Goal: Transaction & Acquisition: Purchase product/service

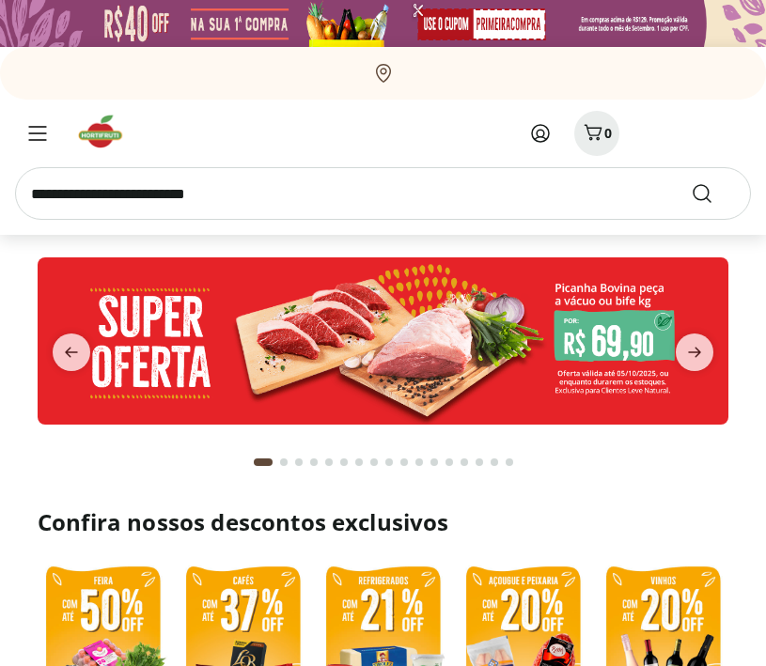
click at [538, 136] on icon at bounding box center [540, 133] width 17 height 17
click at [540, 139] on icon at bounding box center [540, 133] width 23 height 23
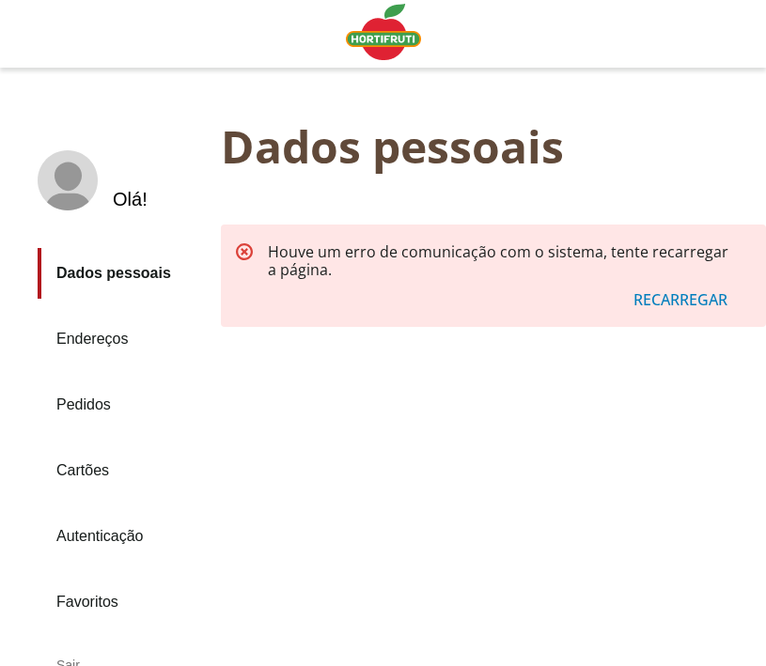
click at [661, 306] on div "Recarregar" at bounding box center [680, 301] width 139 height 36
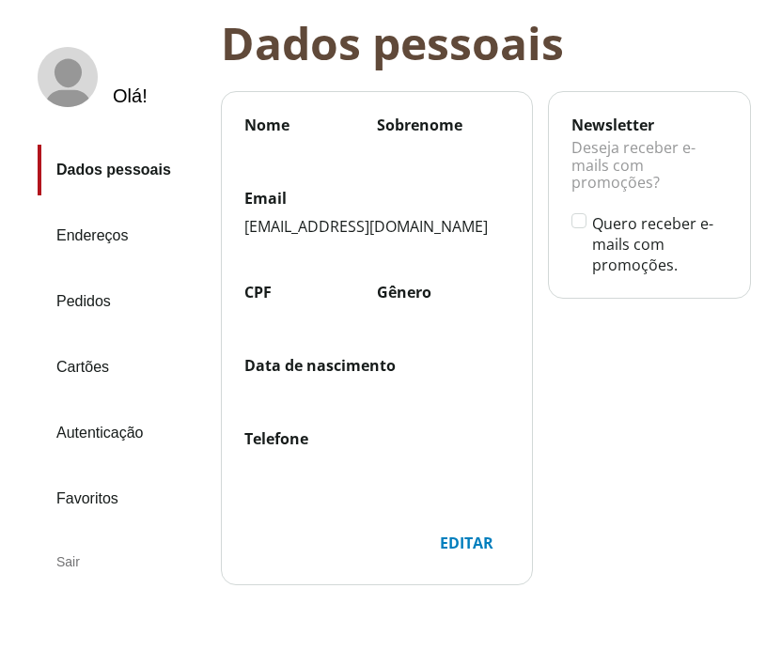
scroll to position [124, 0]
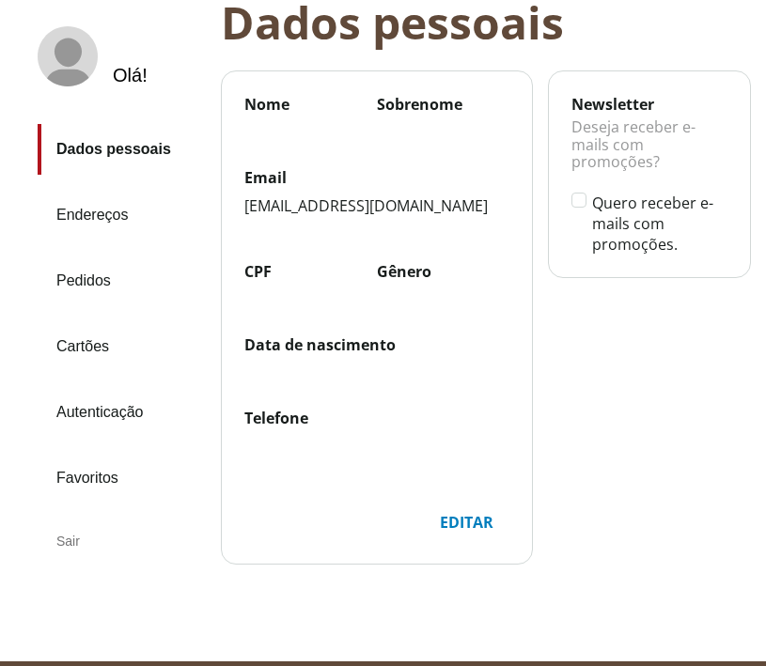
click at [112, 153] on link "Dados pessoais" at bounding box center [122, 149] width 168 height 51
click at [468, 525] on div "Editar" at bounding box center [467, 523] width 84 height 36
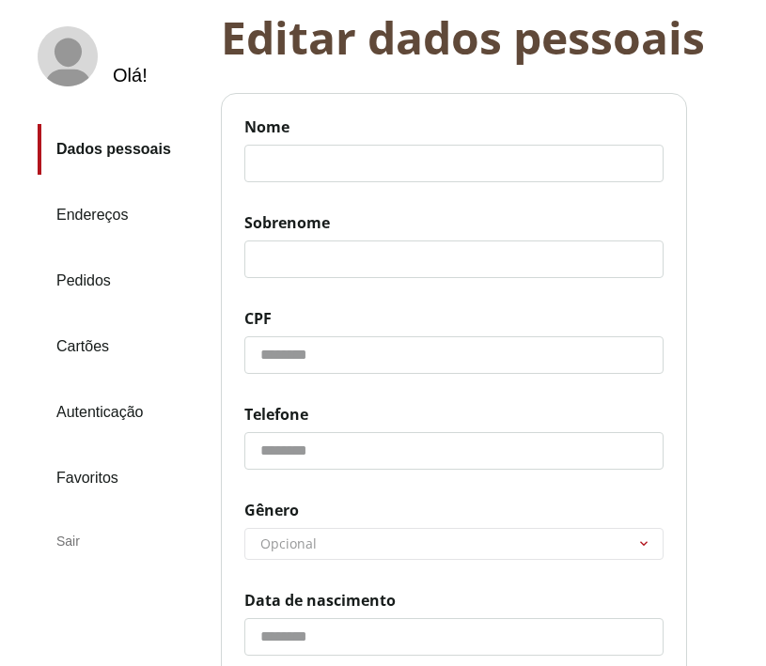
click at [320, 159] on input "Nome" at bounding box center [453, 164] width 419 height 38
type input "******"
type input "**********"
click at [264, 259] on input "******" at bounding box center [453, 260] width 419 height 38
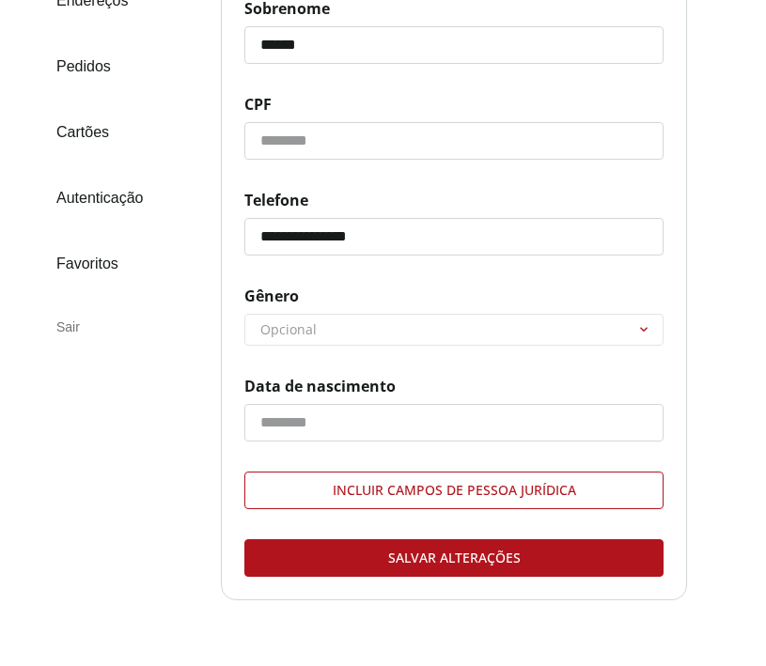
scroll to position [339, 0]
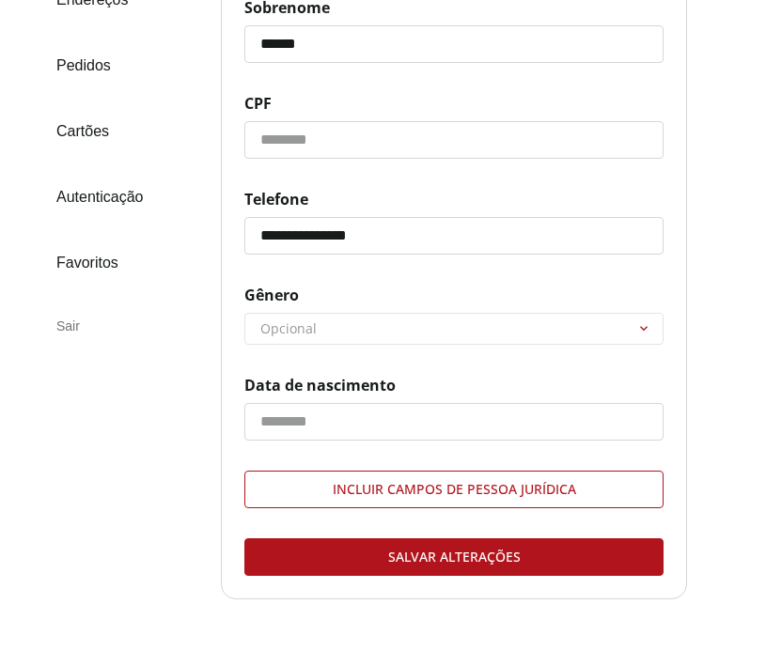
type input "******"
click at [423, 333] on select "******** ********* ********" at bounding box center [453, 329] width 417 height 30
select select "****"
click at [245, 314] on select "******** ********* ********" at bounding box center [453, 329] width 417 height 30
click at [394, 413] on input "Data de nascimento" at bounding box center [453, 422] width 419 height 38
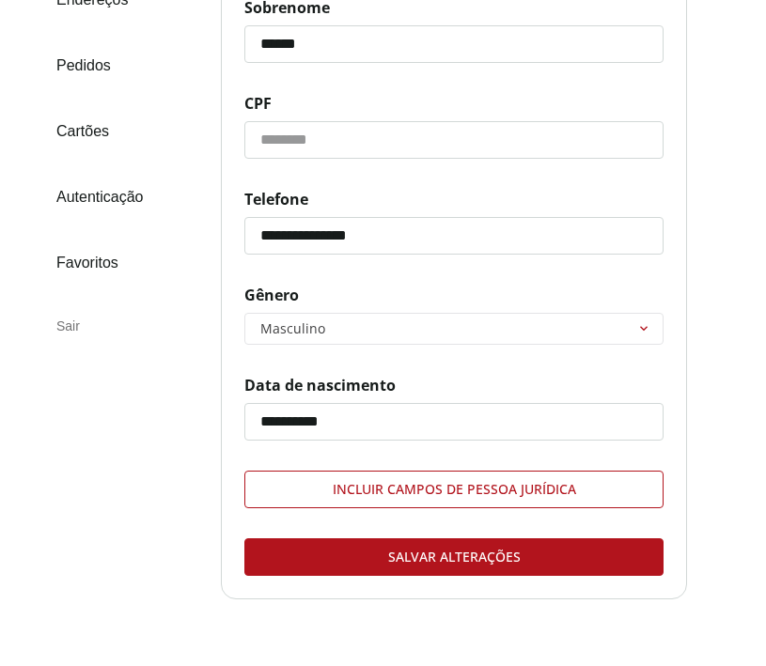
type input "**********"
click at [468, 559] on div "Salvar alterações" at bounding box center [453, 557] width 417 height 36
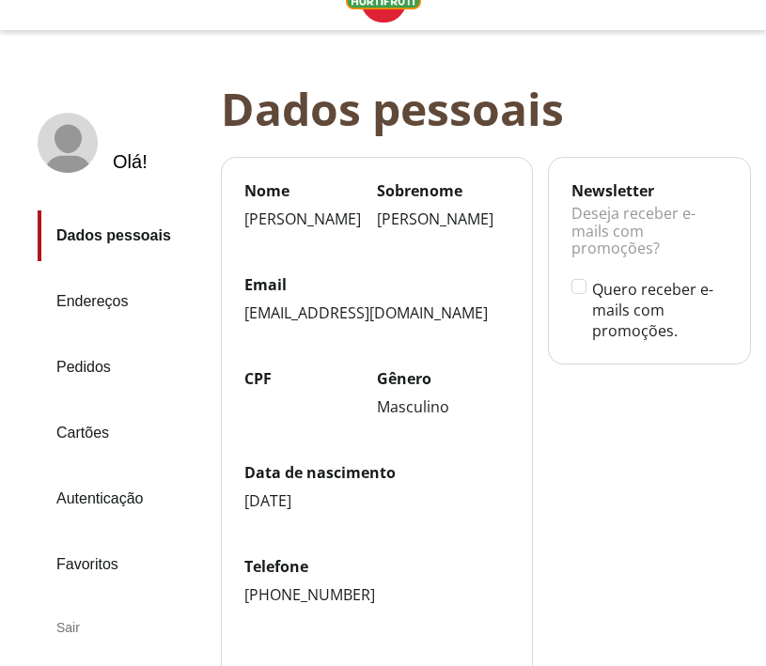
scroll to position [256, 0]
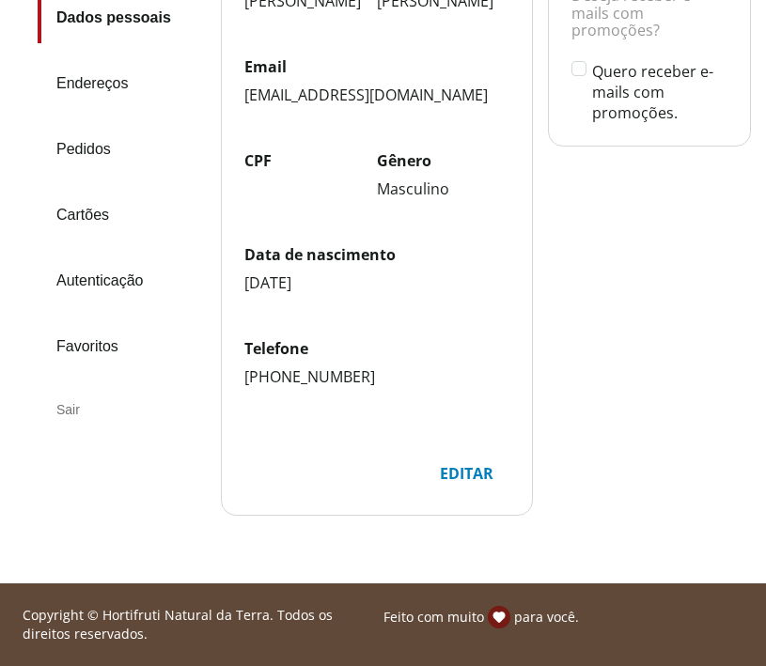
click at [72, 87] on link "Endereços" at bounding box center [122, 83] width 168 height 51
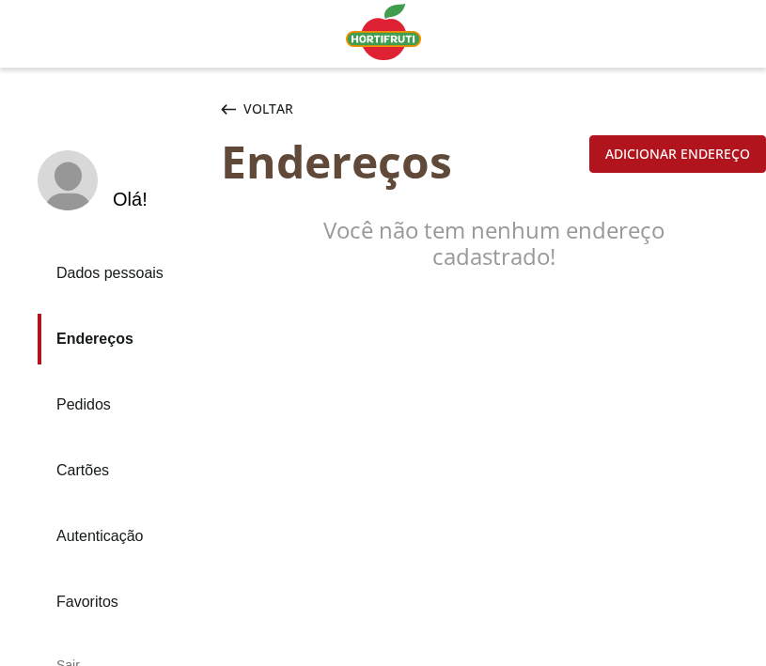
click at [664, 154] on div "Adicionar endereço" at bounding box center [677, 154] width 175 height 36
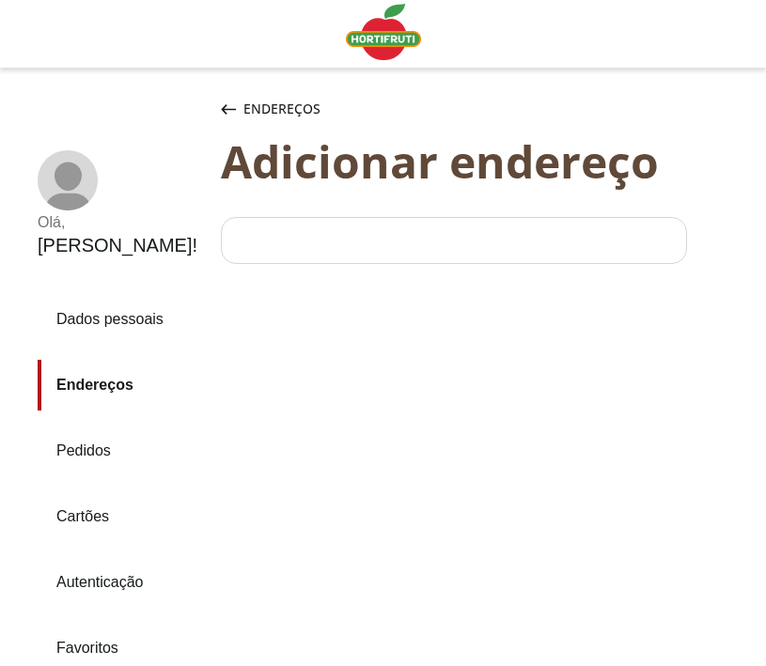
select select "***"
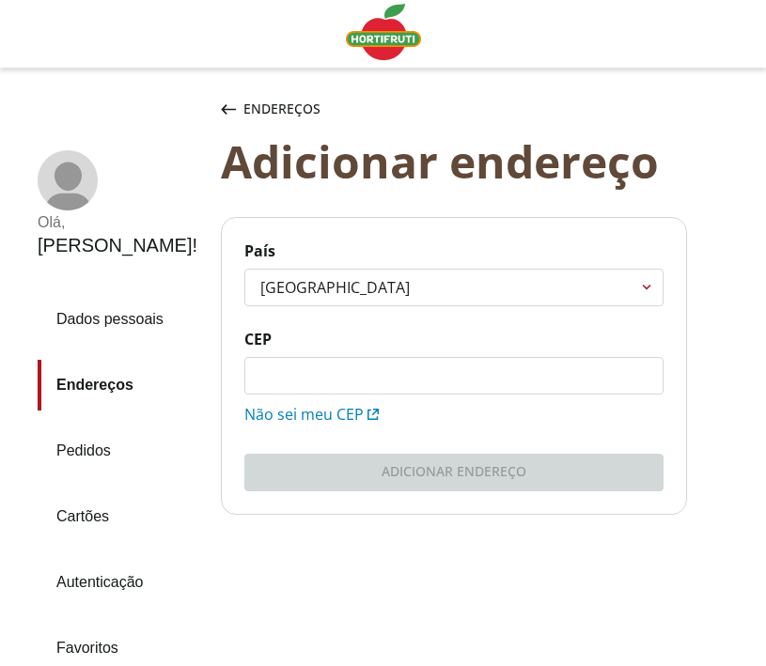
click at [384, 382] on input "CEP" at bounding box center [453, 376] width 417 height 36
type input "*********"
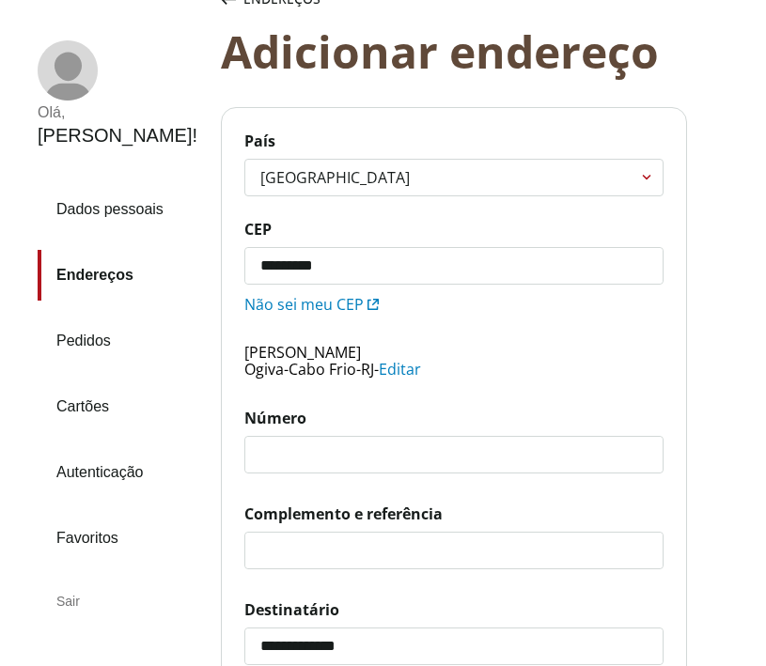
scroll to position [131, 0]
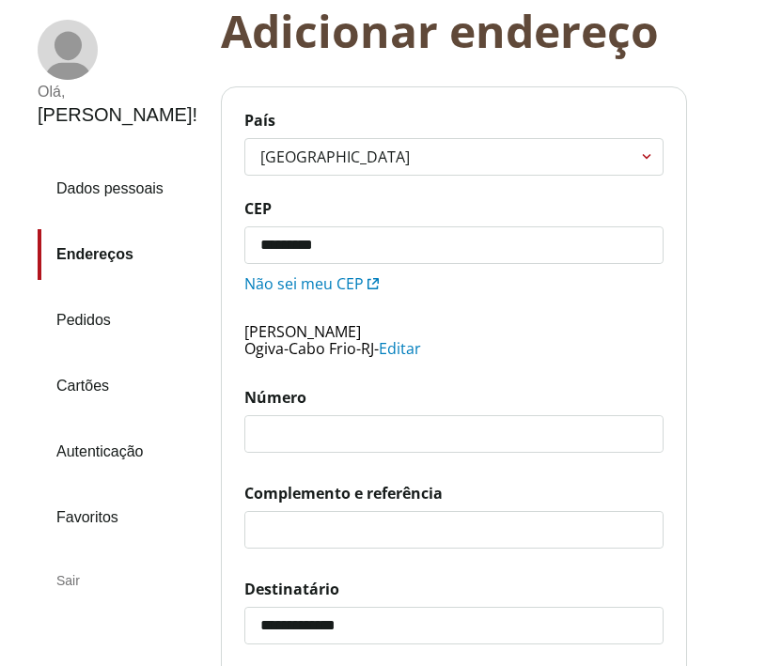
click at [421, 439] on input "Número" at bounding box center [453, 434] width 417 height 36
type input "****"
click at [352, 538] on input "Complemento e referência" at bounding box center [453, 530] width 417 height 36
click at [343, 243] on input "*********" at bounding box center [453, 245] width 417 height 36
type input "*********"
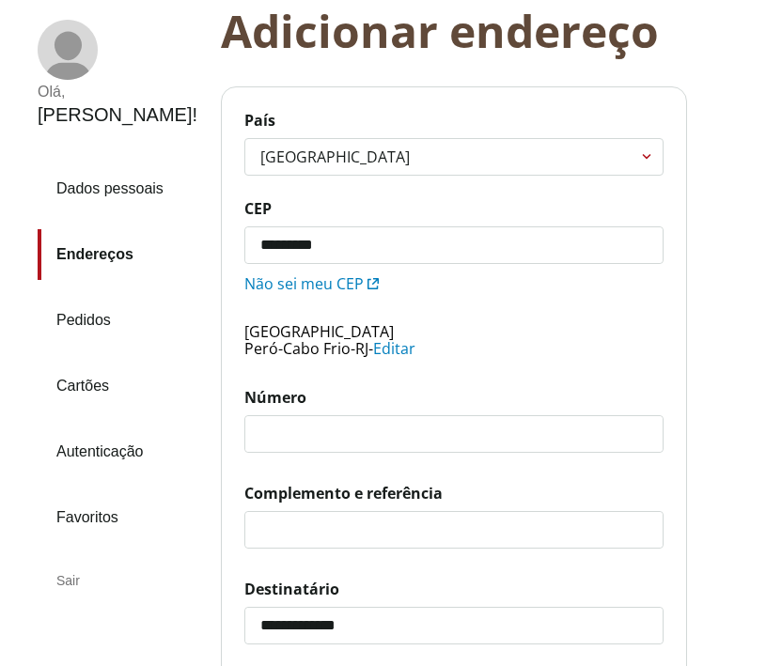
click at [351, 442] on input "Número" at bounding box center [453, 434] width 417 height 36
type input "****"
click at [347, 539] on input "Complemento e referência" at bounding box center [453, 530] width 417 height 36
type input "**********"
click at [326, 442] on input "****" at bounding box center [453, 434] width 417 height 36
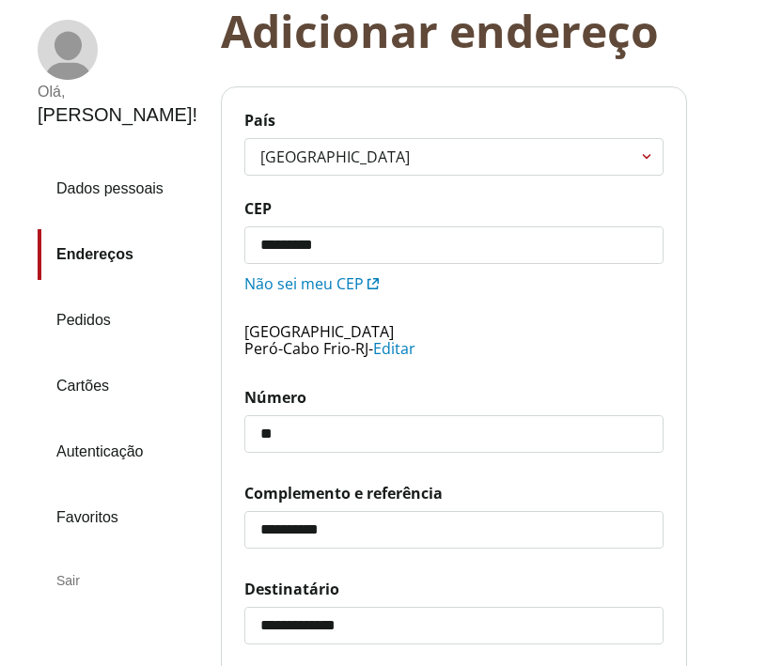
type input "*"
type input "****"
click at [356, 524] on input "**********" at bounding box center [453, 530] width 417 height 36
click at [264, 526] on input "**********" at bounding box center [453, 530] width 417 height 36
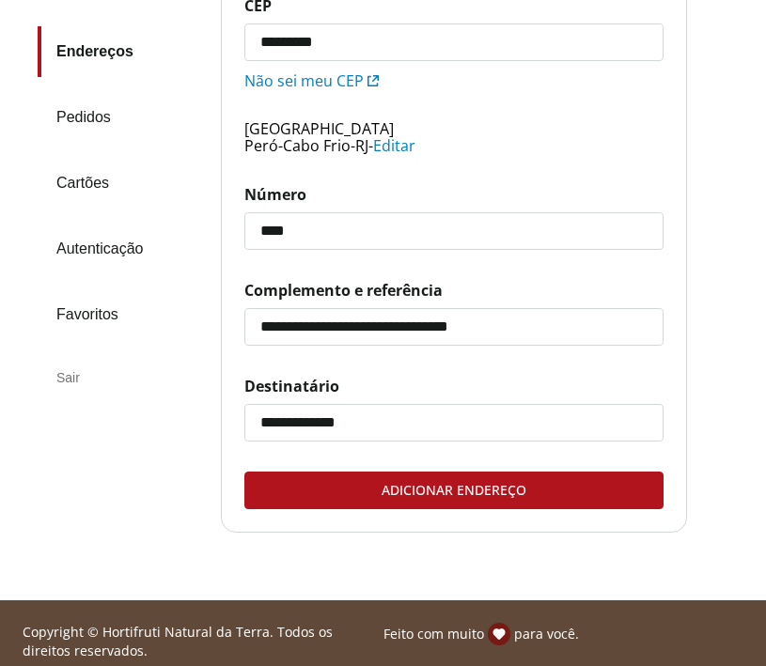
scroll to position [351, 0]
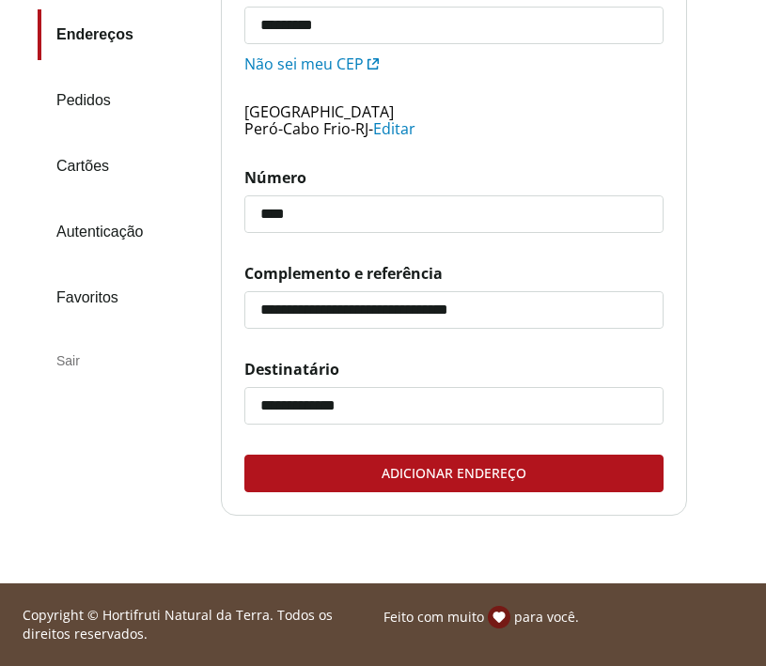
type input "**********"
click at [523, 485] on div "Adicionar endereço" at bounding box center [453, 474] width 417 height 36
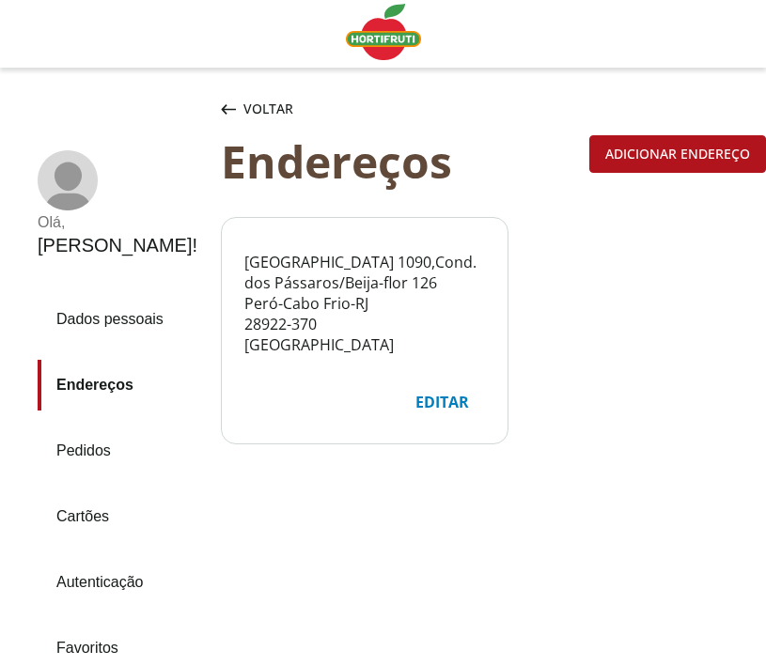
click at [455, 406] on div "Editar" at bounding box center [442, 402] width 84 height 36
select select "***"
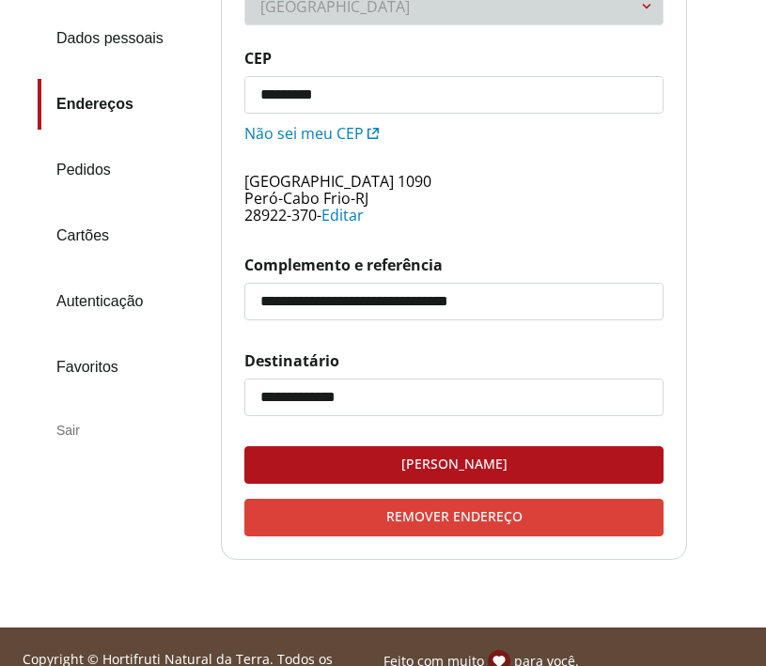
scroll to position [325, 0]
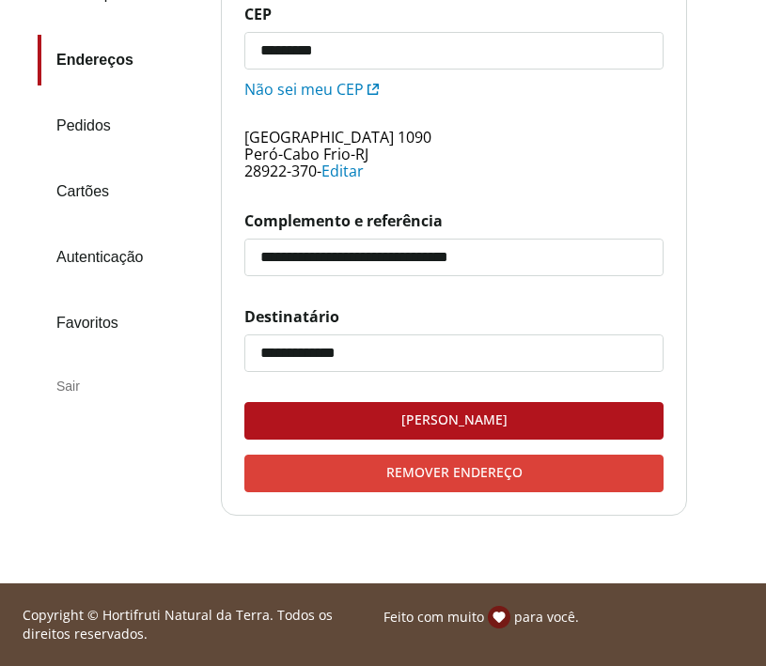
click at [347, 165] on span "Editar" at bounding box center [342, 171] width 42 height 21
select select "**"
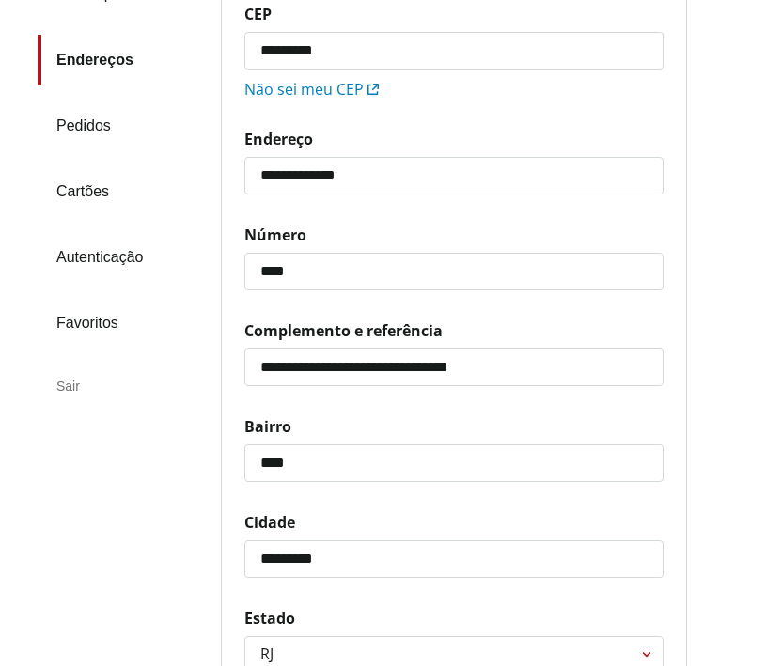
click at [269, 273] on input "****" at bounding box center [453, 272] width 417 height 36
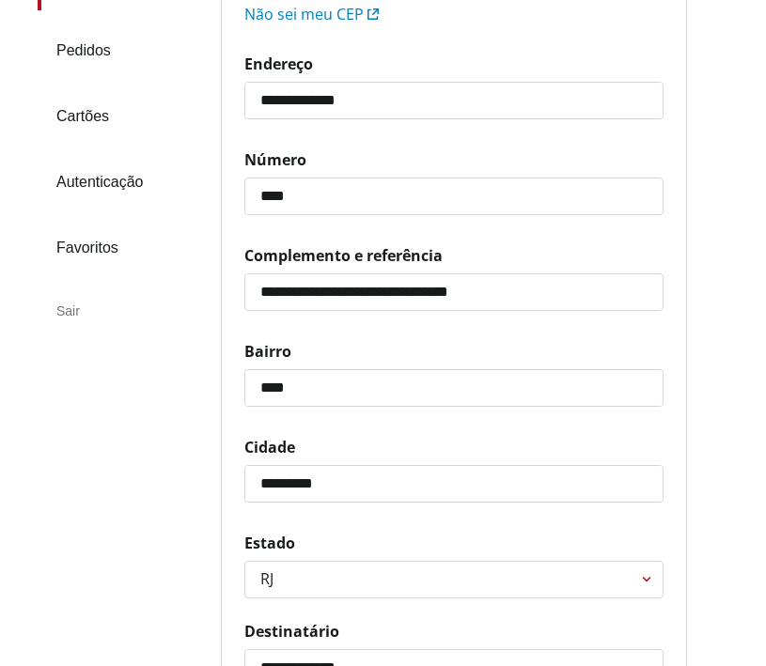
scroll to position [638, 0]
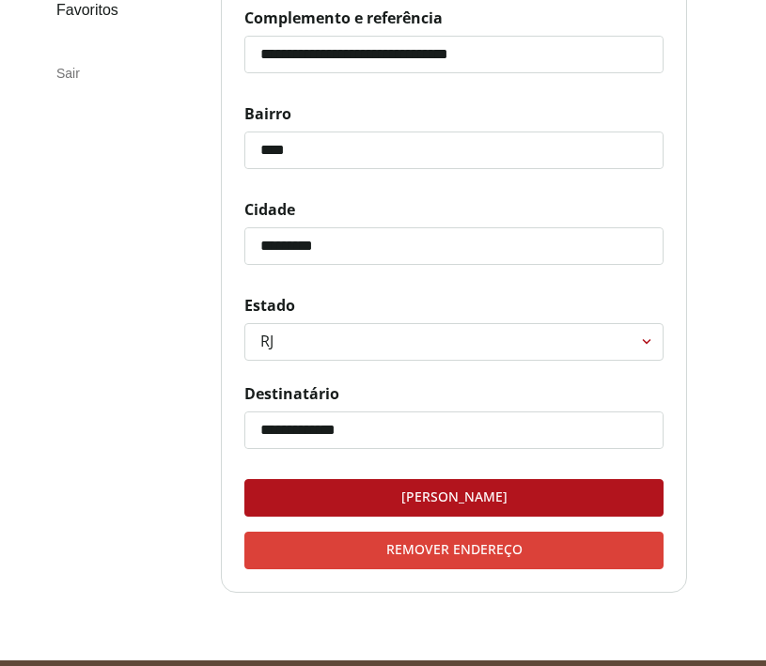
type input "****"
click at [585, 491] on div "Salvar endereço" at bounding box center [453, 498] width 417 height 36
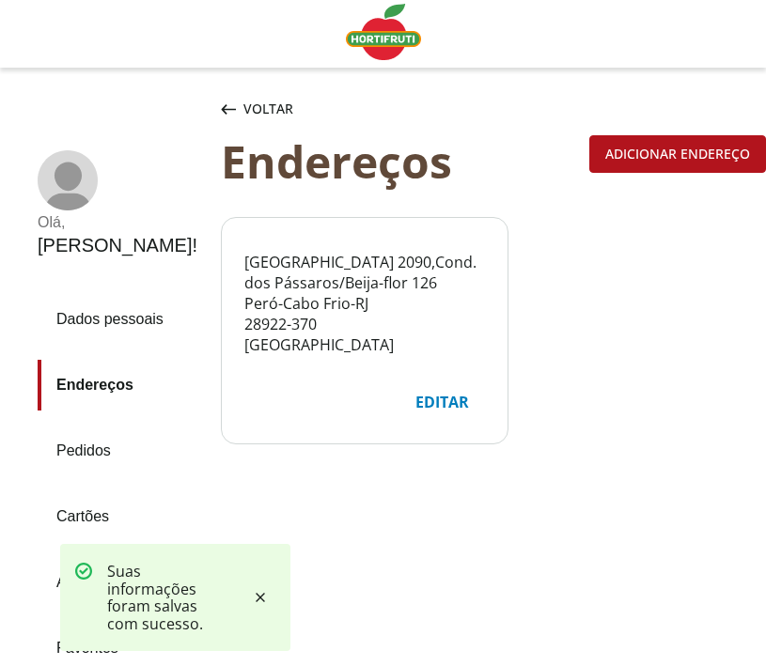
click at [55, 426] on link "Pedidos" at bounding box center [122, 451] width 168 height 51
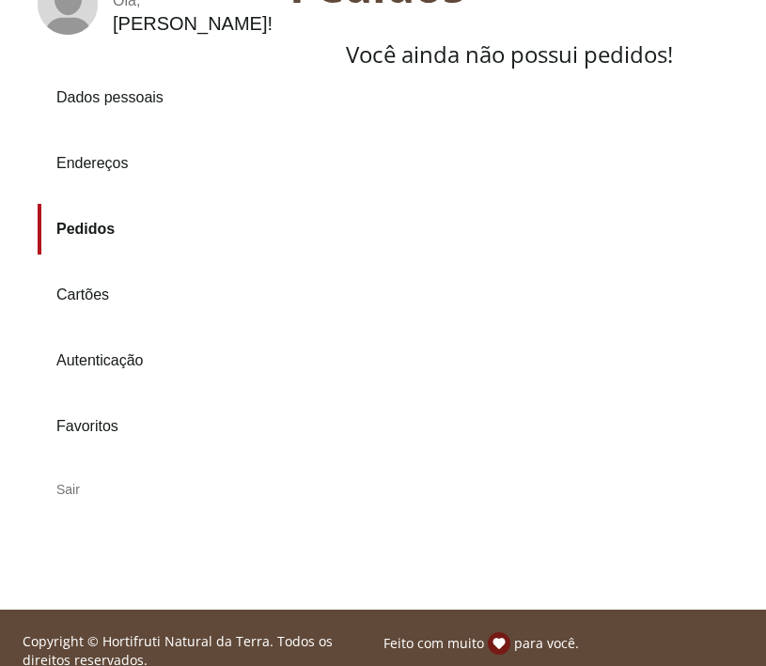
scroll to position [202, 0]
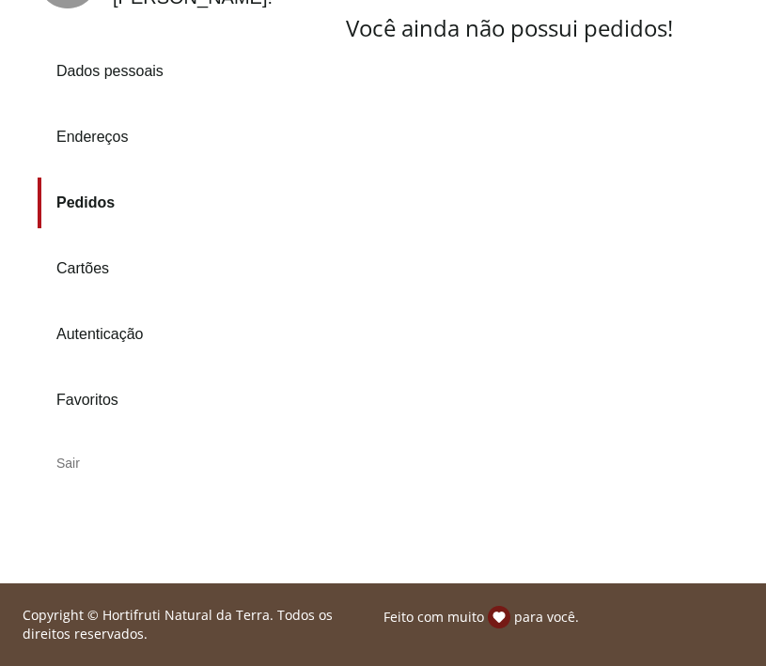
click at [102, 268] on link "Cartões" at bounding box center [156, 268] width 237 height 51
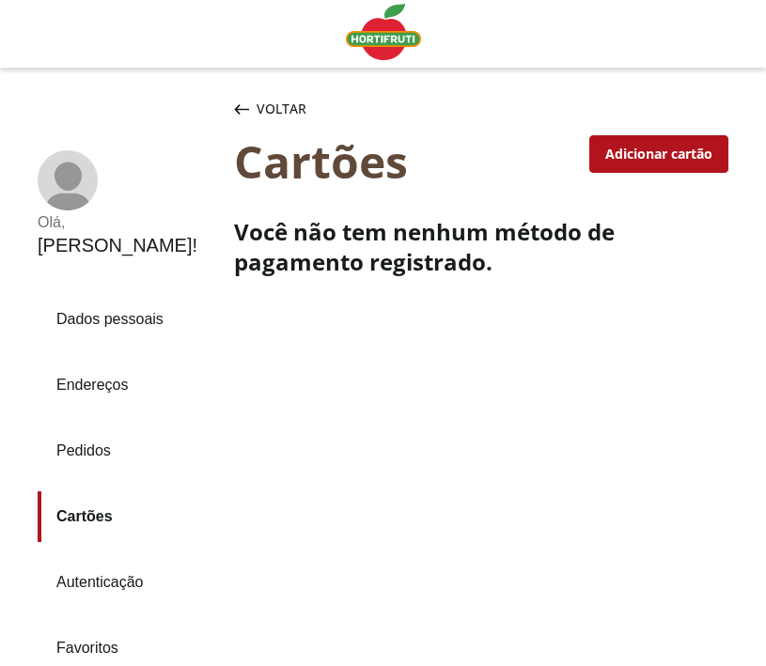
click at [252, 111] on div "Voltar" at bounding box center [270, 109] width 80 height 38
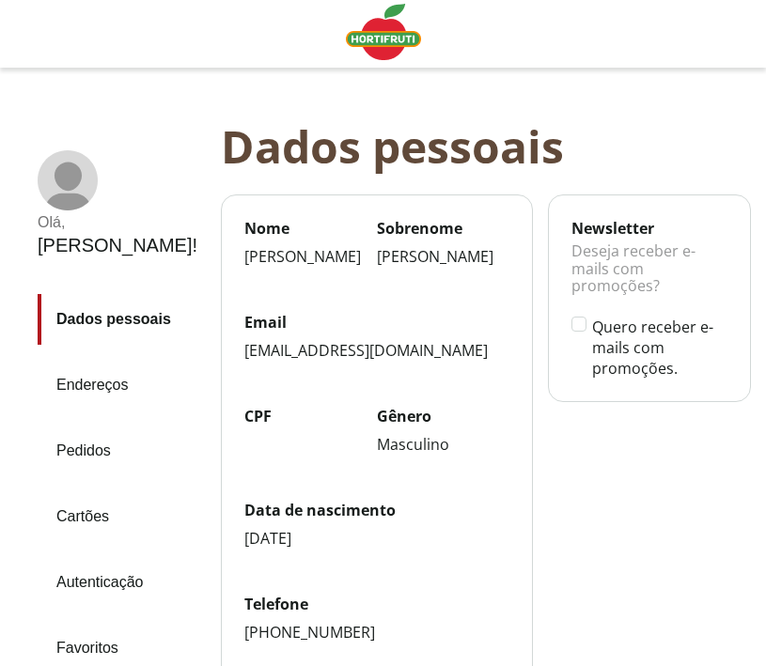
click at [367, 43] on img "Linha de sessão" at bounding box center [383, 32] width 75 height 56
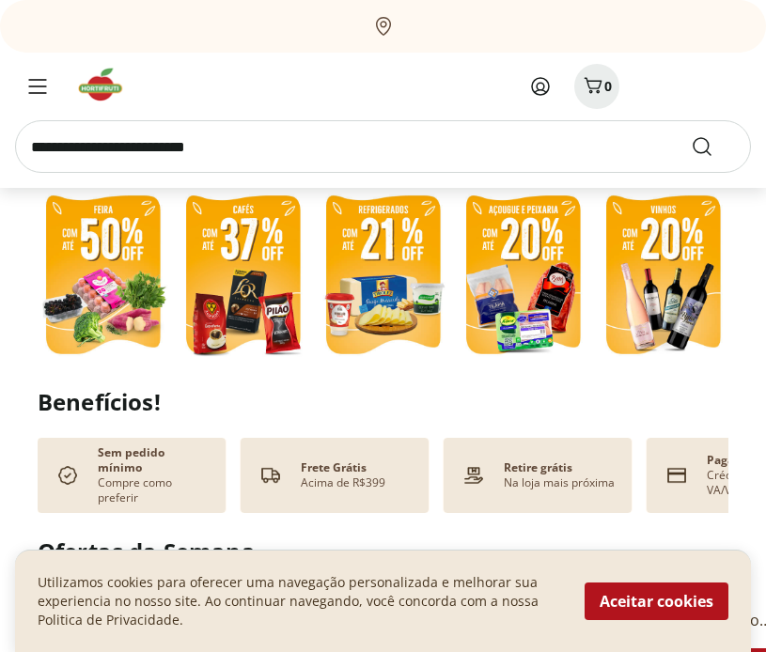
scroll to position [396, 0]
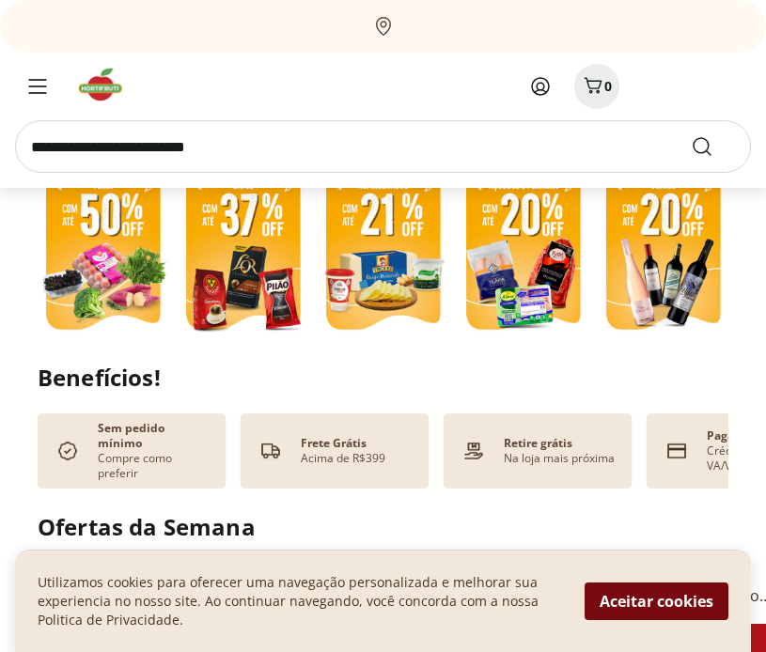
click at [686, 593] on button "Aceitar cookies" at bounding box center [657, 602] width 144 height 38
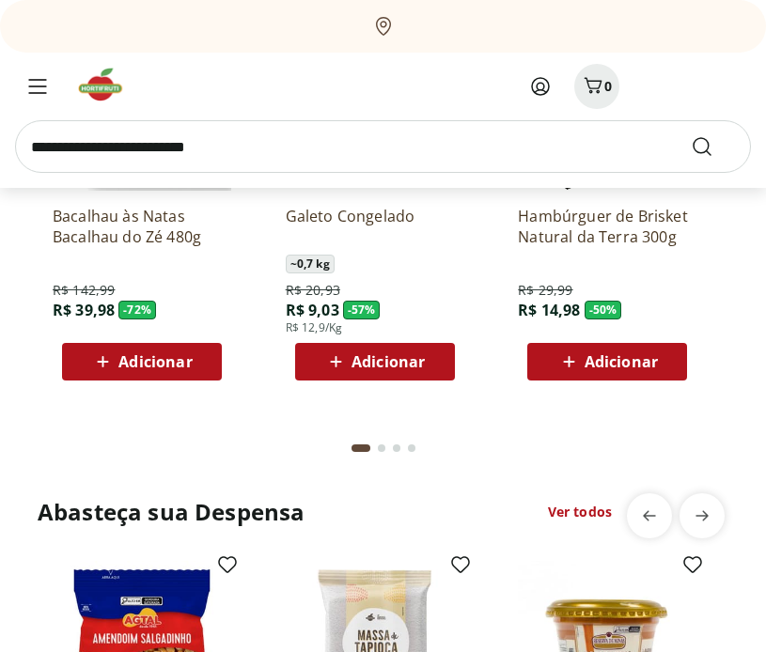
scroll to position [2533, 0]
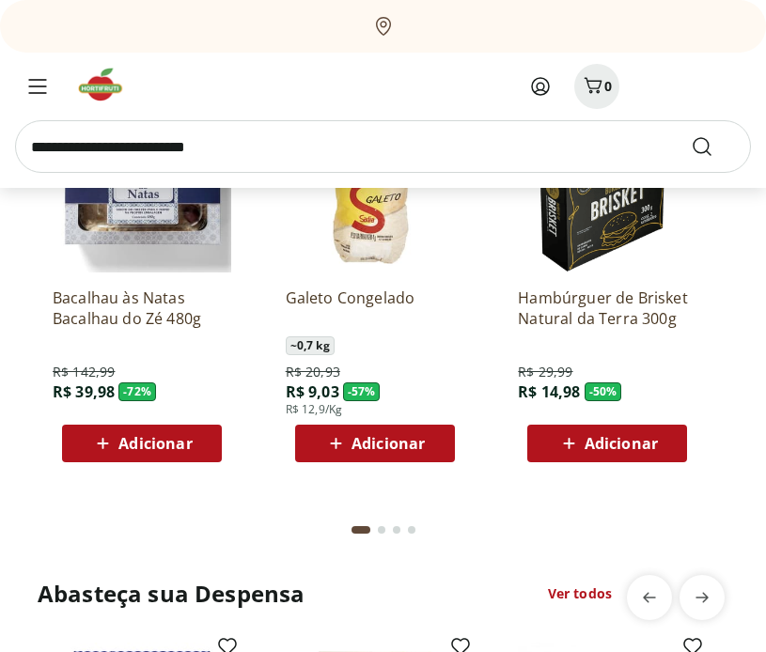
click at [159, 218] on img at bounding box center [142, 183] width 179 height 179
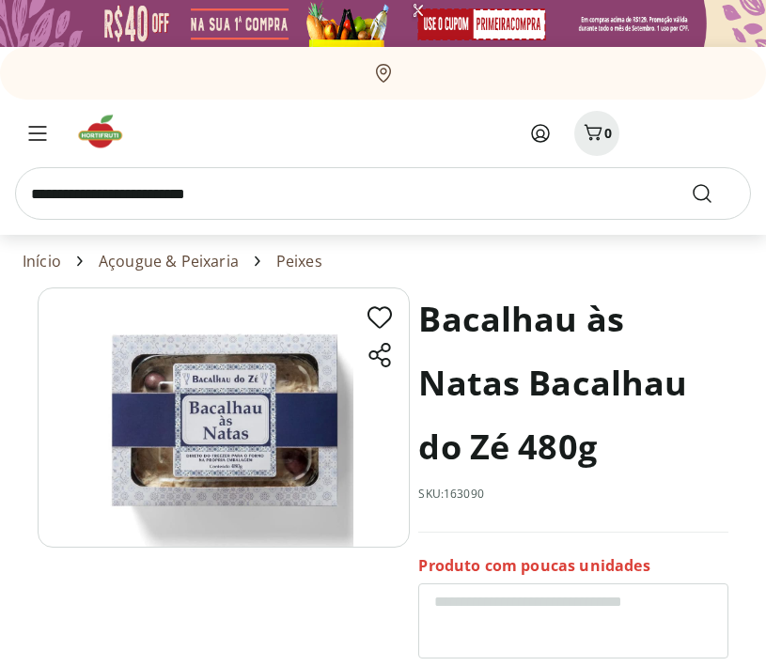
click at [257, 443] on img at bounding box center [224, 418] width 372 height 260
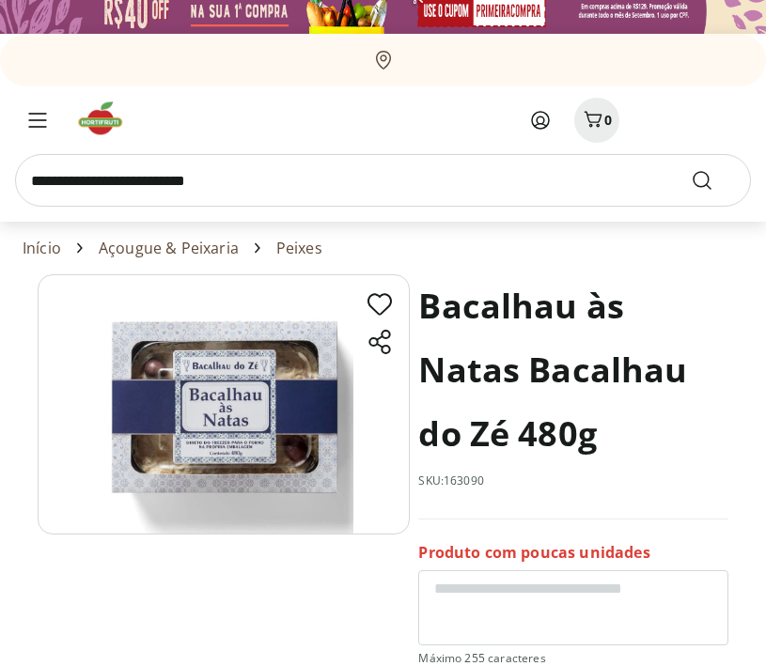
scroll to position [33, 0]
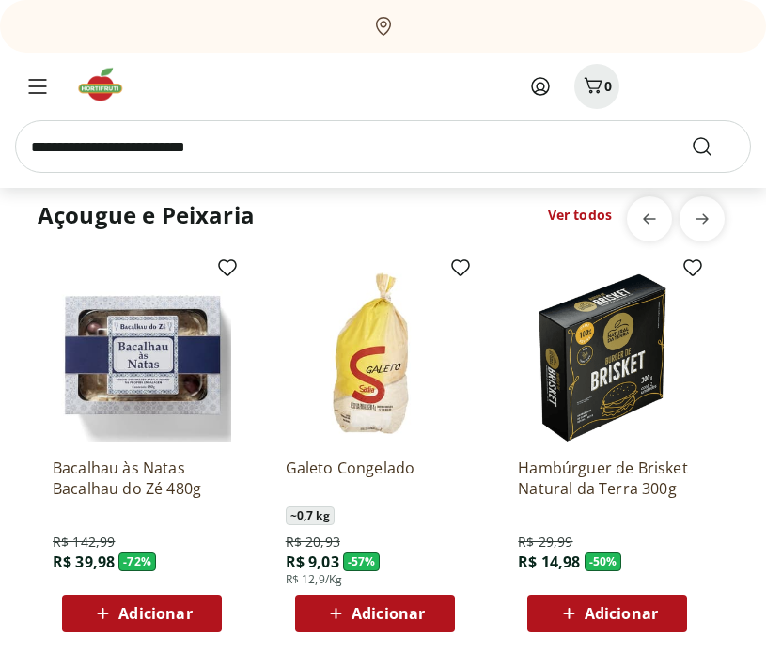
scroll to position [3910, 0]
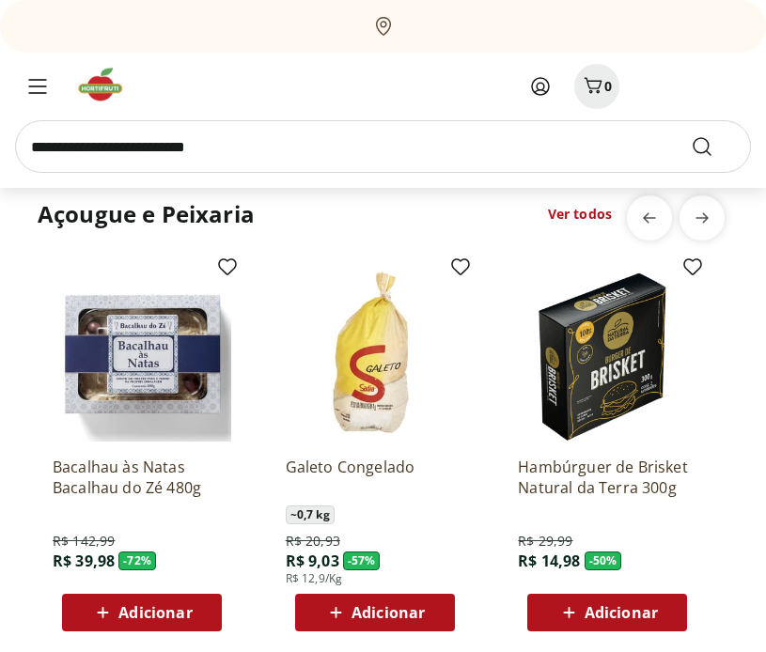
click at [178, 612] on span "Adicionar" at bounding box center [154, 612] width 73 height 15
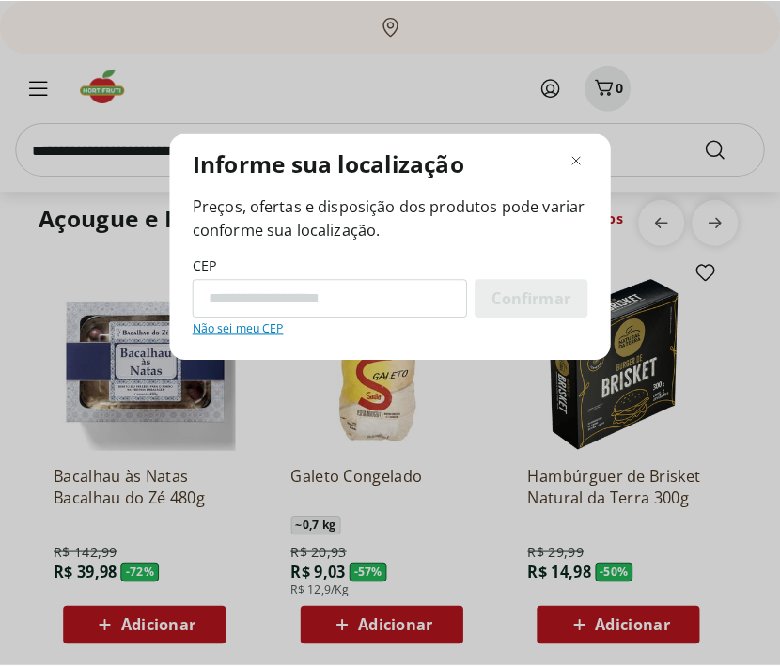
scroll to position [3918, 0]
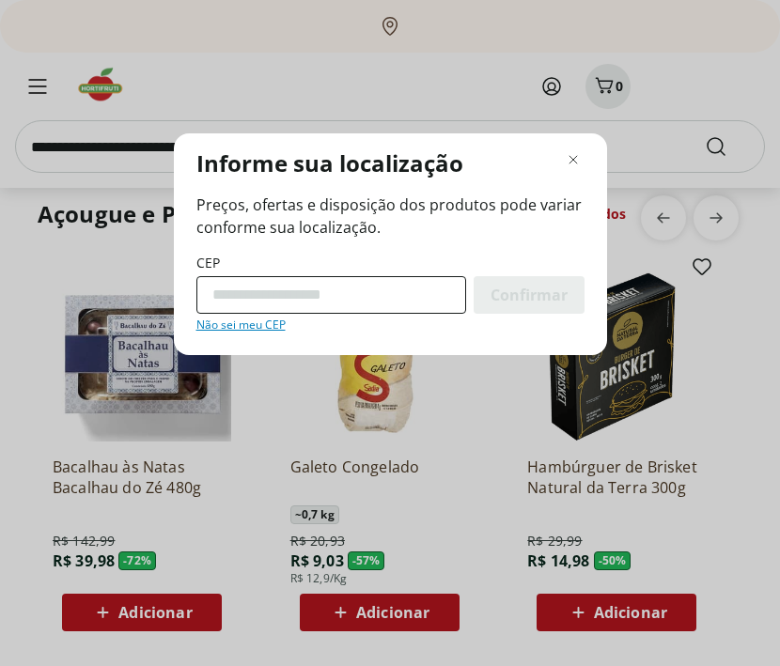
click at [263, 283] on input "CEP" at bounding box center [331, 295] width 270 height 38
click at [310, 290] on input "CEP" at bounding box center [331, 295] width 270 height 38
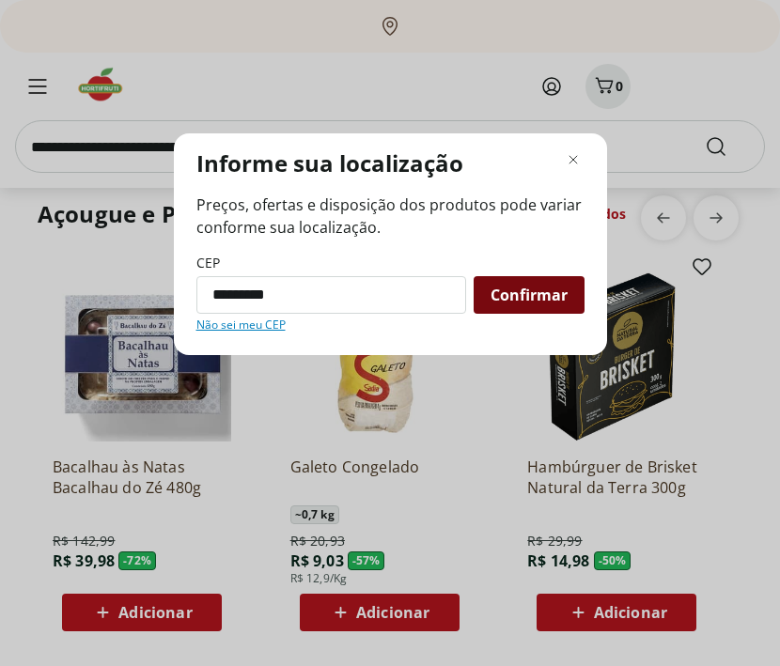
type input "*********"
click at [520, 292] on span "Confirmar" at bounding box center [529, 295] width 77 height 15
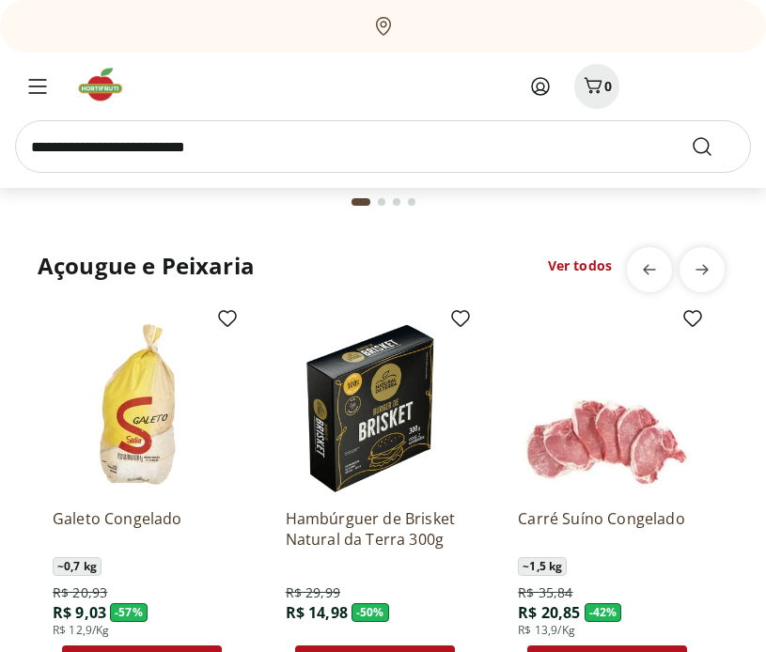
scroll to position [2342, 0]
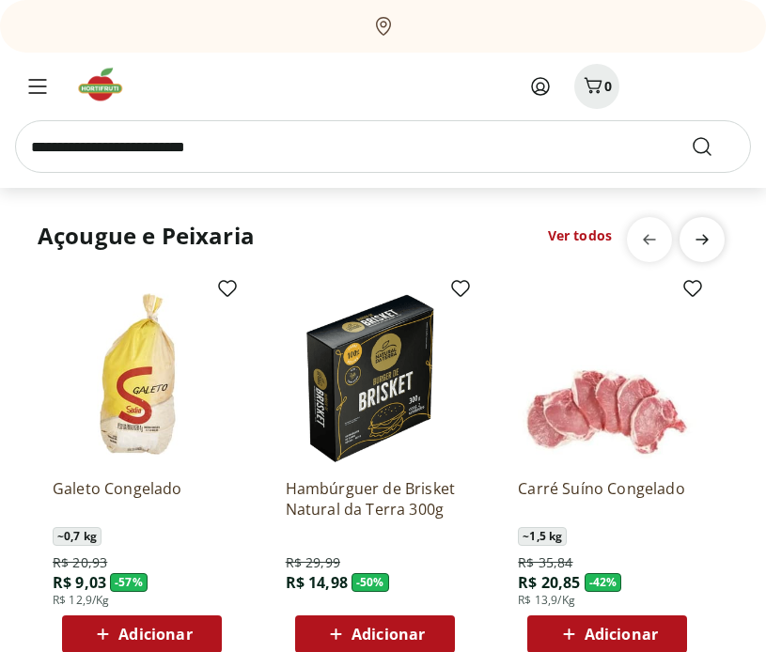
click at [711, 244] on icon "next" at bounding box center [702, 239] width 23 height 23
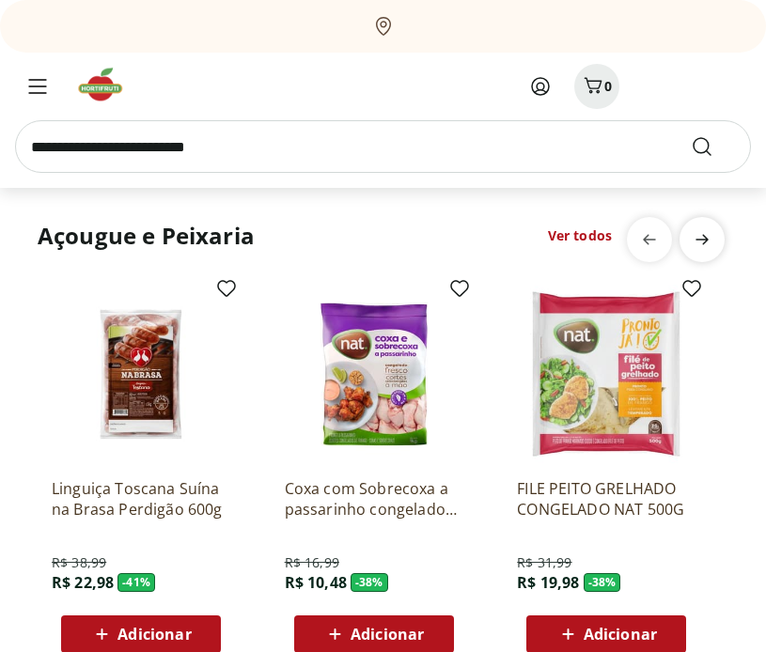
click at [712, 245] on icon "next" at bounding box center [702, 239] width 23 height 23
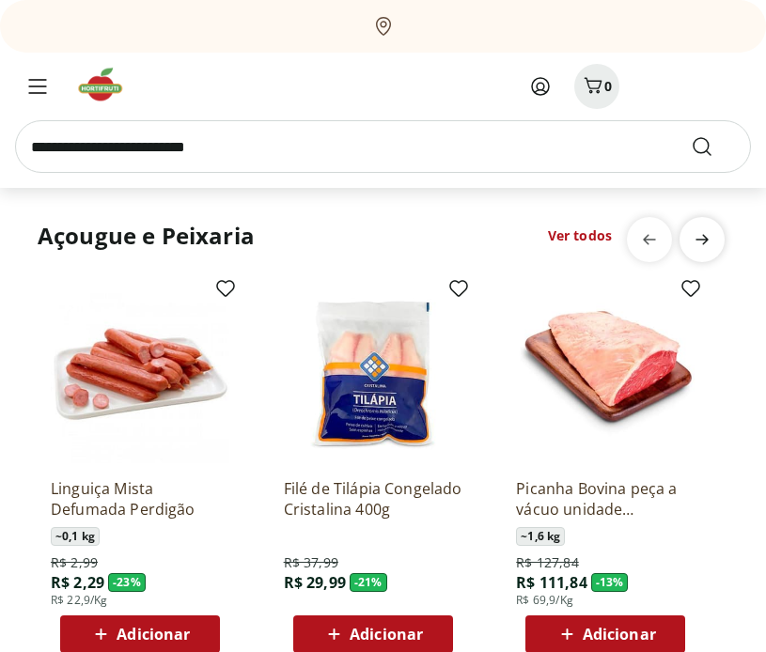
click at [712, 246] on icon "next" at bounding box center [702, 239] width 23 height 23
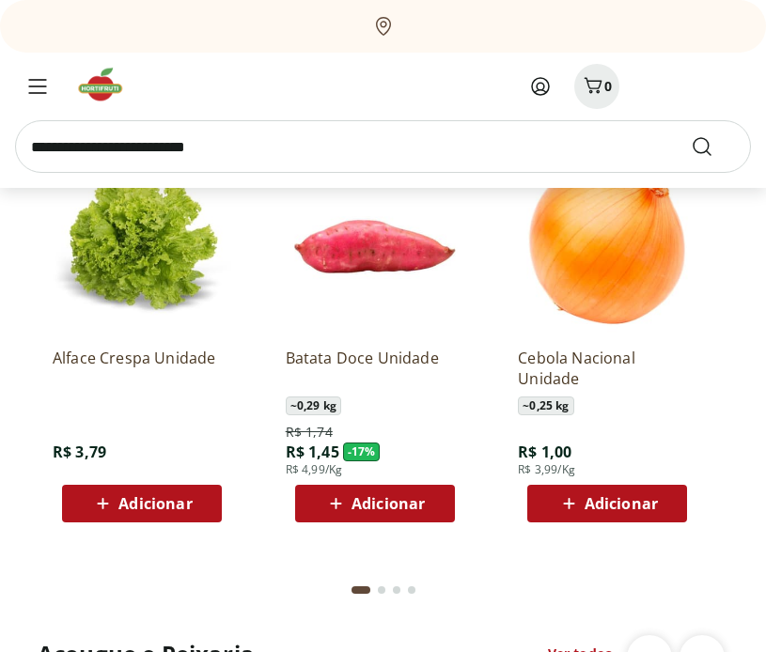
scroll to position [1769, 0]
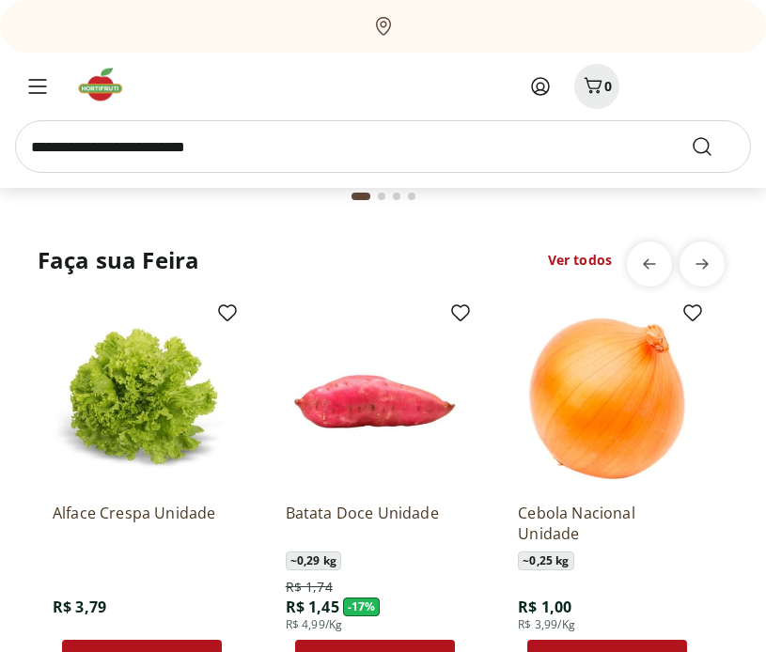
click at [575, 255] on link "Ver todos" at bounding box center [580, 260] width 64 height 19
select select "**********"
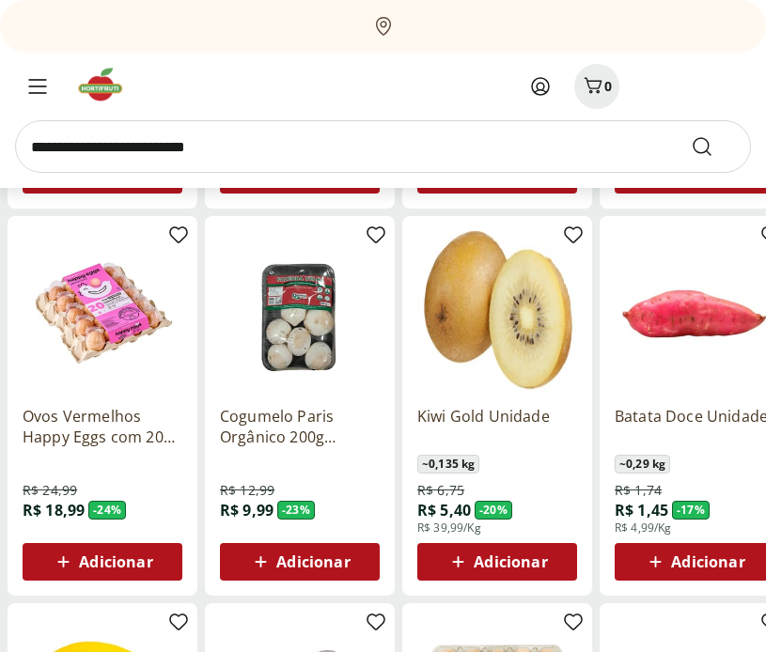
scroll to position [619, 0]
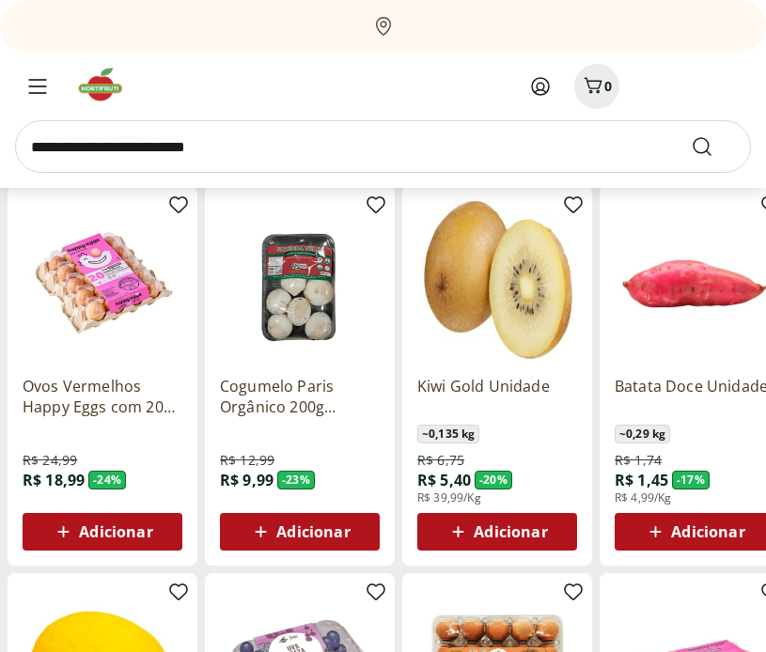
click at [300, 538] on span "Adicionar" at bounding box center [312, 531] width 73 height 15
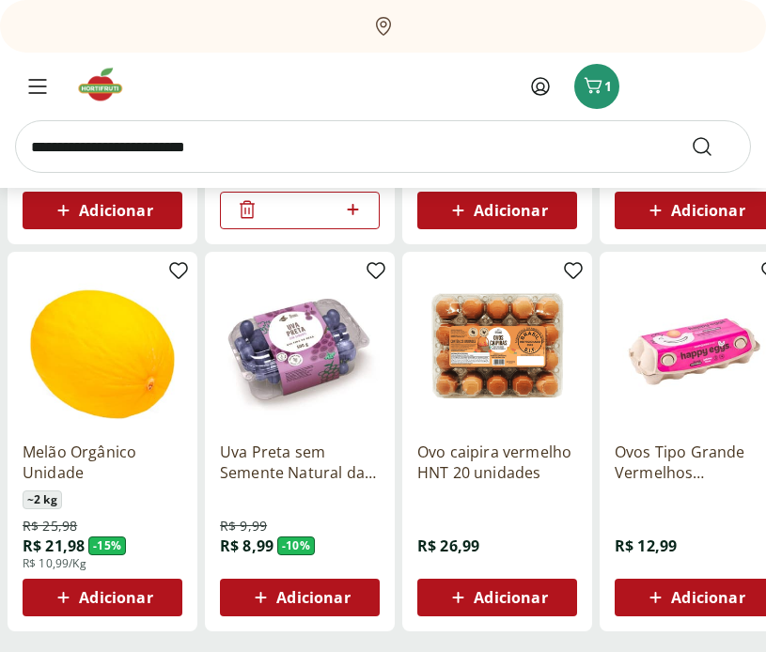
scroll to position [981, 0]
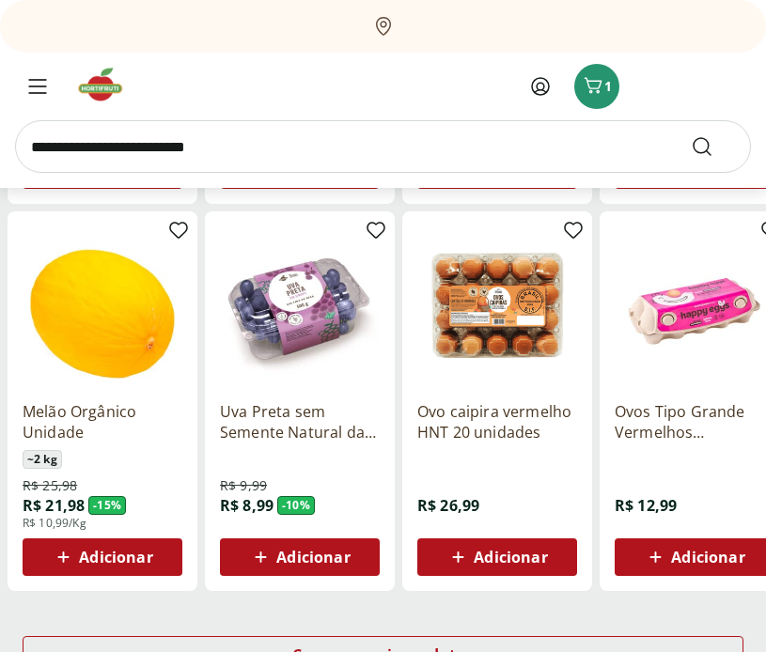
click at [706, 551] on span "Adicionar" at bounding box center [707, 557] width 73 height 15
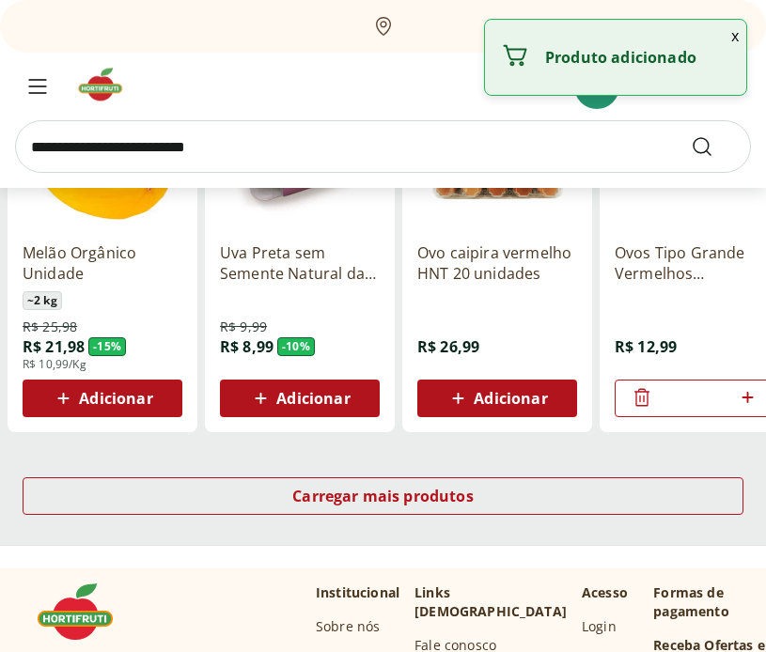
scroll to position [1139, 0]
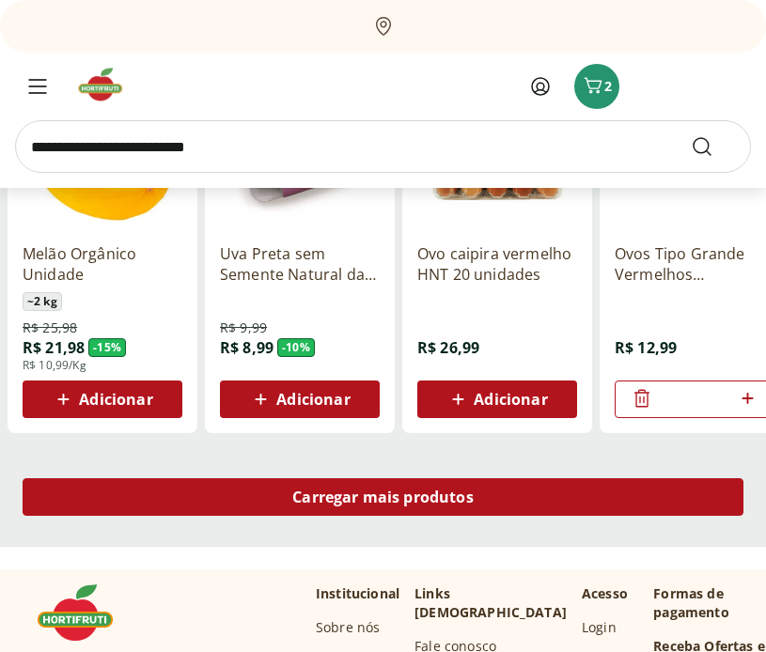
click at [619, 513] on div "Carregar mais produtos" at bounding box center [383, 497] width 721 height 38
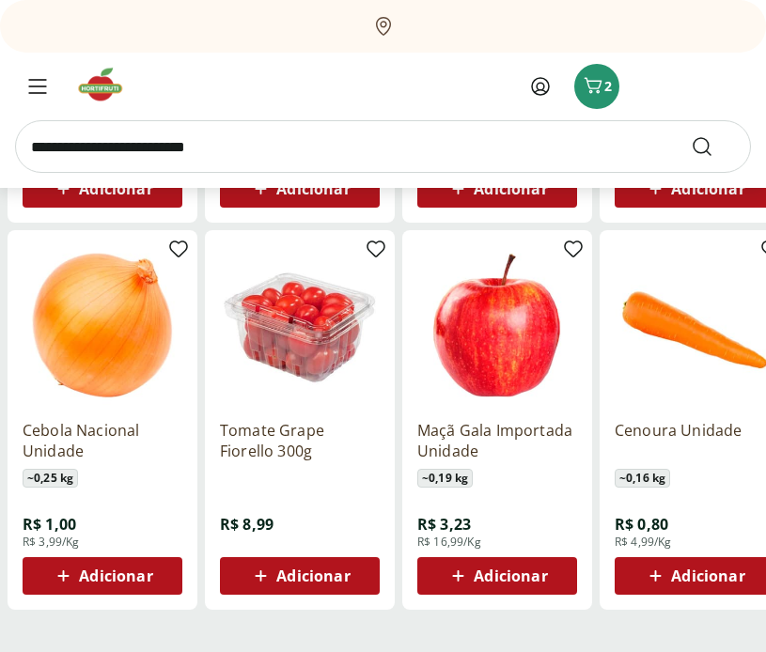
scroll to position [2160, 0]
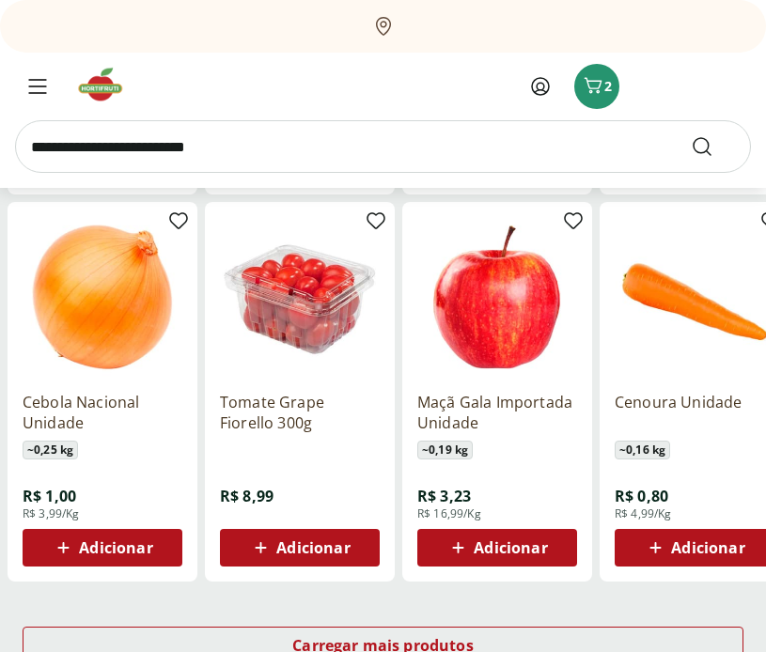
click at [146, 551] on span "Adicionar" at bounding box center [115, 547] width 73 height 15
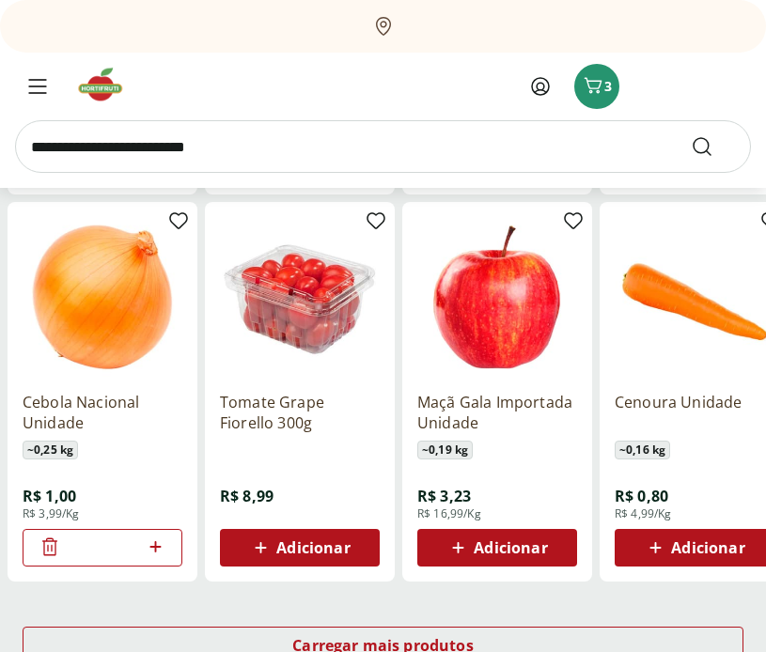
click at [160, 547] on icon at bounding box center [154, 546] width 11 height 11
type input "*"
click at [107, 318] on img at bounding box center [103, 297] width 160 height 160
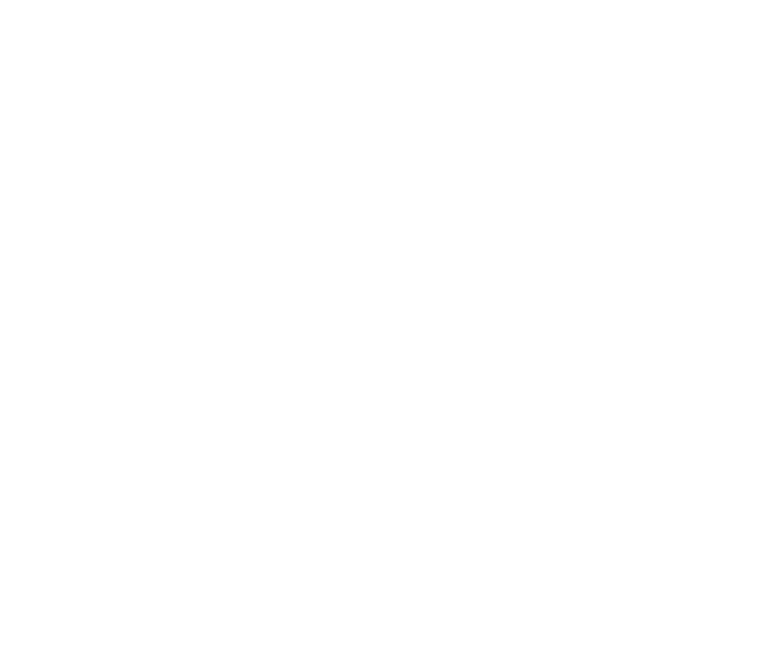
scroll to position [2160, 0]
select select "**********"
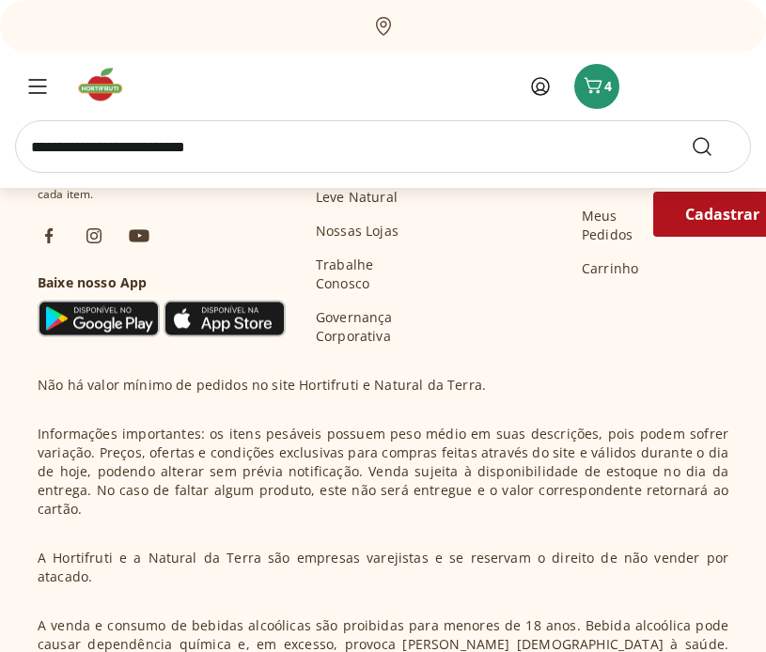
scroll to position [2642, 0]
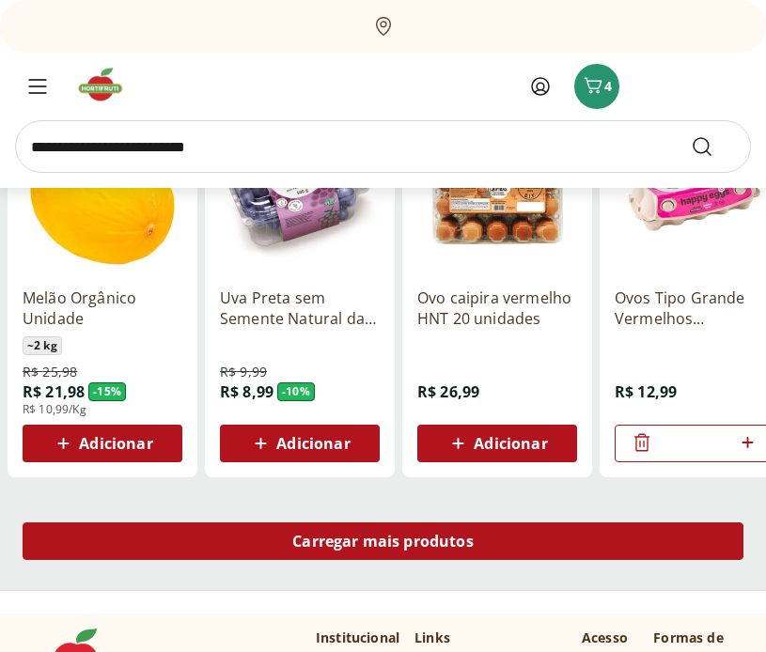
click at [395, 538] on span "Carregar mais produtos" at bounding box center [382, 541] width 181 height 15
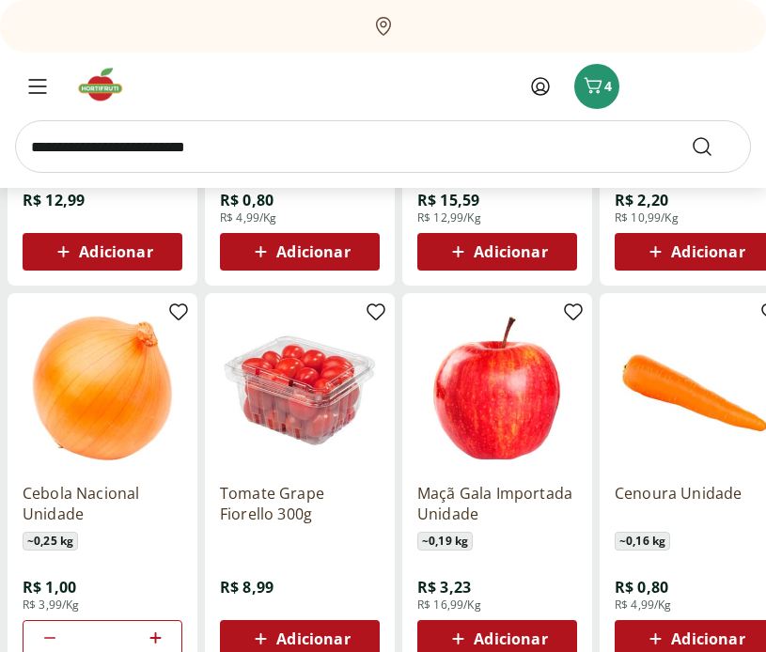
scroll to position [3697, 0]
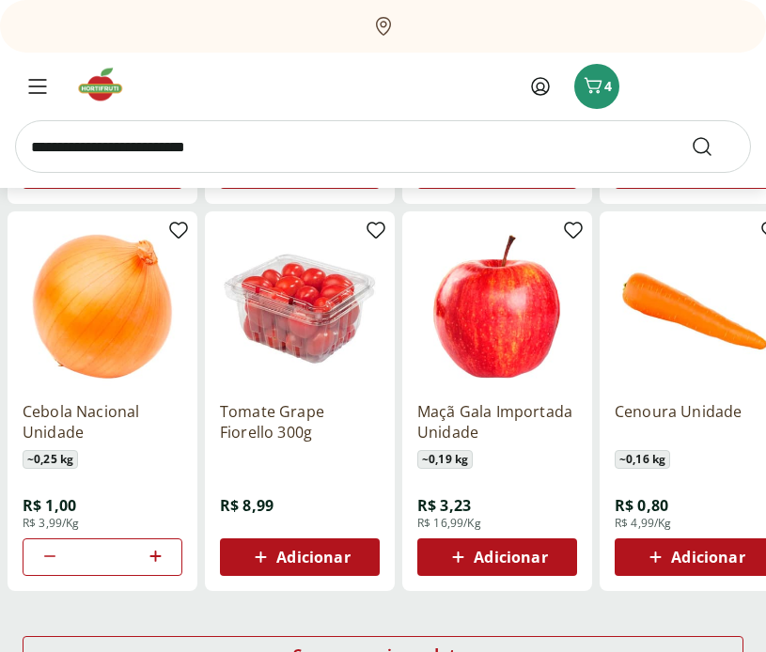
click at [159, 553] on icon at bounding box center [155, 556] width 23 height 23
type input "*"
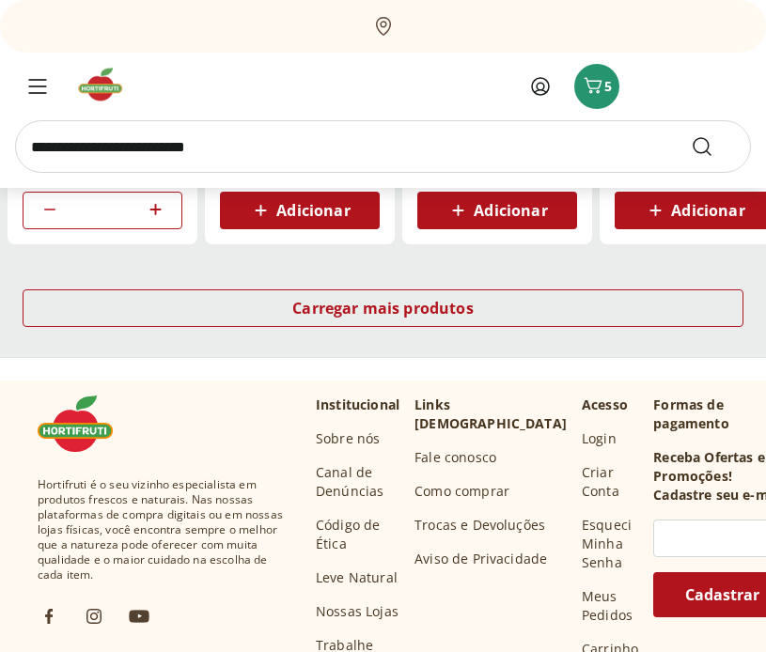
scroll to position [4075, 0]
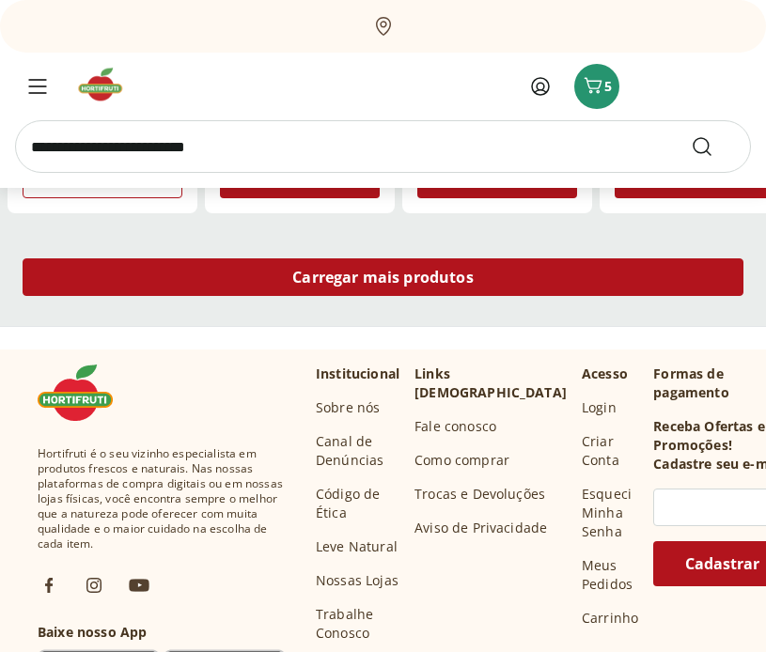
click at [447, 285] on span "Carregar mais produtos" at bounding box center [382, 277] width 181 height 15
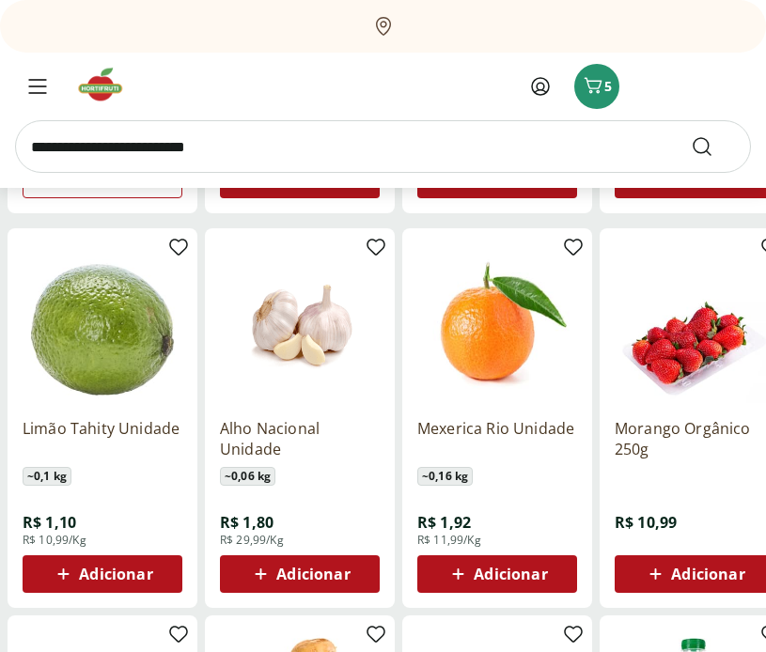
scroll to position [4079, 0]
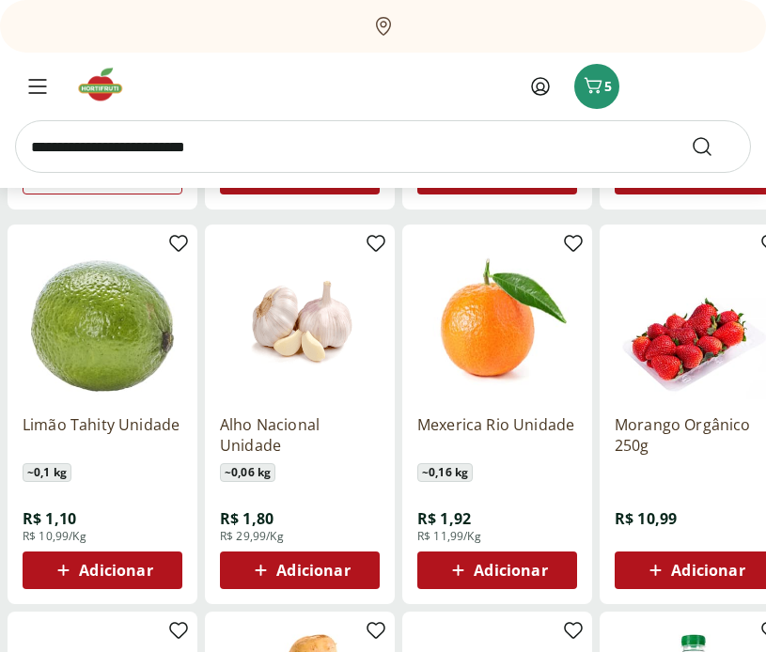
click at [289, 564] on span "Adicionar" at bounding box center [312, 570] width 73 height 15
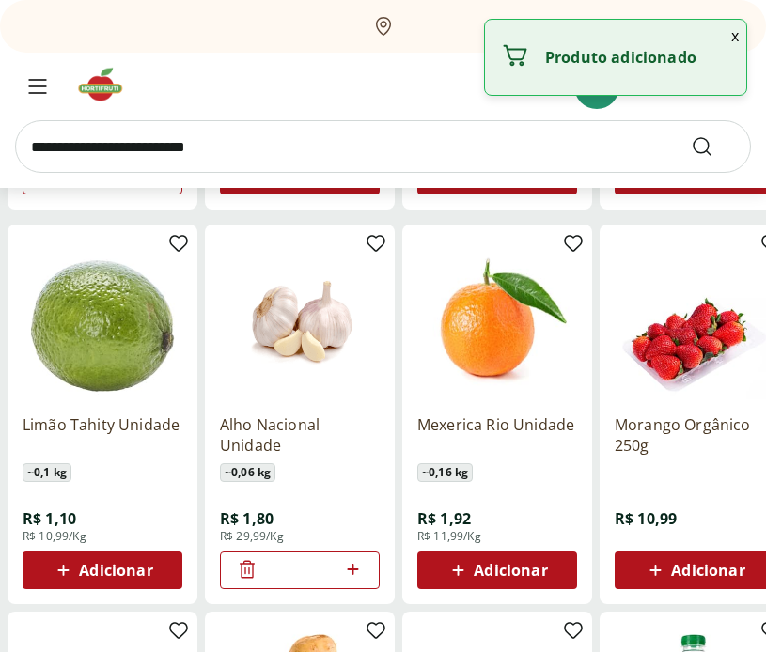
click at [359, 566] on icon at bounding box center [352, 569] width 23 height 23
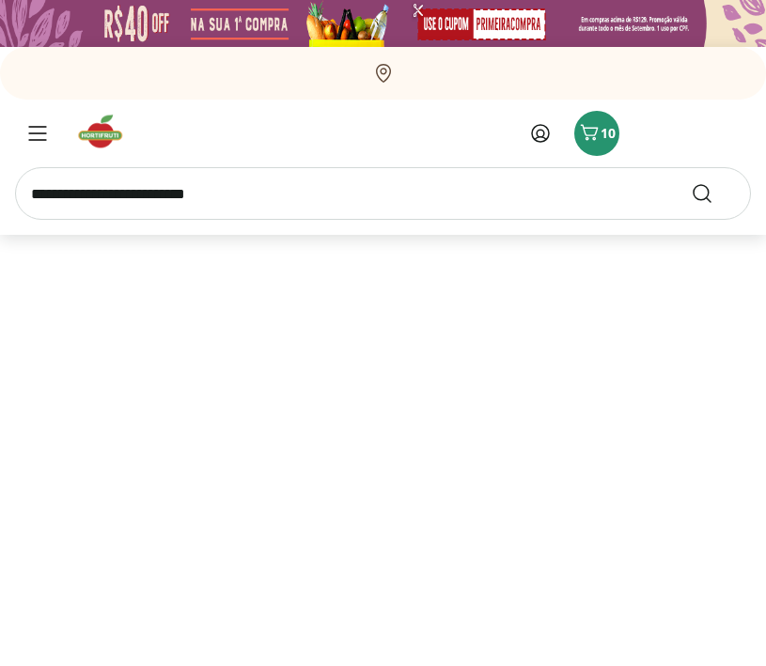
select select "**********"
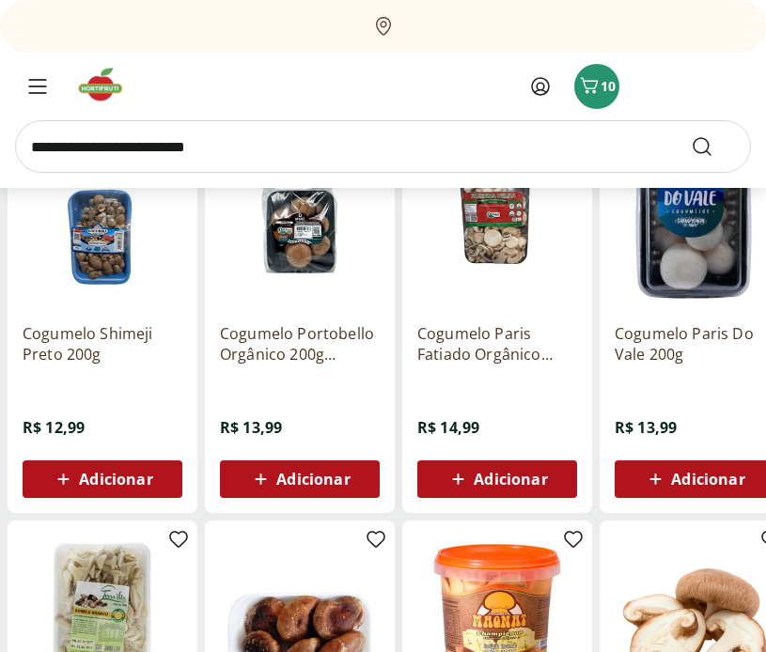
scroll to position [685, 0]
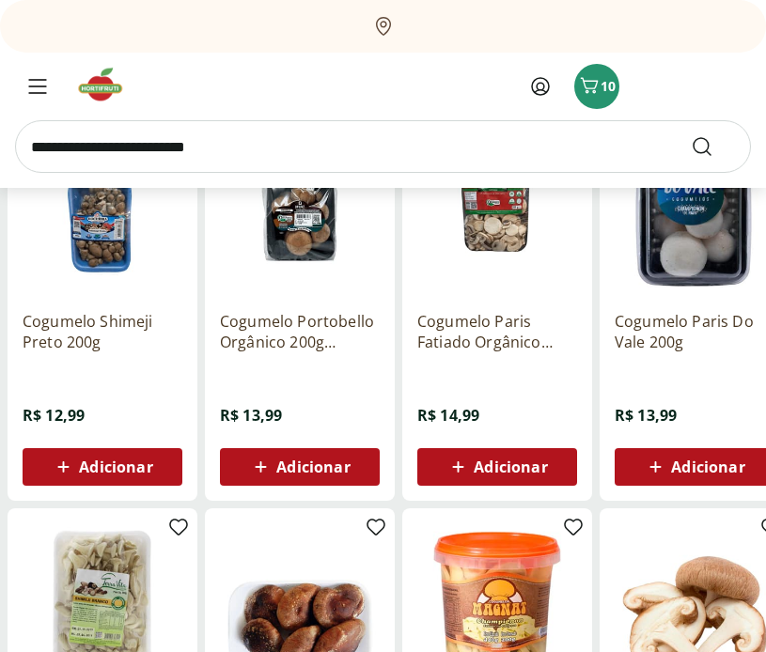
click at [289, 467] on span "Adicionar" at bounding box center [312, 467] width 73 height 15
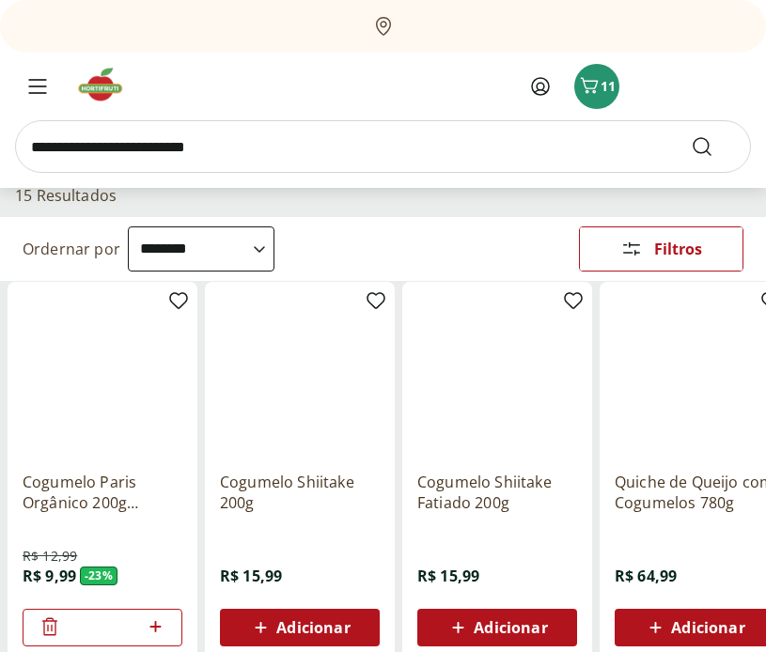
scroll to position [0, 0]
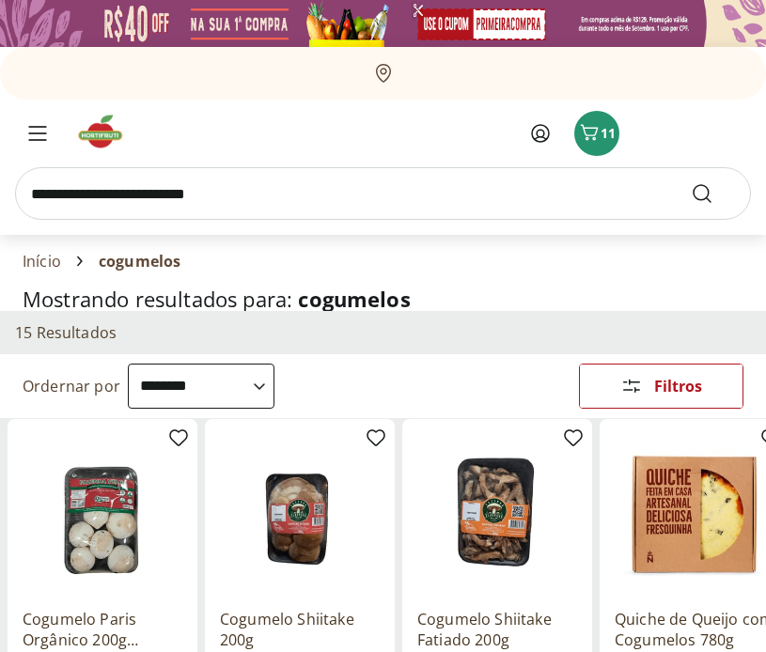
click at [226, 195] on input "search" at bounding box center [383, 193] width 736 height 53
type input "******"
click at [691, 182] on button "Submit Search" at bounding box center [713, 193] width 45 height 23
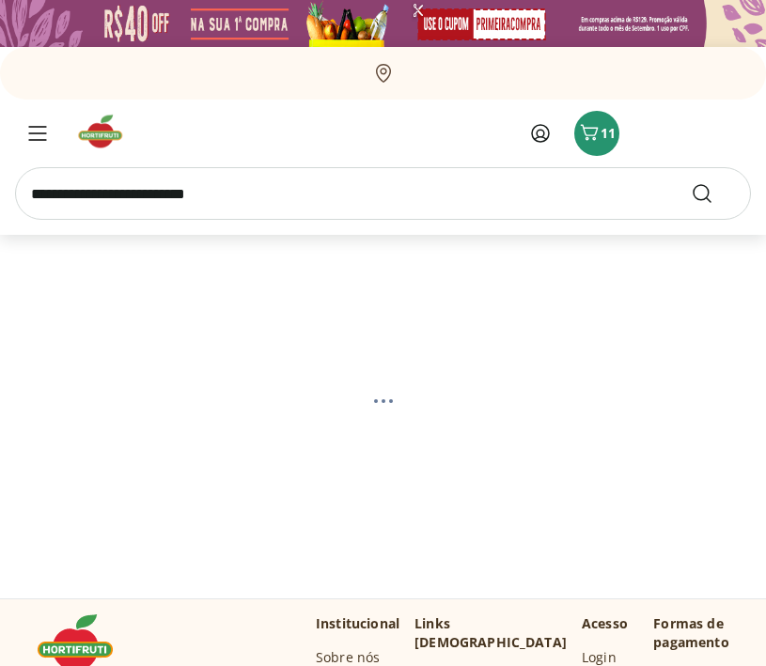
select select "**********"
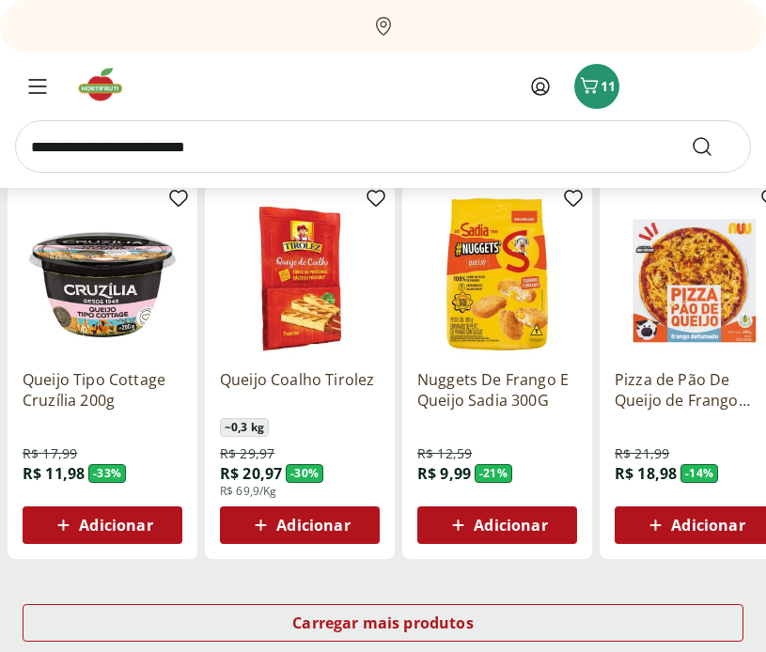
scroll to position [1026, 0]
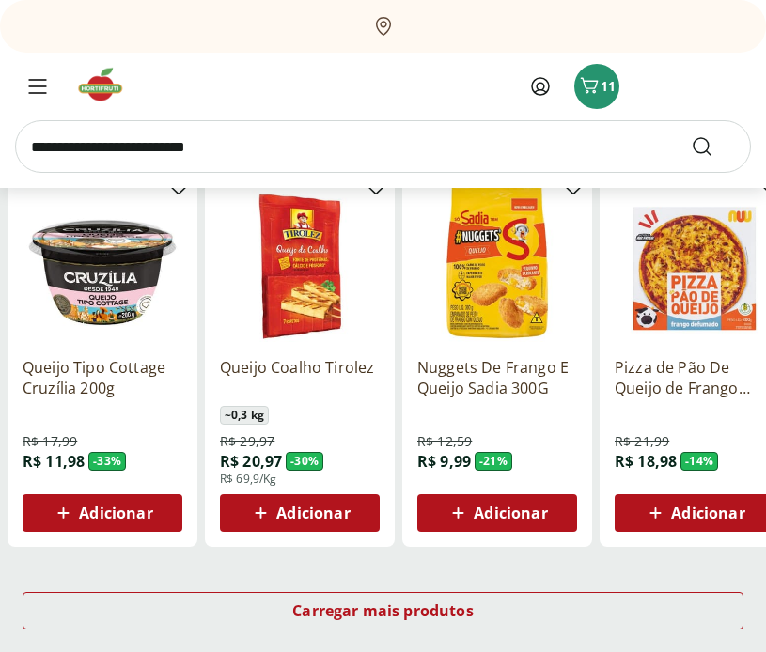
click at [120, 514] on span "Adicionar" at bounding box center [115, 513] width 73 height 15
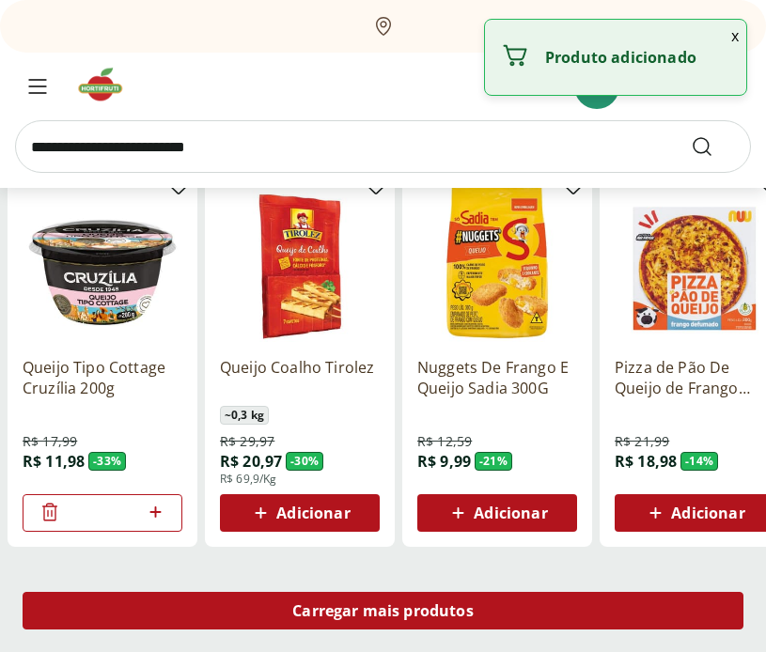
click at [469, 618] on span "Carregar mais produtos" at bounding box center [382, 610] width 181 height 15
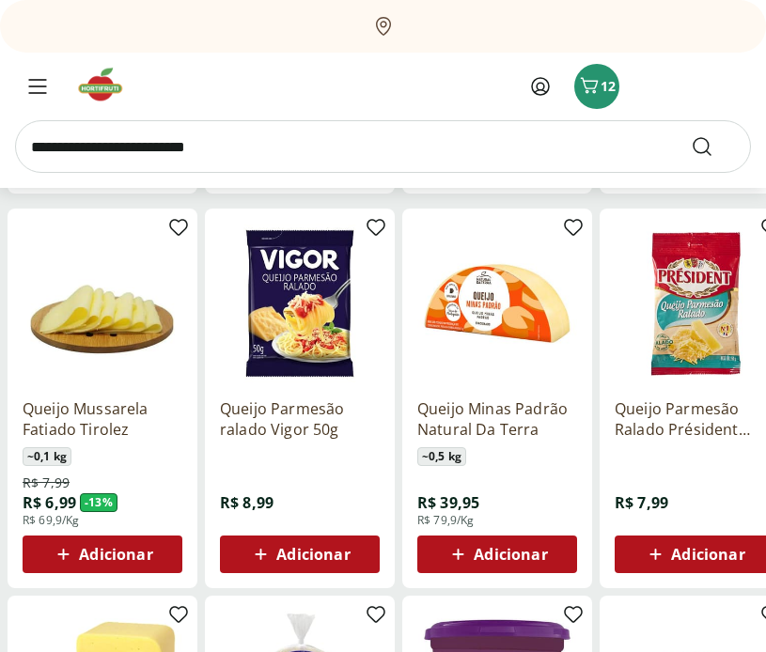
scroll to position [1394, 0]
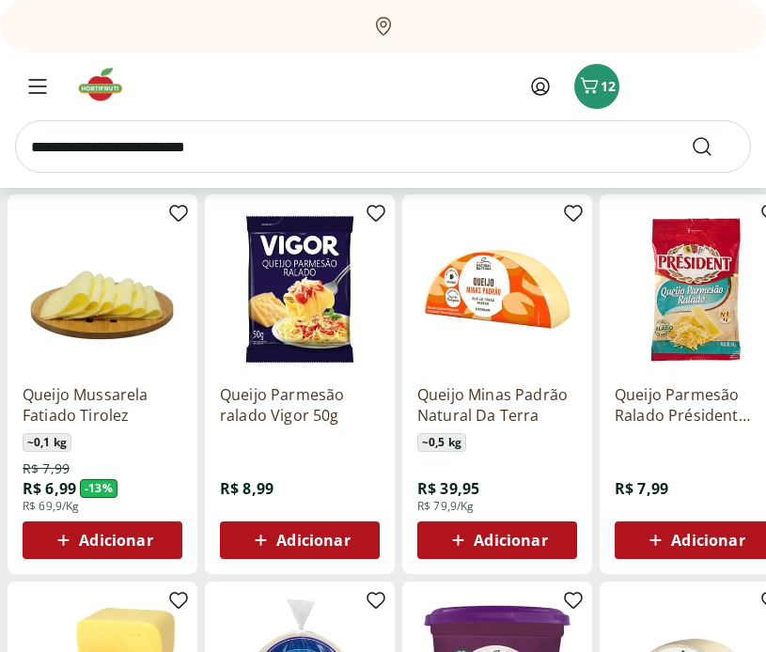
click at [713, 544] on span "Adicionar" at bounding box center [707, 540] width 73 height 15
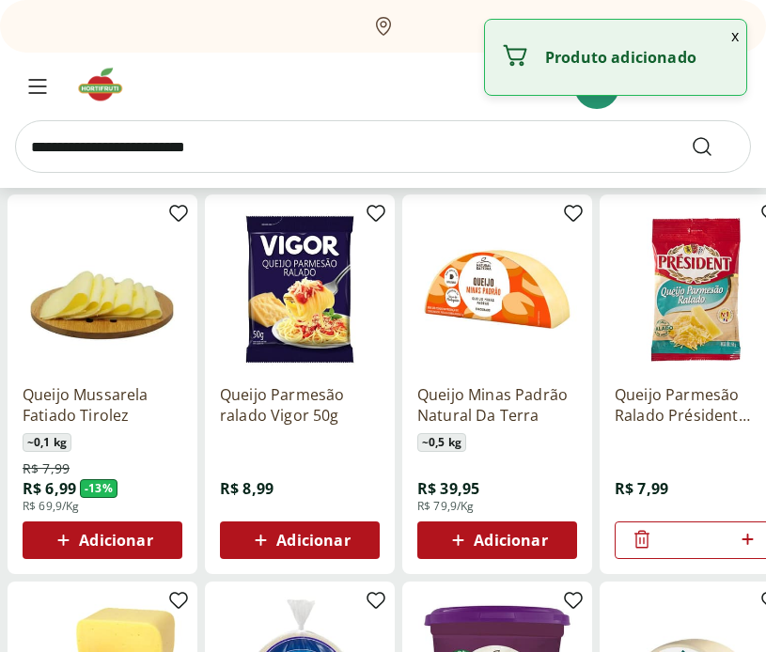
click at [749, 542] on icon at bounding box center [747, 539] width 23 height 23
type input "*"
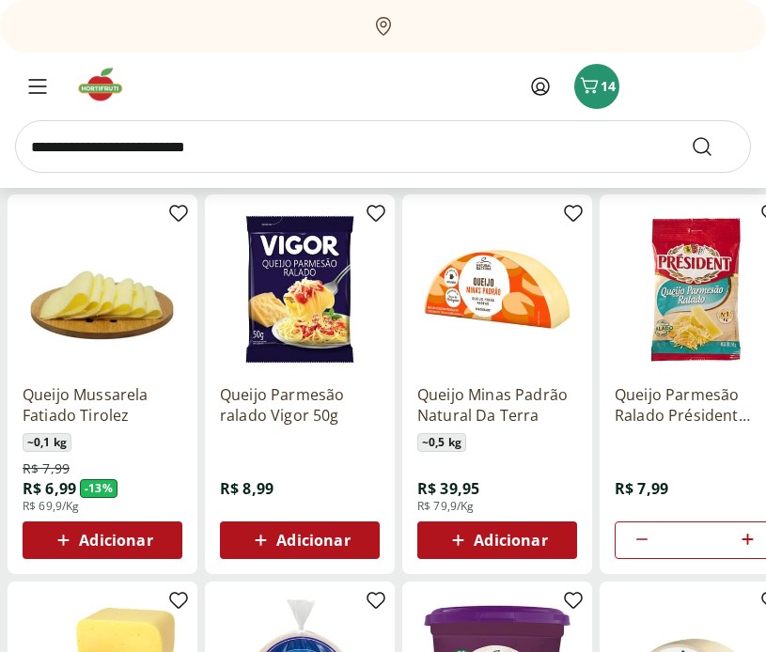
click at [118, 536] on span "Adicionar" at bounding box center [115, 540] width 73 height 15
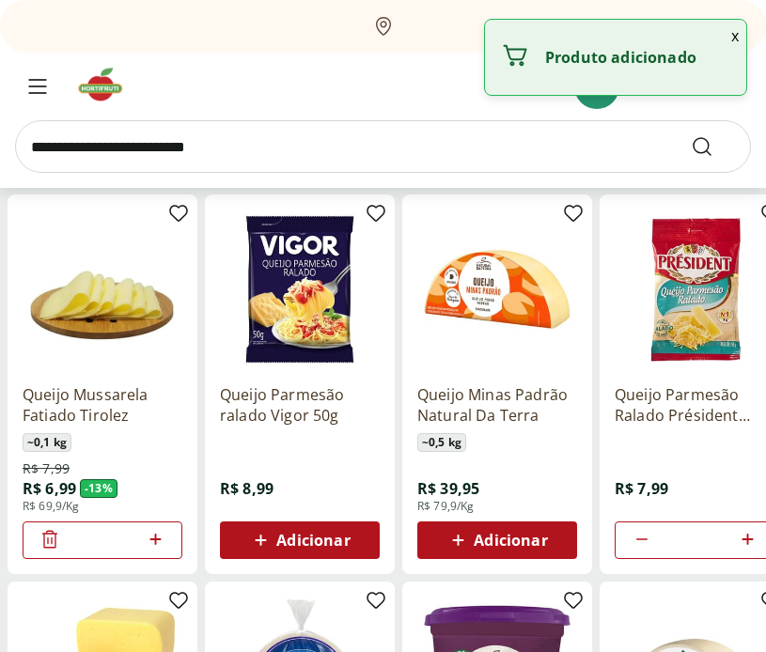
click at [163, 538] on icon at bounding box center [155, 539] width 23 height 23
click at [163, 537] on icon at bounding box center [155, 539] width 23 height 23
click at [163, 536] on icon at bounding box center [155, 539] width 23 height 23
type input "*"
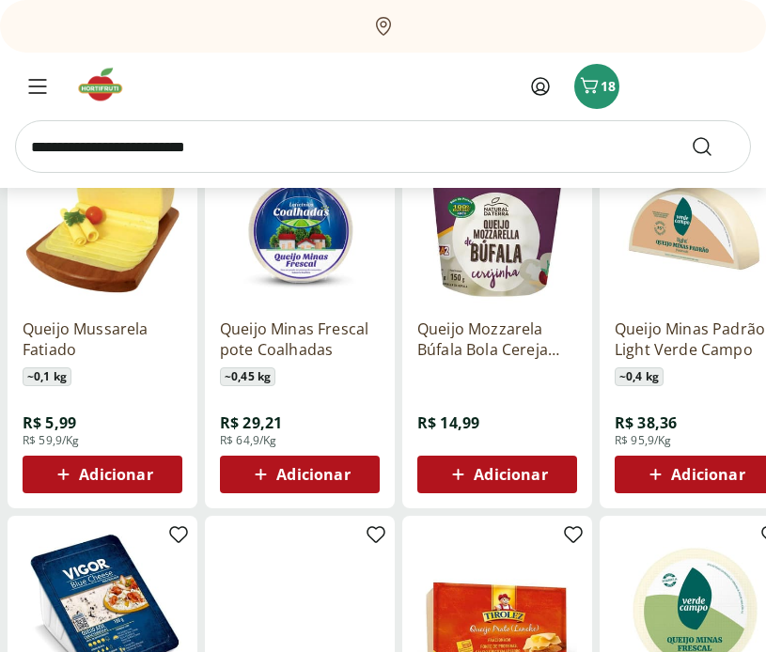
scroll to position [1844, 0]
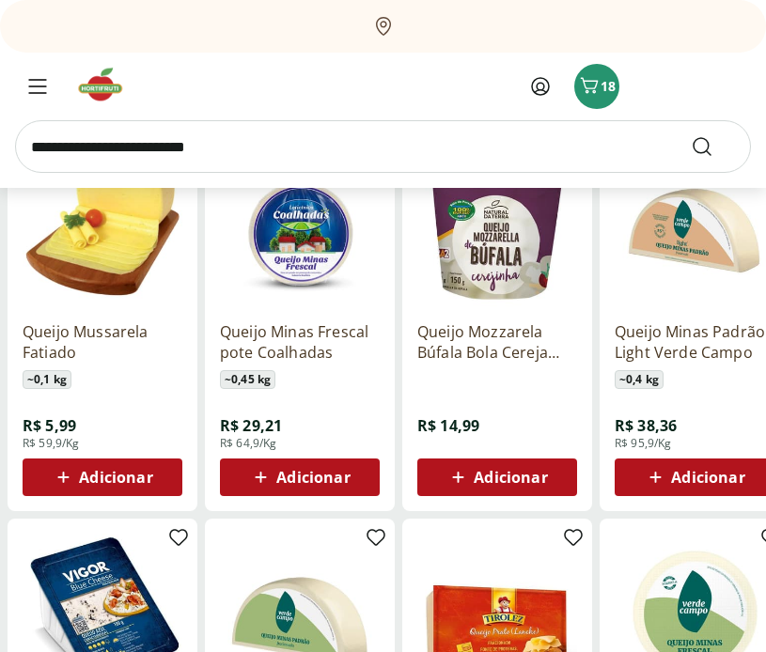
click at [304, 480] on span "Adicionar" at bounding box center [312, 477] width 73 height 15
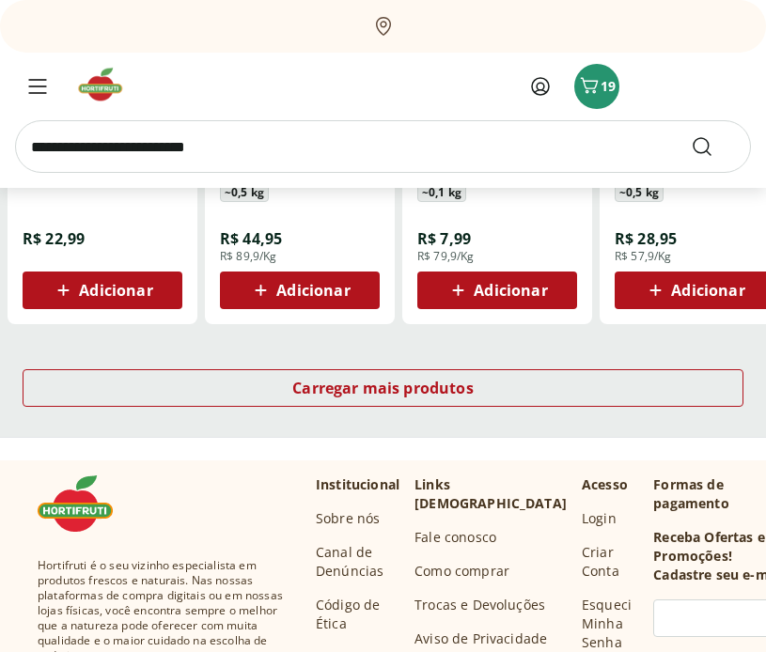
scroll to position [2420, 0]
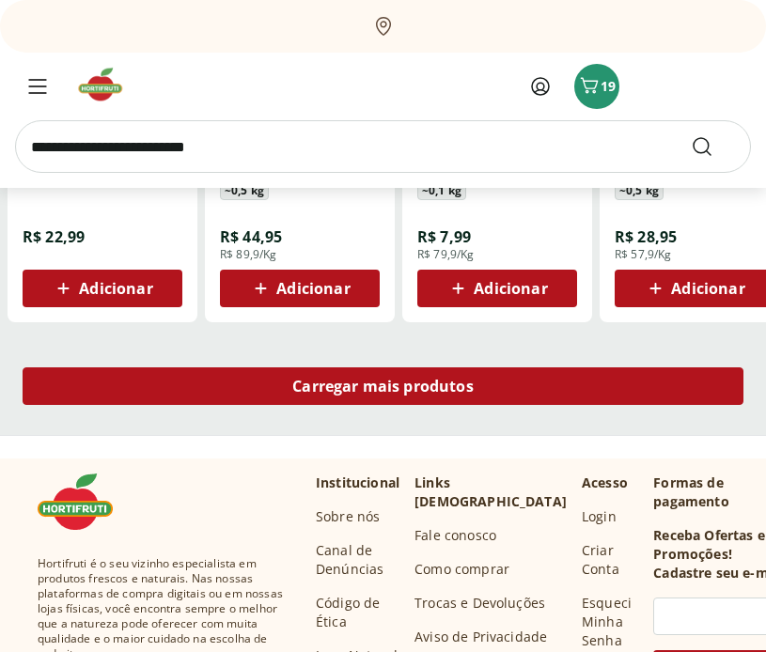
click at [533, 376] on div "Carregar mais produtos" at bounding box center [383, 386] width 721 height 38
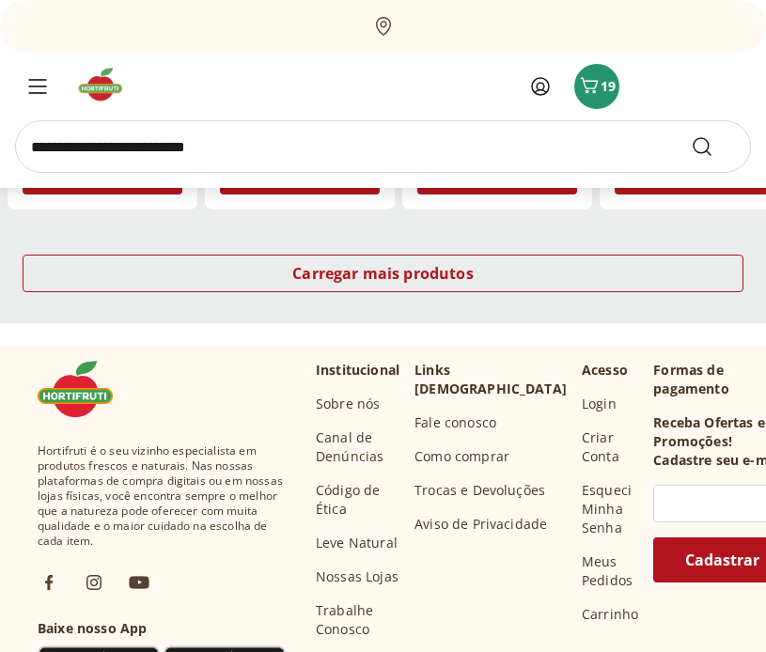
scroll to position [3330, 0]
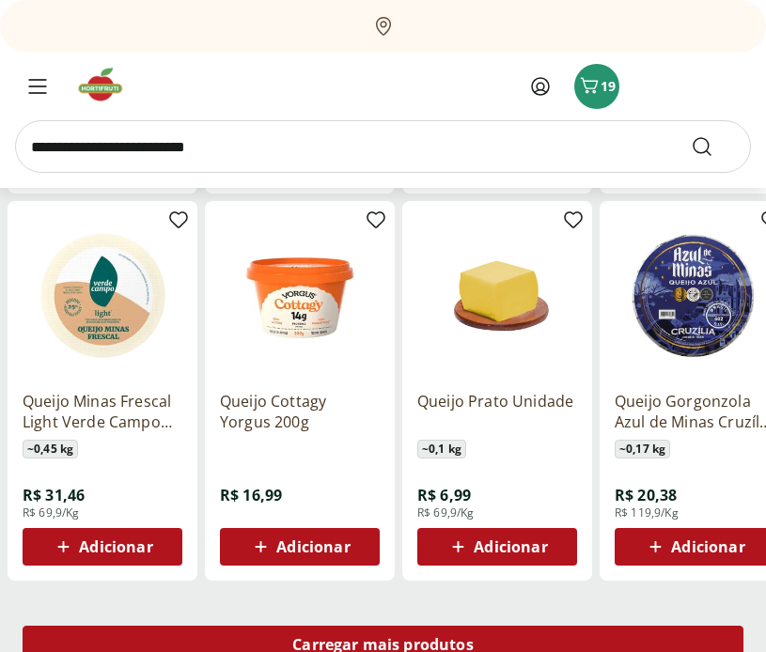
click at [400, 641] on span "Carregar mais produtos" at bounding box center [382, 644] width 181 height 15
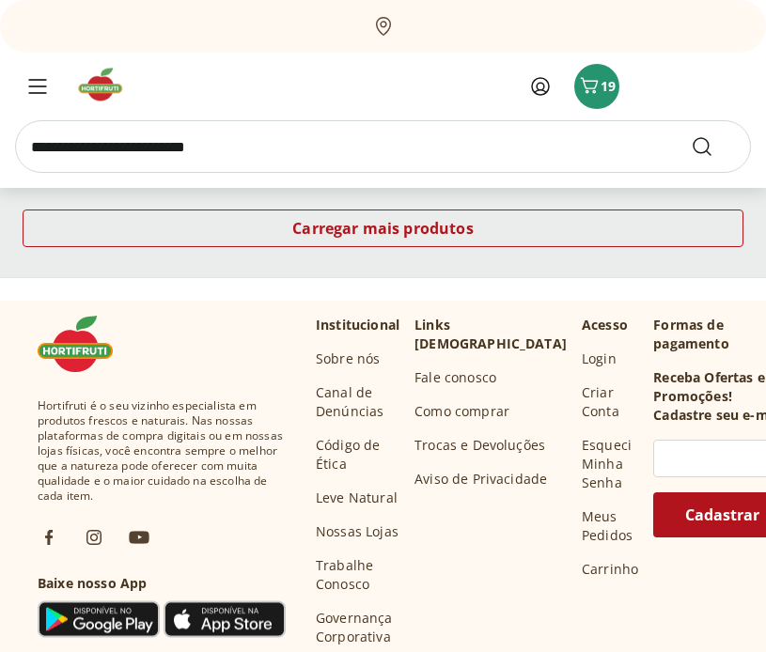
scroll to position [4918, 0]
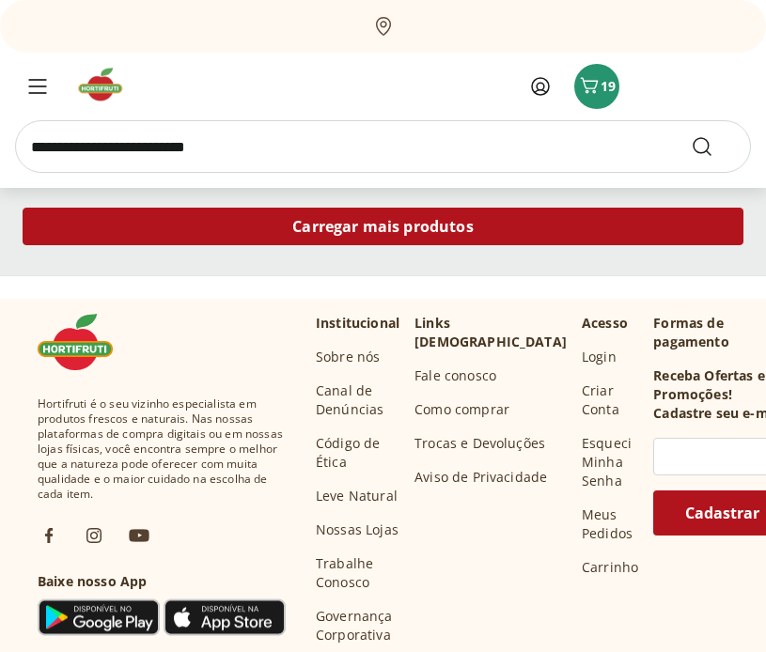
click at [510, 230] on div "Carregar mais produtos" at bounding box center [383, 227] width 721 height 38
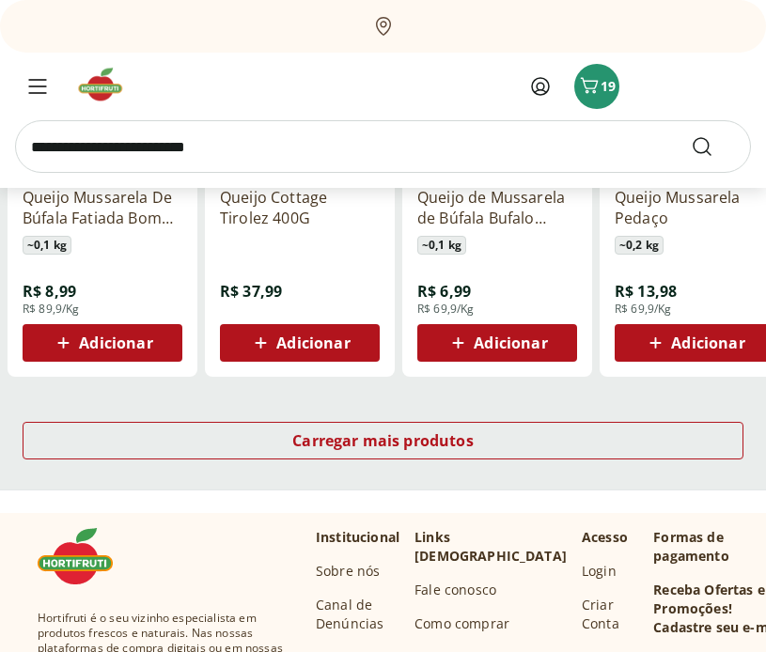
scroll to position [5877, 0]
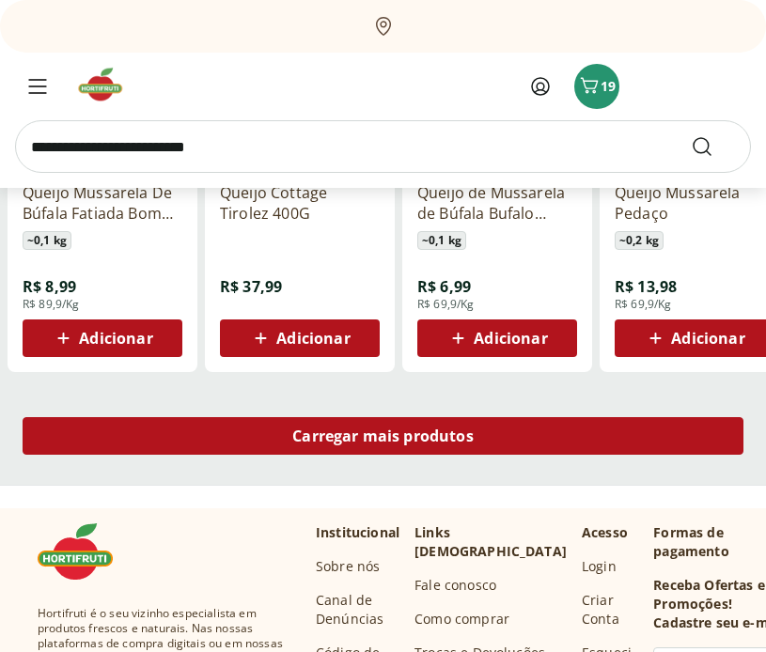
click at [588, 441] on div "Carregar mais produtos" at bounding box center [383, 436] width 721 height 38
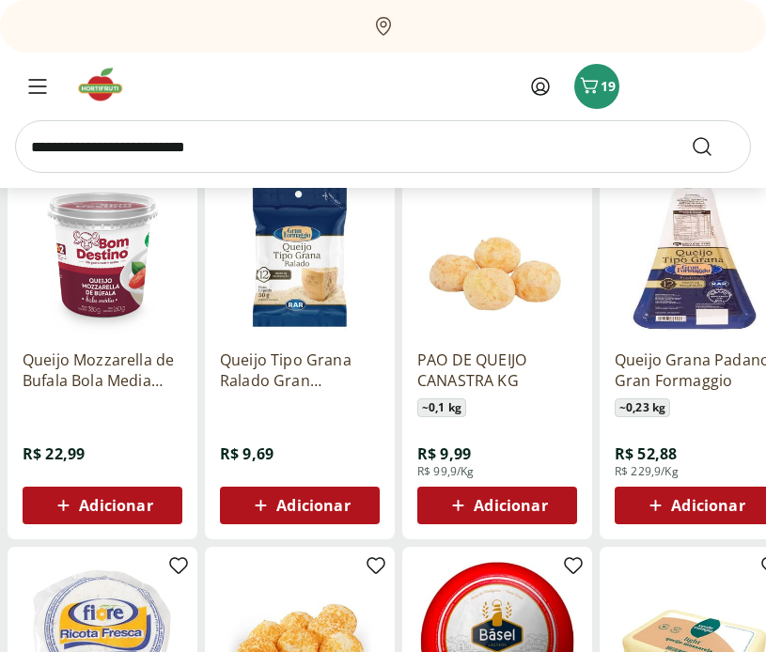
scroll to position [6101, 0]
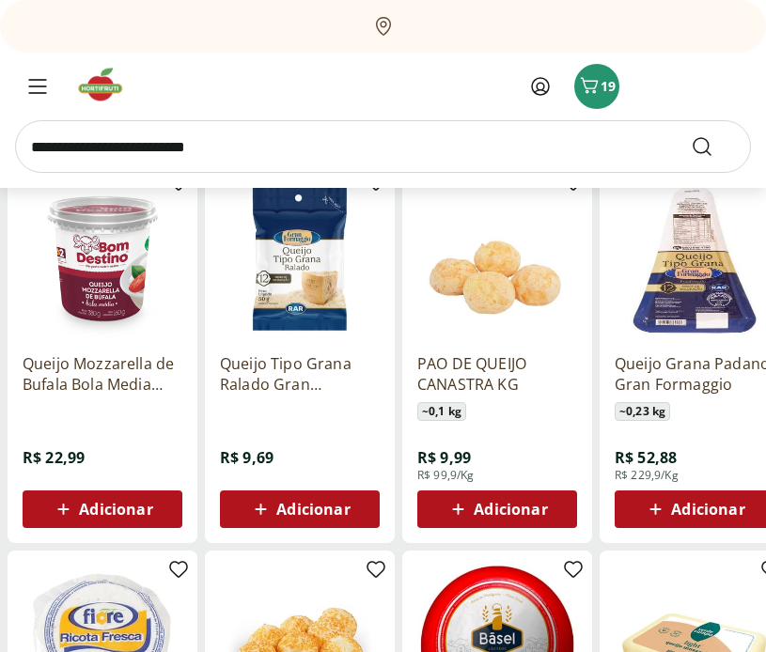
click at [294, 512] on span "Adicionar" at bounding box center [312, 509] width 73 height 15
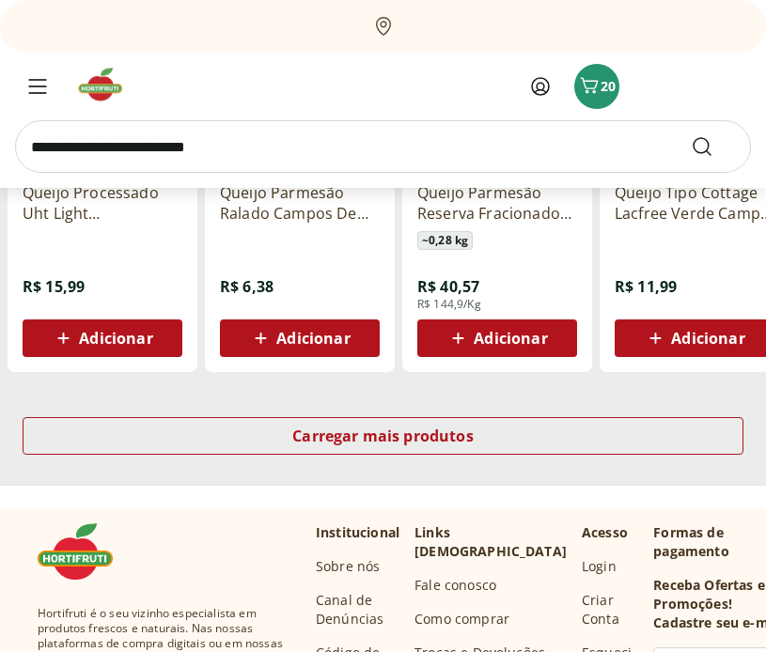
scroll to position [7048, 0]
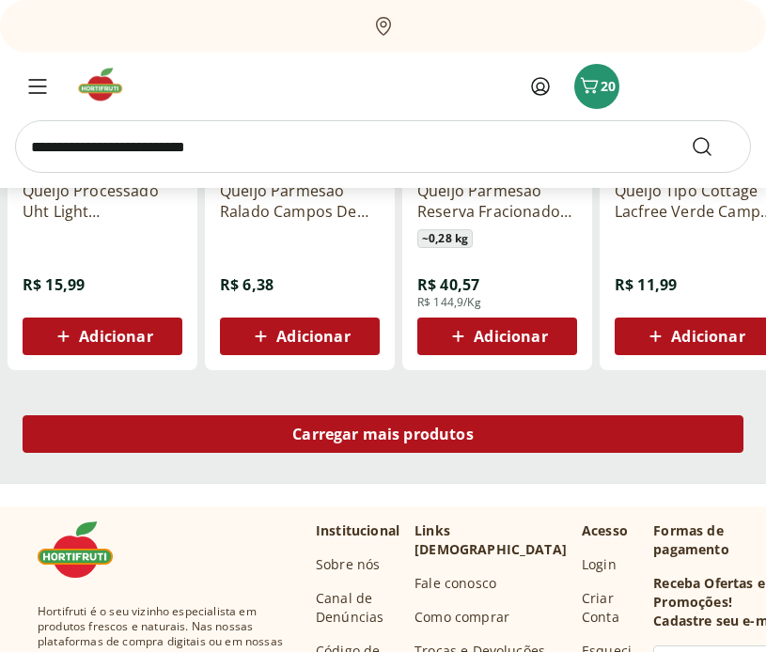
click at [615, 431] on div "Carregar mais produtos" at bounding box center [383, 434] width 721 height 38
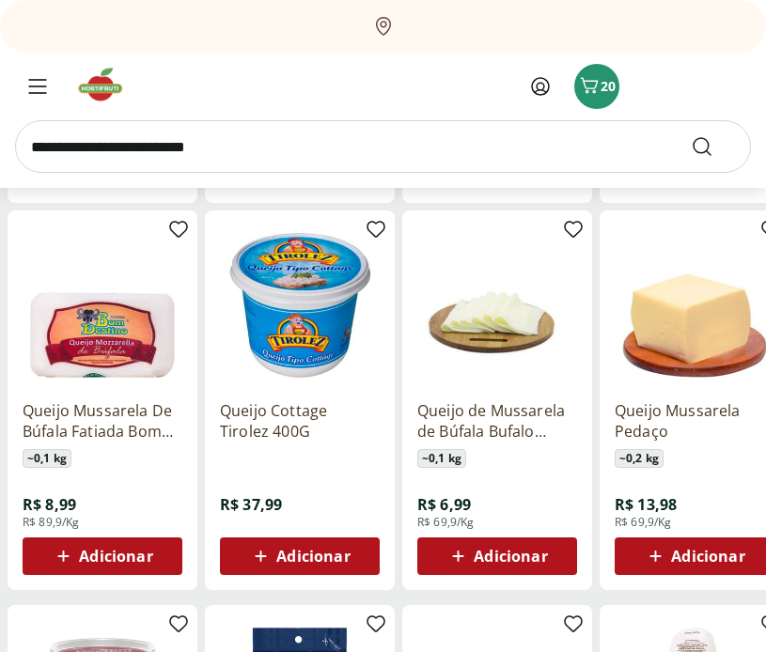
scroll to position [5422, 0]
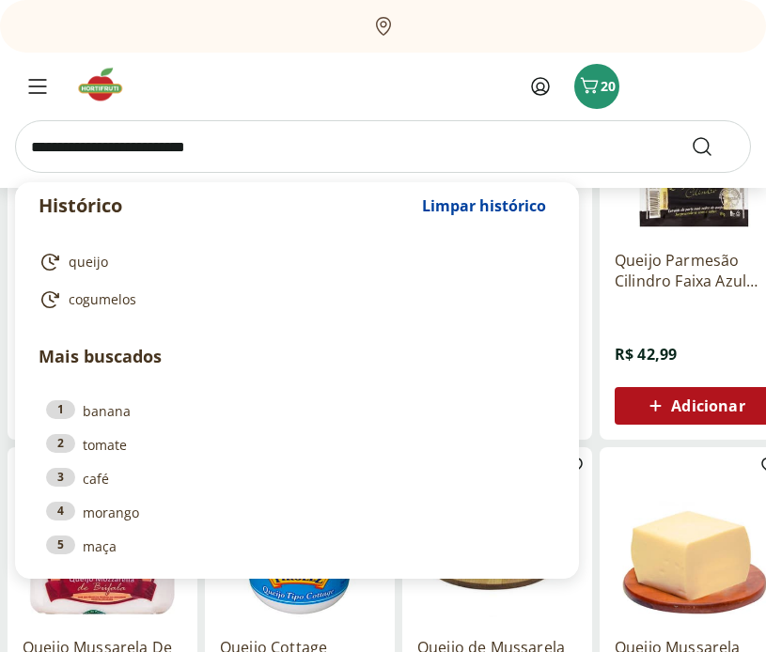
click at [259, 141] on input "search" at bounding box center [383, 146] width 736 height 53
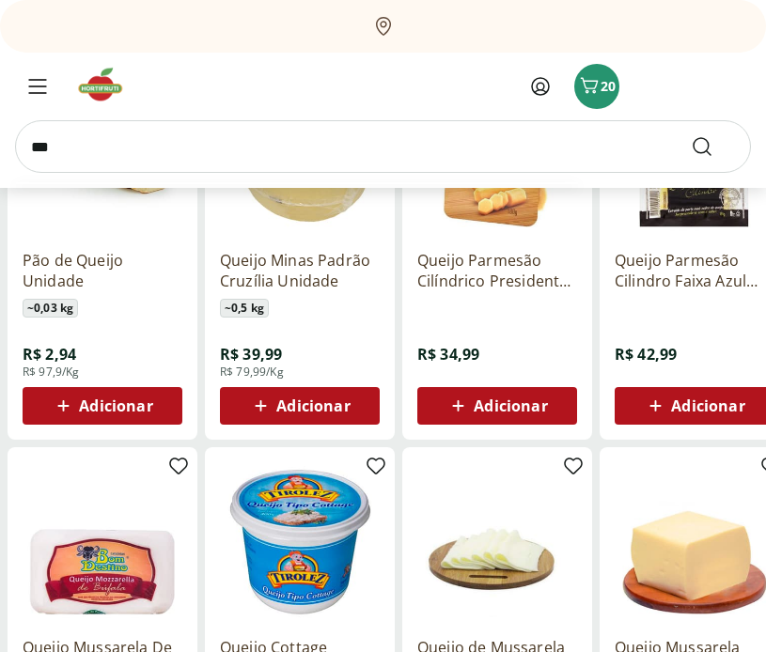
type input "***"
click at [691, 135] on button "Submit Search" at bounding box center [713, 146] width 45 height 23
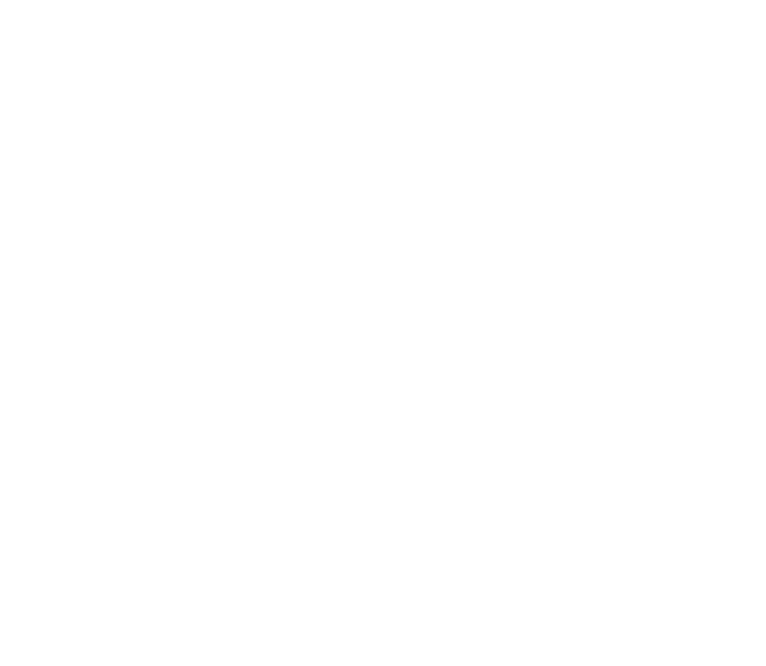
select select "**********"
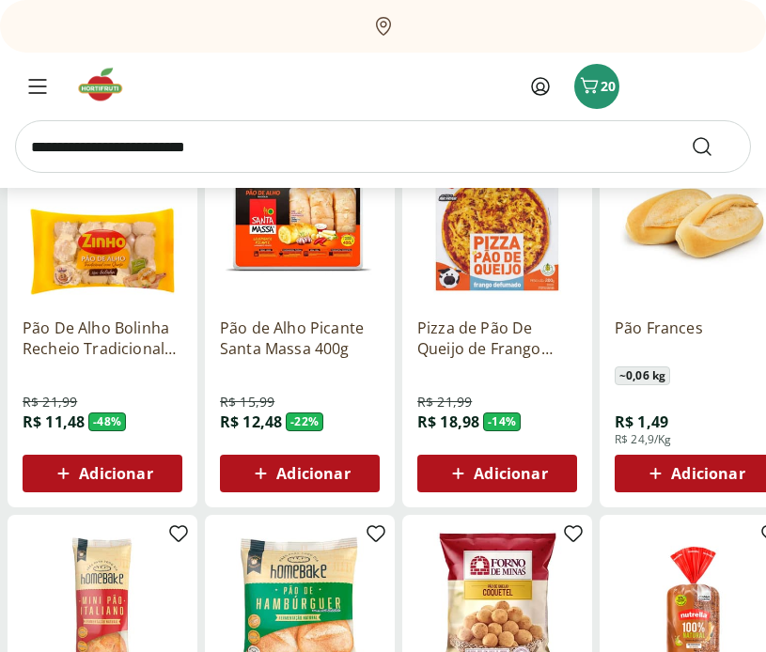
scroll to position [309, 0]
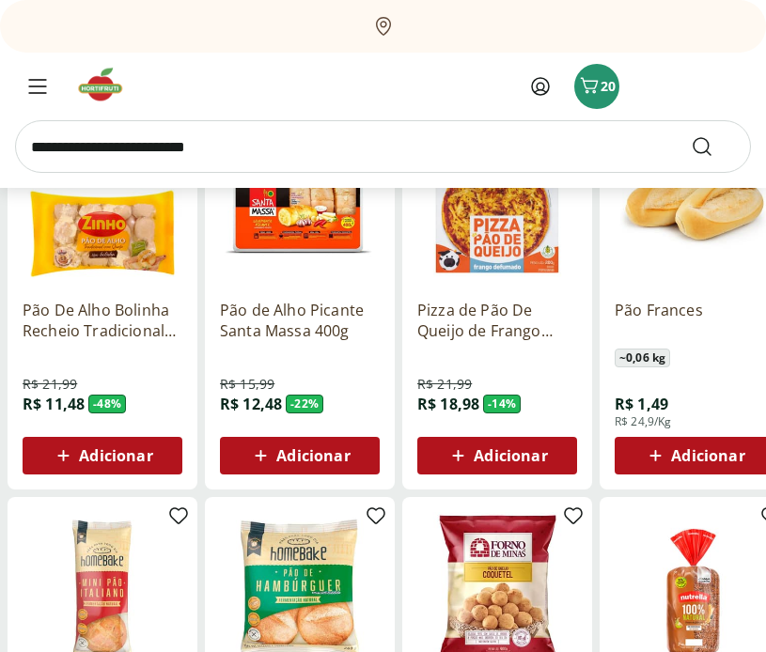
click at [697, 454] on span "Adicionar" at bounding box center [707, 455] width 73 height 15
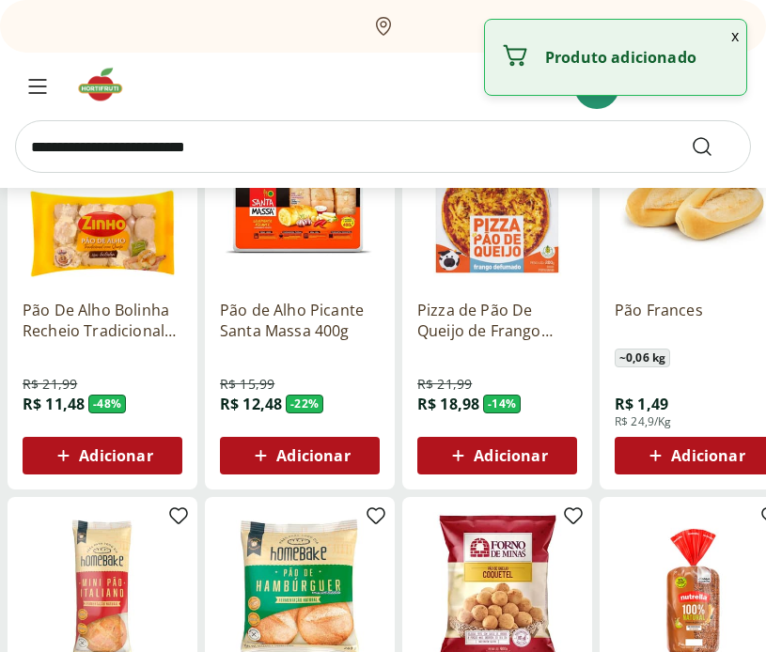
click at [711, 456] on span "Adicionar" at bounding box center [707, 455] width 73 height 15
click at [751, 451] on icon at bounding box center [747, 455] width 23 height 23
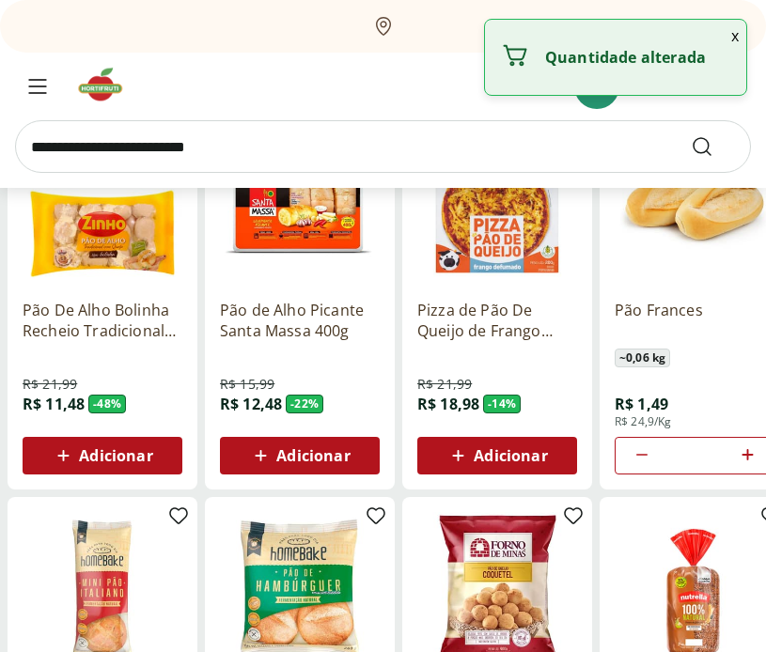
click at [751, 451] on icon at bounding box center [747, 455] width 23 height 23
click at [750, 451] on icon at bounding box center [747, 455] width 23 height 23
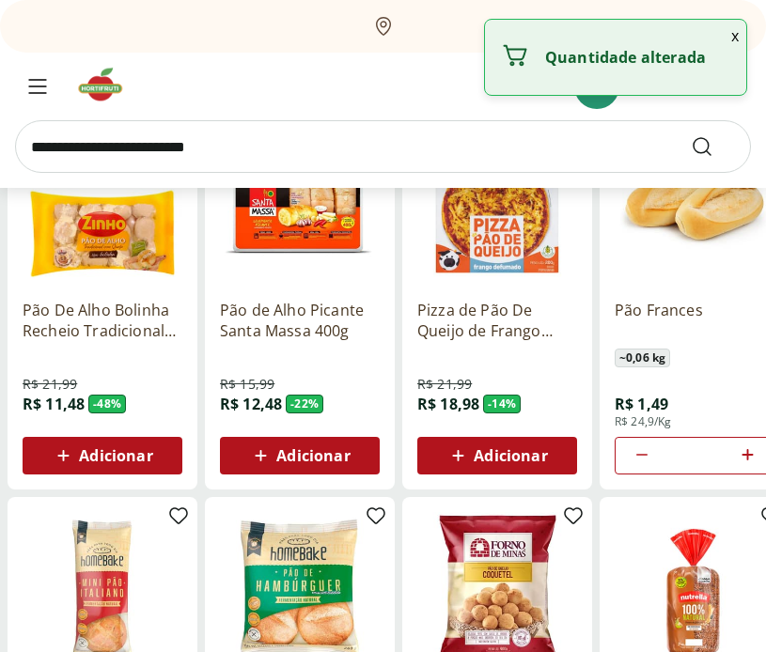
type input "*"
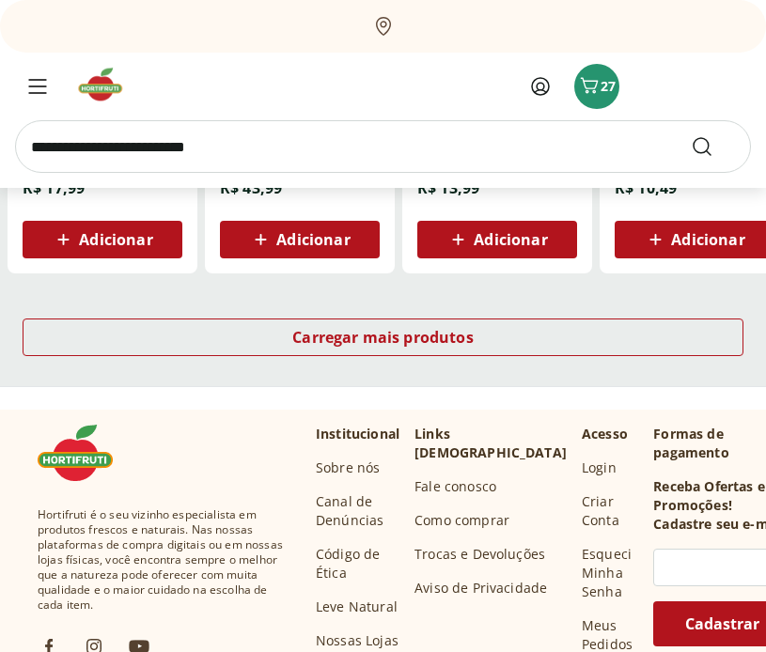
scroll to position [1301, 0]
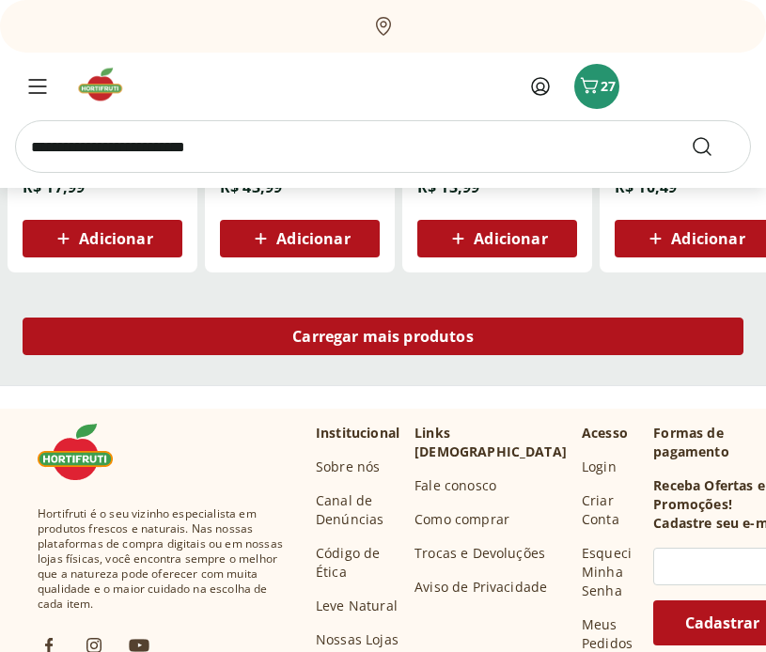
click at [473, 329] on span "Carregar mais produtos" at bounding box center [382, 336] width 181 height 15
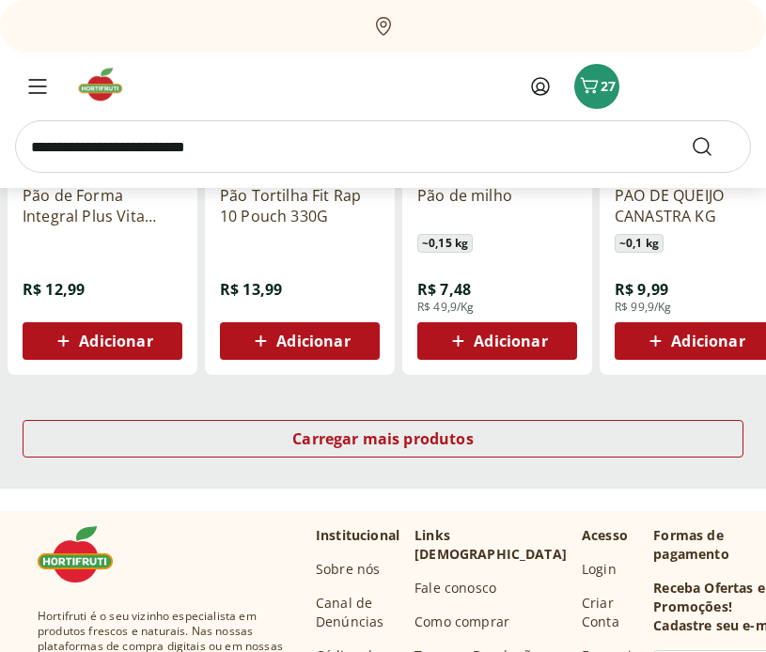
scroll to position [2395, 0]
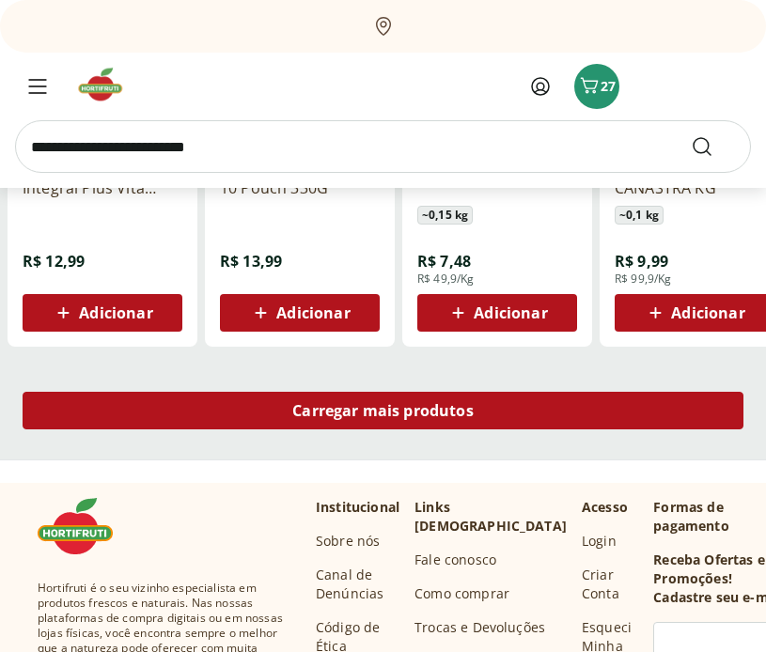
click at [453, 403] on span "Carregar mais produtos" at bounding box center [382, 410] width 181 height 15
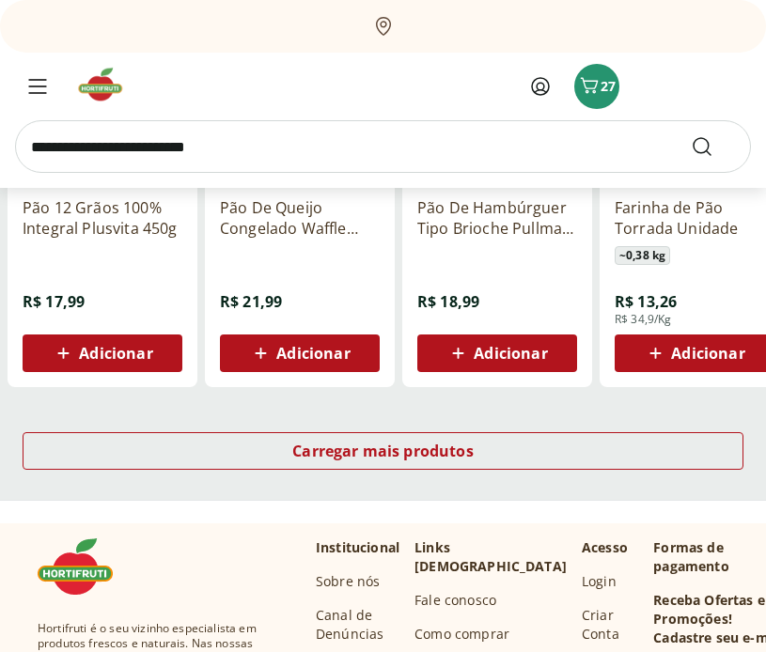
scroll to position [3425, 0]
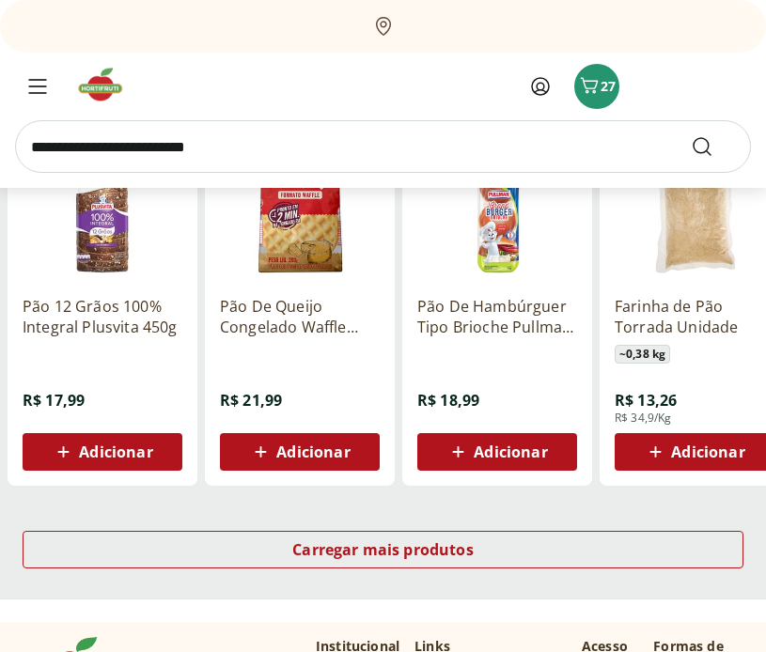
click at [608, 529] on div "Carregar mais produtos" at bounding box center [383, 553] width 766 height 90
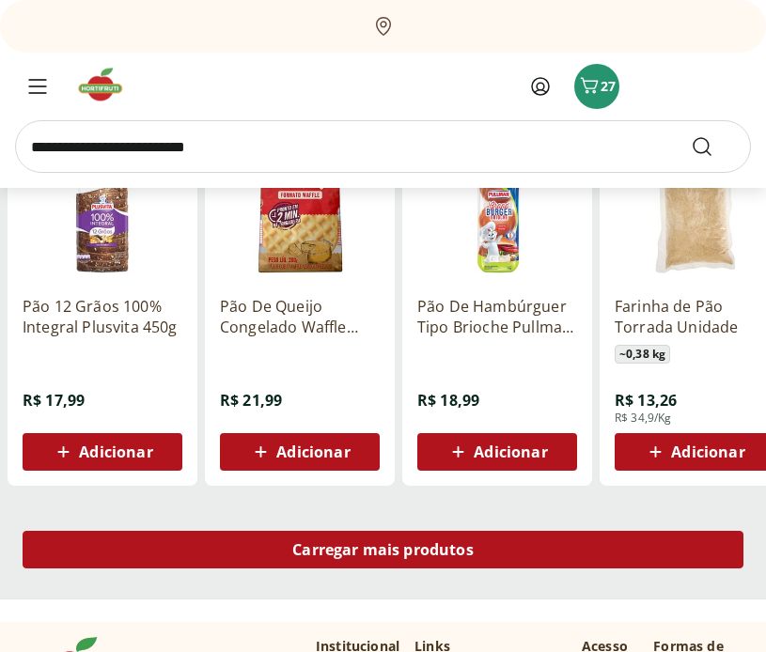
click at [600, 540] on div "Carregar mais produtos" at bounding box center [383, 550] width 721 height 38
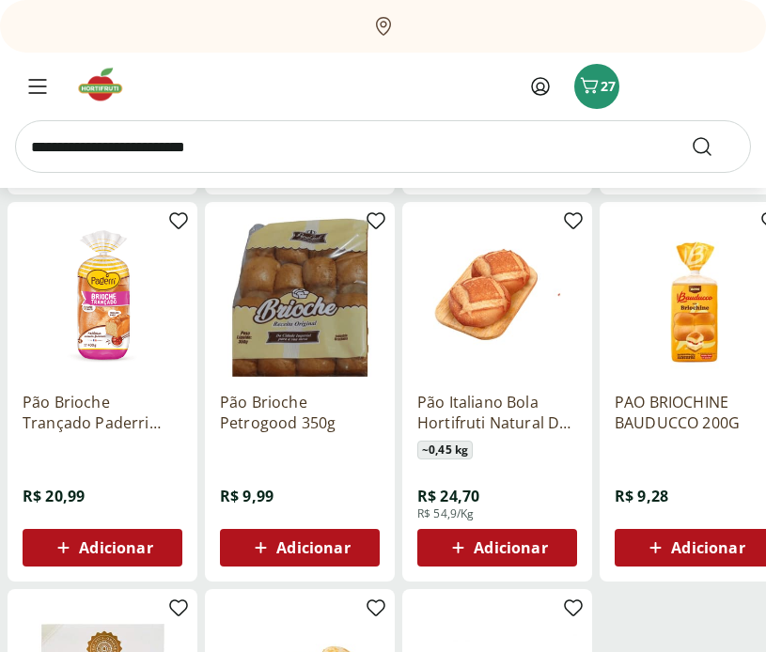
scroll to position [4119, 0]
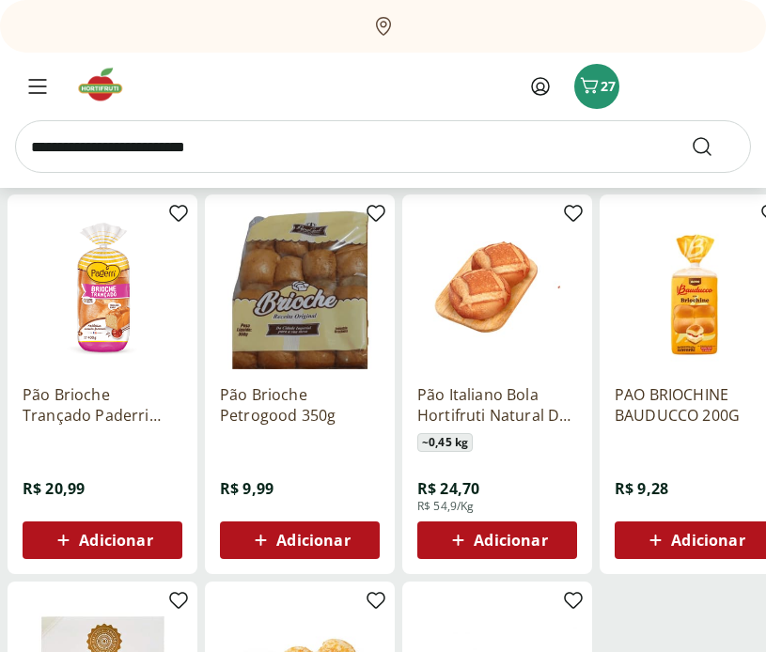
click at [291, 541] on span "Adicionar" at bounding box center [312, 540] width 73 height 15
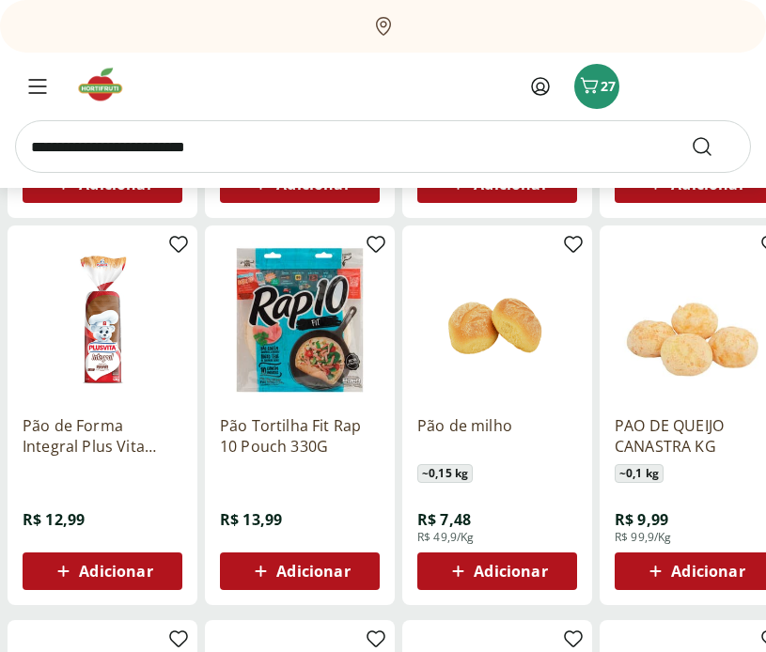
scroll to position [1577, 0]
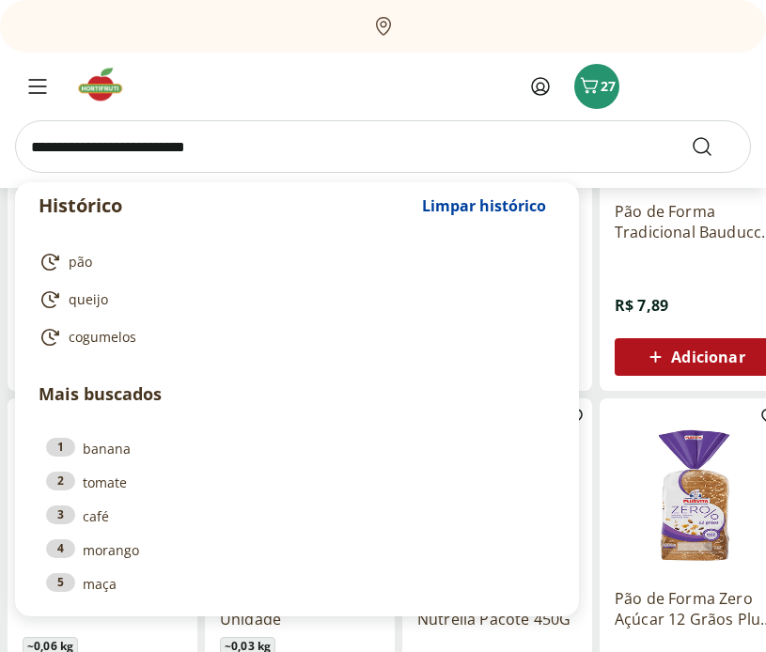
click at [242, 143] on input "search" at bounding box center [383, 146] width 736 height 53
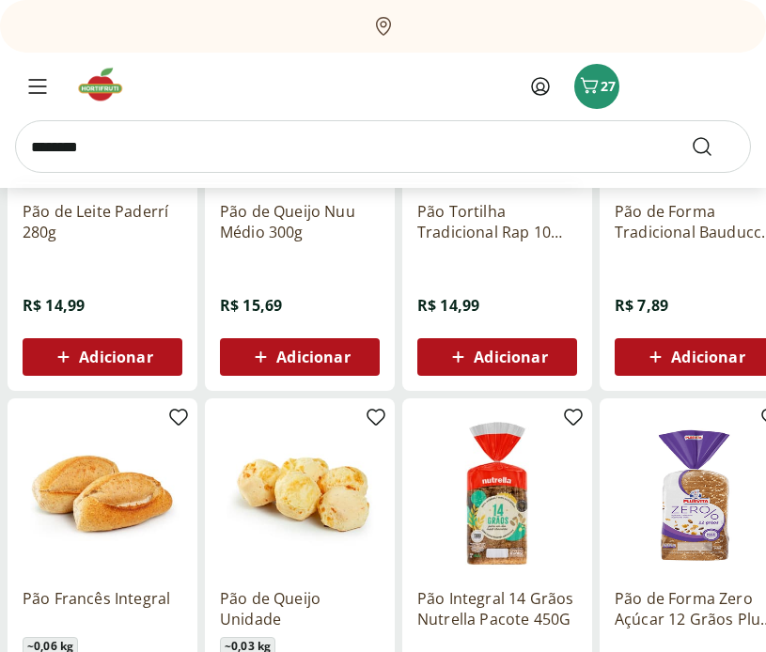
type input "********"
click at [691, 135] on button "Submit Search" at bounding box center [713, 146] width 45 height 23
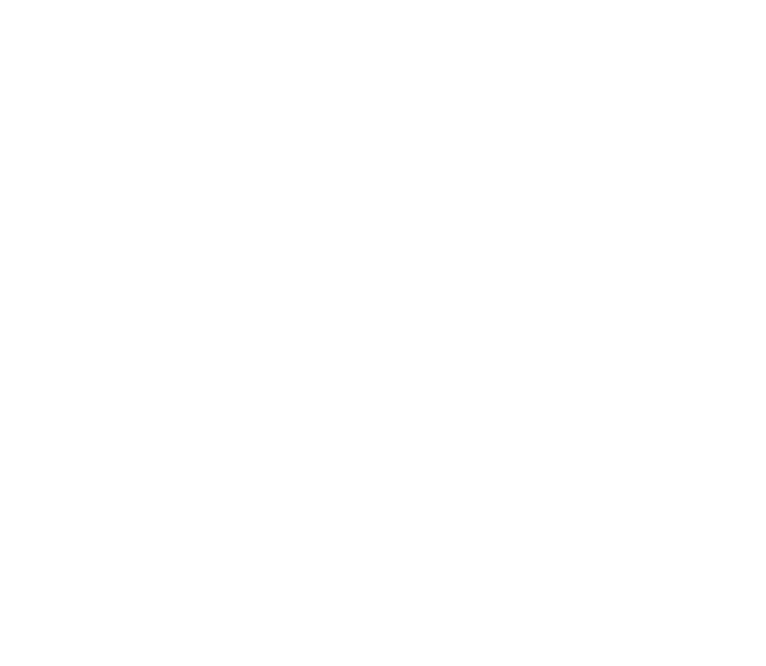
select select "**********"
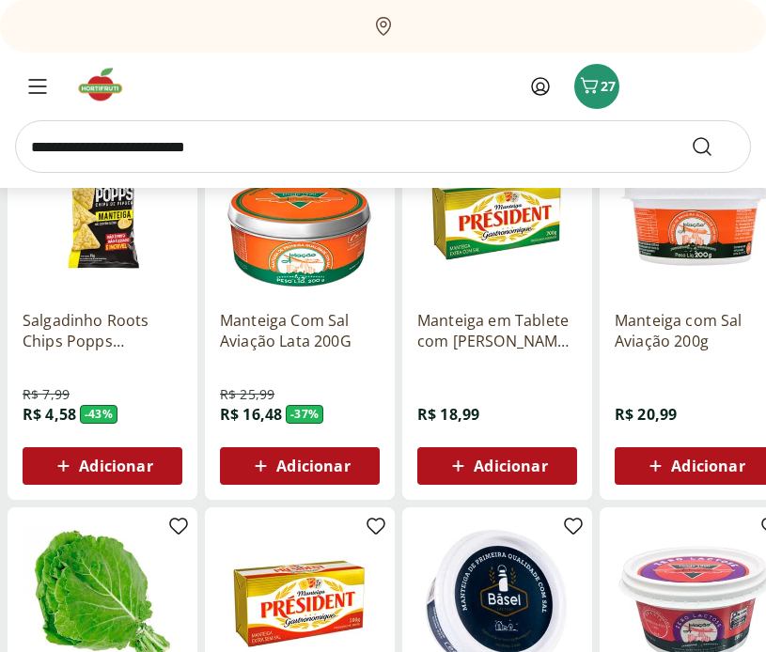
scroll to position [277, 0]
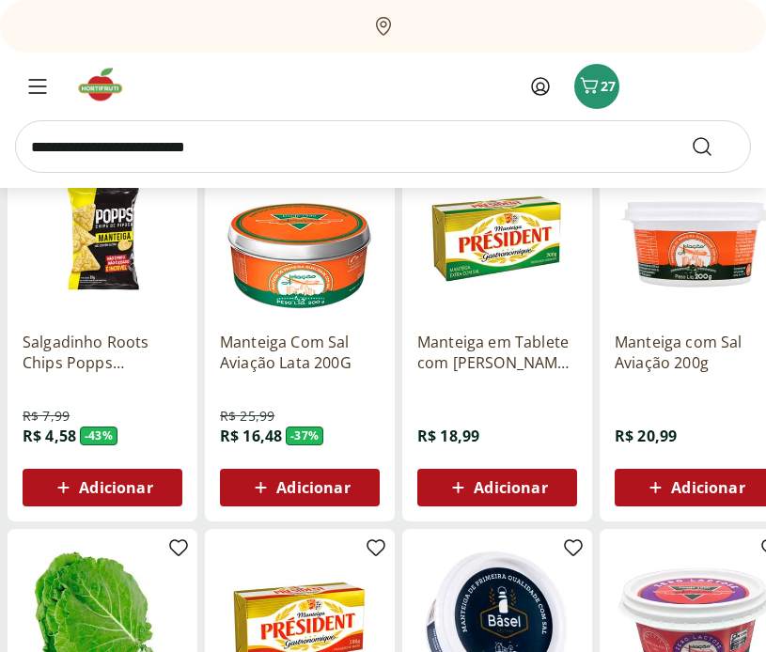
click at [309, 491] on span "Adicionar" at bounding box center [312, 487] width 73 height 15
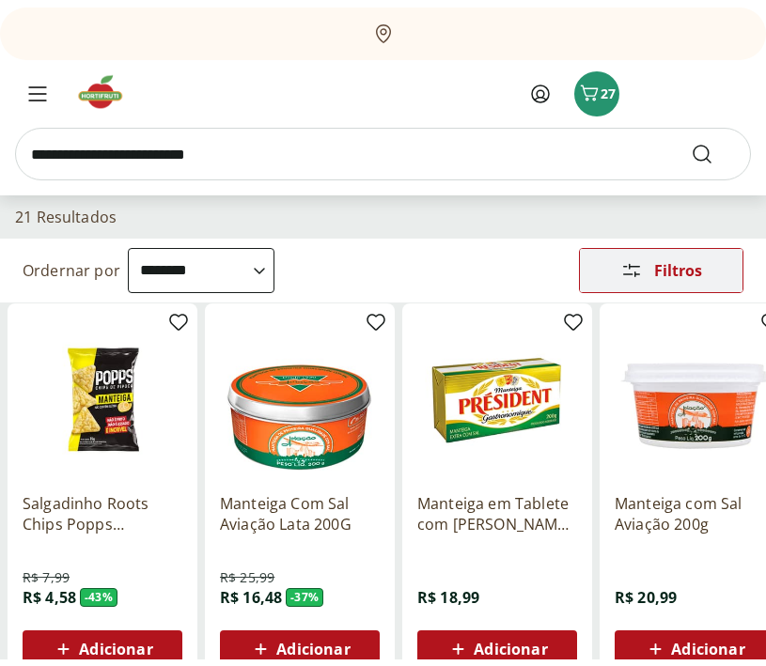
scroll to position [0, 0]
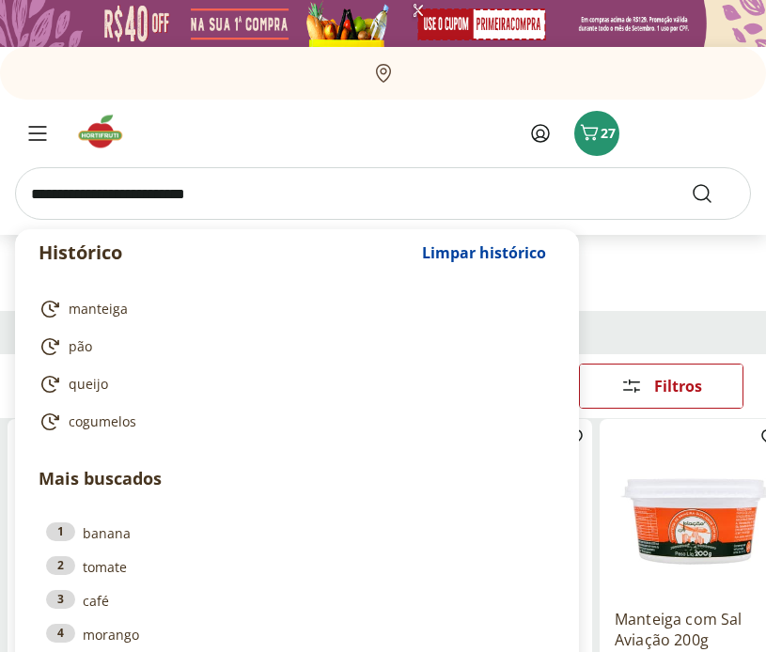
click at [191, 190] on input "search" at bounding box center [383, 193] width 736 height 53
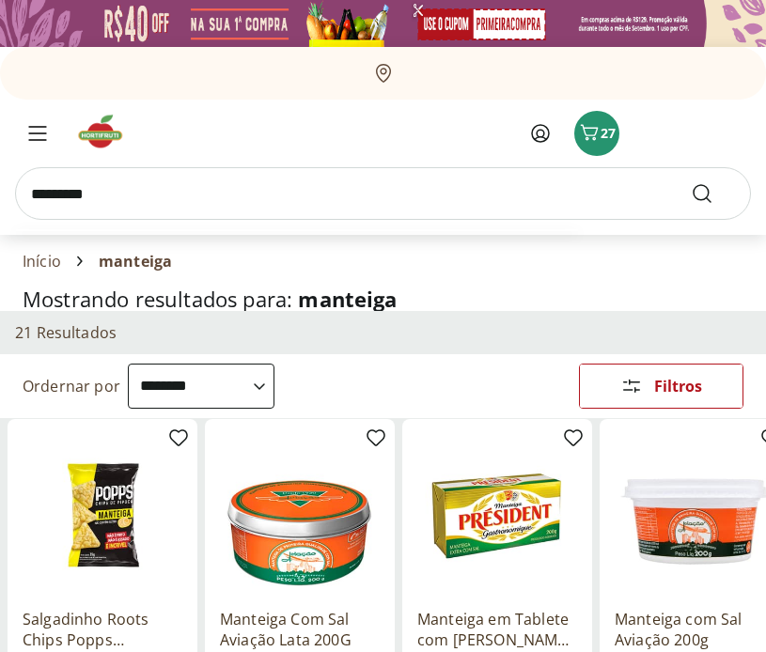
type input "*********"
click at [691, 182] on button "Submit Search" at bounding box center [713, 193] width 45 height 23
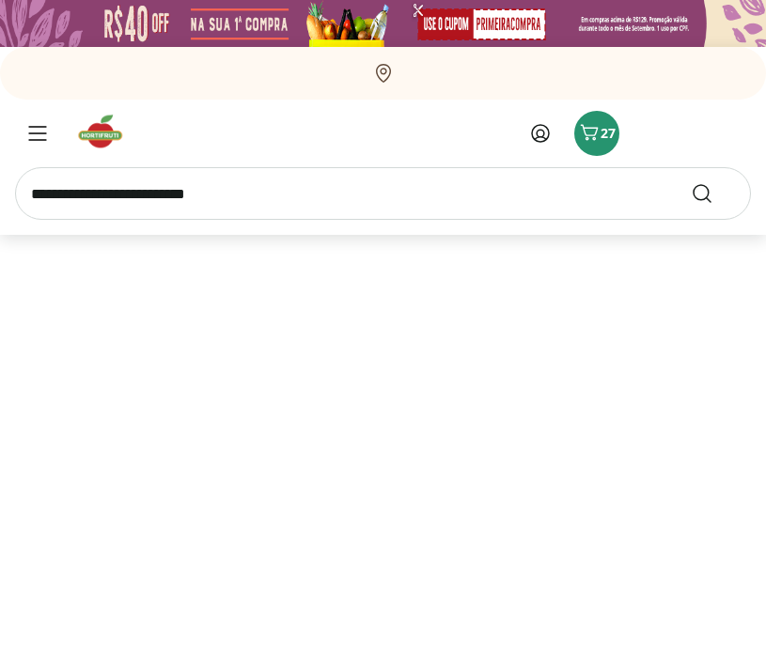
select select "**********"
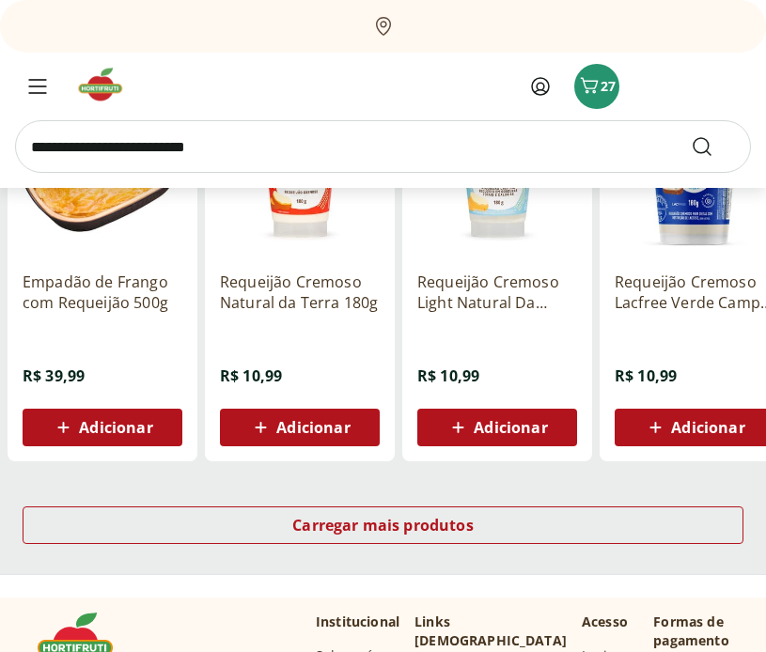
scroll to position [1128, 0]
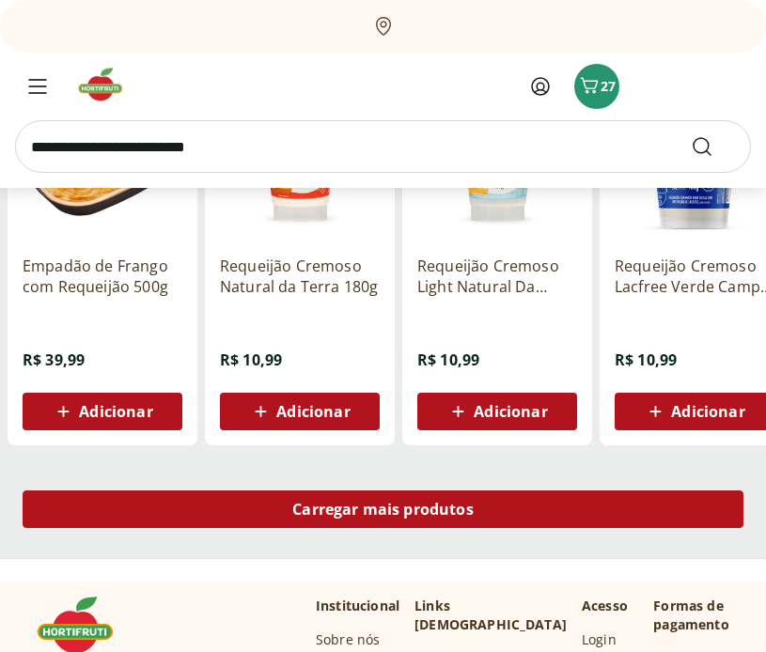
click at [512, 511] on div "Carregar mais produtos" at bounding box center [383, 510] width 721 height 38
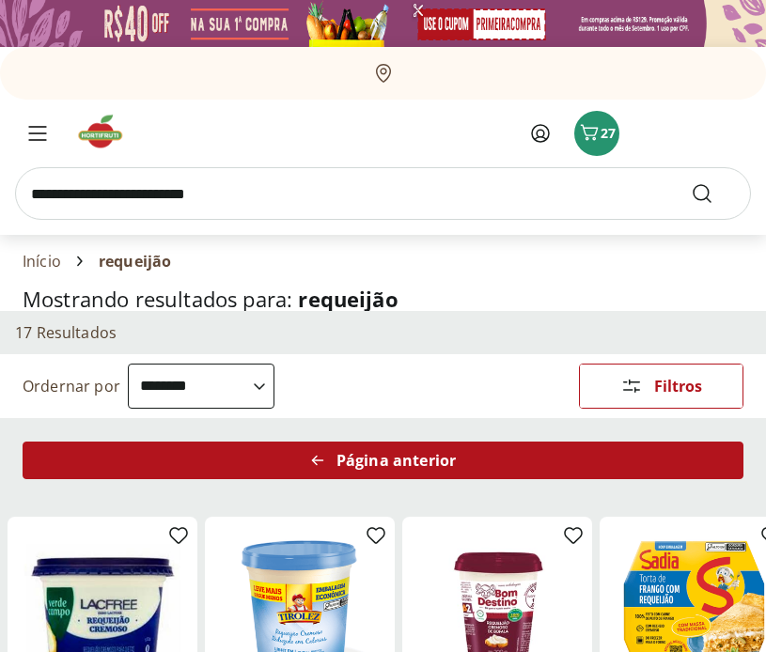
click at [459, 442] on div "Página anterior" at bounding box center [383, 461] width 721 height 38
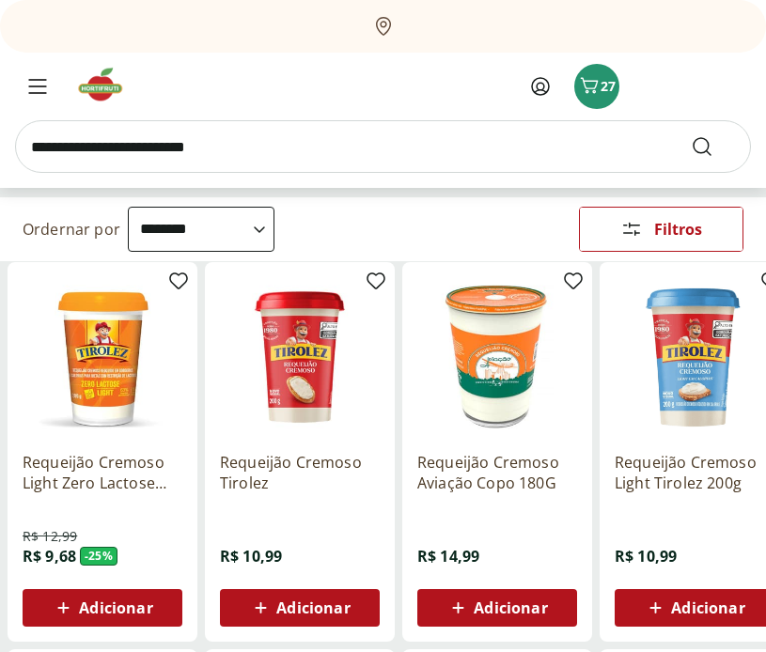
scroll to position [181, 0]
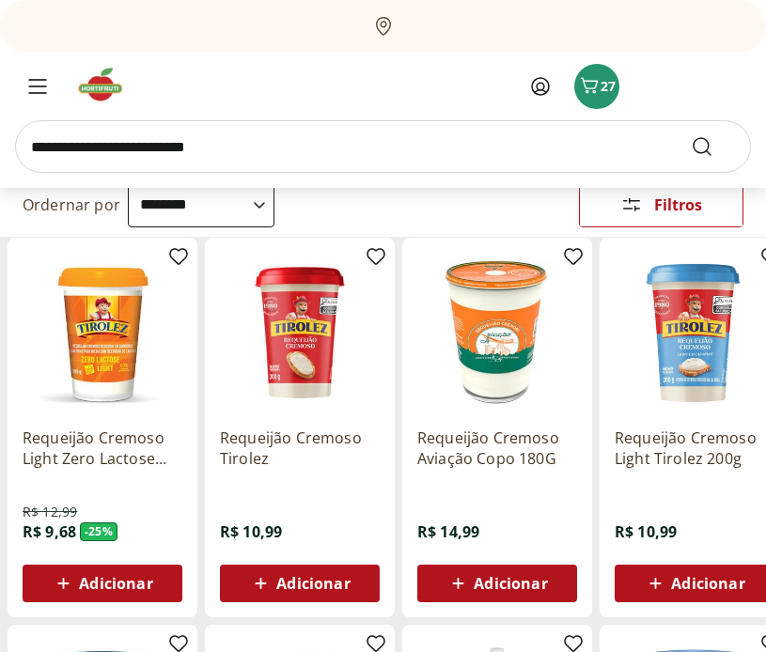
click at [285, 582] on span "Adicionar" at bounding box center [312, 583] width 73 height 15
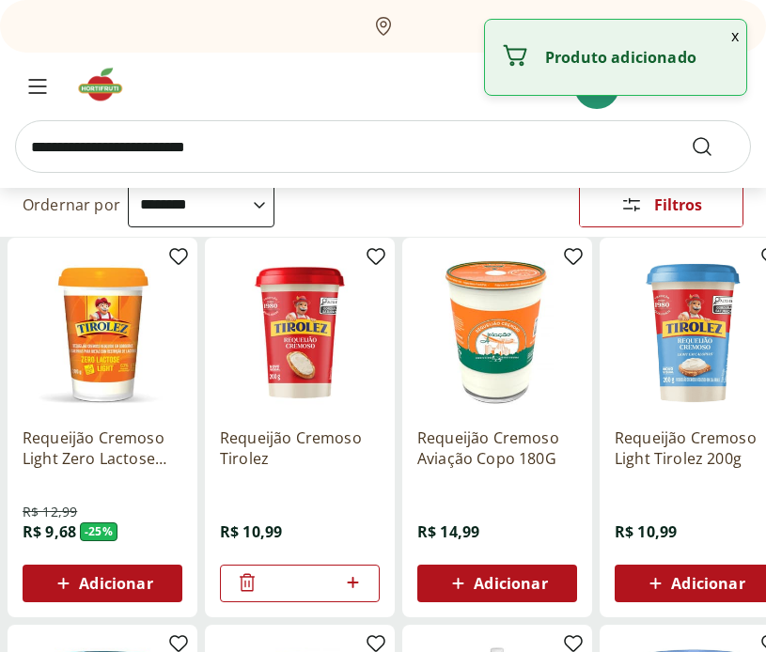
click at [350, 582] on icon at bounding box center [352, 582] width 23 height 23
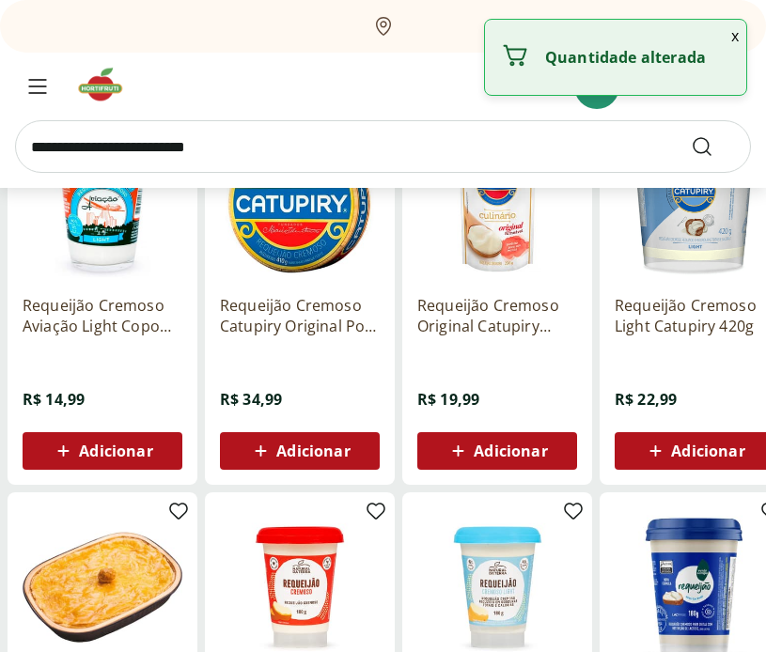
type input "*"
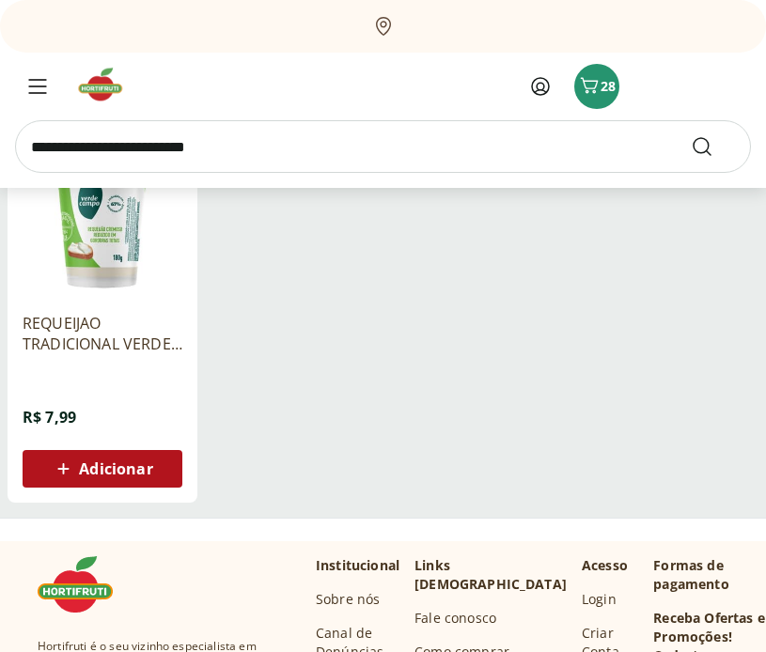
scroll to position [1856, 0]
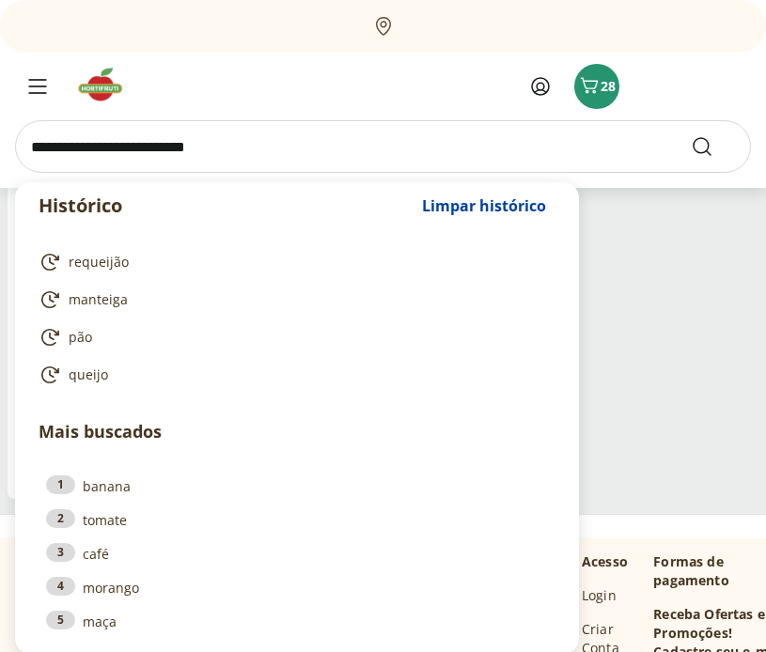
click at [232, 142] on input "search" at bounding box center [383, 146] width 736 height 53
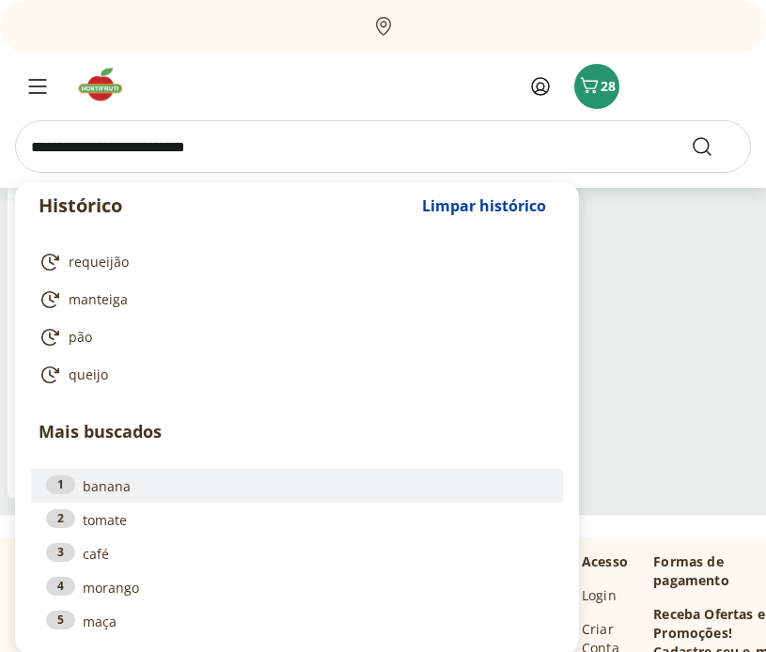
click at [118, 491] on link "1 banana" at bounding box center [297, 486] width 502 height 21
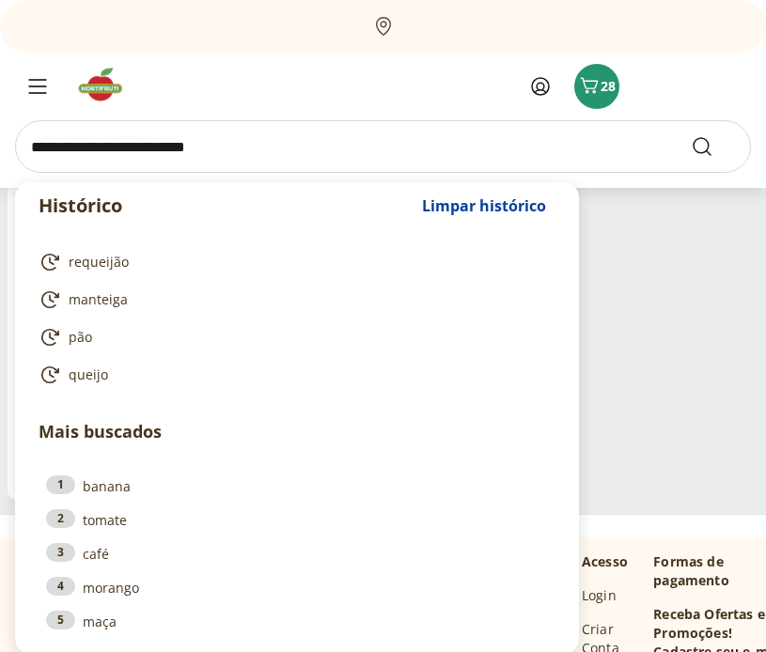
type input "******"
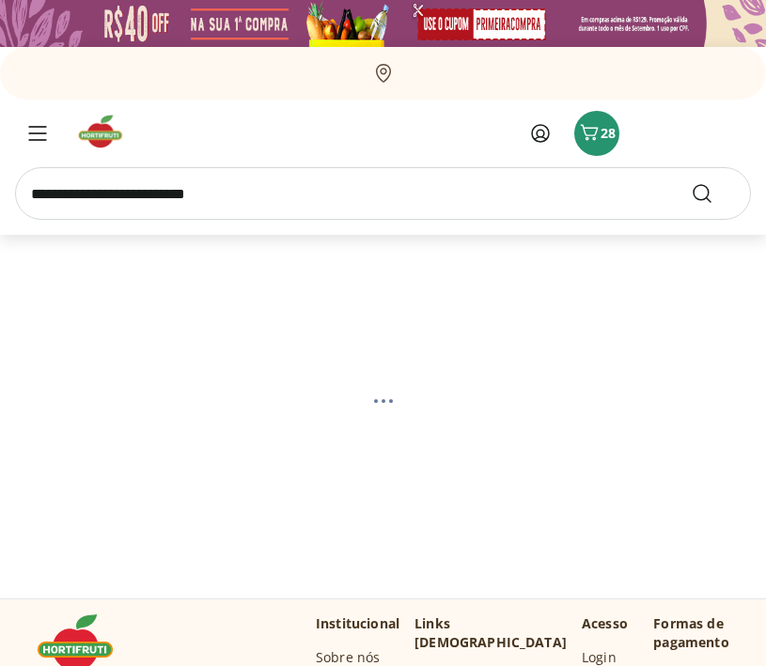
select select "**********"
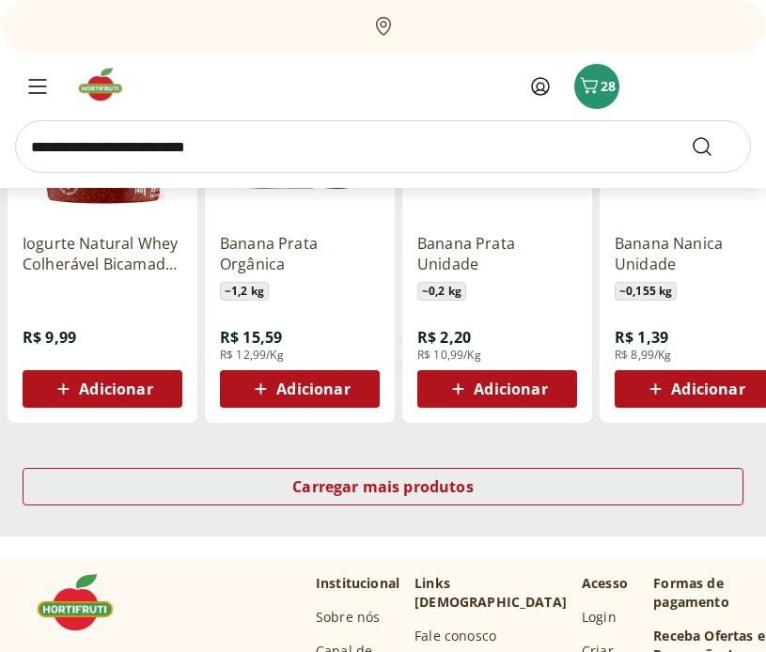
scroll to position [1157, 0]
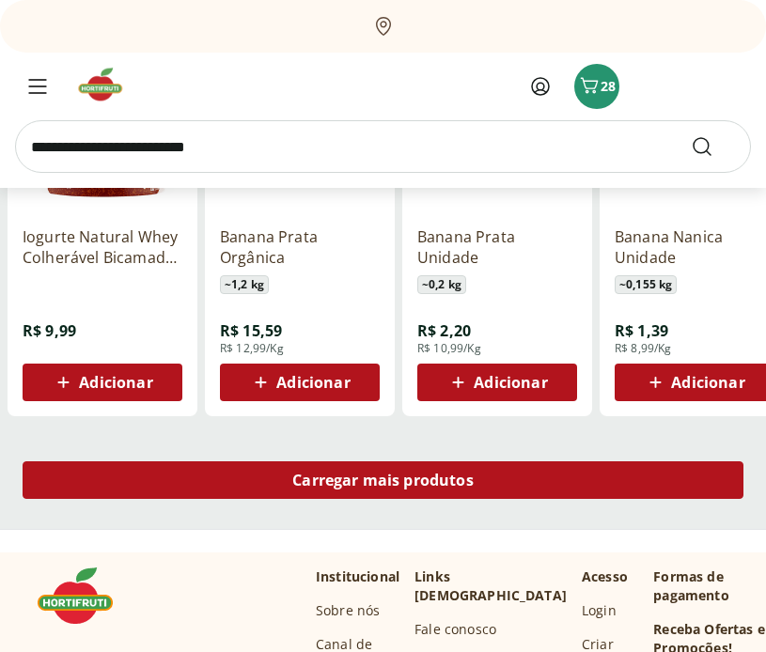
click at [485, 490] on div "Carregar mais produtos" at bounding box center [383, 480] width 721 height 38
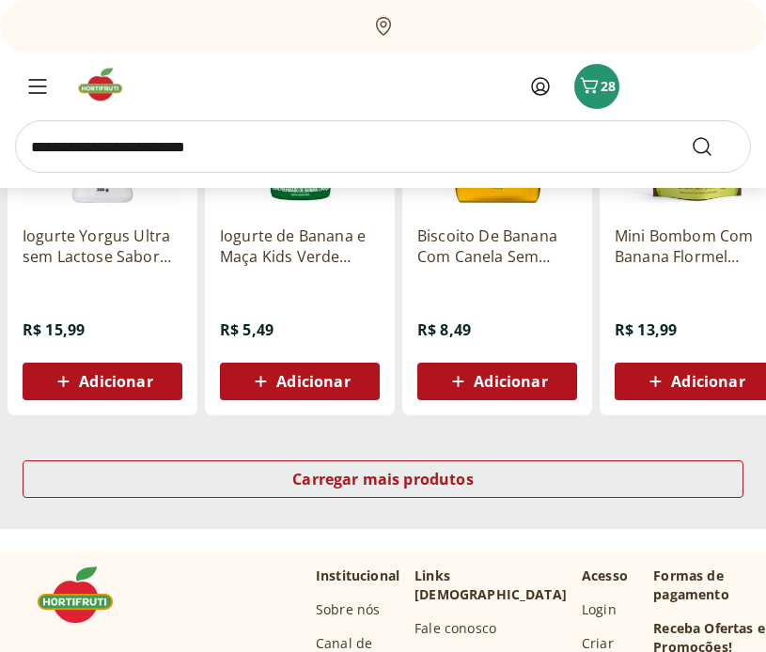
scroll to position [2508, 0]
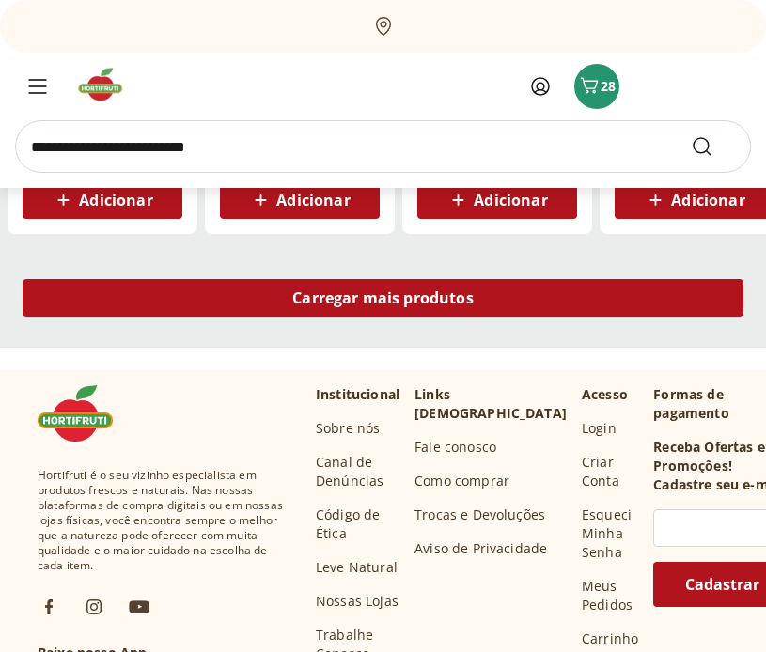
click at [522, 300] on div "Carregar mais produtos" at bounding box center [383, 298] width 721 height 38
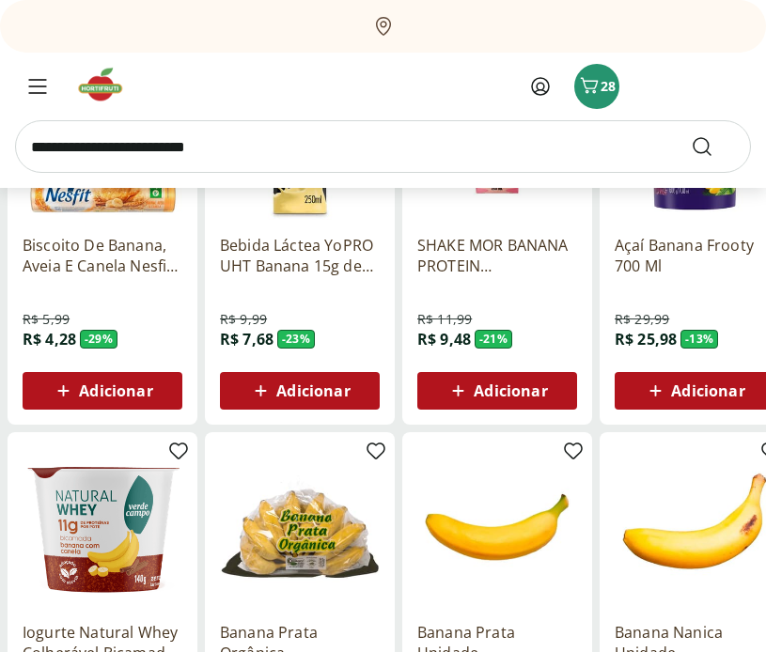
scroll to position [946, 0]
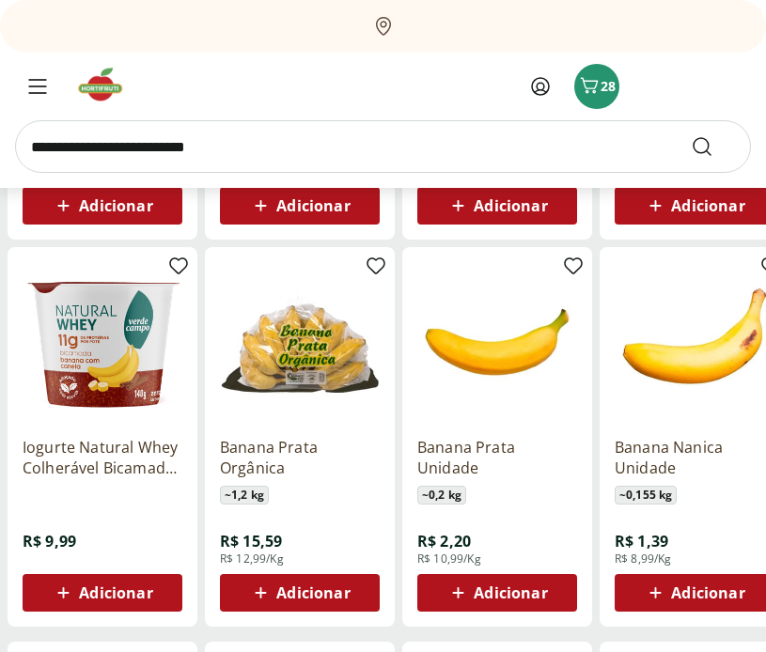
click at [533, 586] on span "Adicionar" at bounding box center [510, 592] width 73 height 15
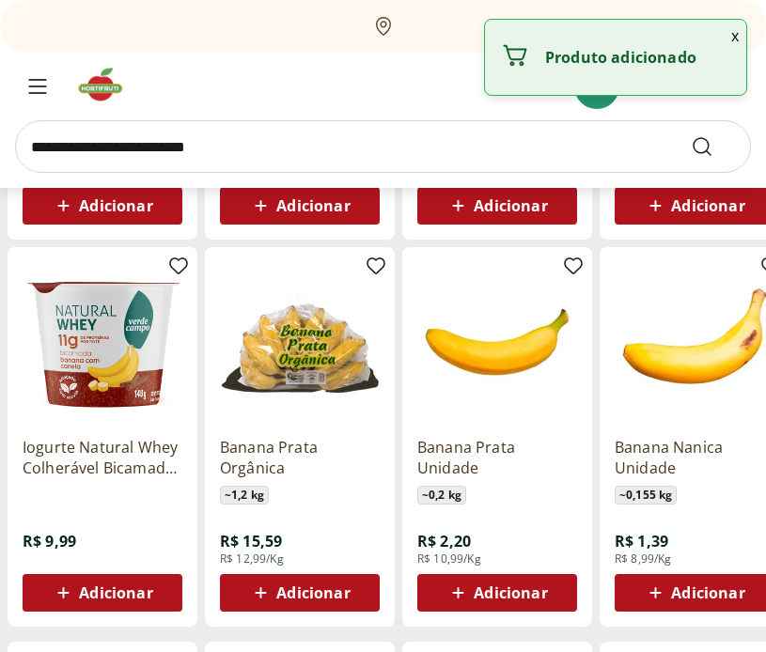
click at [546, 592] on span "Adicionar" at bounding box center [510, 592] width 73 height 15
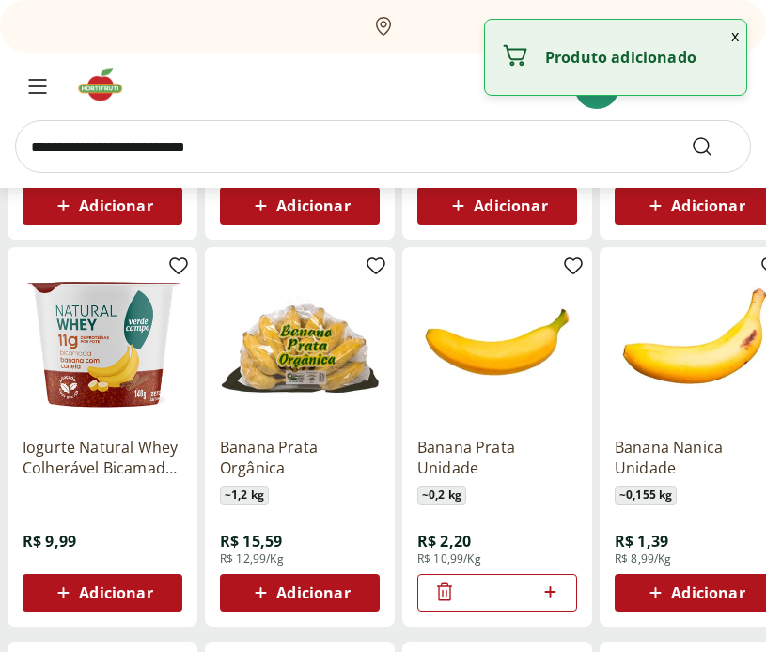
click at [551, 590] on icon at bounding box center [549, 592] width 23 height 23
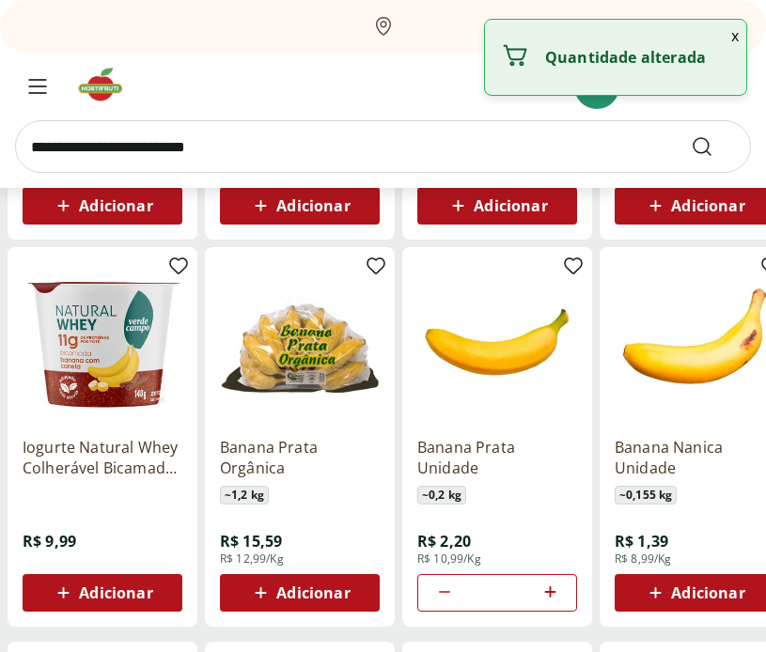
click at [551, 590] on icon at bounding box center [549, 592] width 23 height 23
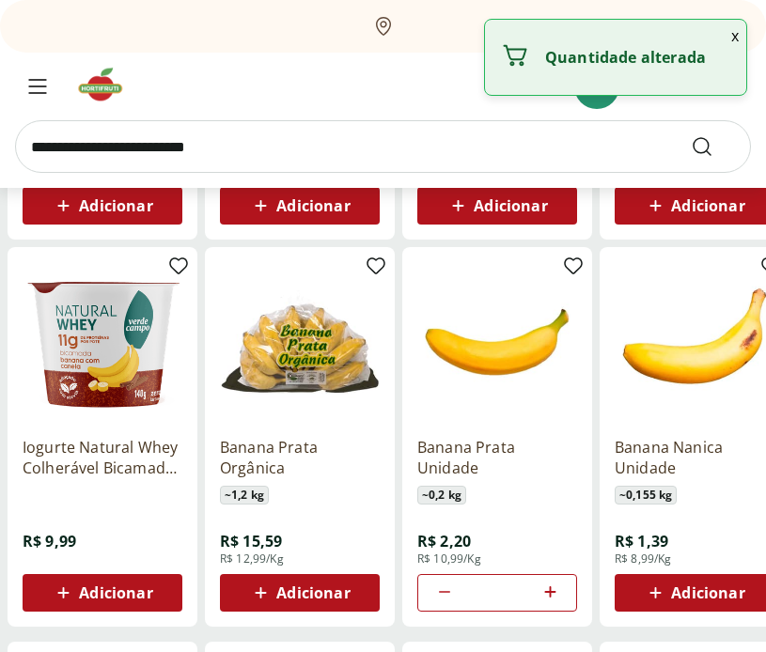
click at [551, 590] on icon at bounding box center [549, 592] width 23 height 23
click at [440, 590] on icon at bounding box center [444, 592] width 23 height 23
click at [546, 590] on icon at bounding box center [549, 592] width 23 height 23
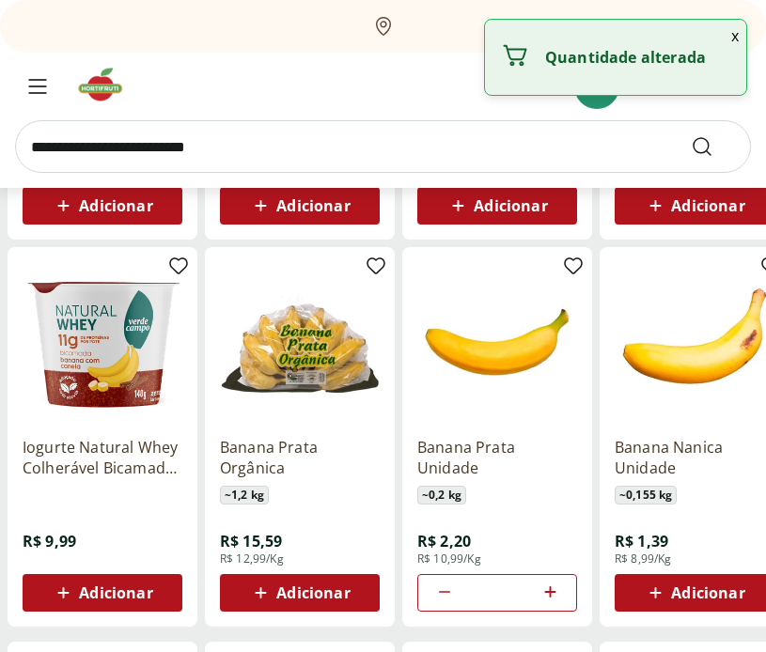
click at [549, 585] on icon at bounding box center [549, 592] width 23 height 23
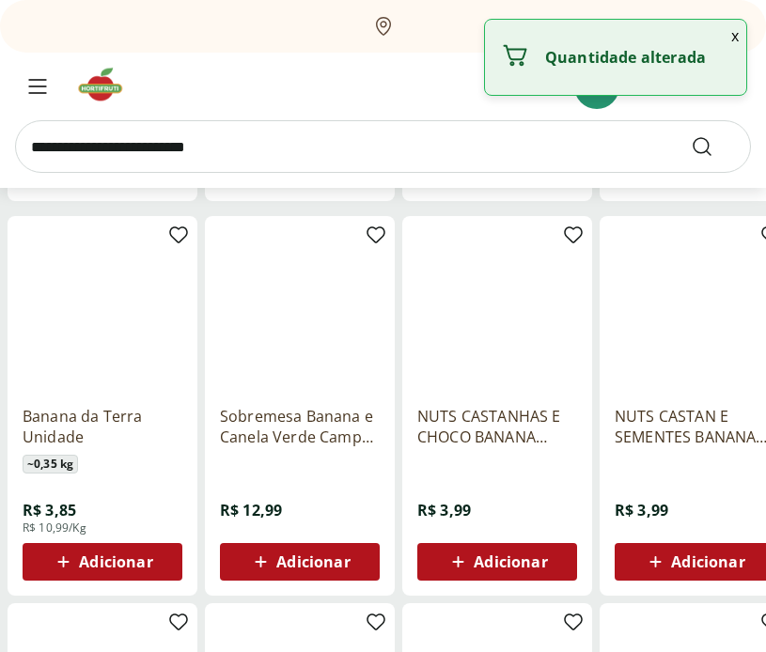
type input "*"
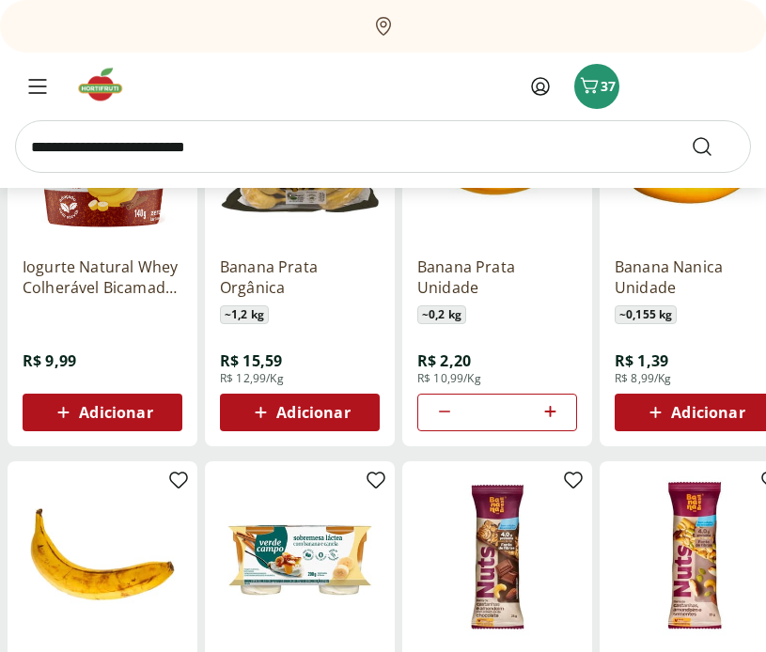
scroll to position [950, 0]
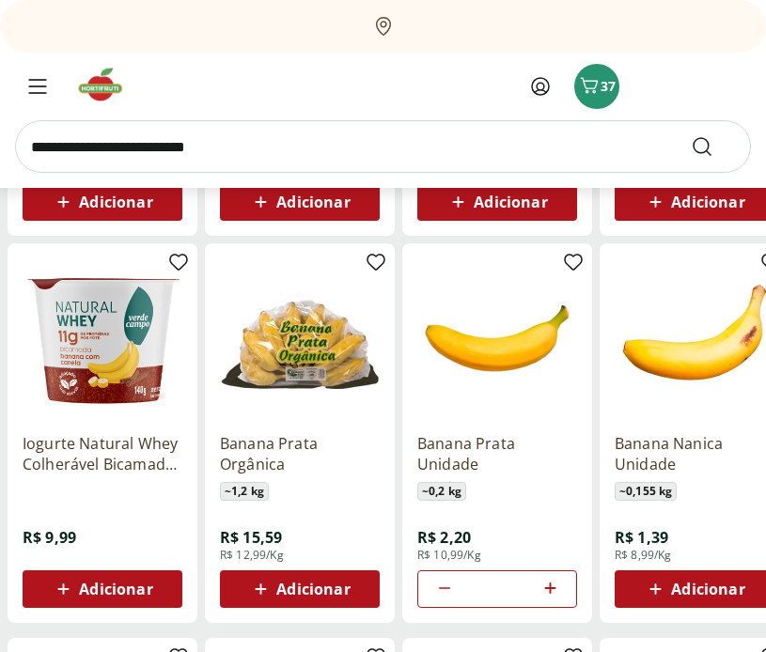
click at [196, 134] on input "search" at bounding box center [383, 146] width 736 height 53
type input "****"
click at [691, 135] on button "Submit Search" at bounding box center [713, 146] width 45 height 23
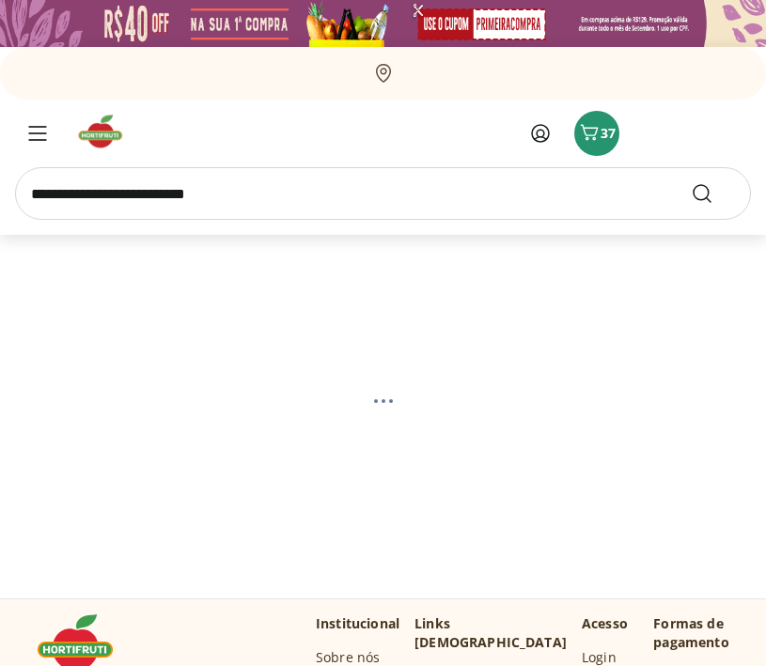
select select "**********"
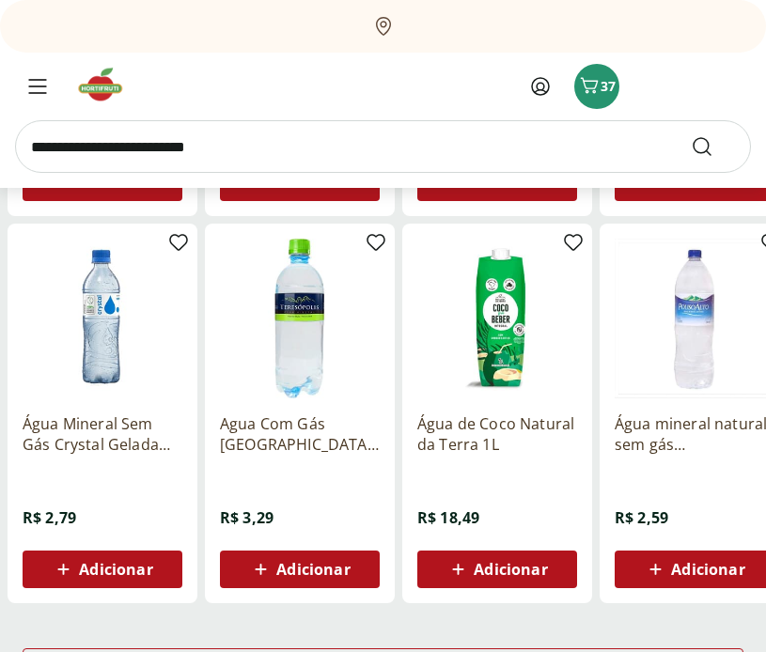
scroll to position [974, 0]
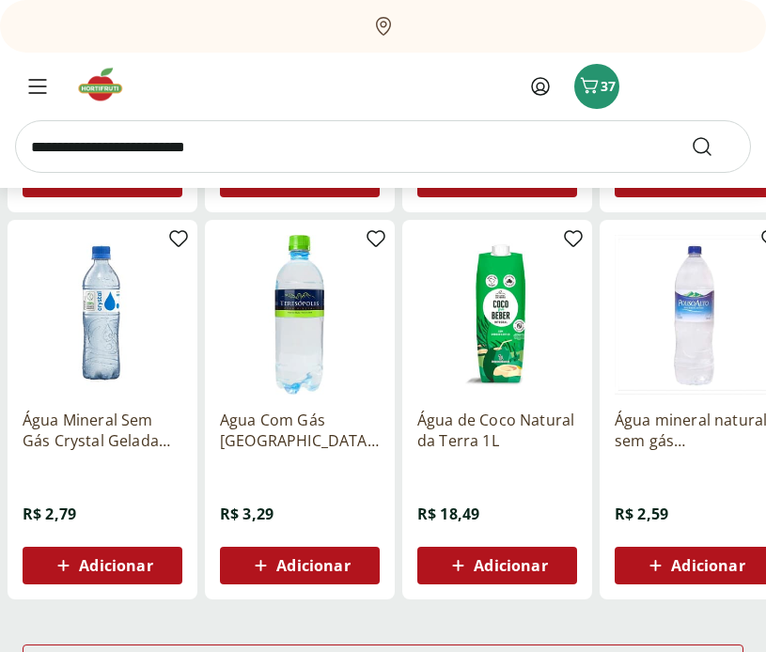
click at [699, 562] on span "Adicionar" at bounding box center [707, 565] width 73 height 15
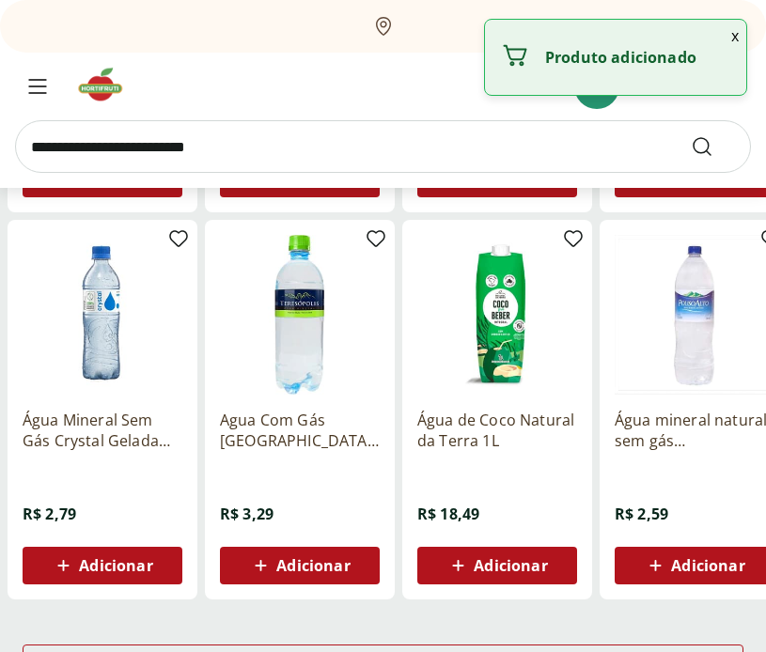
click at [754, 568] on div "Adicionar" at bounding box center [695, 566] width 130 height 34
click at [749, 566] on icon at bounding box center [747, 565] width 23 height 23
type input "*"
click at [736, 565] on span "Adicionar" at bounding box center [707, 565] width 73 height 15
click at [747, 563] on icon at bounding box center [746, 564] width 11 height 11
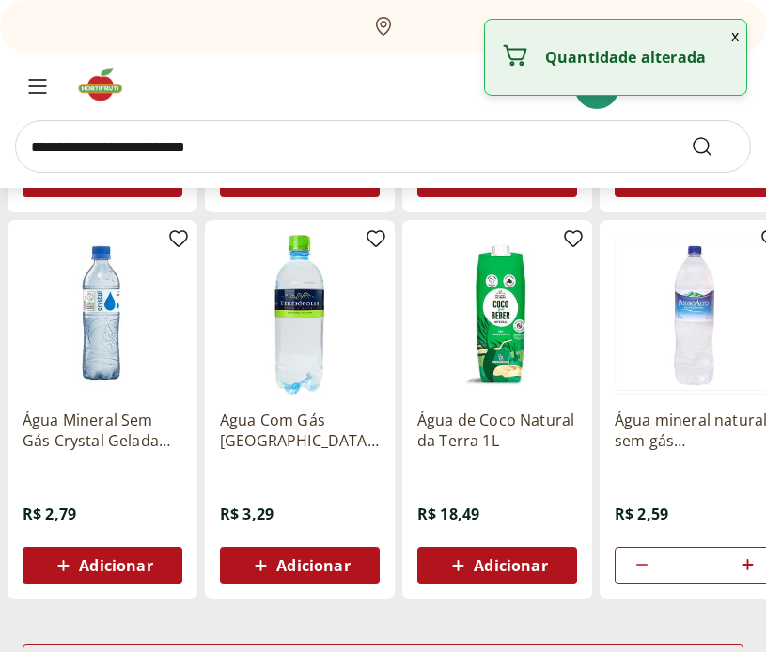
click at [747, 563] on icon at bounding box center [746, 564] width 11 height 11
type input "*"
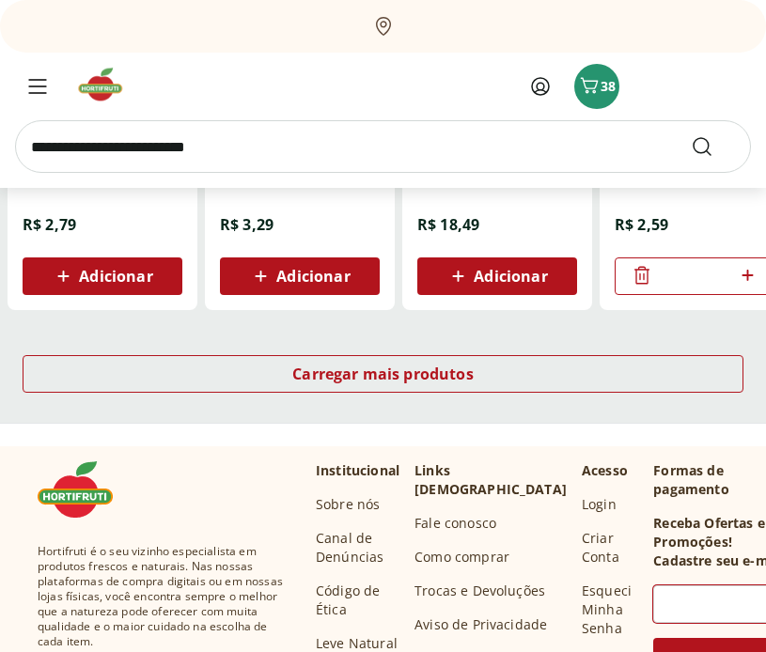
scroll to position [1277, 0]
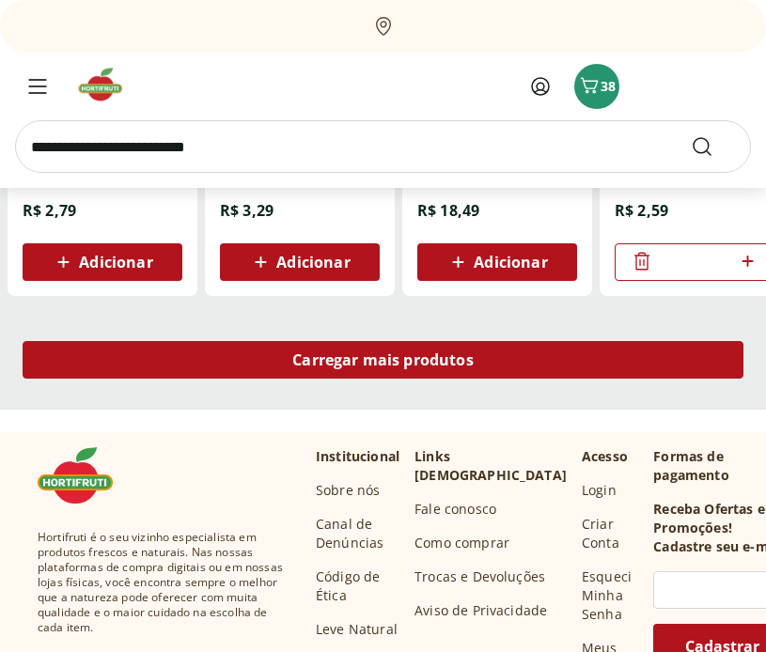
click at [445, 355] on span "Carregar mais produtos" at bounding box center [382, 359] width 181 height 15
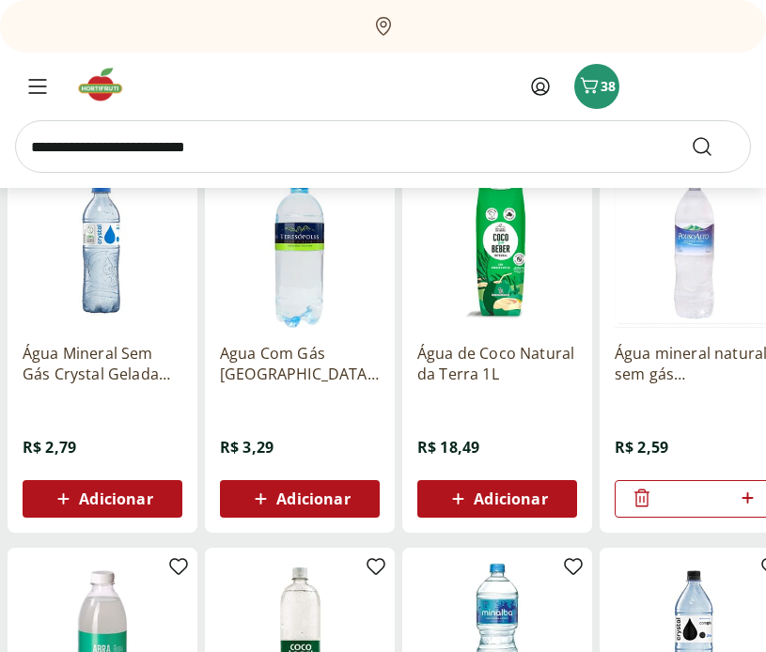
scroll to position [959, 0]
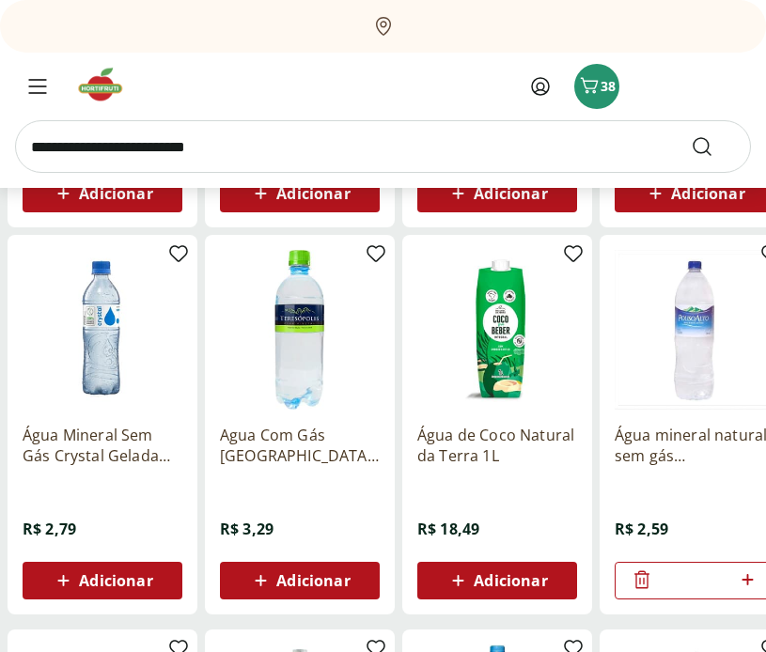
click at [749, 382] on img at bounding box center [695, 330] width 160 height 160
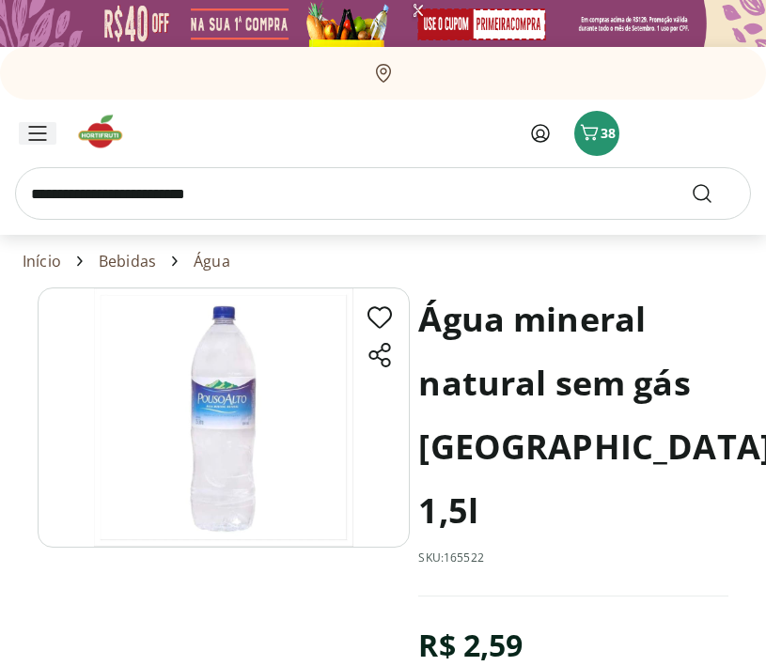
click at [45, 135] on icon "Menu" at bounding box center [37, 133] width 19 height 15
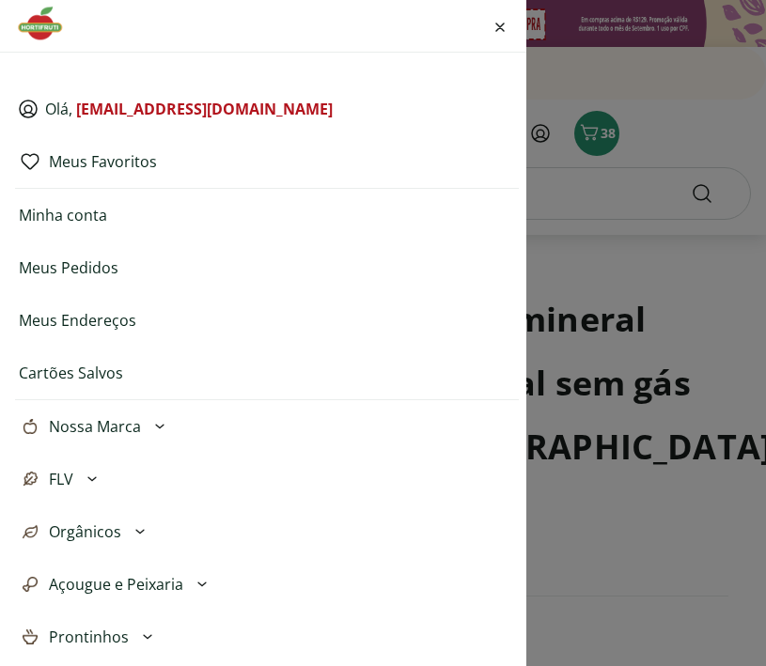
click at [83, 269] on link "Meus Pedidos" at bounding box center [69, 268] width 100 height 23
click at [683, 141] on div "Olá, flaviosal@gmail.com Meus Favoritos Minha conta Meus Pedidos Meus Endereços…" at bounding box center [383, 333] width 766 height 666
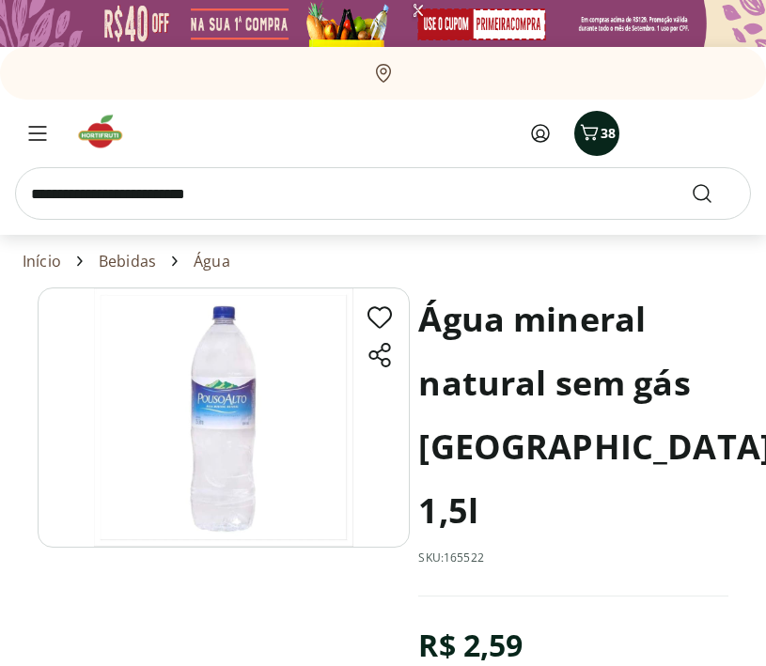
click at [605, 138] on span "38" at bounding box center [607, 133] width 15 height 18
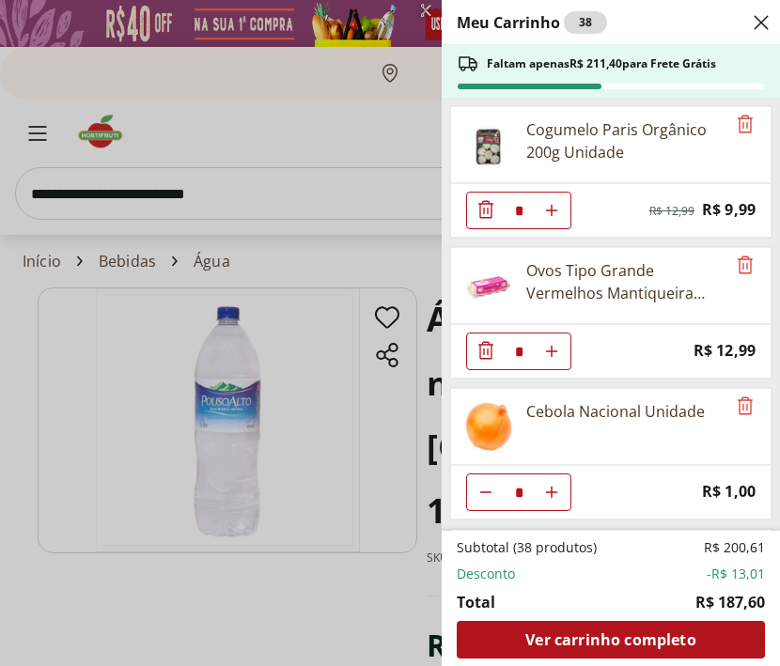
click at [382, 135] on div "Meu Carrinho 38 Faltam apenas R$ 211,40 para Frete Grátis Cogumelo Paris Orgâni…" at bounding box center [390, 333] width 780 height 666
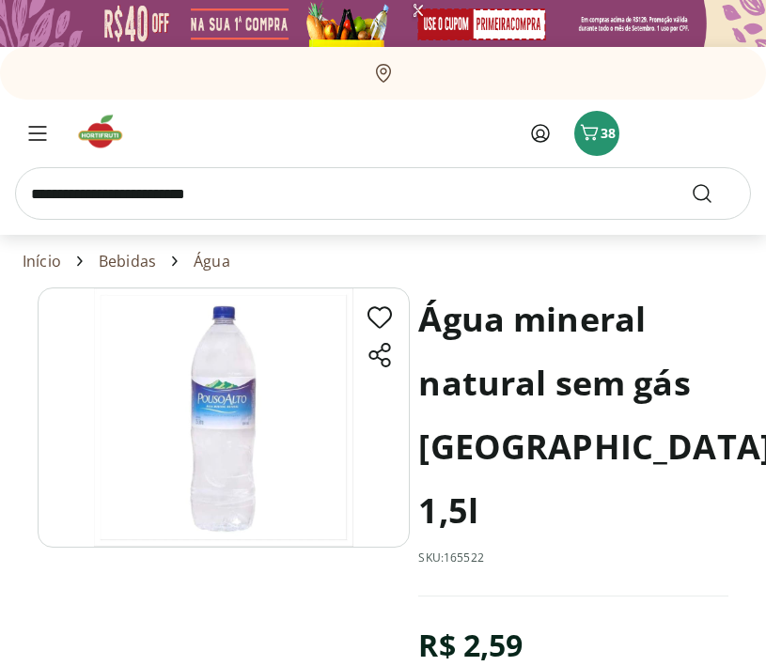
click at [211, 181] on input "search" at bounding box center [383, 193] width 736 height 53
type input "********"
click at [691, 182] on button "Submit Search" at bounding box center [713, 193] width 45 height 23
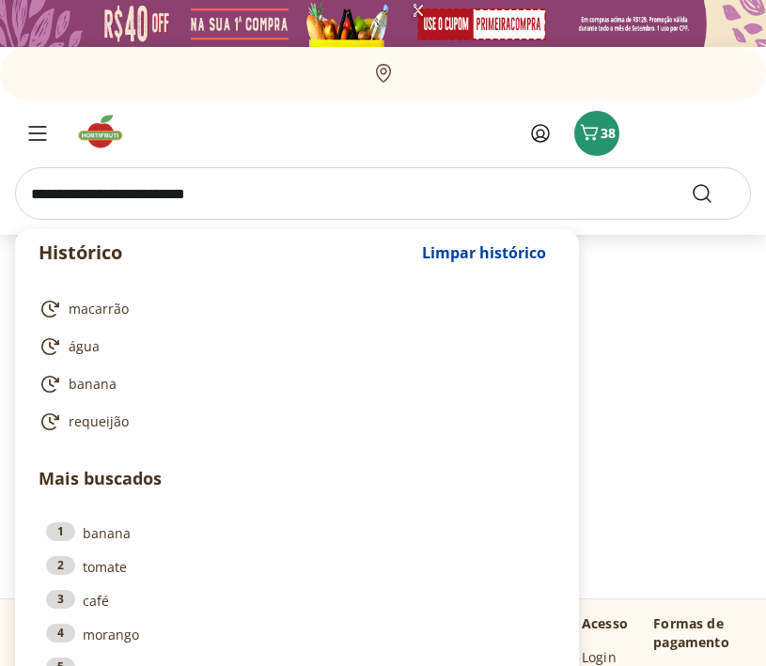
click at [265, 185] on input "search" at bounding box center [383, 193] width 736 height 53
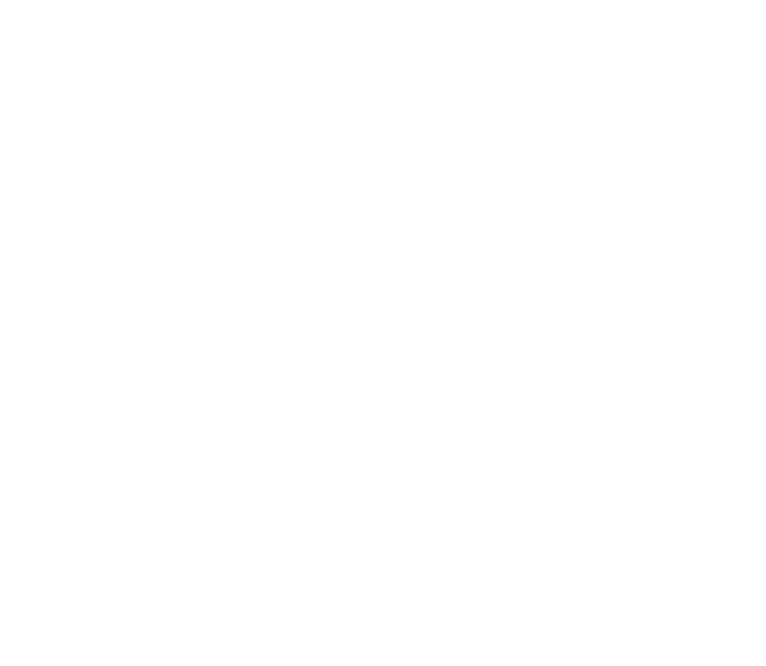
select select "**********"
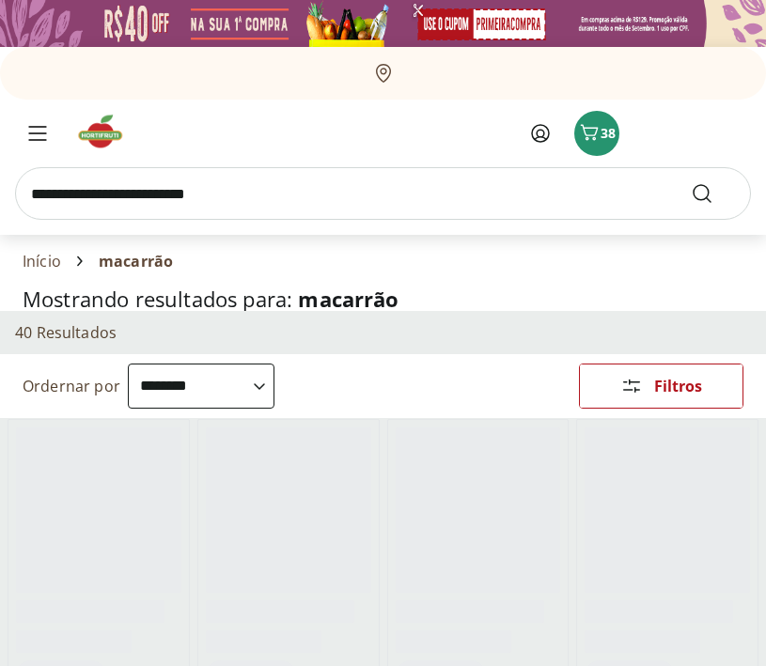
click at [181, 305] on h1 "Mostrando resultados para: macarrão" at bounding box center [383, 299] width 721 height 23
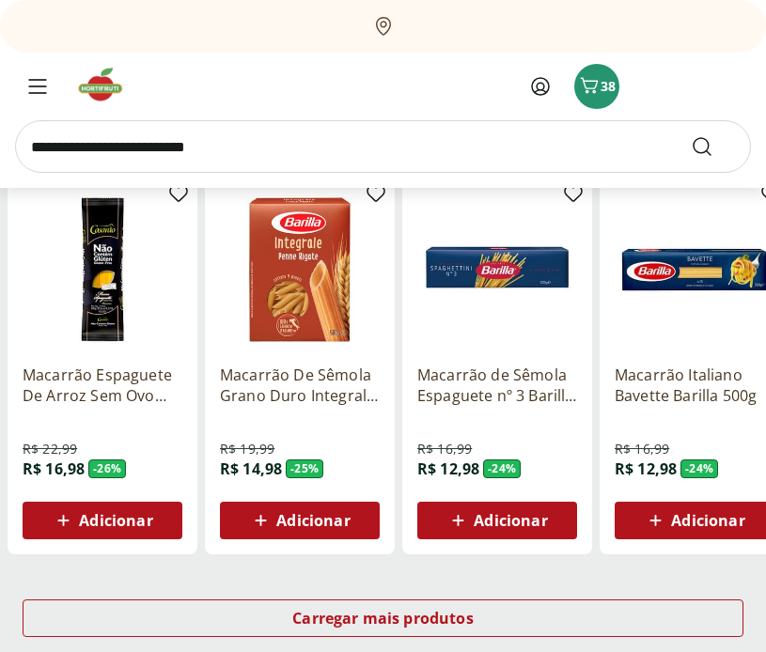
scroll to position [1017, 0]
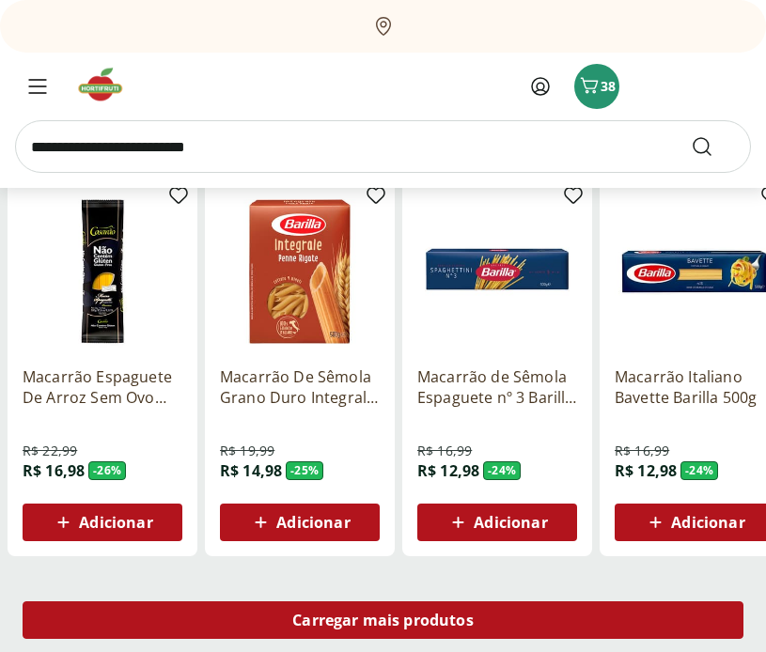
click at [609, 614] on div "Carregar mais produtos" at bounding box center [383, 620] width 721 height 38
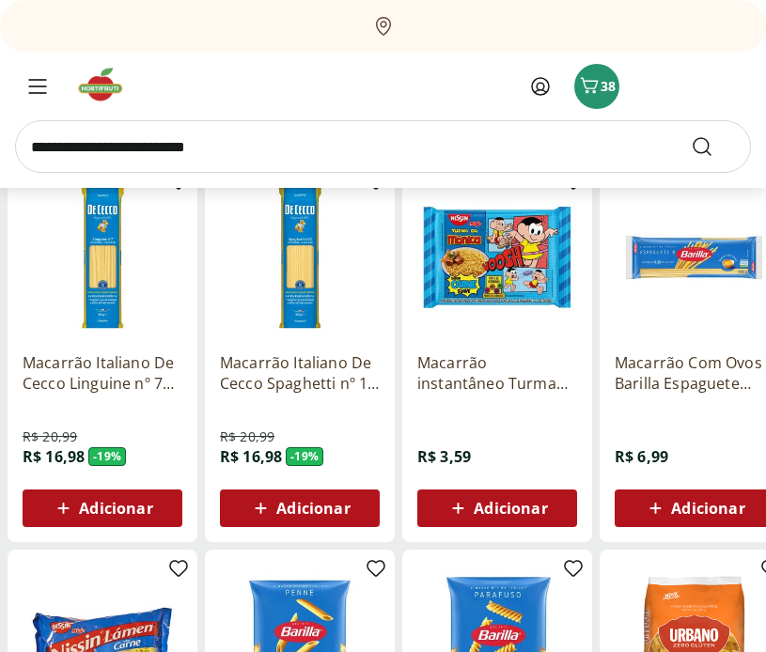
scroll to position [1410, 0]
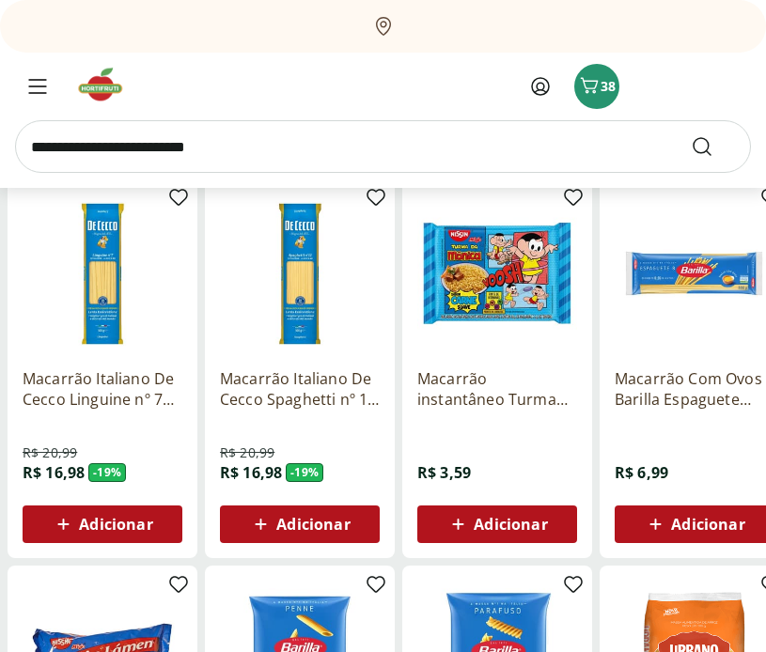
click at [128, 517] on span "Adicionar" at bounding box center [115, 524] width 73 height 15
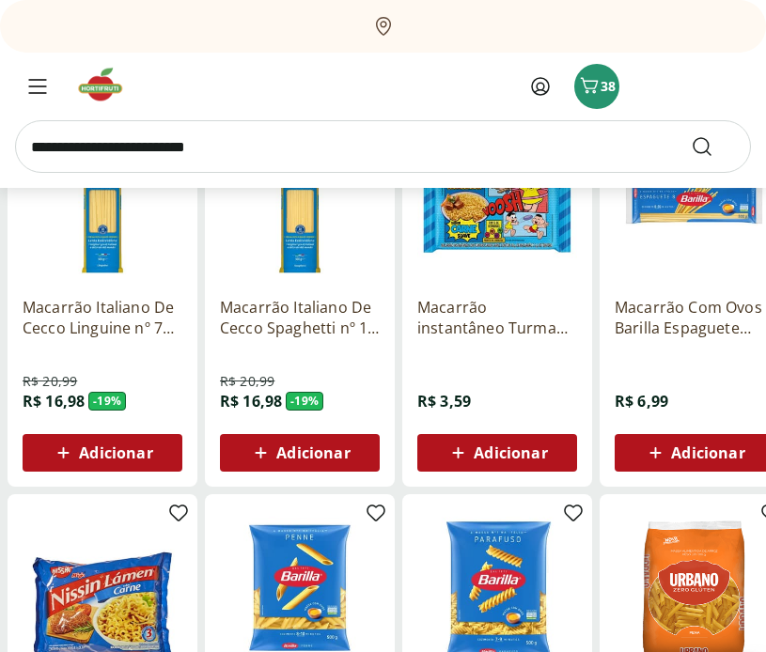
scroll to position [1422, 0]
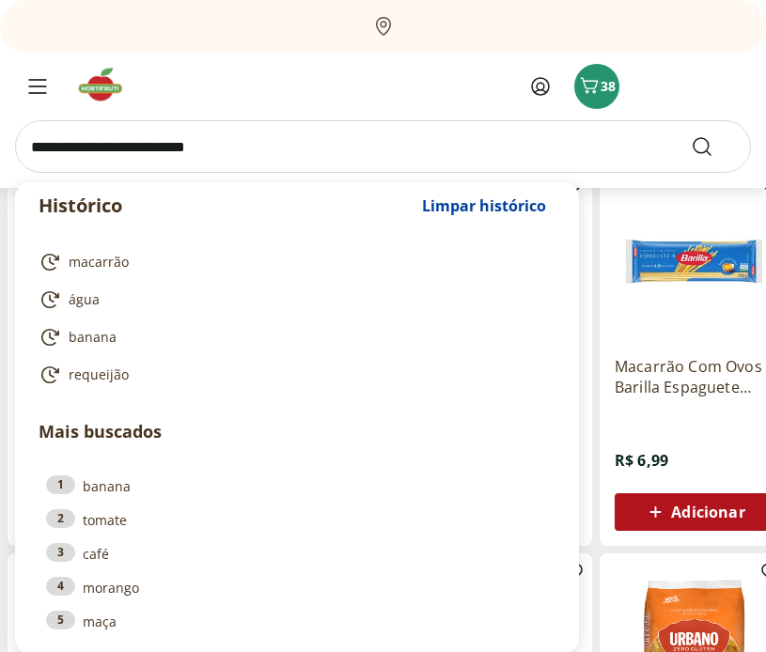
click at [173, 133] on input "search" at bounding box center [383, 146] width 736 height 53
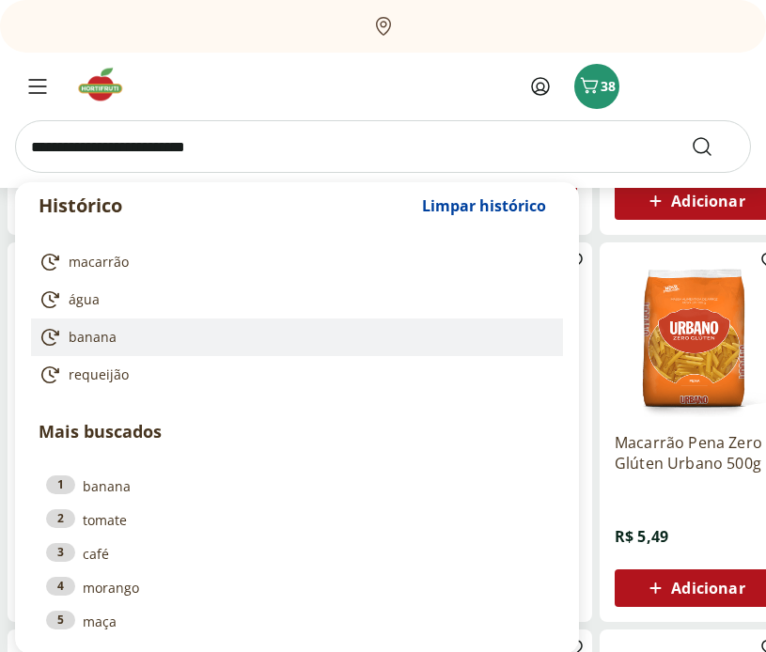
scroll to position [1741, 0]
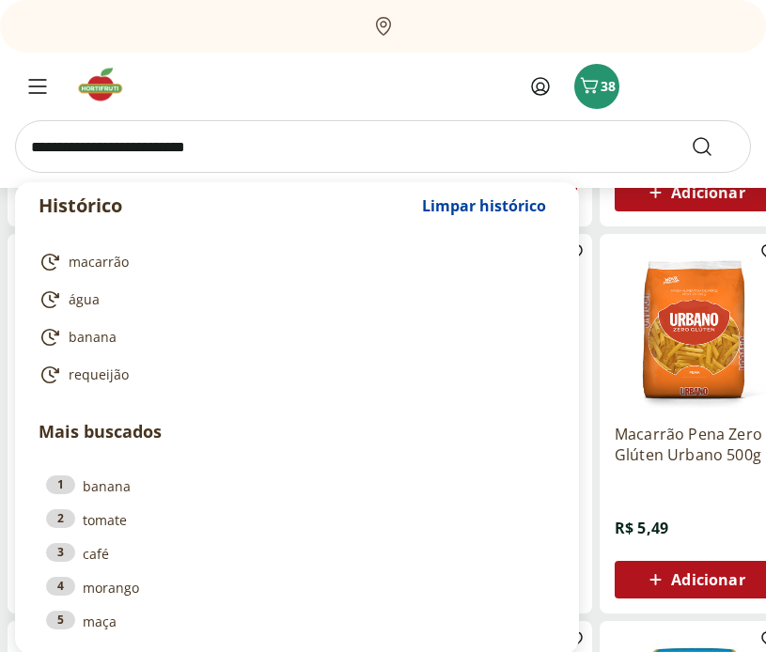
click at [107, 158] on input "search" at bounding box center [383, 146] width 736 height 53
click at [221, 141] on input "search" at bounding box center [383, 146] width 736 height 53
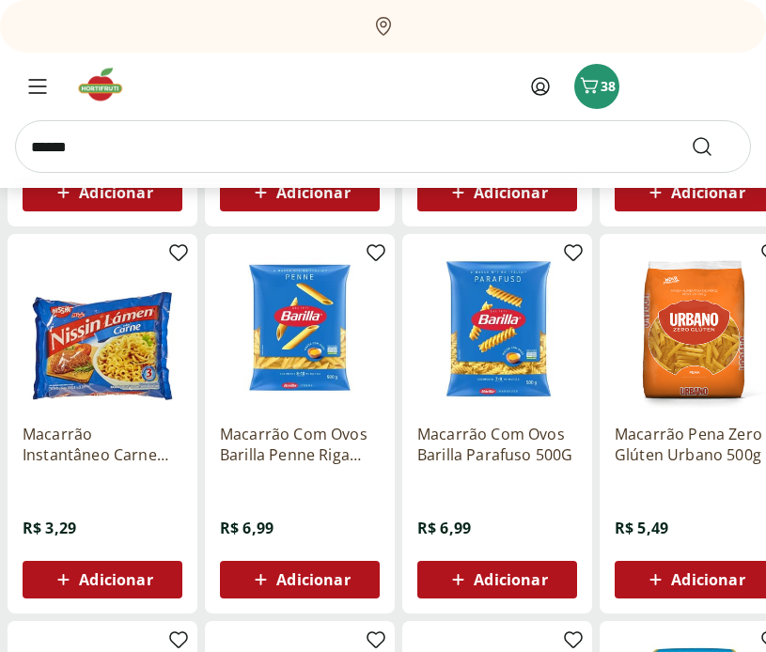
type input "******"
click at [691, 135] on button "Submit Search" at bounding box center [713, 146] width 45 height 23
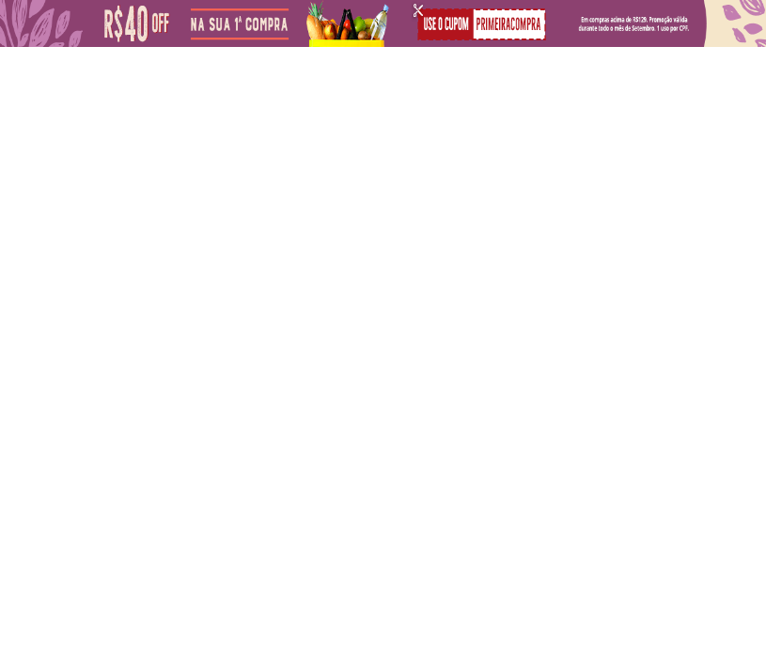
select select "**********"
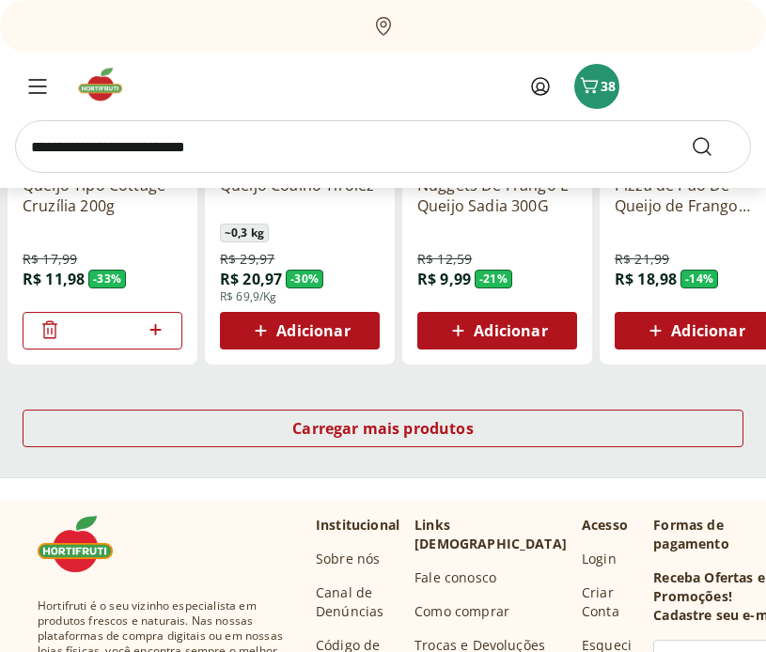
scroll to position [1301, 0]
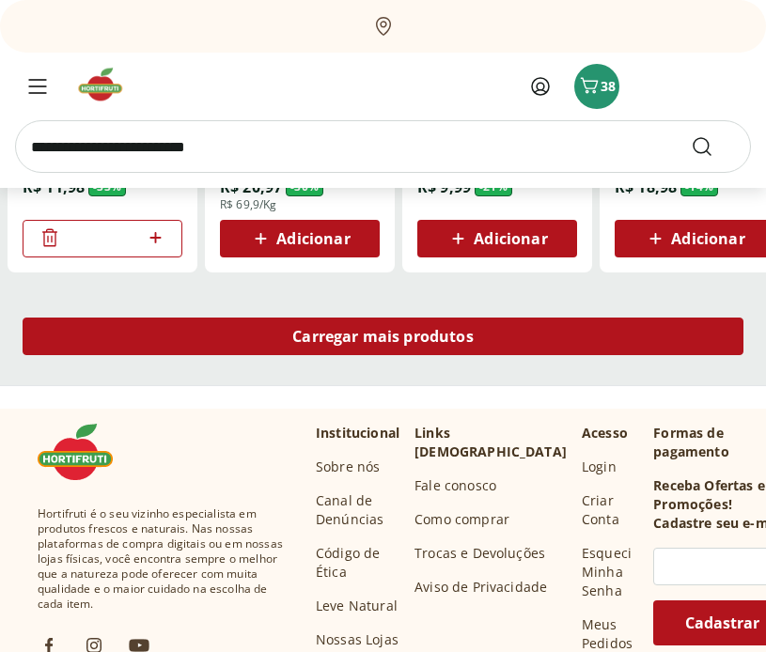
click at [523, 320] on div "Carregar mais produtos" at bounding box center [383, 337] width 721 height 38
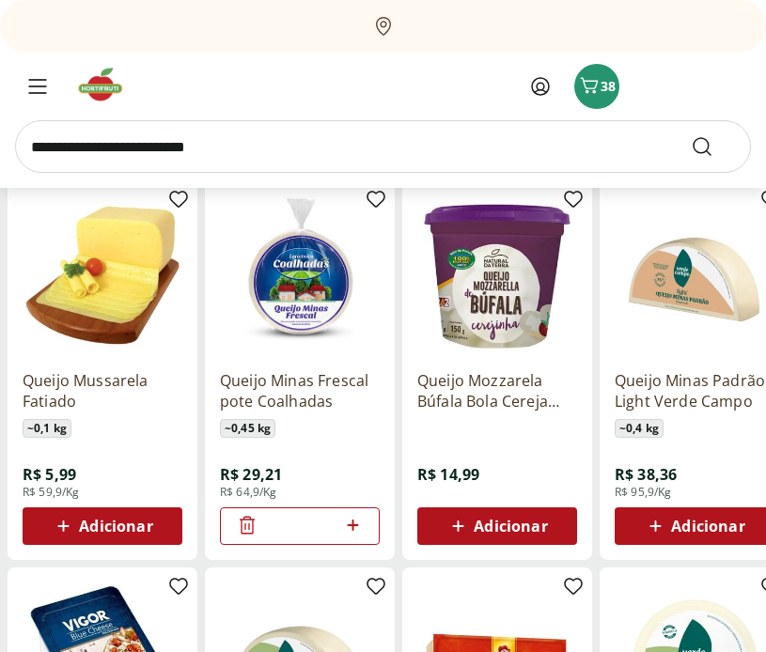
scroll to position [1700, 0]
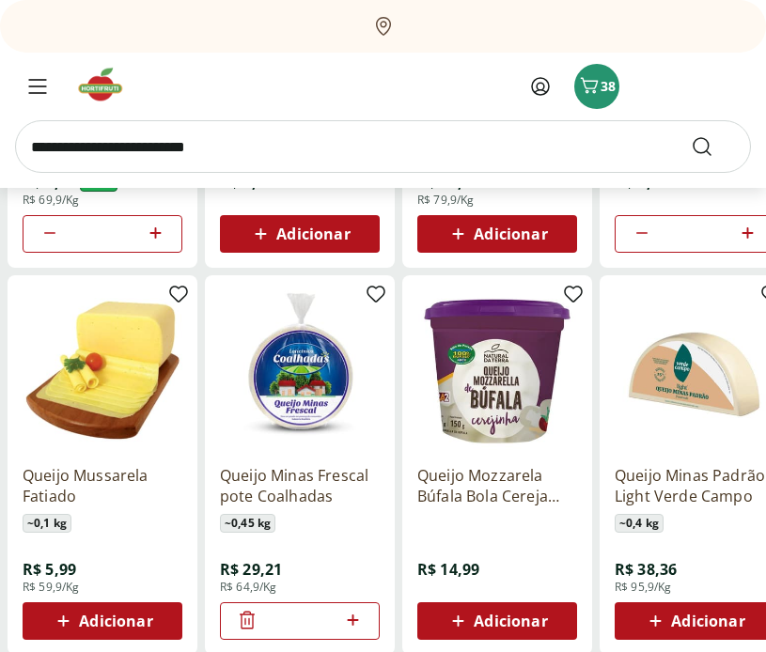
click at [171, 160] on input "search" at bounding box center [383, 146] width 736 height 53
type input "*****"
click at [691, 135] on button "Submit Search" at bounding box center [713, 146] width 45 height 23
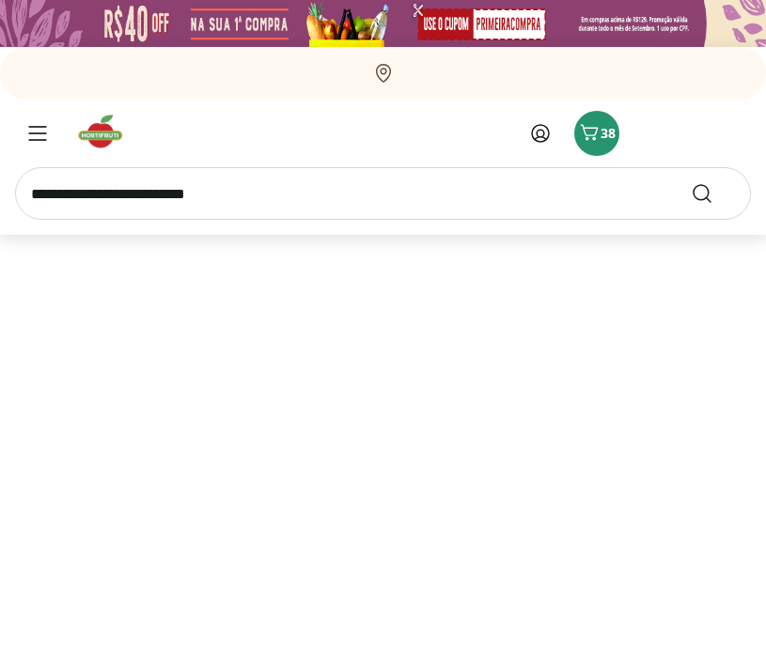
select select "**********"
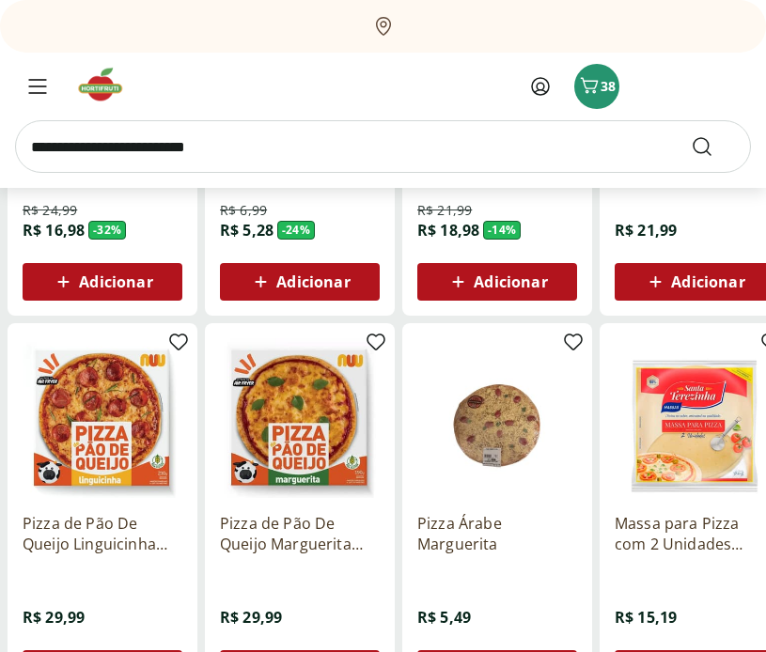
scroll to position [501, 0]
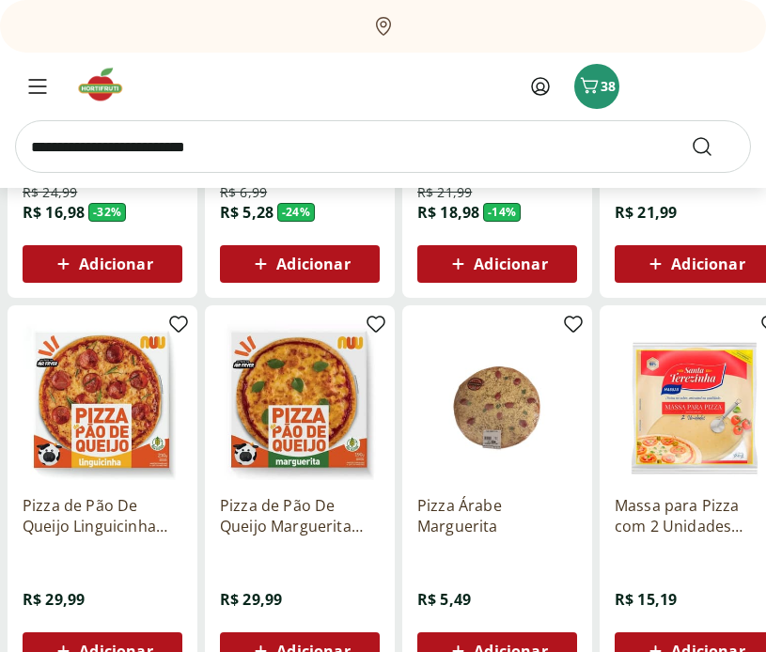
click at [276, 439] on img at bounding box center [300, 400] width 160 height 160
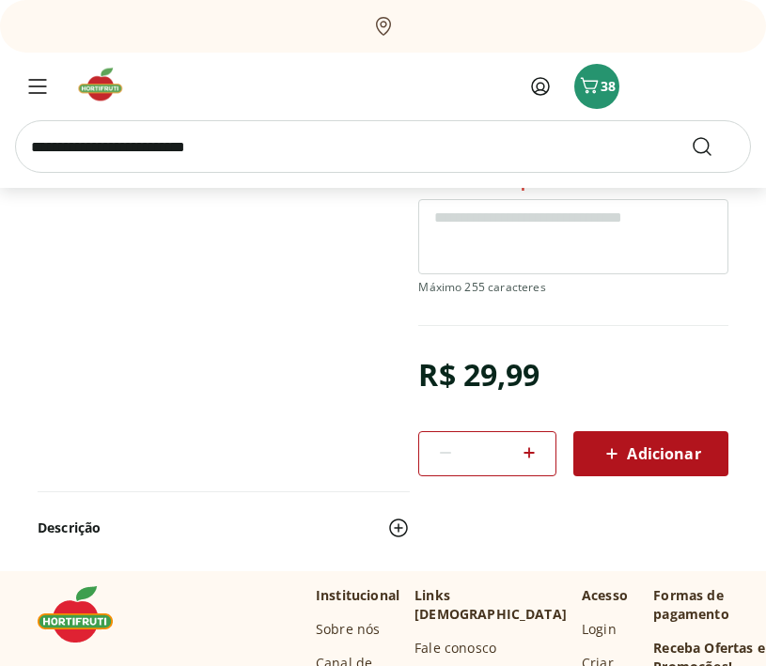
scroll to position [529, 0]
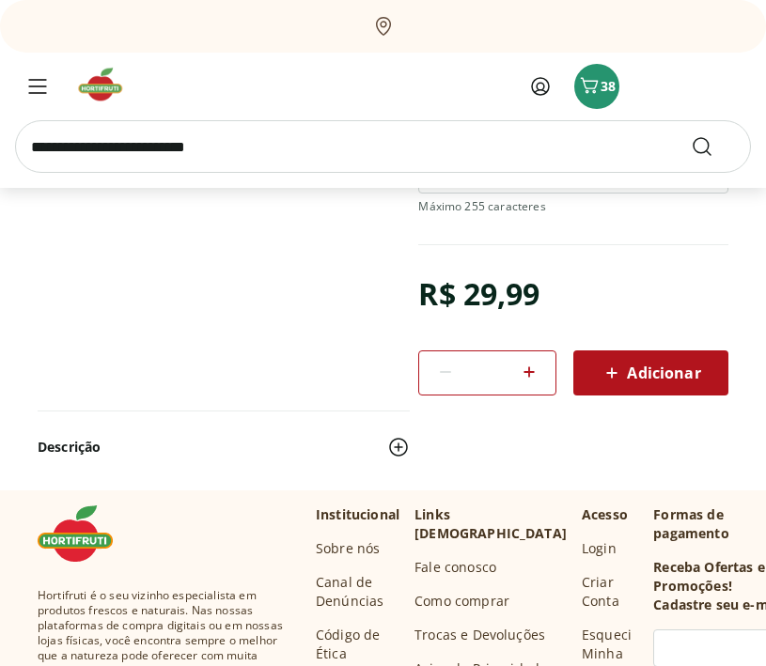
click at [645, 380] on span "Adicionar" at bounding box center [650, 373] width 100 height 23
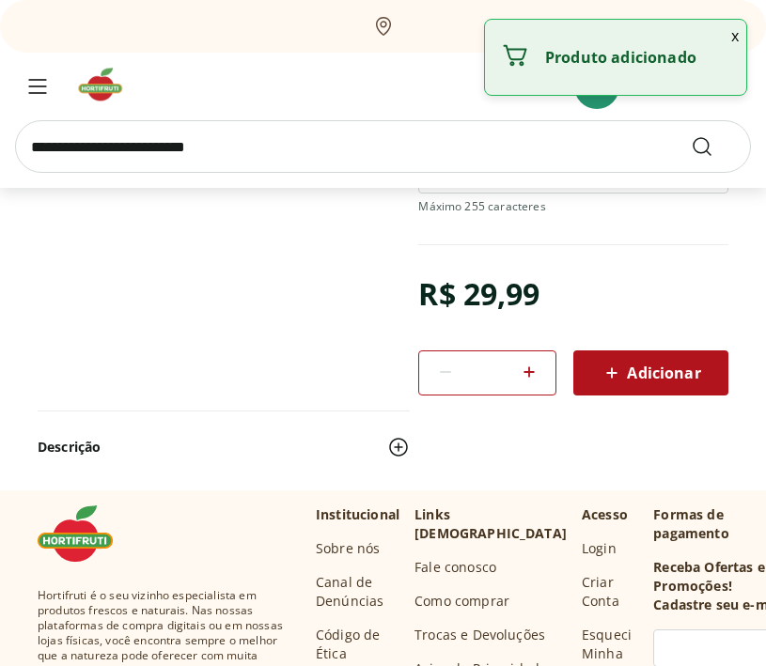
click at [737, 35] on button "x" at bounding box center [735, 36] width 23 height 32
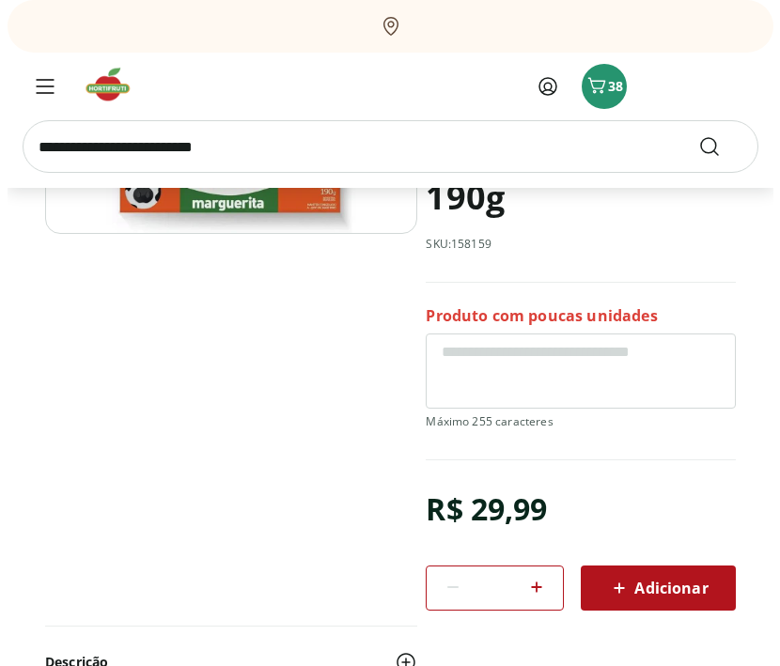
scroll to position [316, 0]
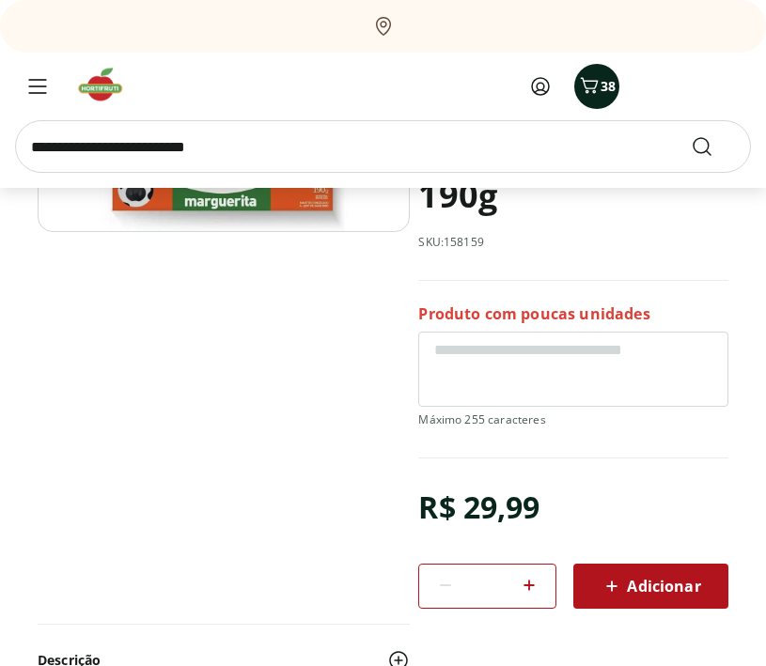
click at [607, 94] on span "38" at bounding box center [607, 86] width 15 height 18
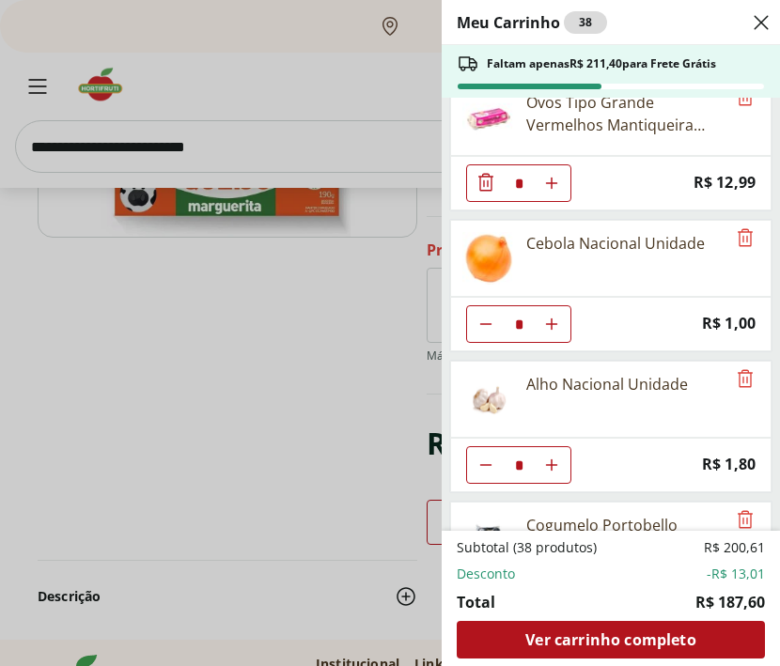
scroll to position [181, 0]
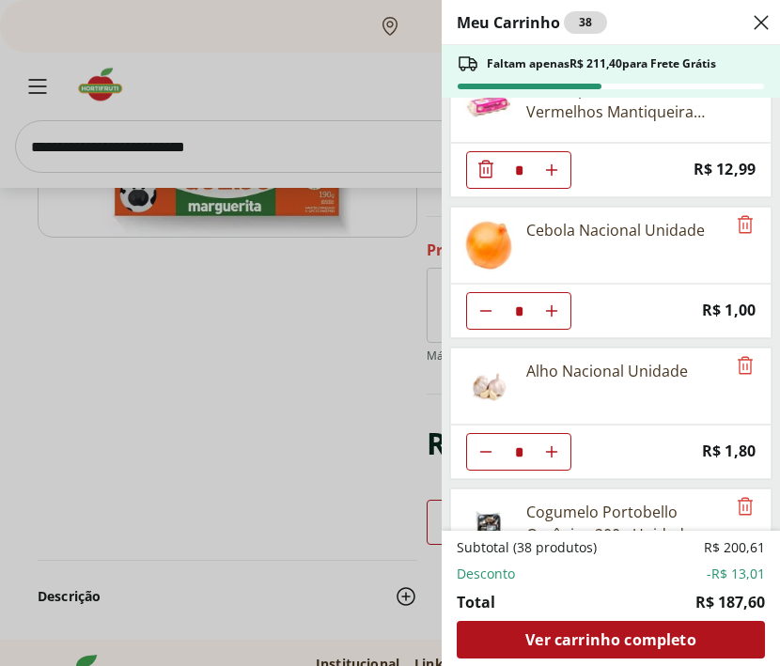
click at [548, 312] on icon "Aumentar Quantidade" at bounding box center [551, 311] width 15 height 15
click at [560, 313] on button "Aumentar Quantidade" at bounding box center [552, 311] width 38 height 38
type input "*"
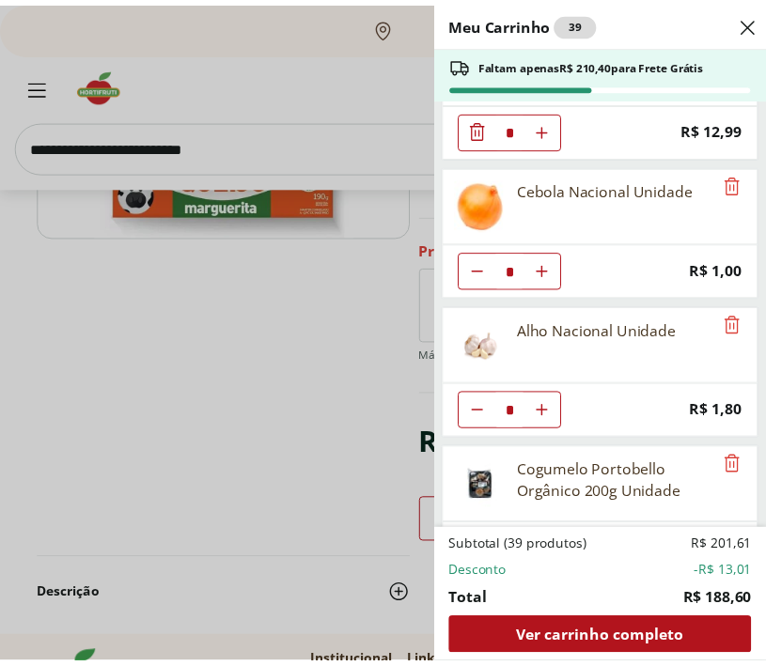
scroll to position [408, 0]
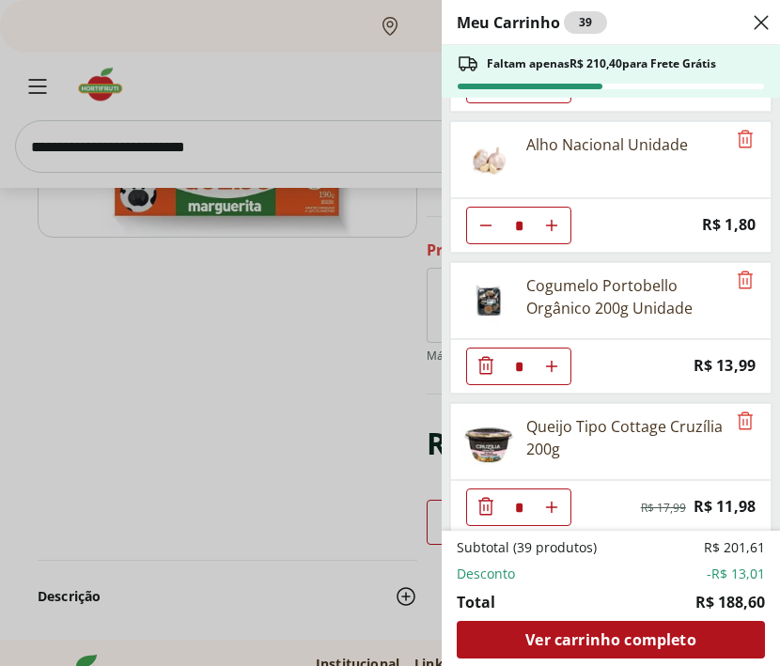
click at [489, 227] on icon "Diminuir Quantidade" at bounding box center [485, 225] width 15 height 15
type input "*"
drag, startPoint x: 390, startPoint y: 289, endPoint x: 378, endPoint y: 285, distance: 12.8
click at [382, 288] on div "Meu Carrinho 37 Faltam apenas R$ 214,00 para Frete Grátis Cogumelo Paris Orgâni…" at bounding box center [390, 333] width 780 height 666
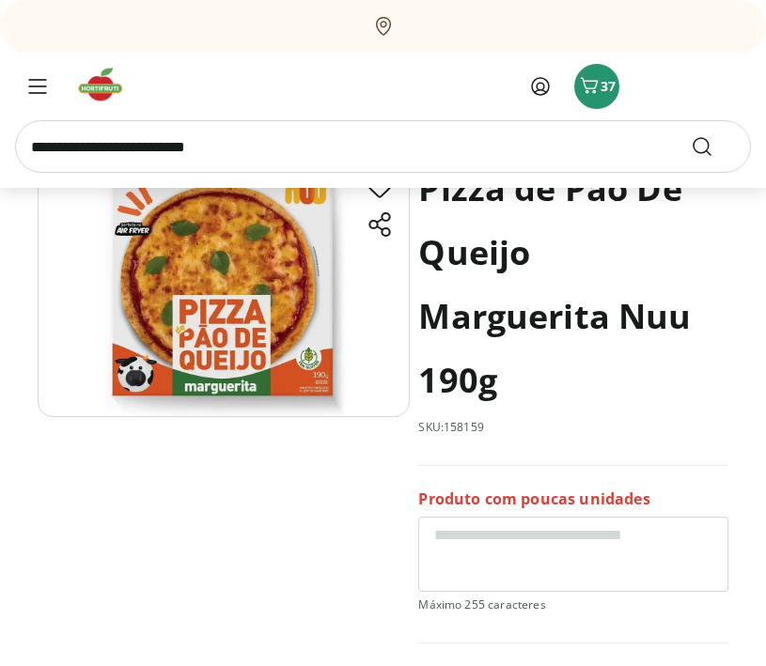
scroll to position [0, 0]
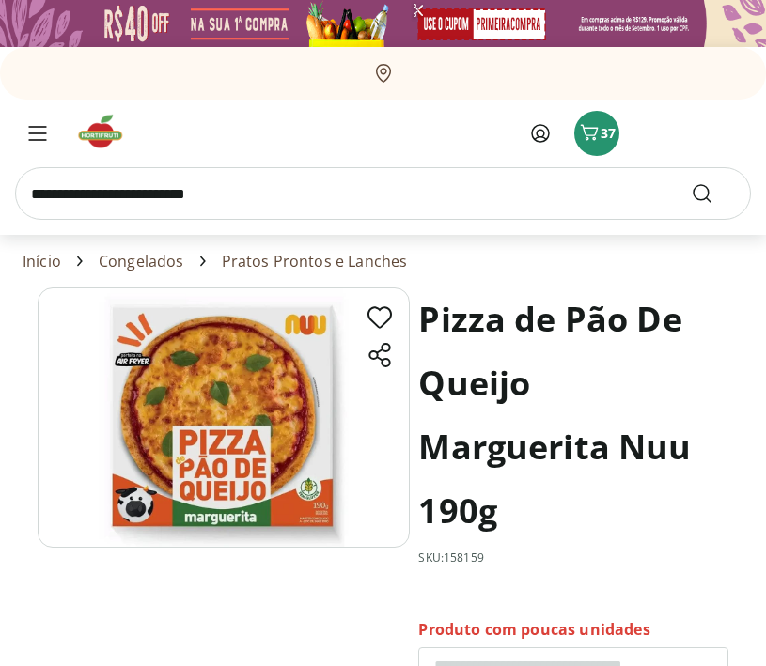
click at [267, 393] on img at bounding box center [224, 418] width 372 height 260
click at [255, 368] on img at bounding box center [224, 418] width 372 height 260
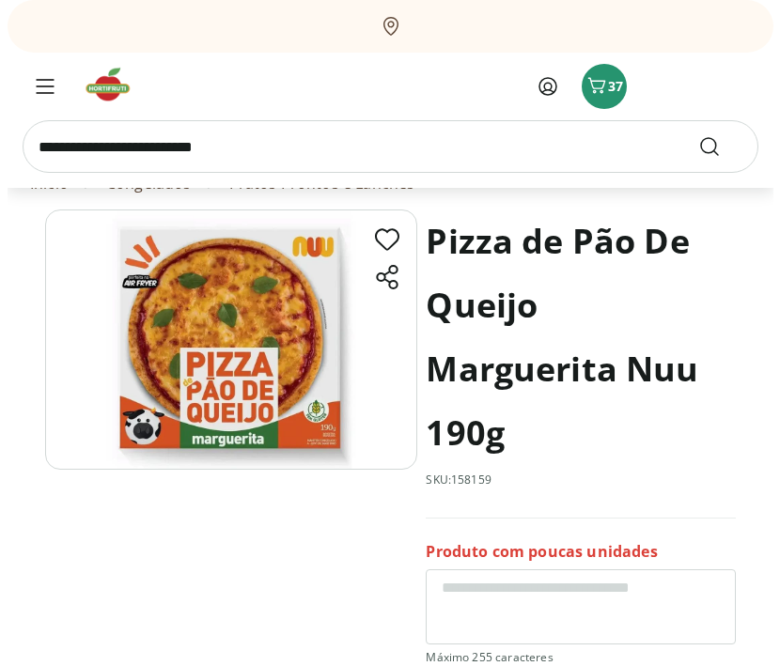
scroll to position [68, 0]
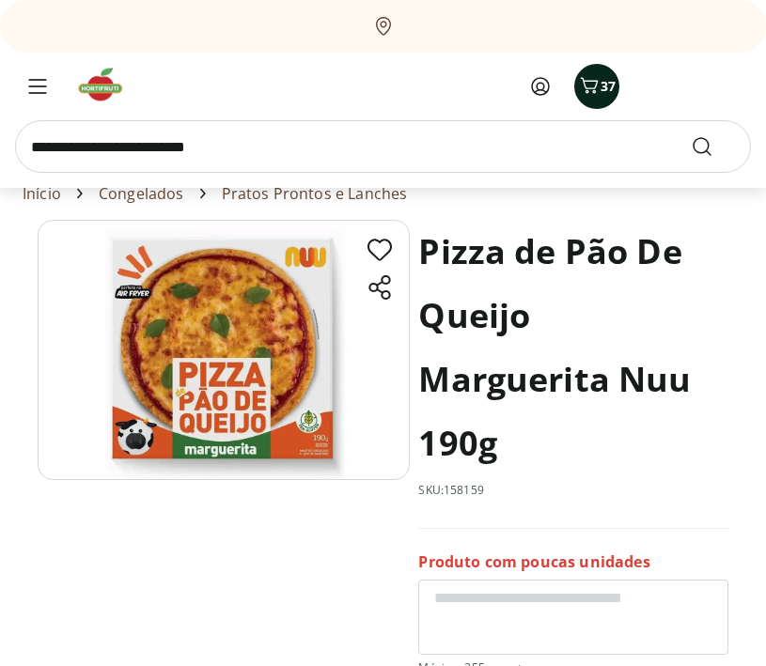
click at [595, 85] on icon "Carrinho" at bounding box center [590, 86] width 18 height 16
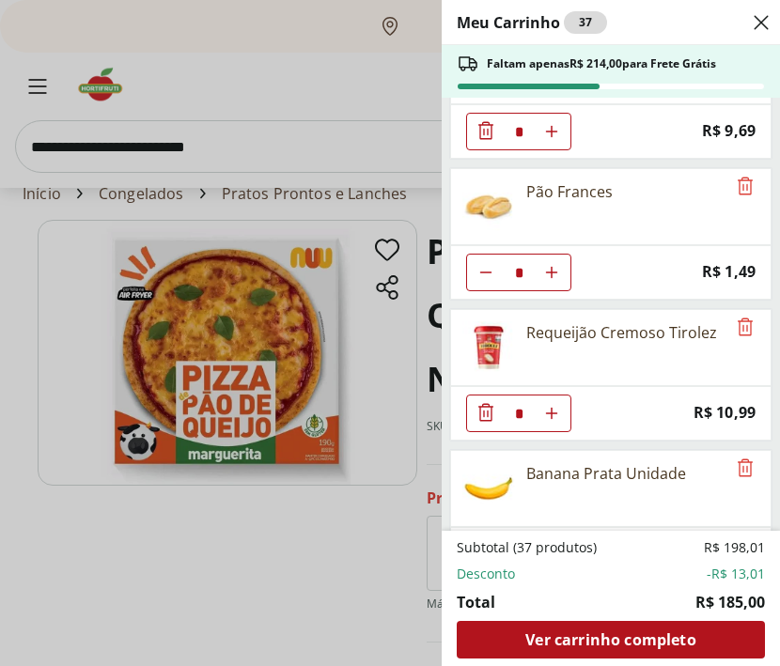
scroll to position [1334, 0]
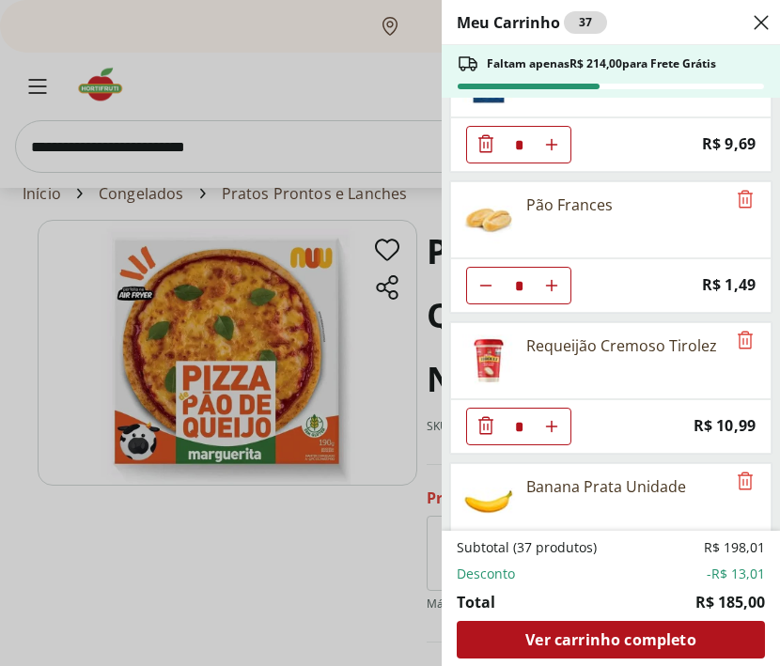
click at [553, 289] on icon "Aumentar Quantidade" at bounding box center [551, 285] width 15 height 15
type input "*"
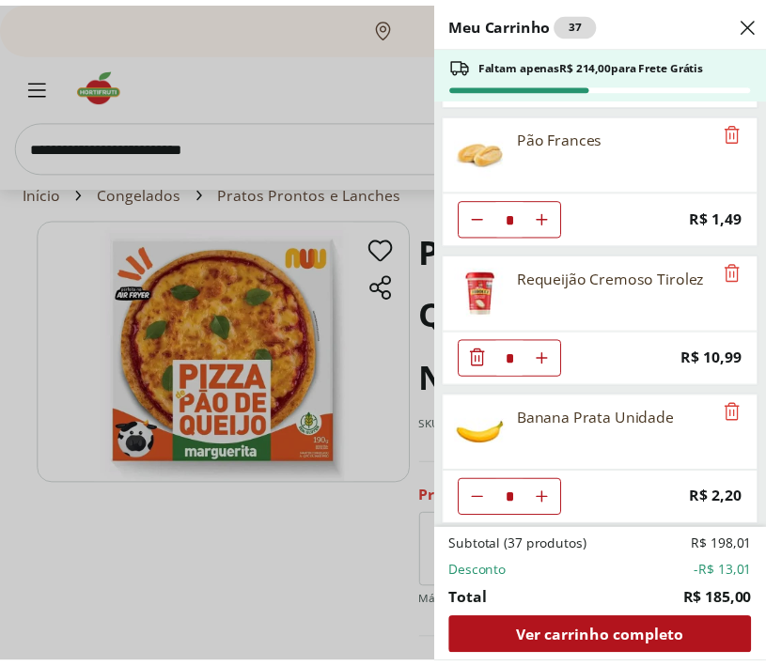
scroll to position [1548, 0]
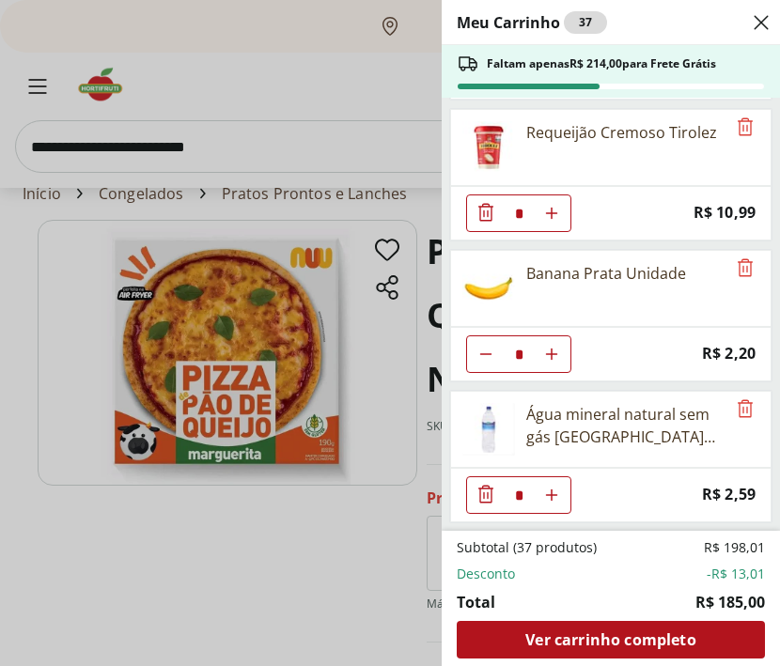
click at [550, 496] on icon "Aumentar Quantidade" at bounding box center [551, 495] width 15 height 15
type input "*"
click at [260, 521] on div "Meu Carrinho 38 Faltam apenas R$ 211,41 para Frete Grátis Cogumelo Paris Orgâni…" at bounding box center [390, 333] width 780 height 666
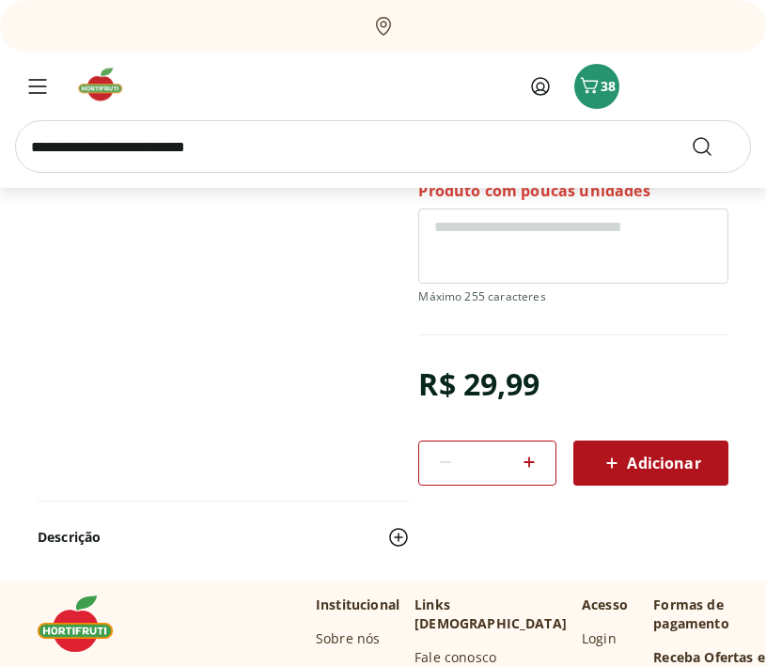
scroll to position [438, 0]
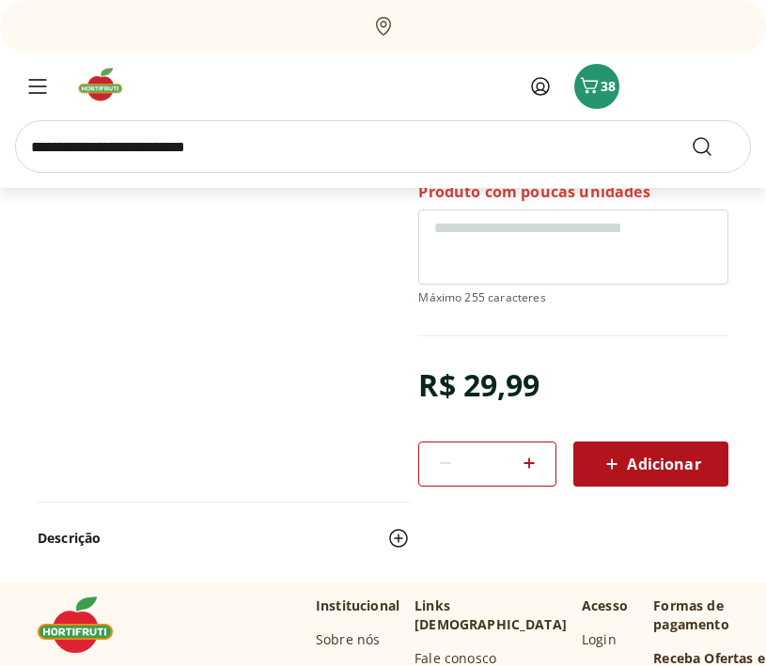
click at [285, 387] on section "Pizza de Pão De Queijo Marguerita Nuu 190g SKU: 158159 Produto com poucas unida…" at bounding box center [383, 216] width 691 height 732
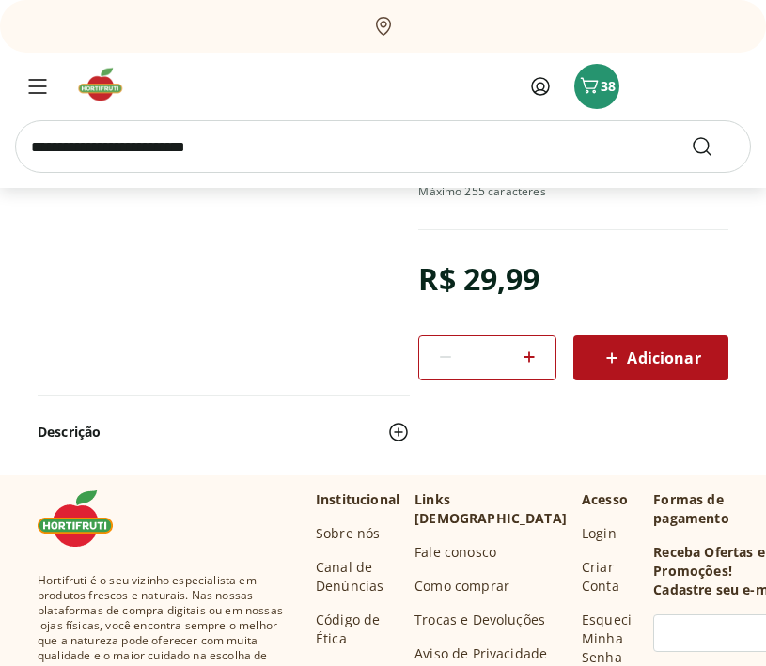
scroll to position [39, 0]
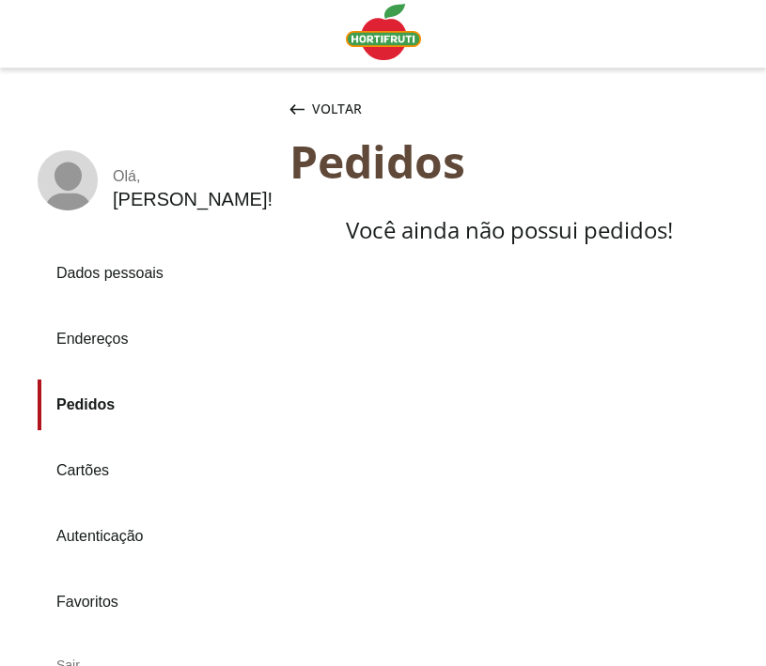
click at [304, 109] on div "Voltar" at bounding box center [326, 109] width 80 height 38
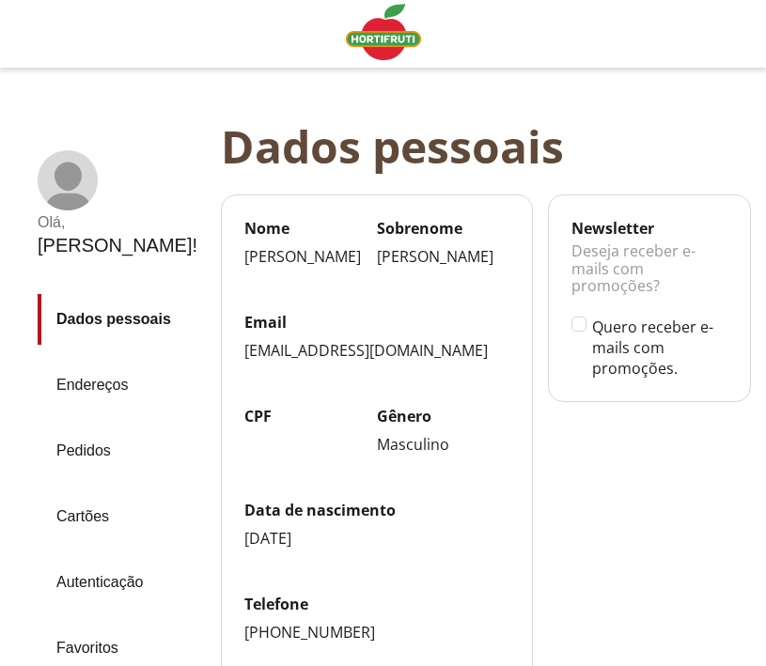
click at [95, 426] on link "Pedidos" at bounding box center [122, 451] width 168 height 51
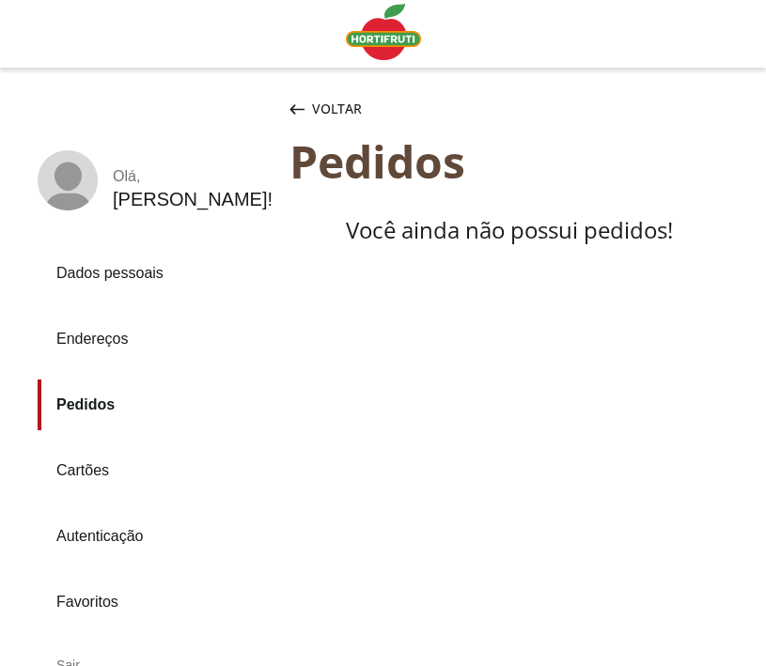
click at [121, 268] on link "Dados pessoais" at bounding box center [156, 273] width 237 height 51
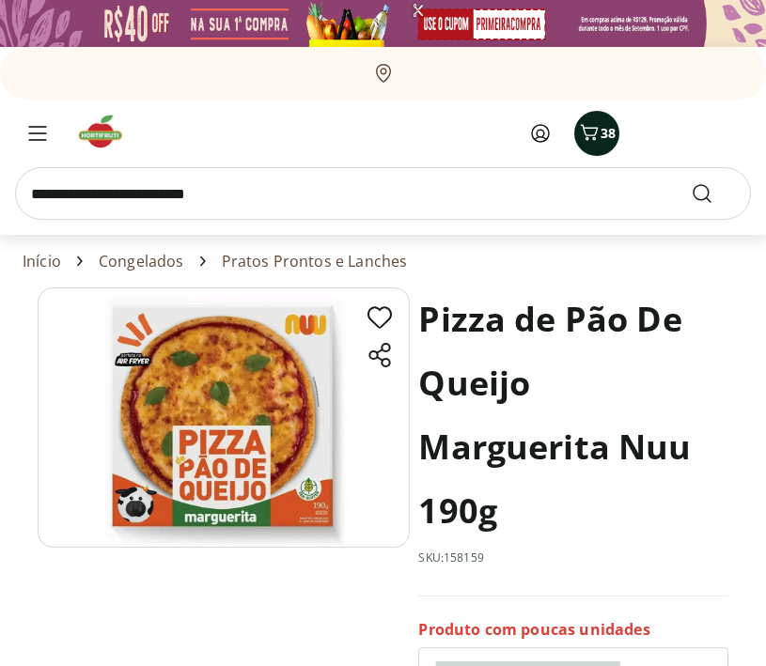
click at [589, 124] on icon "Carrinho" at bounding box center [589, 132] width 23 height 23
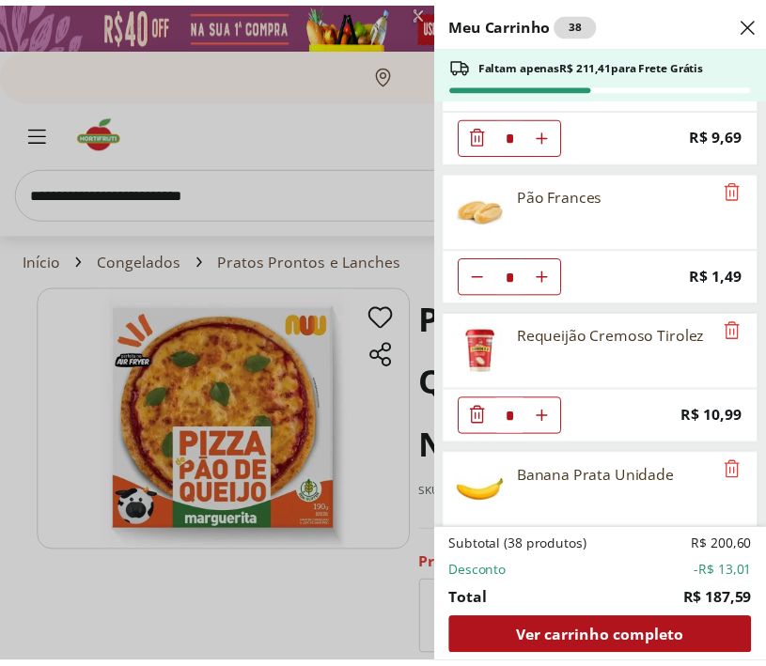
scroll to position [1548, 0]
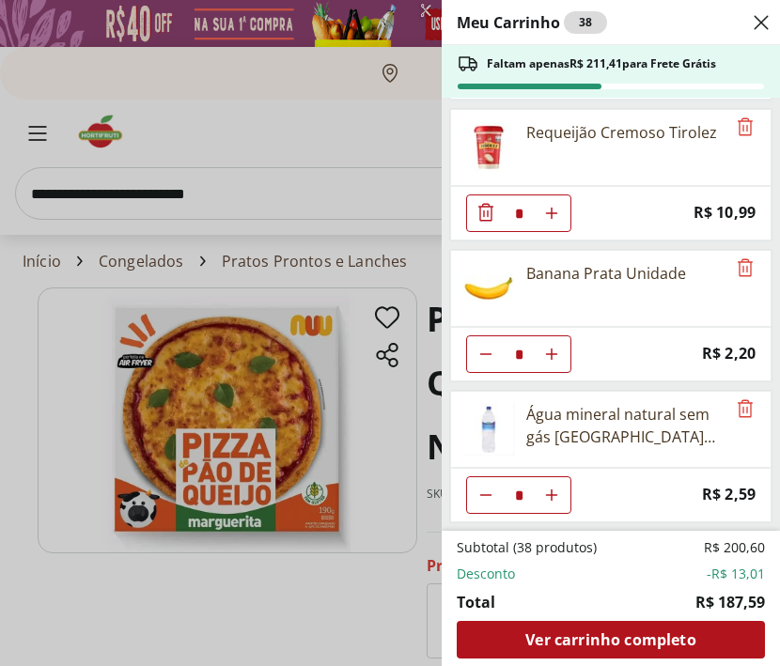
click at [553, 492] on icon "Aumentar Quantidade" at bounding box center [551, 495] width 15 height 15
type input "*"
click at [252, 211] on div "Meu Carrinho 39 Faltam apenas R$ 208,82 para Frete Grátis Cogumelo Paris Orgâni…" at bounding box center [390, 333] width 780 height 666
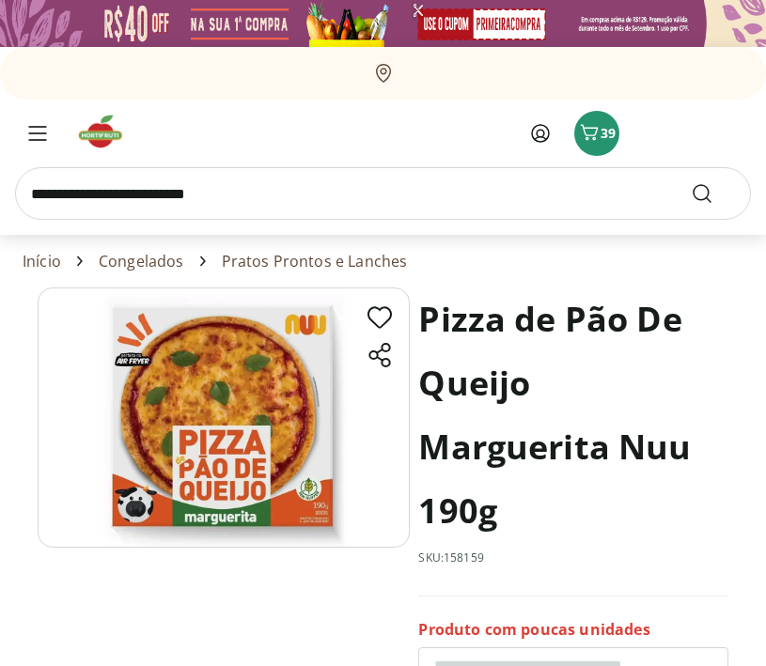
click at [257, 195] on input "search" at bounding box center [383, 193] width 736 height 53
type input "*********"
click at [691, 182] on button "Submit Search" at bounding box center [713, 193] width 45 height 23
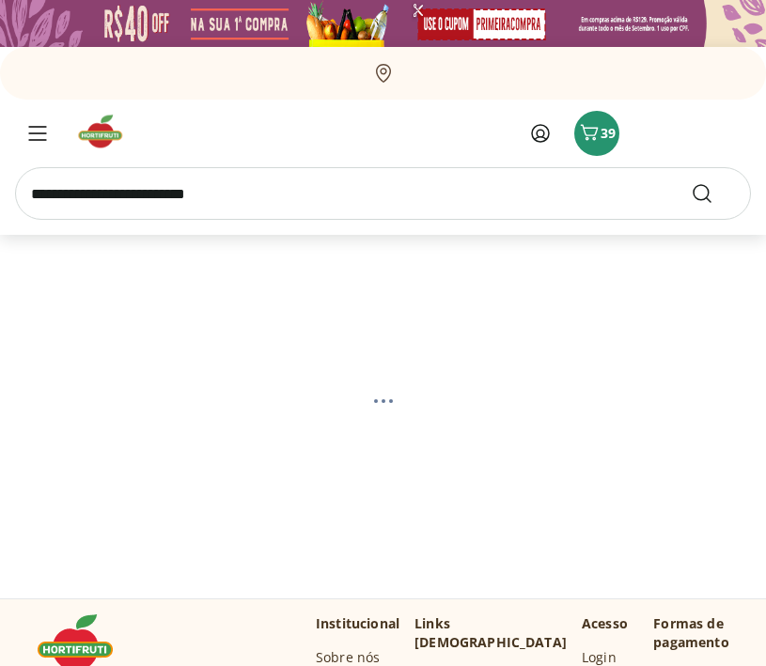
select select "**********"
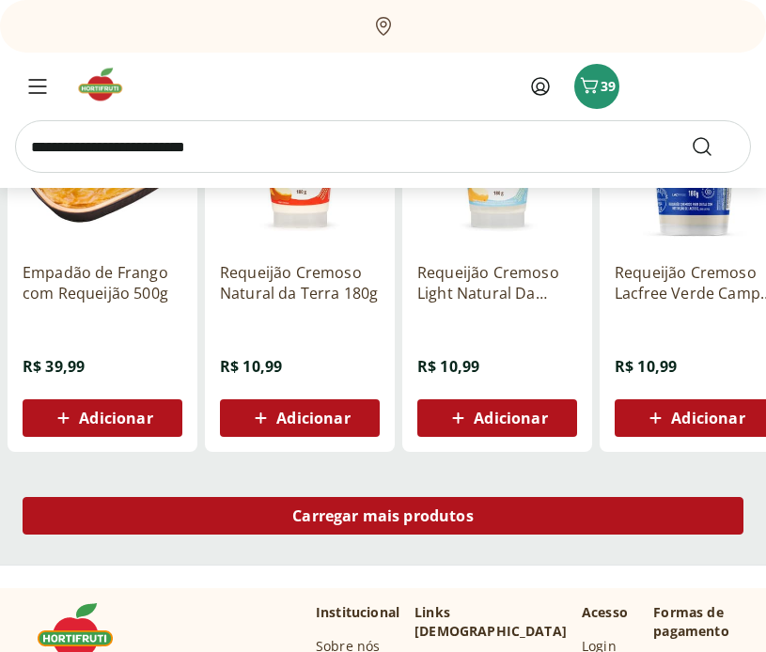
scroll to position [1137, 0]
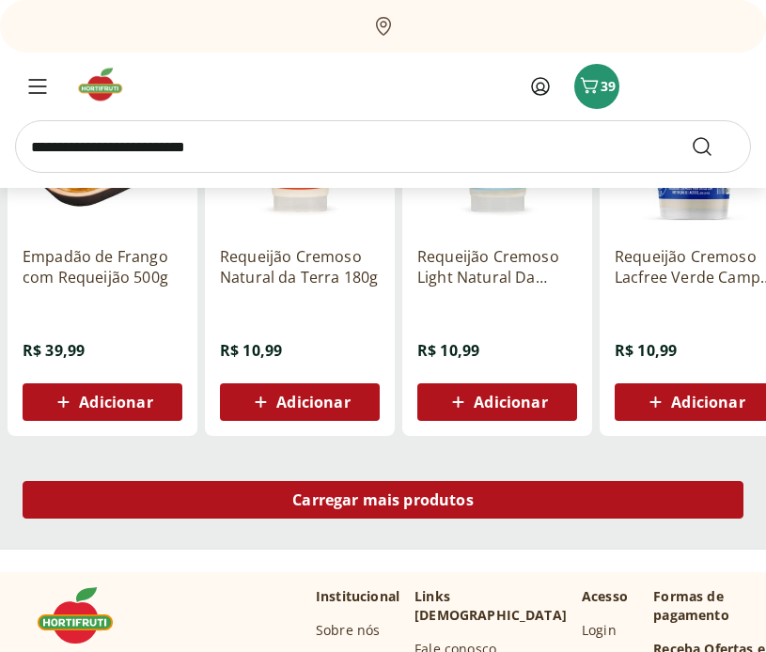
click at [363, 506] on span "Carregar mais produtos" at bounding box center [382, 499] width 181 height 15
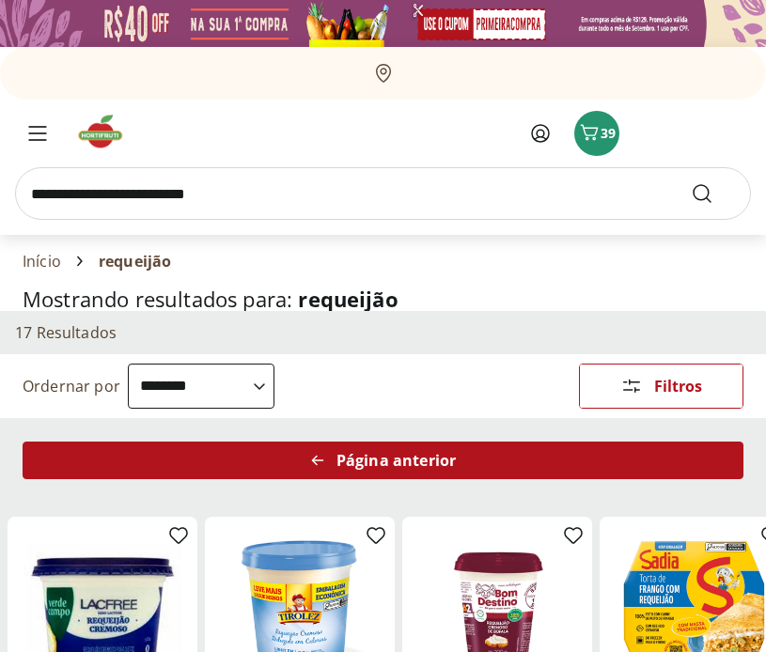
click at [404, 453] on span "Página anterior" at bounding box center [395, 460] width 119 height 15
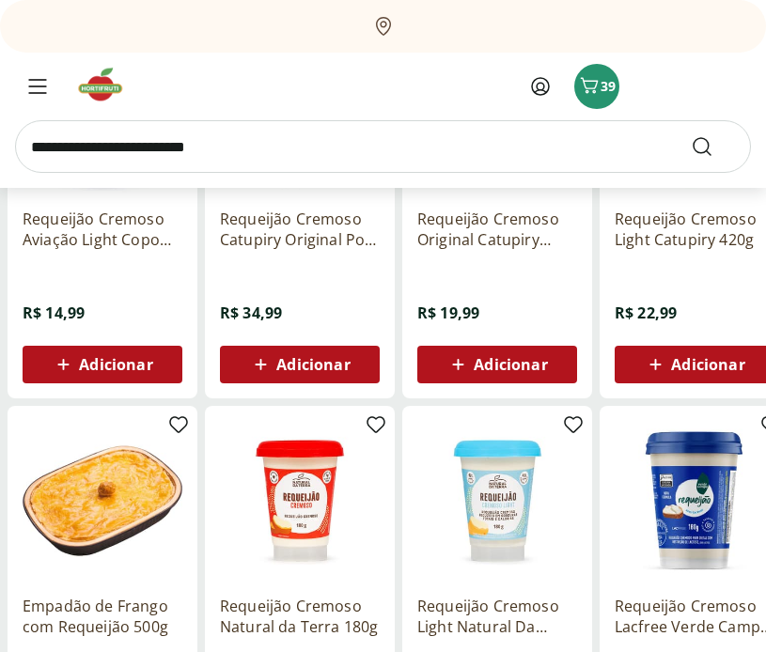
scroll to position [874, 0]
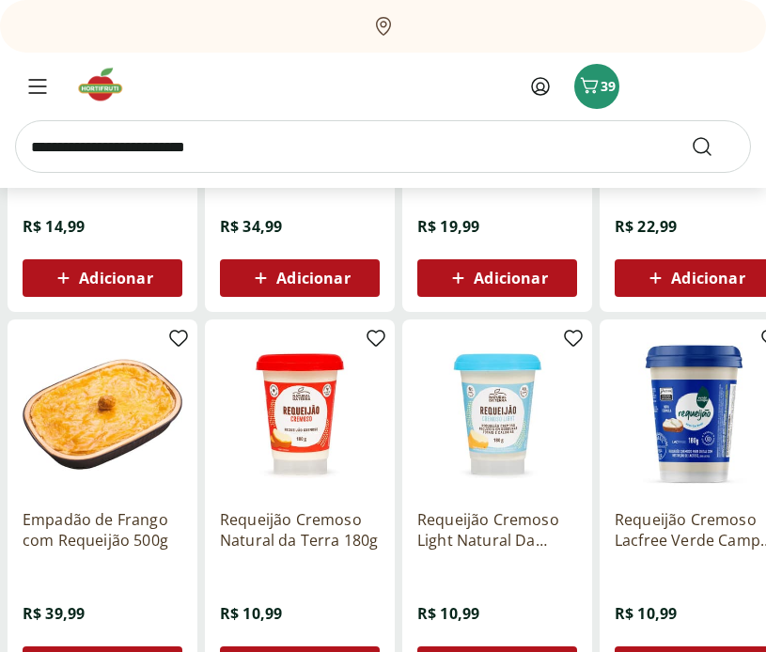
click at [131, 154] on input "search" at bounding box center [383, 146] width 736 height 53
type input "**********"
click at [691, 135] on button "Submit Search" at bounding box center [713, 146] width 45 height 23
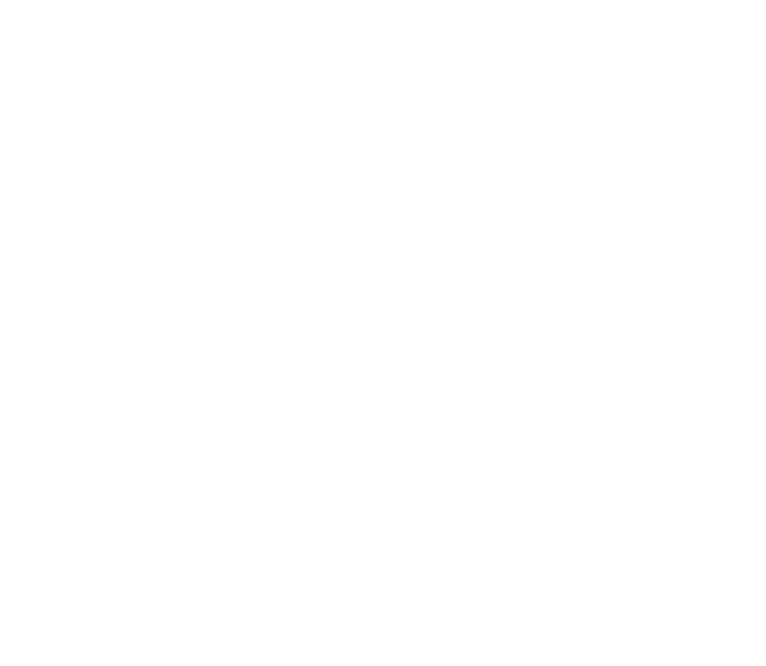
select select "**********"
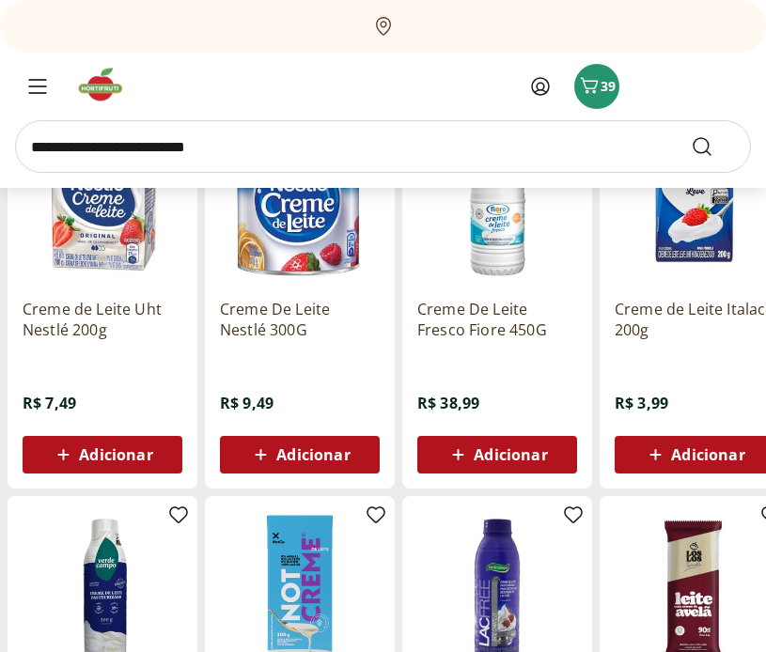
scroll to position [20, 0]
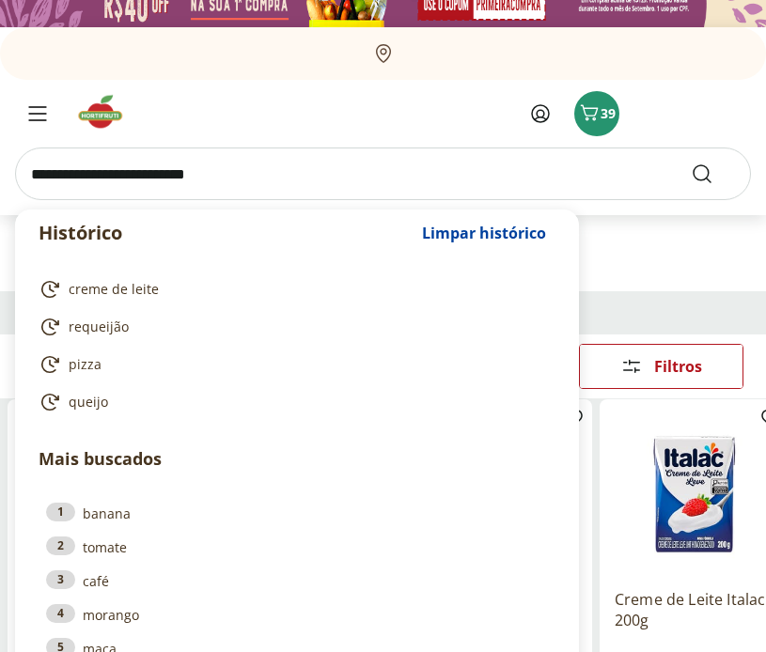
click at [202, 164] on input "search" at bounding box center [383, 174] width 736 height 53
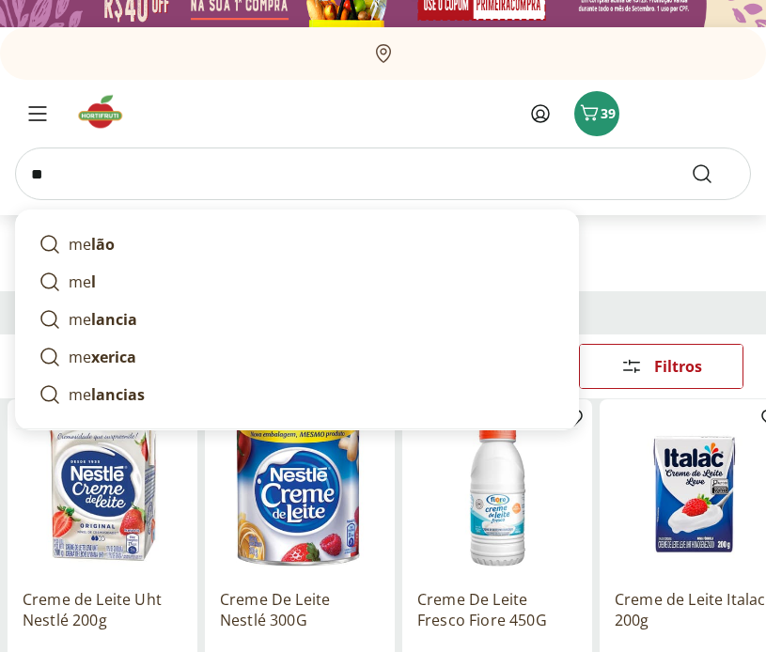
type input "*"
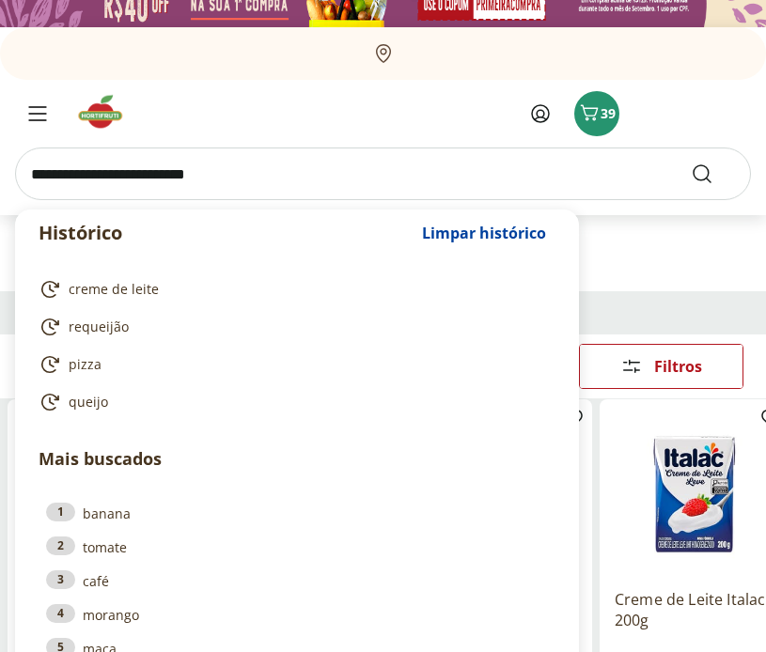
click at [339, 119] on div at bounding box center [199, 113] width 368 height 45
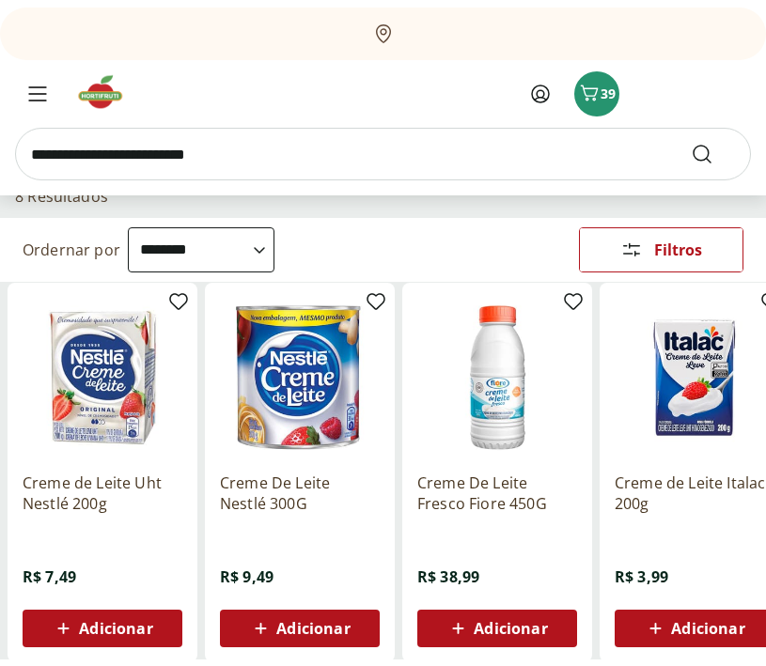
scroll to position [0, 0]
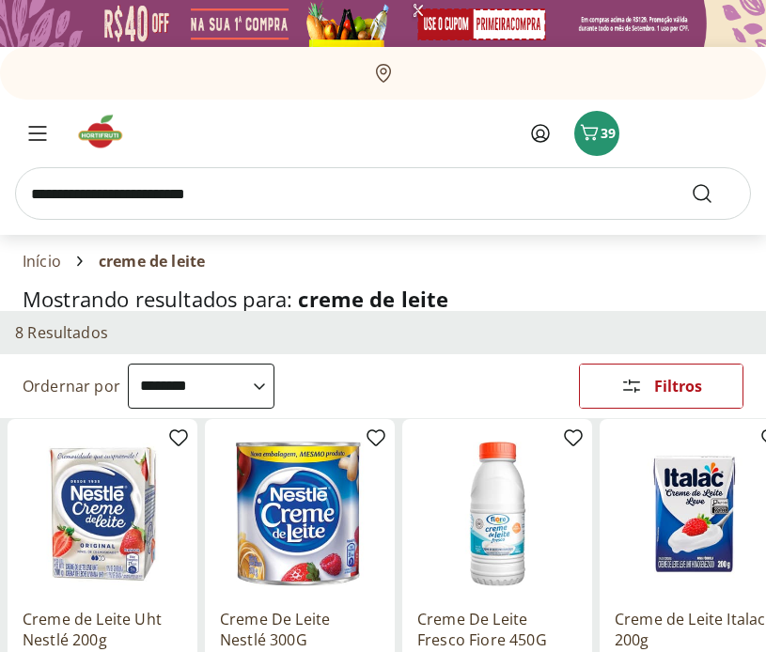
click at [40, 257] on link "Início" at bounding box center [42, 261] width 39 height 17
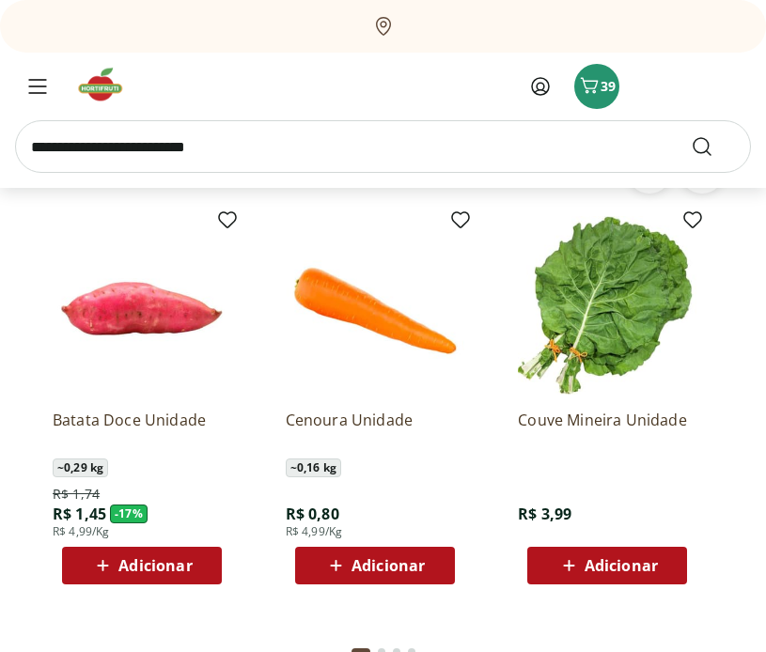
scroll to position [1742, 0]
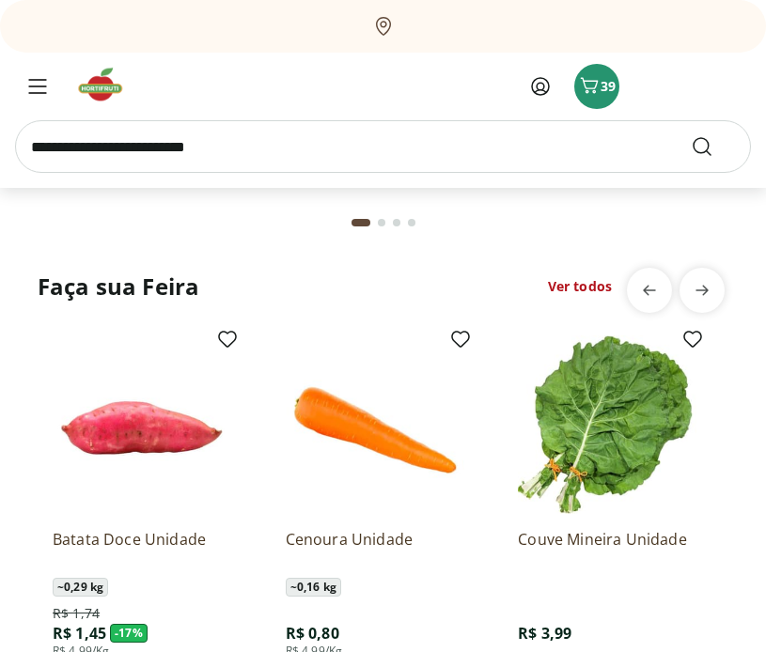
click at [572, 289] on link "Ver todos" at bounding box center [580, 286] width 64 height 19
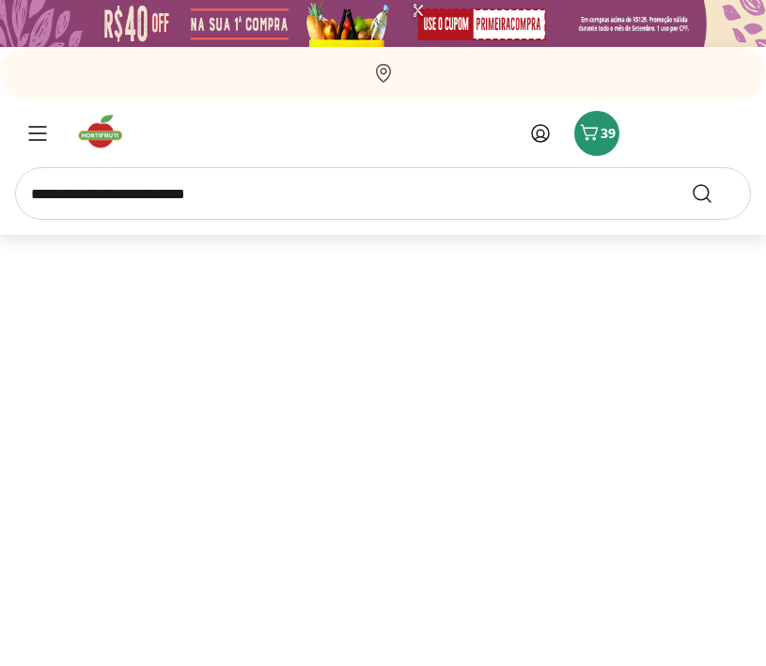
select select "**********"
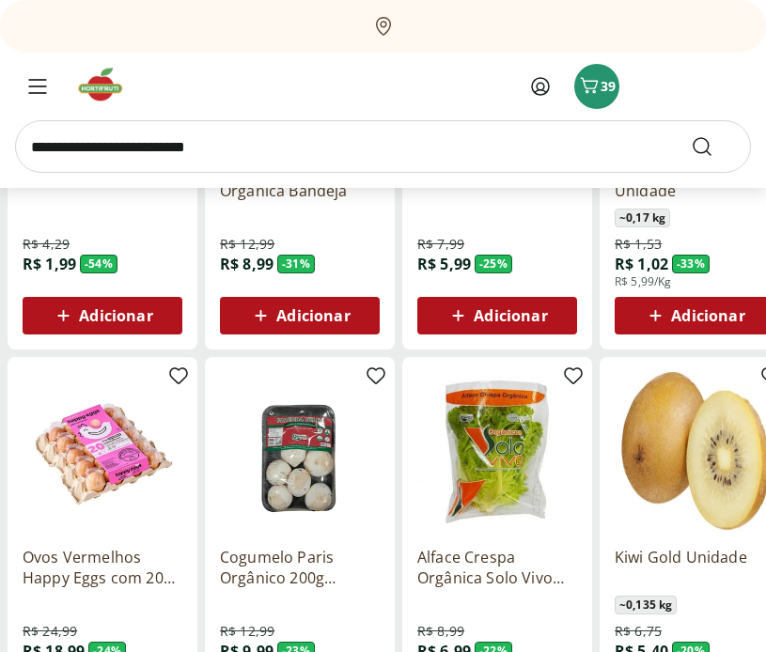
scroll to position [589, 0]
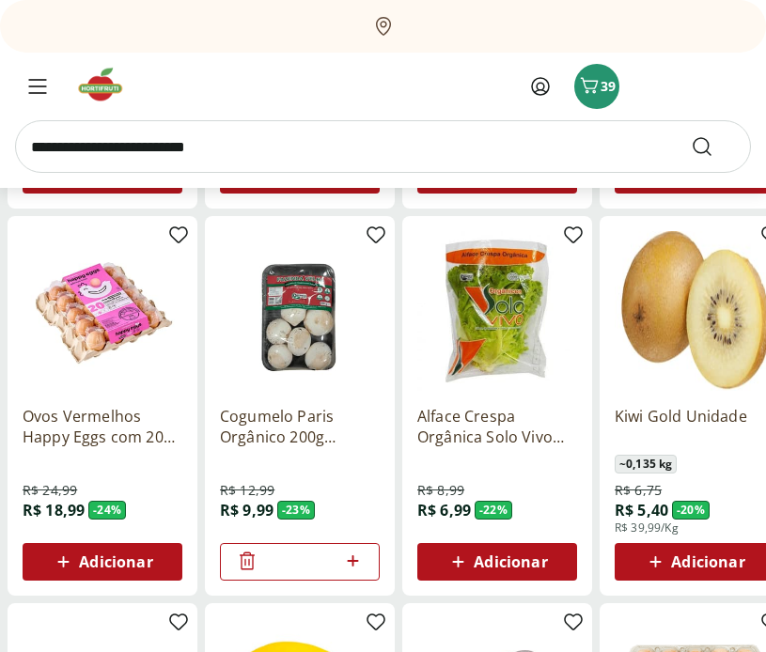
click at [676, 559] on span "Adicionar" at bounding box center [707, 561] width 73 height 15
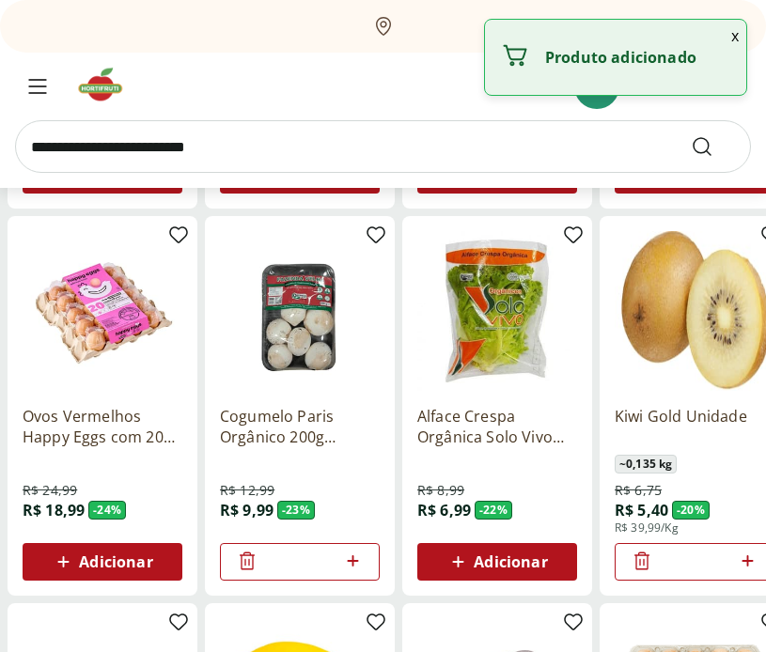
click at [752, 564] on icon at bounding box center [747, 561] width 23 height 23
type input "*"
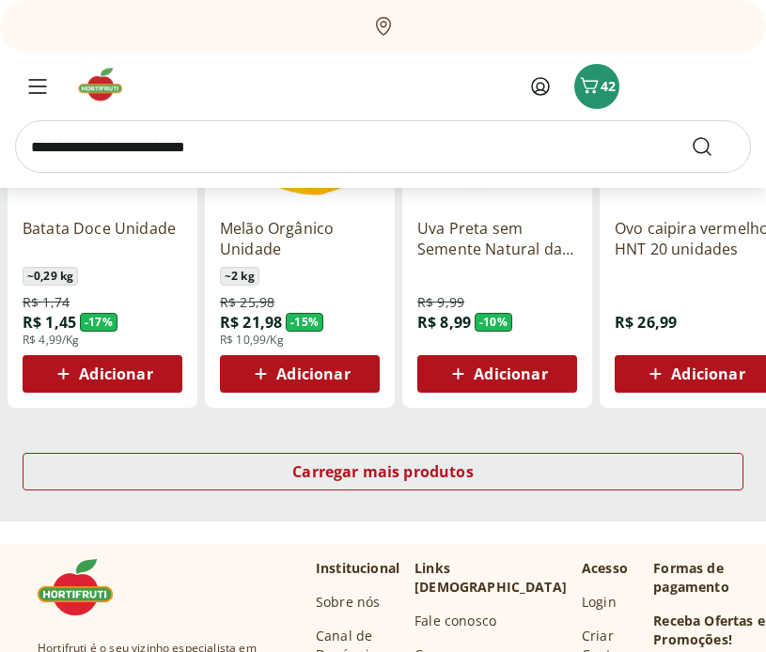
scroll to position [1370, 0]
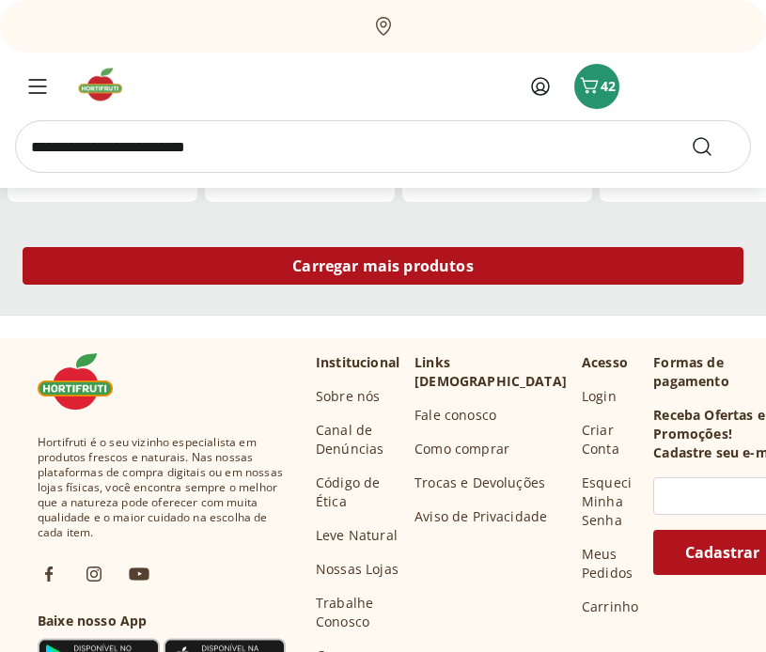
click at [433, 263] on span "Carregar mais produtos" at bounding box center [382, 265] width 181 height 15
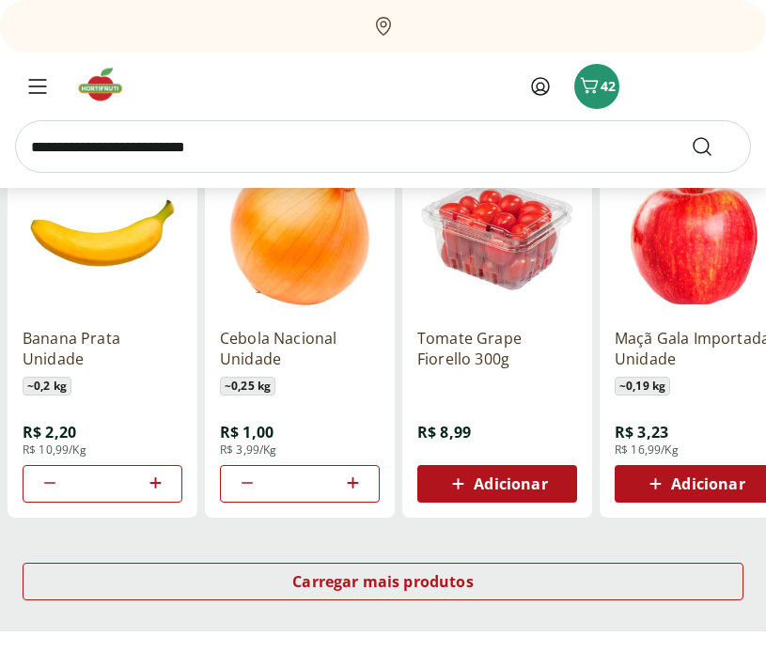
scroll to position [2274, 0]
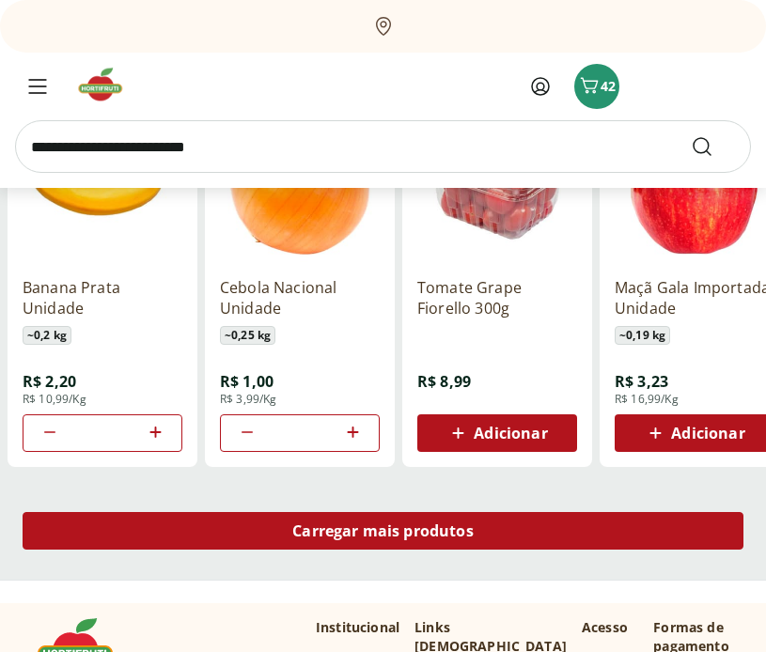
click at [497, 533] on div "Carregar mais produtos" at bounding box center [383, 531] width 721 height 38
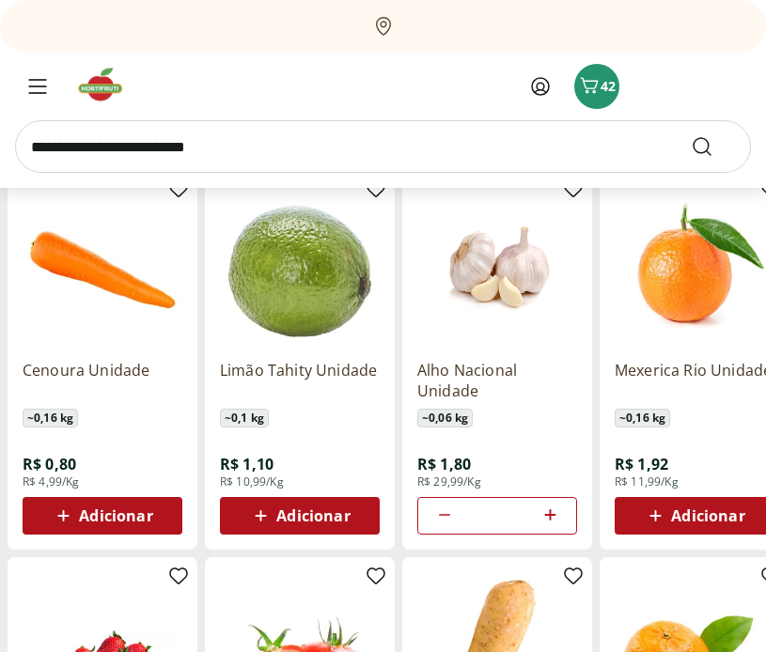
scroll to position [2585, 0]
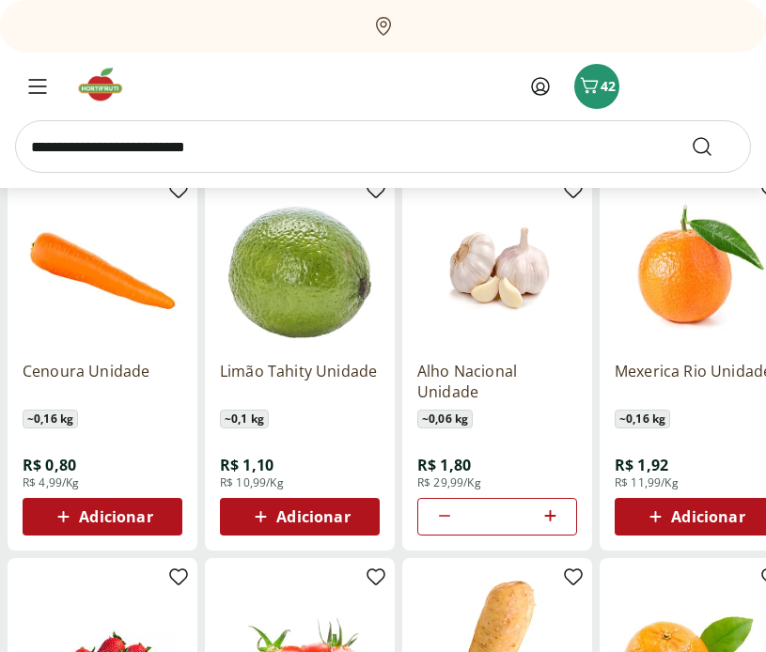
click at [706, 511] on span "Adicionar" at bounding box center [707, 516] width 73 height 15
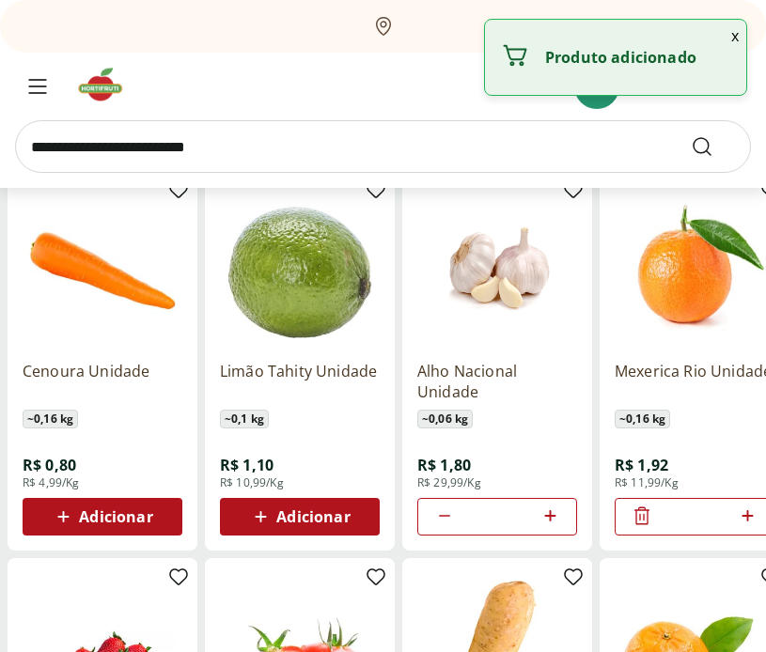
click at [749, 514] on icon at bounding box center [747, 516] width 23 height 23
type input "*"
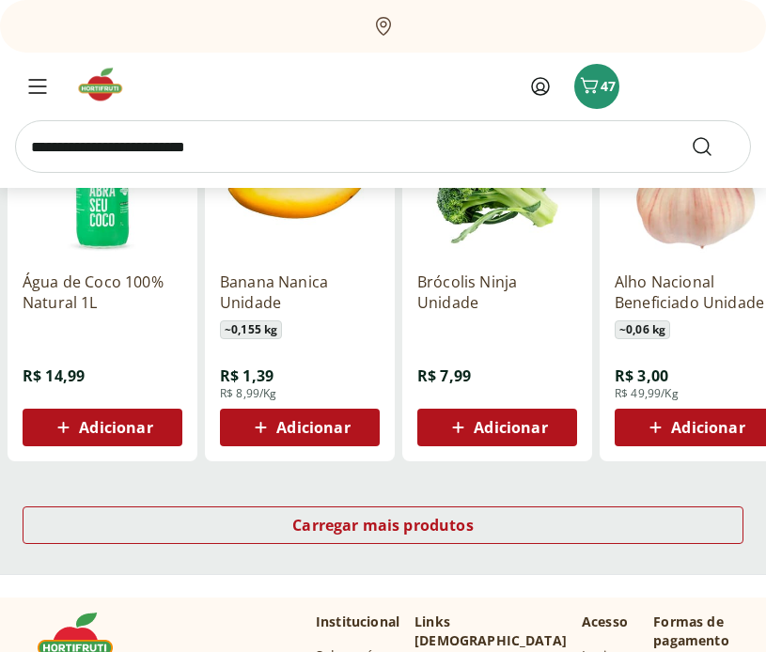
scroll to position [3532, 0]
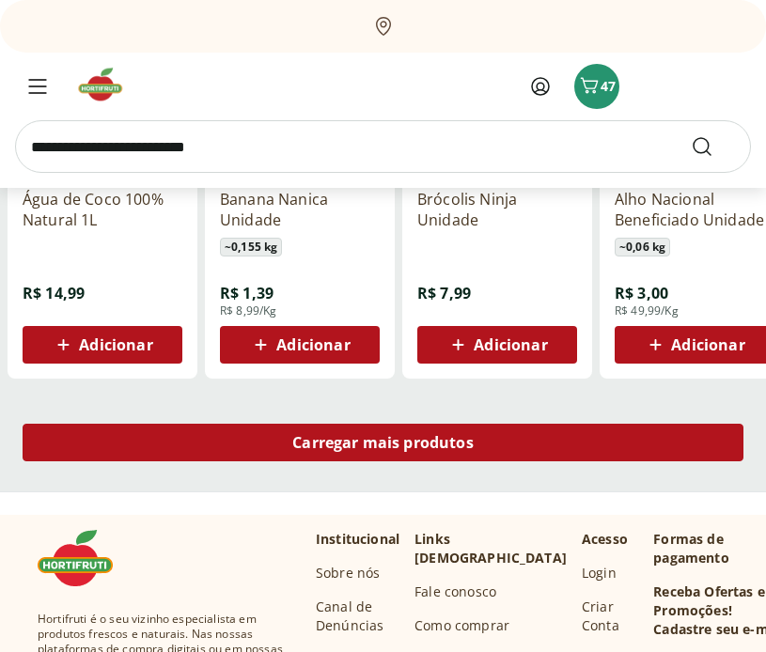
click at [506, 438] on div "Carregar mais produtos" at bounding box center [383, 443] width 721 height 38
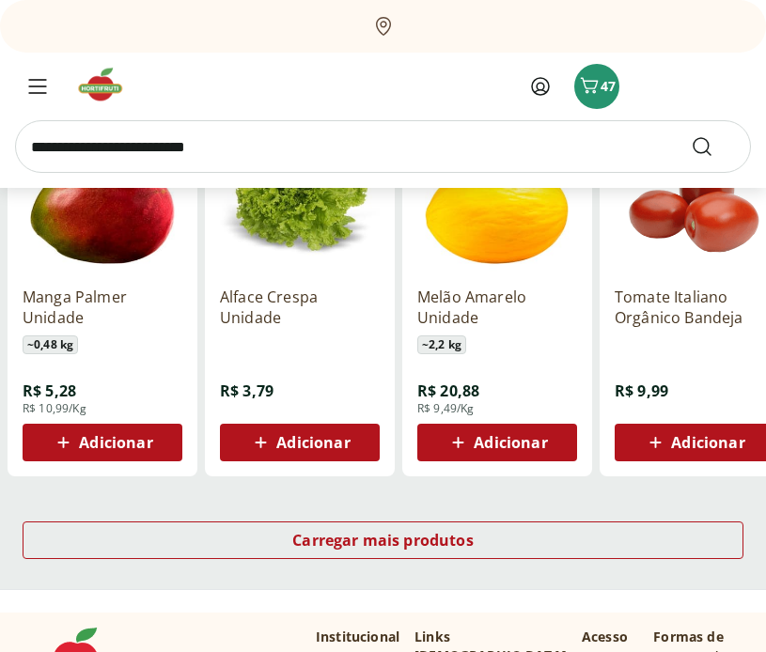
scroll to position [4568, 0]
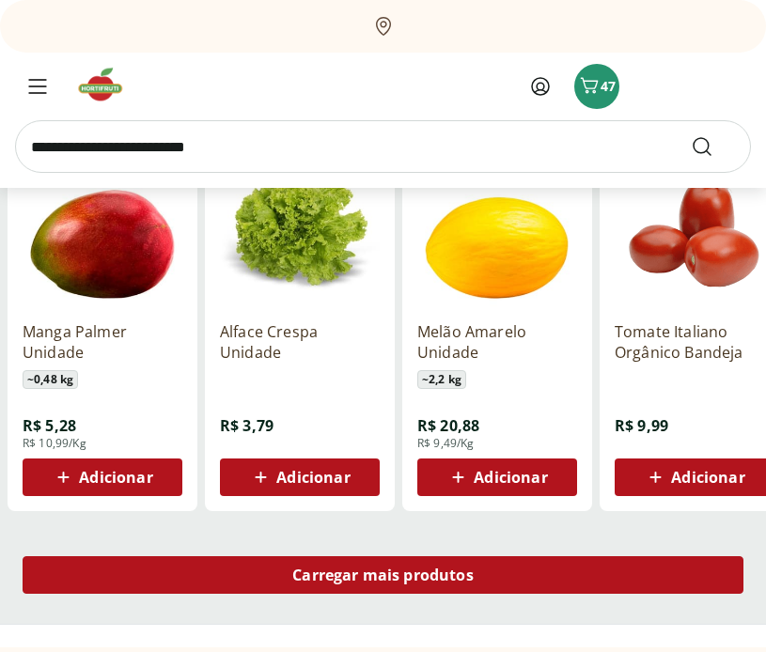
click at [589, 579] on div "Carregar mais produtos" at bounding box center [383, 575] width 721 height 38
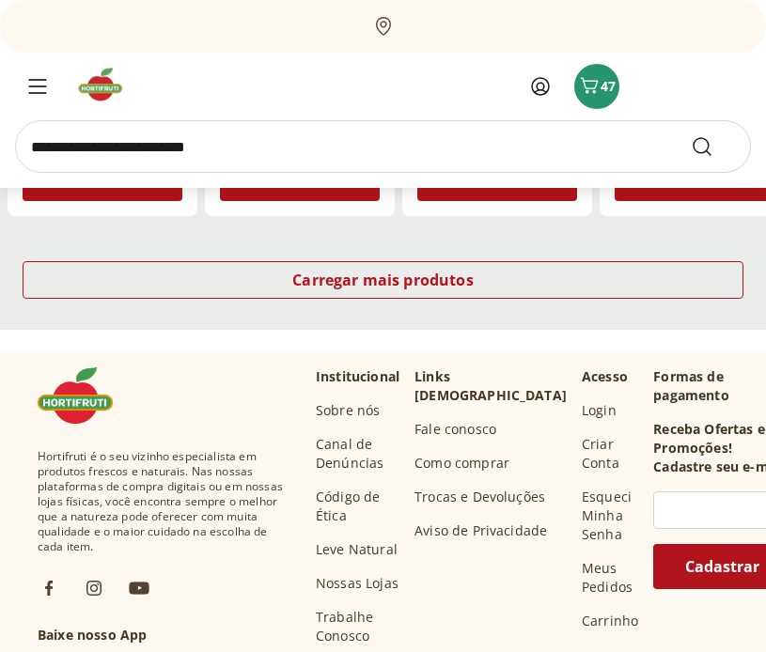
scroll to position [6043, 0]
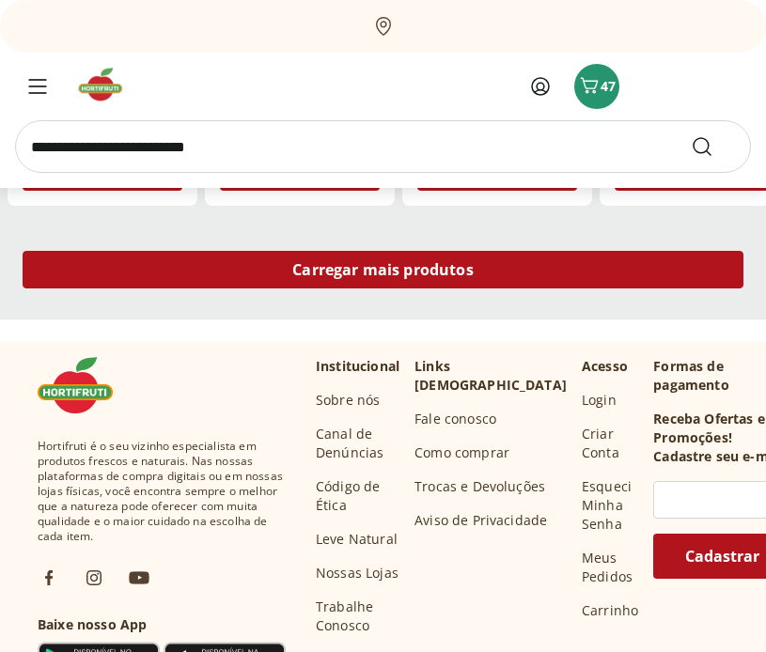
click at [413, 281] on div "Carregar mais produtos" at bounding box center [383, 270] width 721 height 38
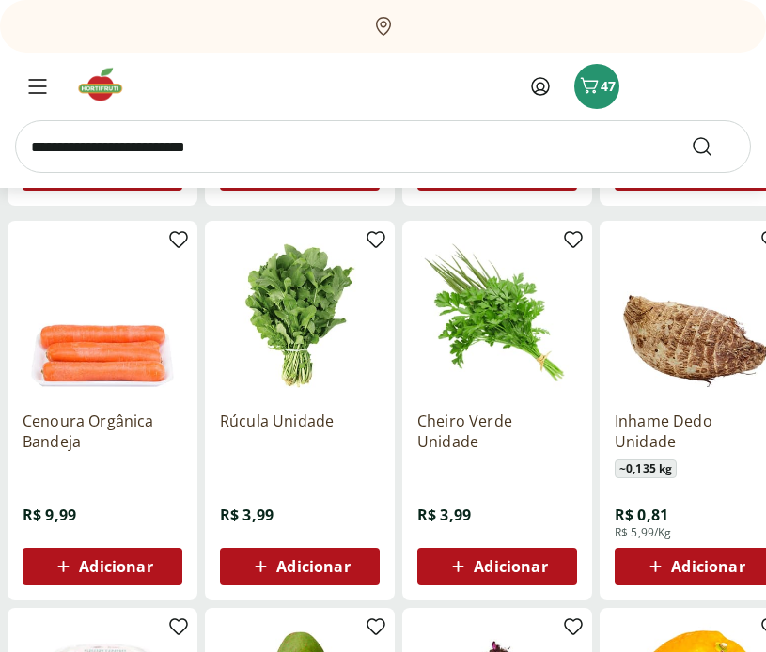
click at [218, 138] on input "search" at bounding box center [383, 146] width 736 height 53
type input "******"
click at [691, 135] on button "Submit Search" at bounding box center [713, 146] width 45 height 23
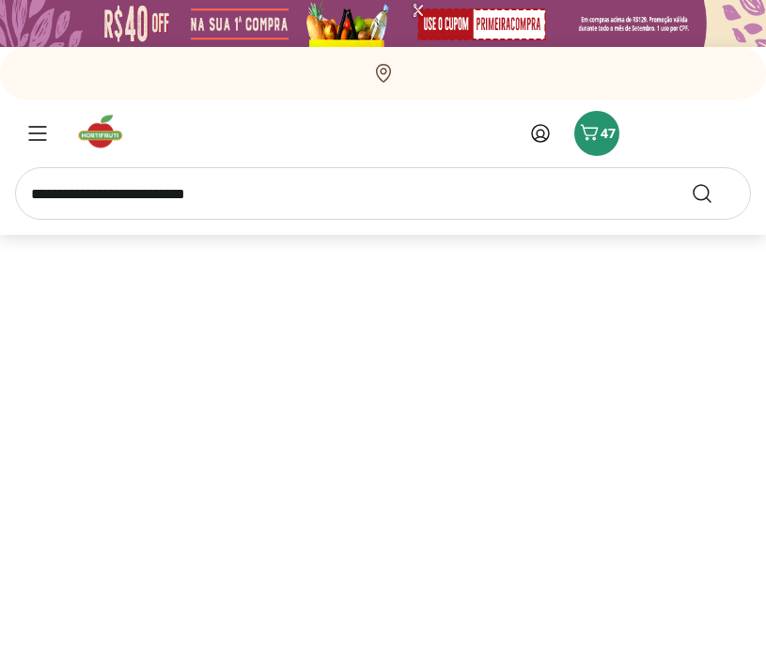
select select "**********"
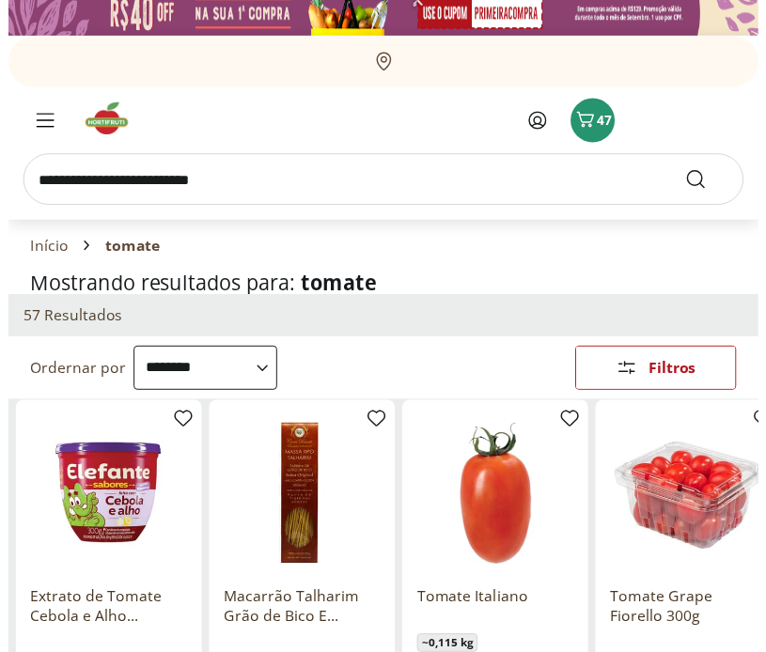
scroll to position [214, 0]
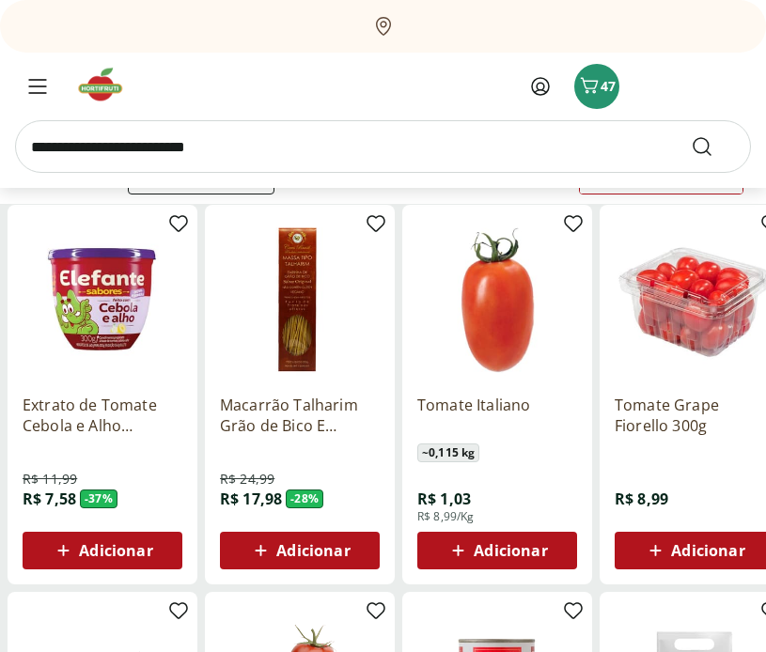
click at [512, 553] on span "Adicionar" at bounding box center [510, 550] width 73 height 15
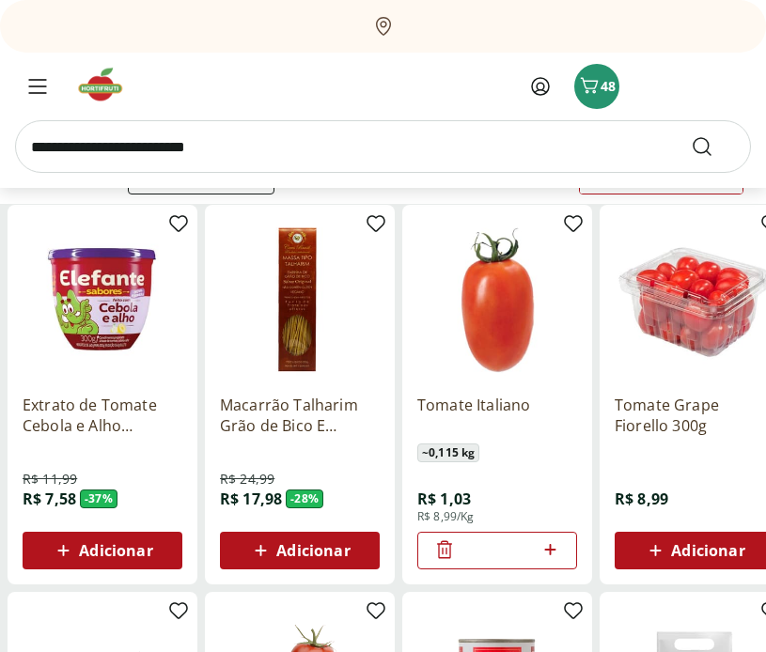
click at [549, 548] on icon at bounding box center [549, 549] width 11 height 11
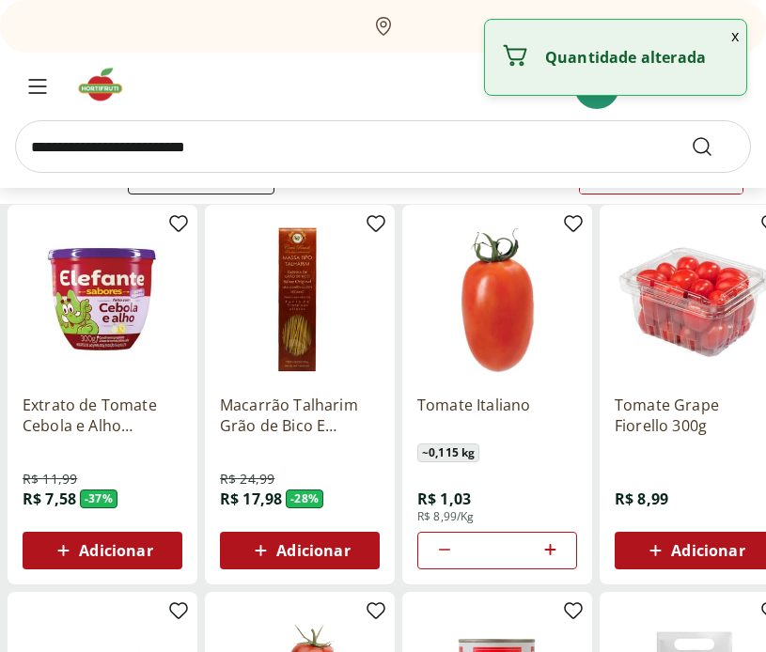
click at [549, 548] on icon at bounding box center [549, 549] width 11 height 11
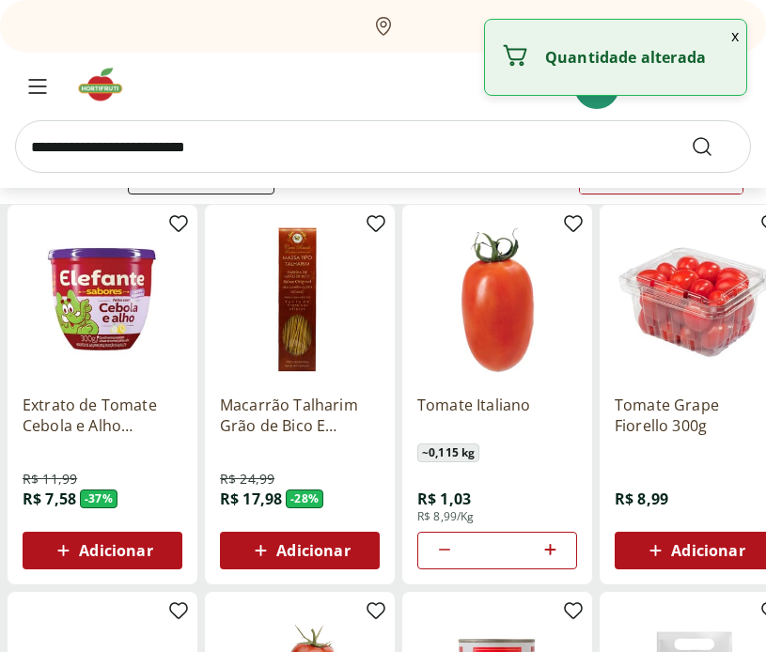
click at [549, 548] on icon at bounding box center [549, 549] width 11 height 11
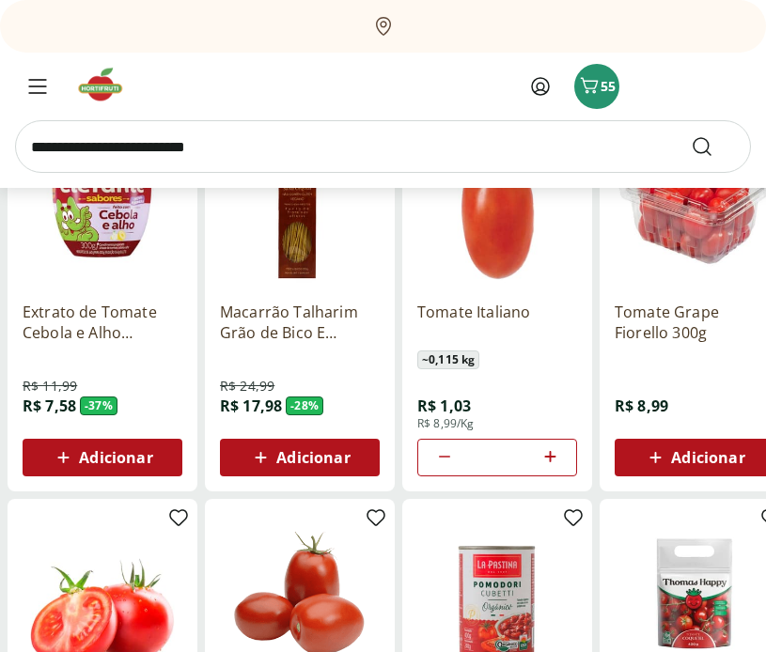
scroll to position [289, 0]
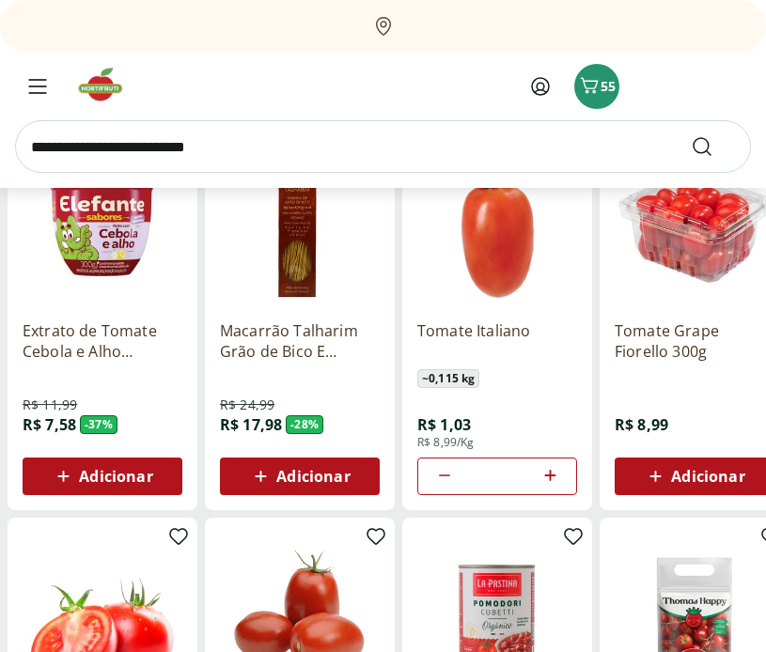
click at [547, 476] on icon at bounding box center [549, 475] width 11 height 11
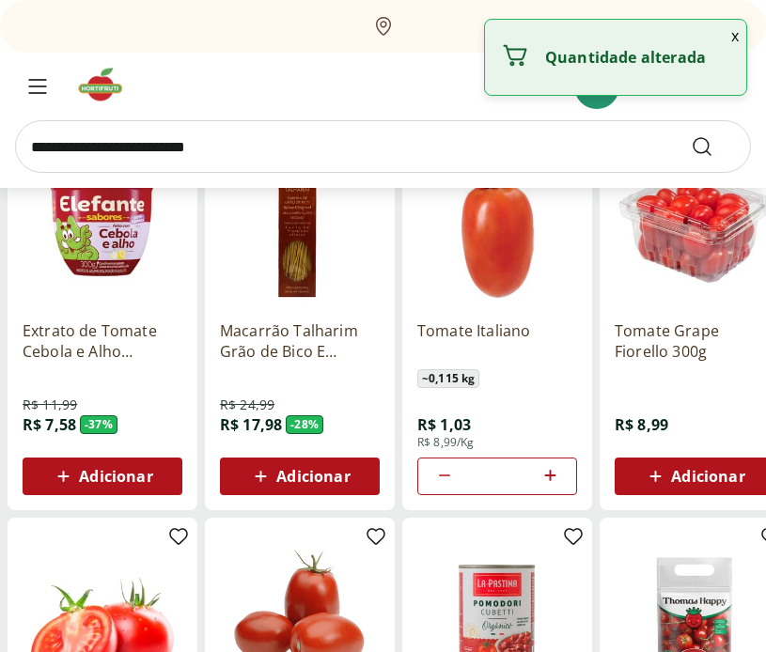
click at [547, 476] on icon at bounding box center [549, 475] width 11 height 11
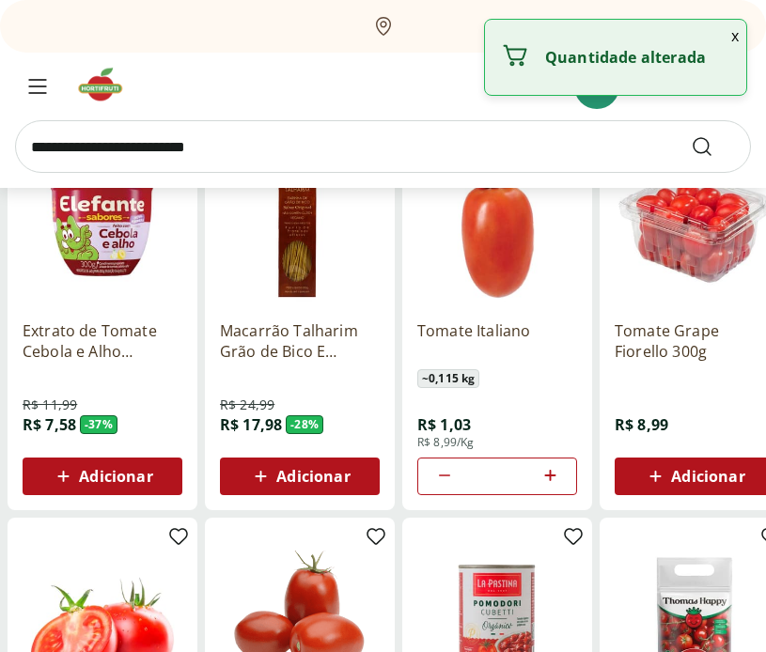
click at [547, 476] on icon at bounding box center [549, 475] width 11 height 11
click at [548, 476] on icon at bounding box center [549, 475] width 11 height 11
click at [553, 473] on icon at bounding box center [549, 475] width 23 height 23
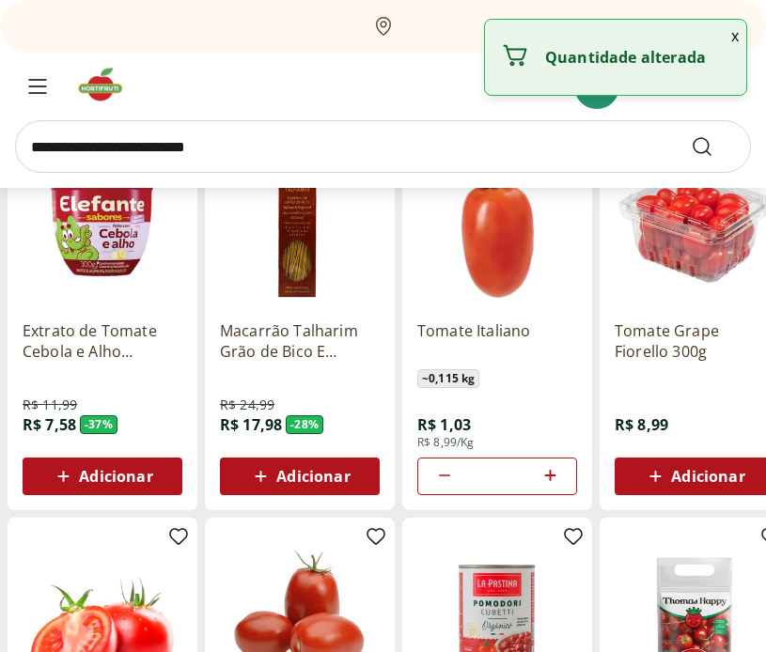
click at [553, 473] on icon at bounding box center [549, 475] width 23 height 23
click at [441, 475] on icon at bounding box center [444, 475] width 23 height 23
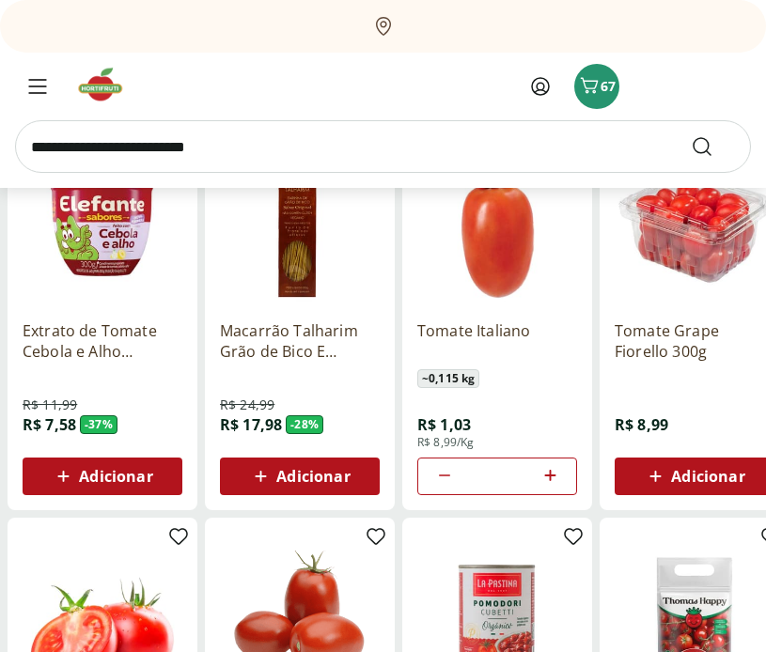
click at [437, 475] on icon at bounding box center [444, 475] width 23 height 23
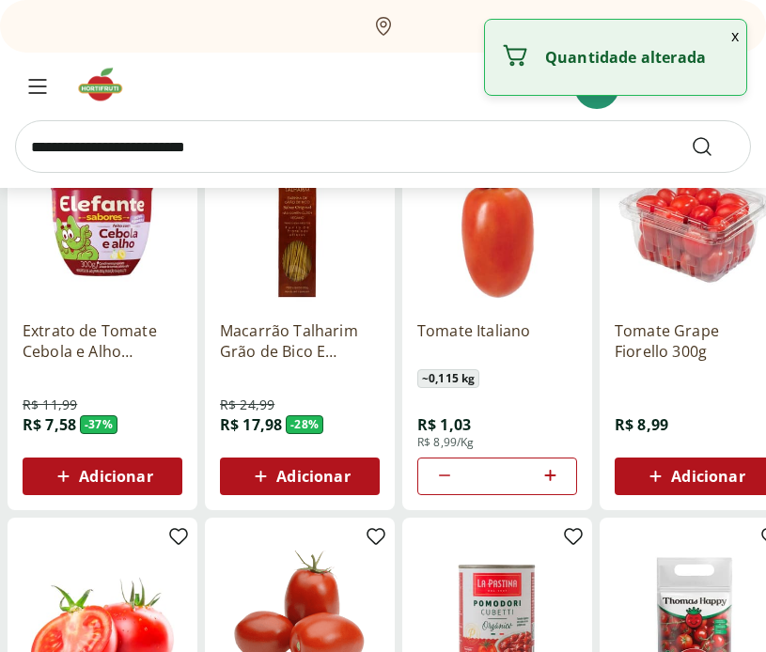
click at [437, 475] on icon at bounding box center [444, 475] width 23 height 23
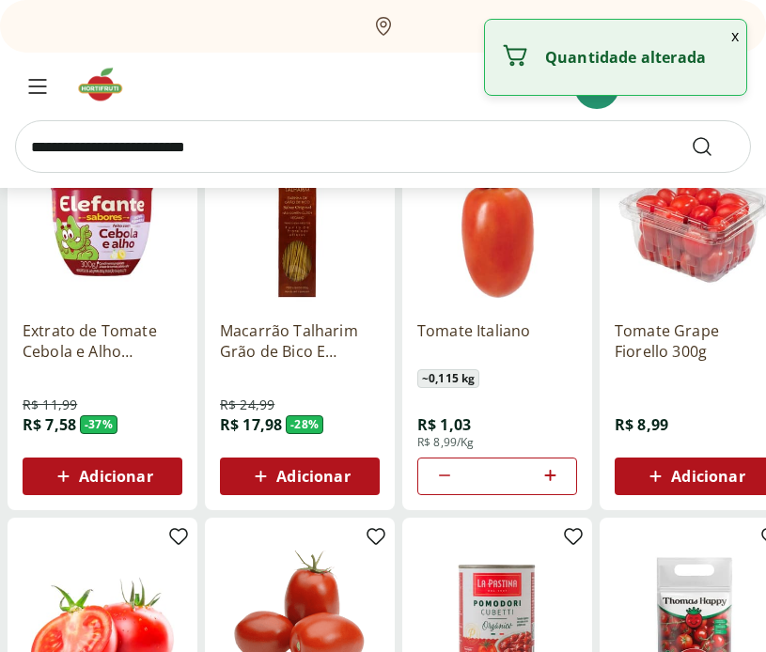
click at [437, 475] on icon at bounding box center [444, 475] width 23 height 23
type input "**"
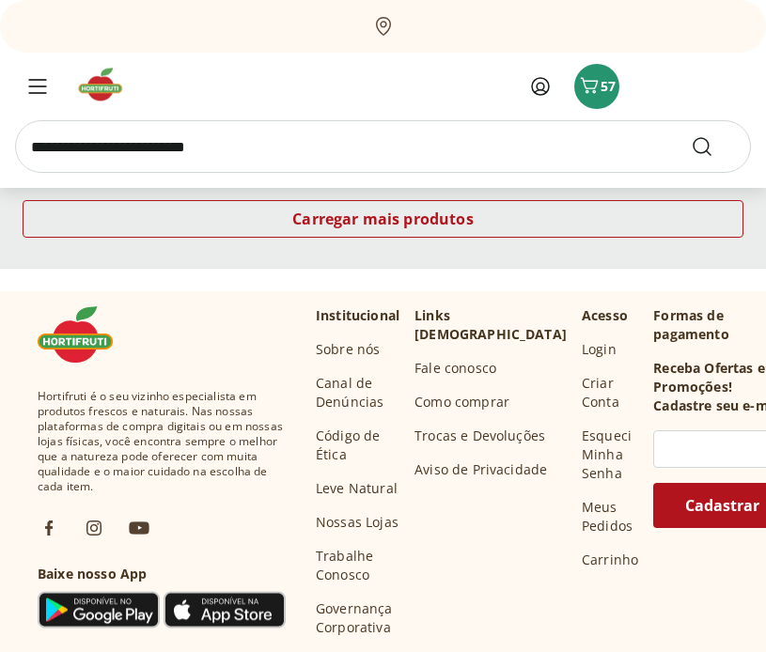
scroll to position [1424, 0]
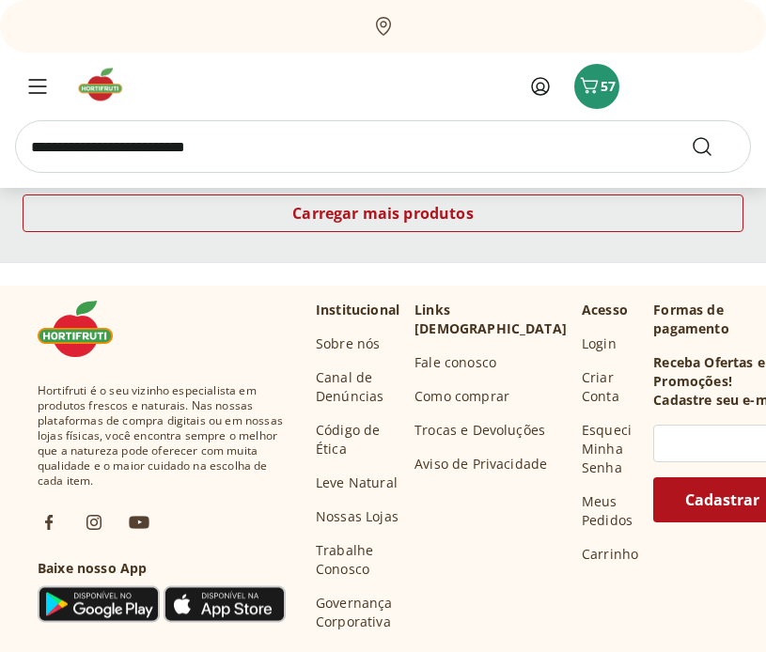
click at [493, 189] on div "Carregar mais produtos" at bounding box center [383, 217] width 766 height 90
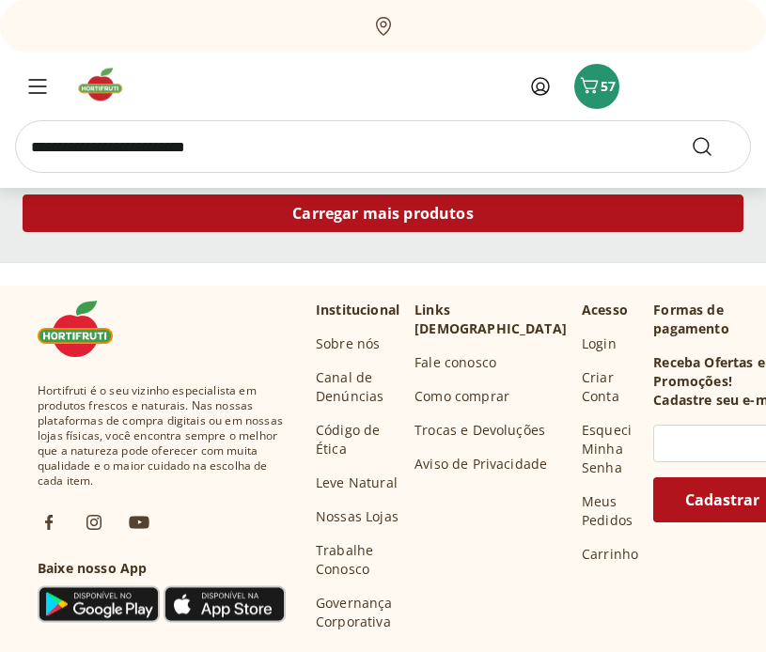
click at [491, 209] on div "Carregar mais produtos" at bounding box center [383, 214] width 721 height 38
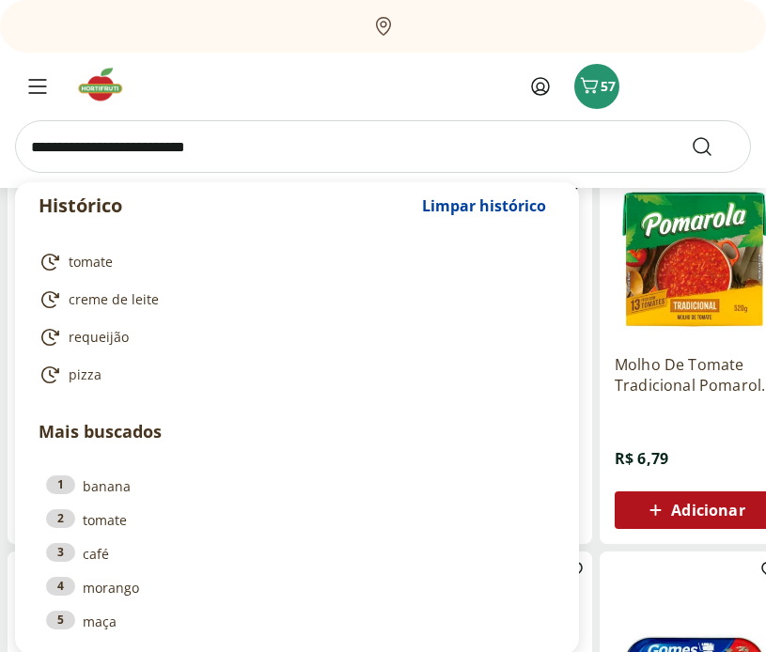
click at [225, 142] on input "search" at bounding box center [383, 146] width 736 height 53
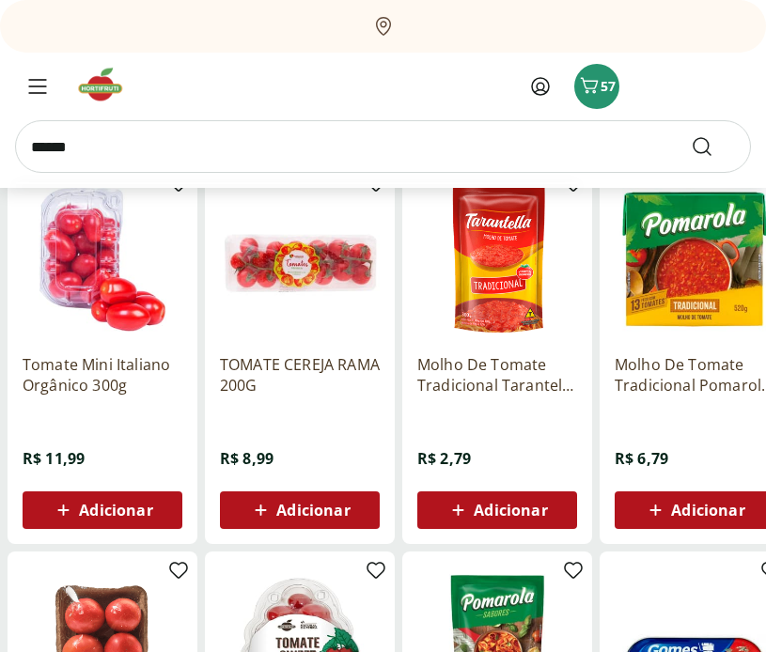
type input "******"
click at [691, 135] on button "Submit Search" at bounding box center [713, 146] width 45 height 23
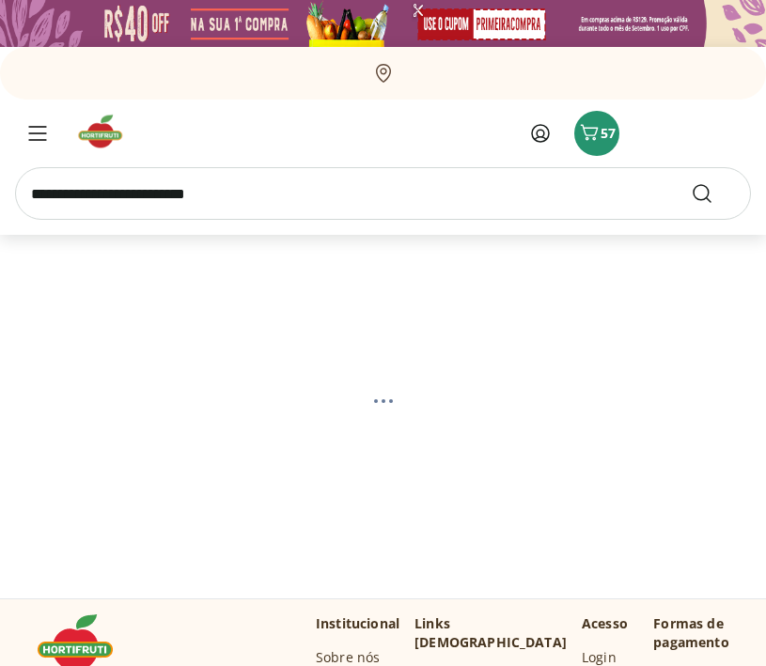
select select "**********"
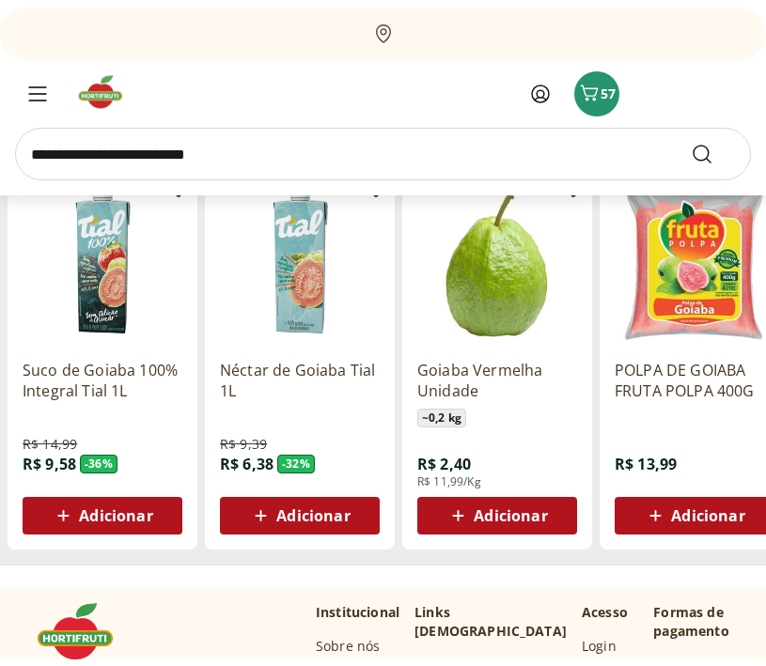
scroll to position [183, 0]
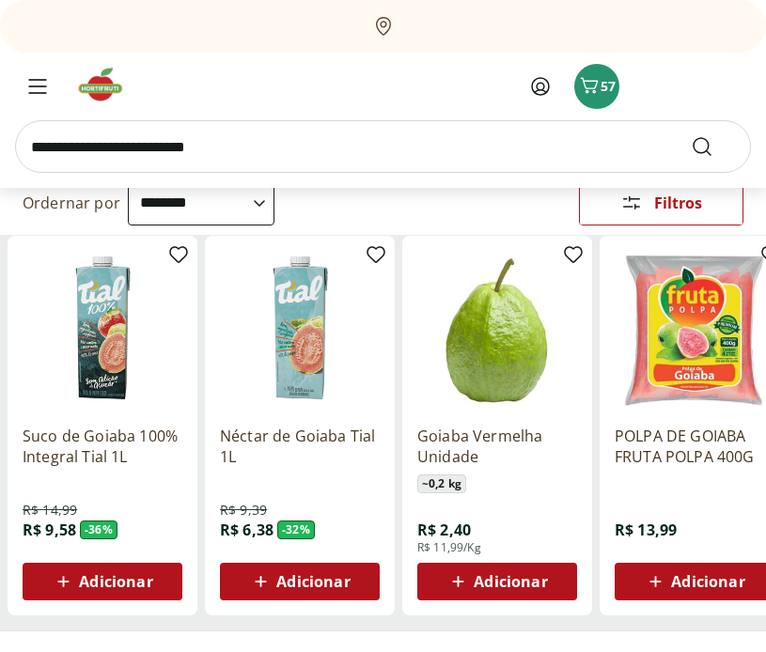
click at [515, 579] on span "Adicionar" at bounding box center [510, 581] width 73 height 15
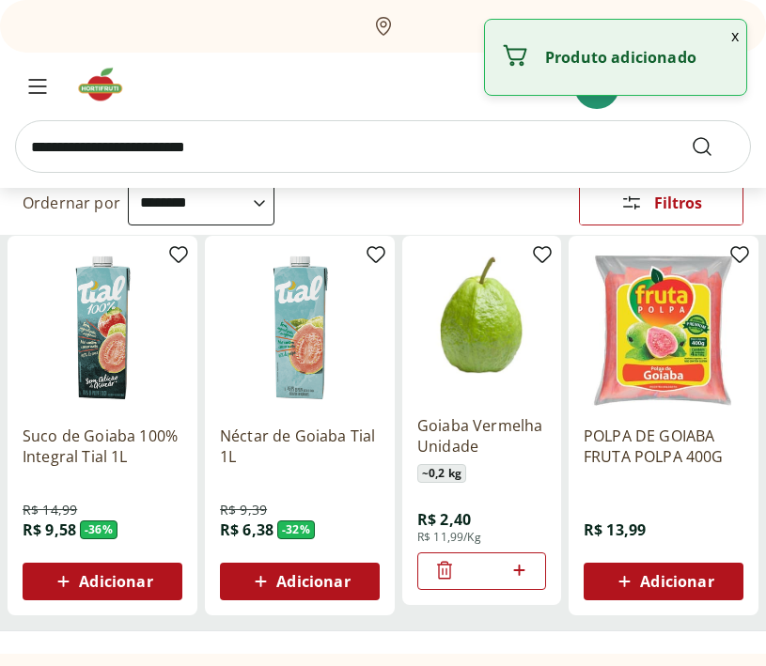
click at [521, 569] on icon at bounding box center [518, 570] width 11 height 11
type input "*"
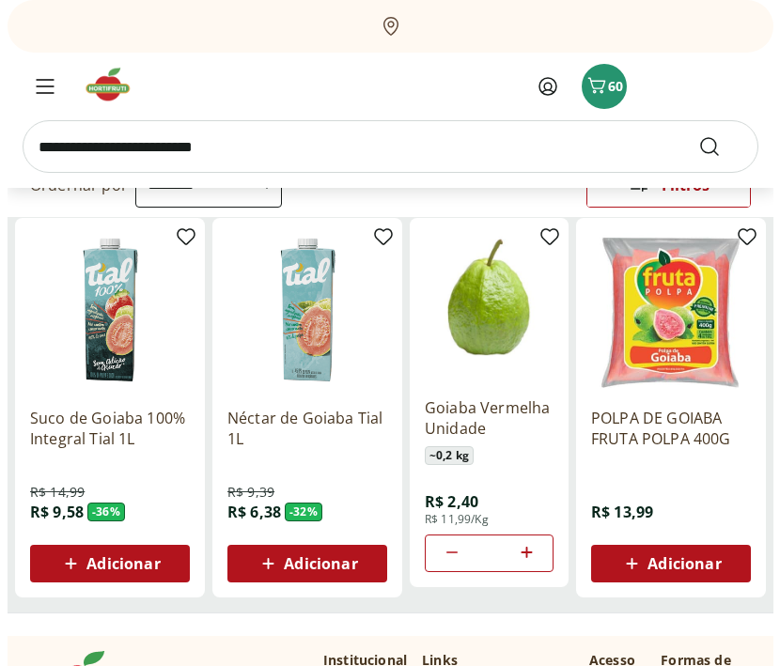
scroll to position [0, 0]
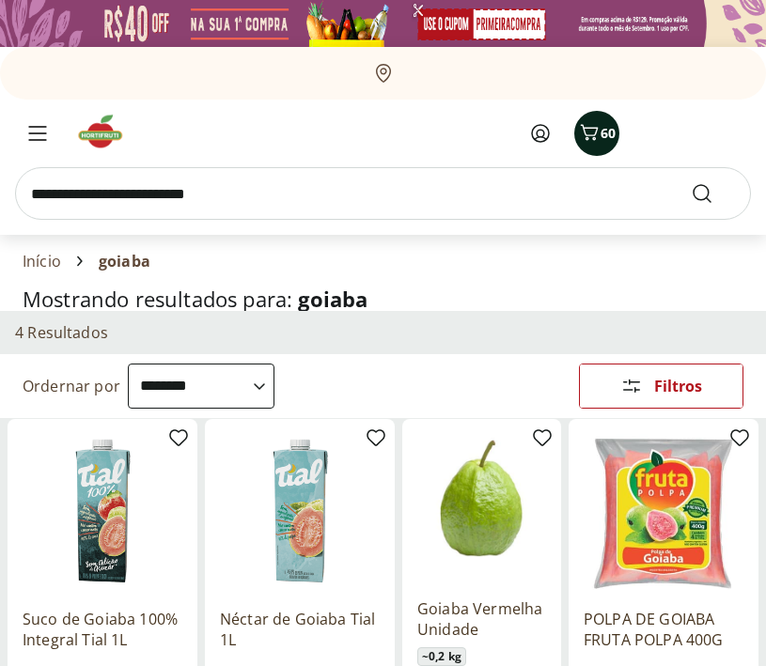
click at [610, 142] on span "60" at bounding box center [607, 133] width 15 height 19
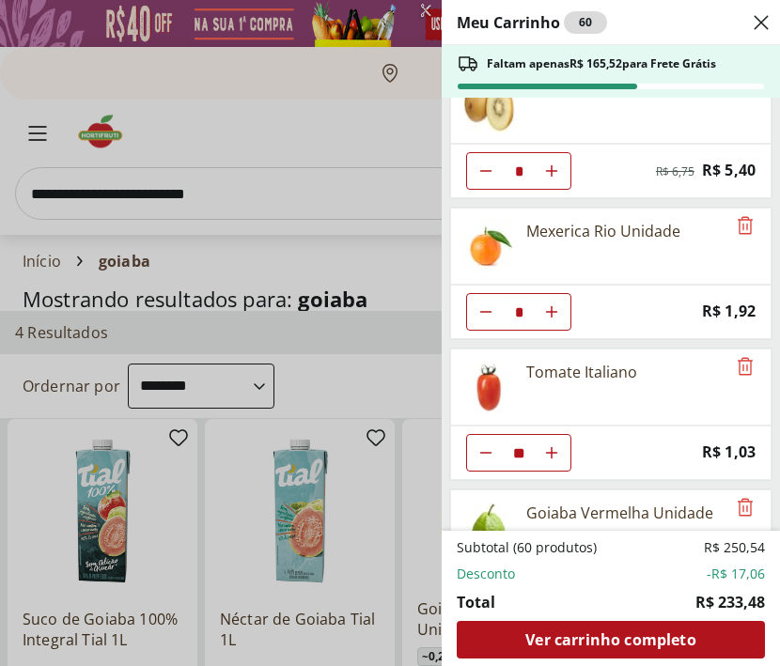
scroll to position [2112, 0]
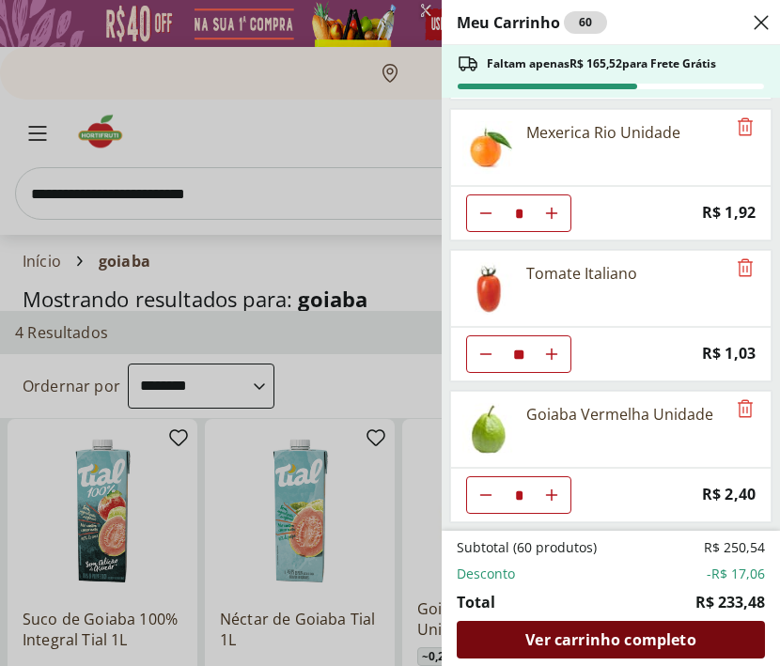
click at [698, 645] on div "Ver carrinho completo" at bounding box center [611, 640] width 308 height 38
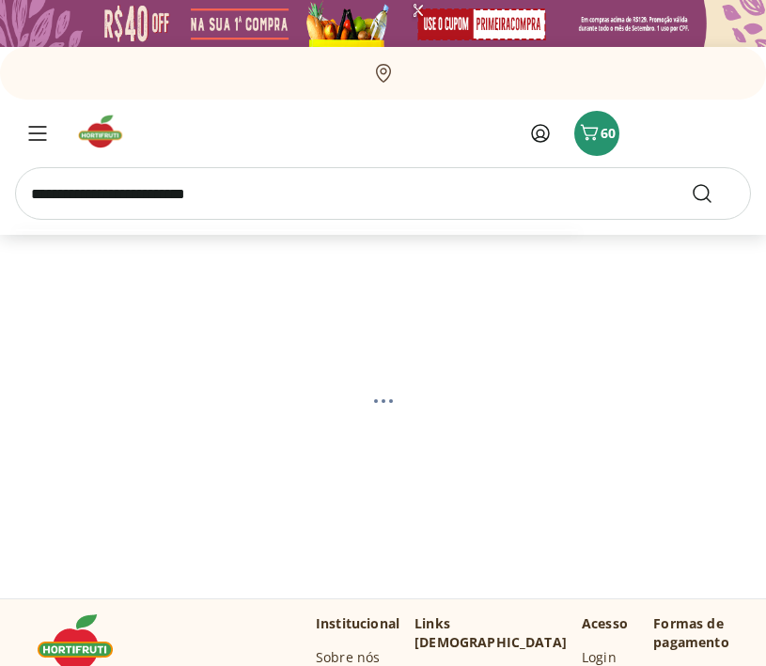
click at [335, 214] on input "search" at bounding box center [383, 193] width 736 height 53
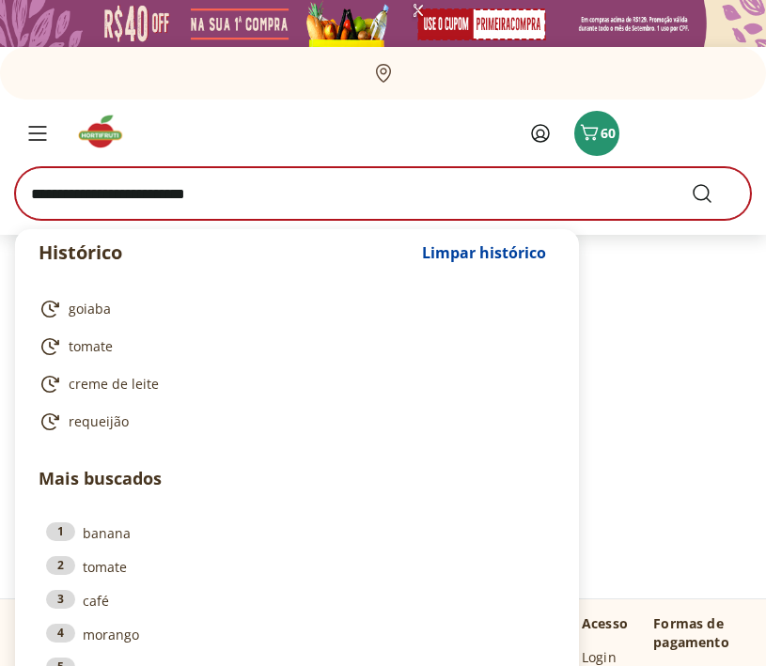
select select "**********"
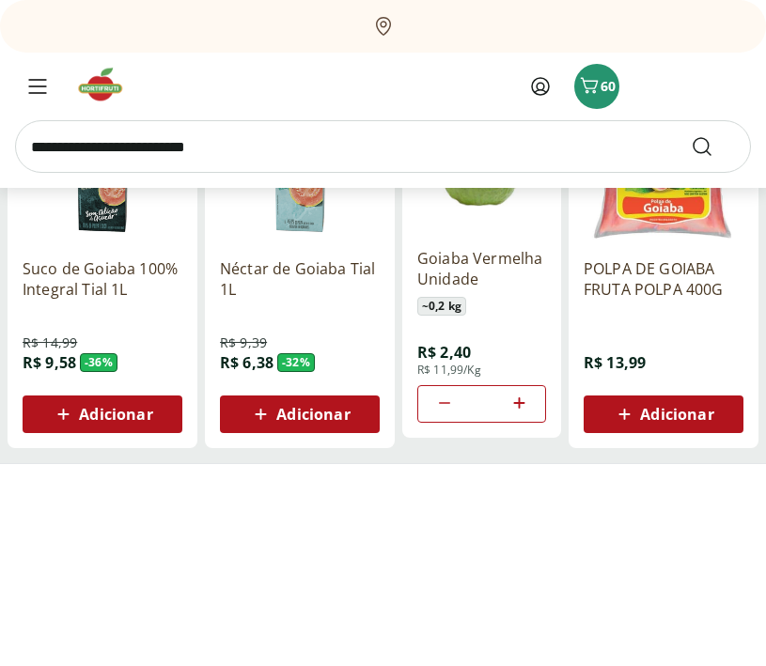
scroll to position [629, 0]
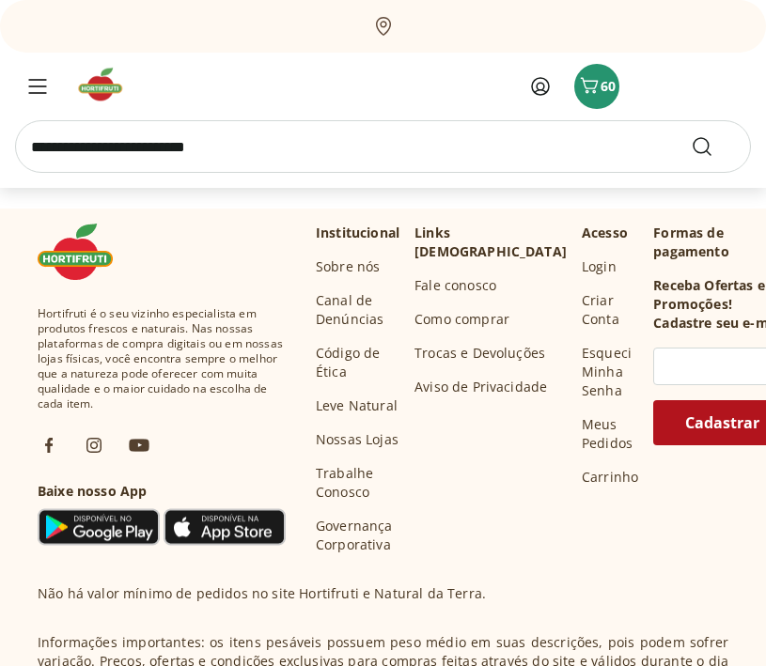
click at [248, 152] on input "search" at bounding box center [383, 146] width 736 height 53
type input "**********"
click at [691, 135] on button "Submit Search" at bounding box center [713, 146] width 45 height 23
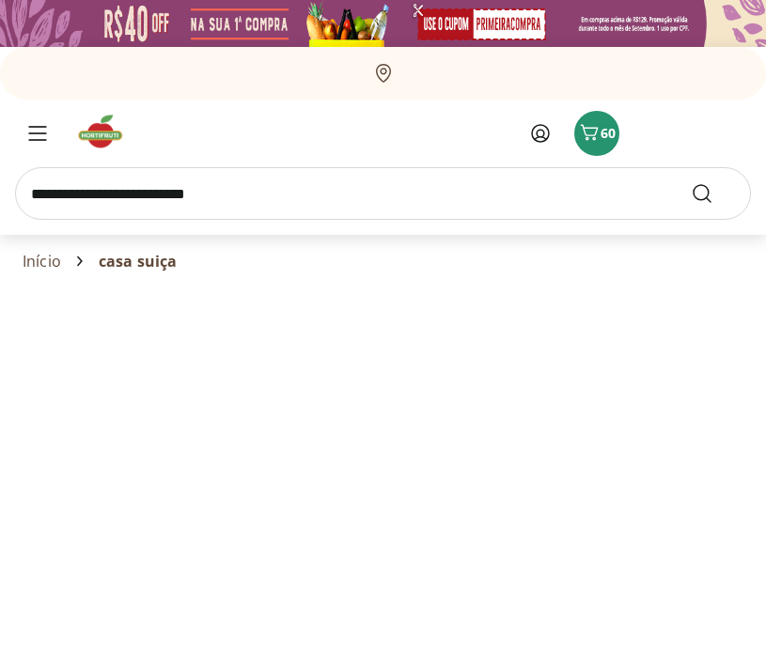
select select "**********"
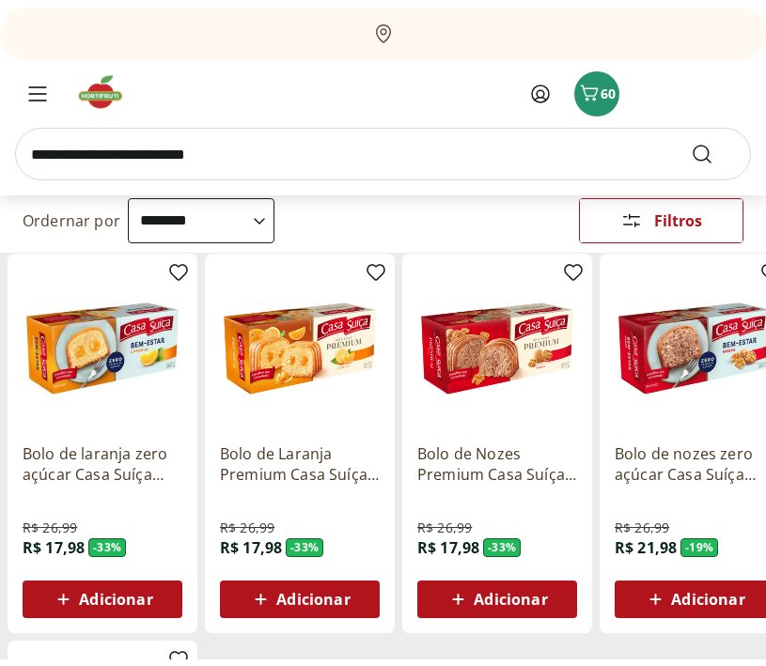
scroll to position [165, 0]
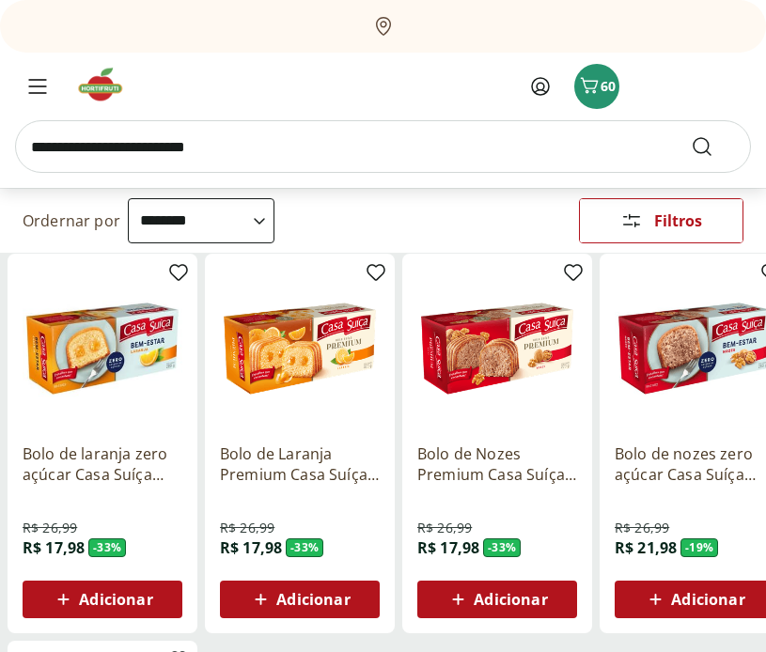
click at [513, 595] on span "Adicionar" at bounding box center [510, 599] width 73 height 15
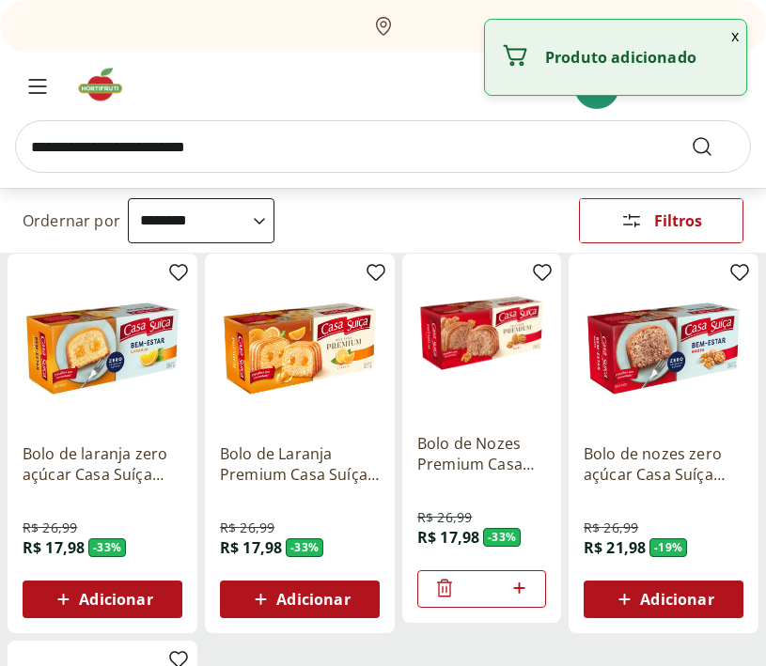
click at [520, 588] on icon at bounding box center [518, 588] width 11 height 11
type input "*"
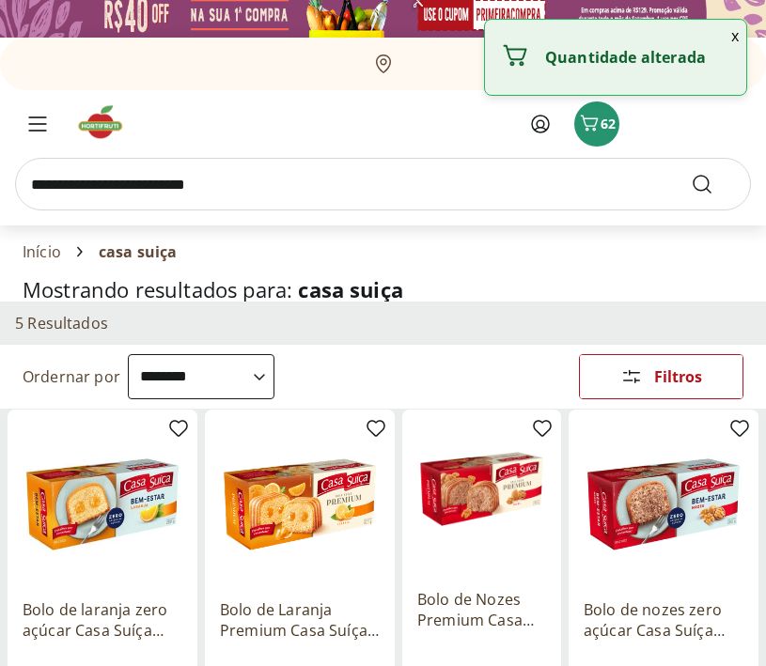
scroll to position [0, 0]
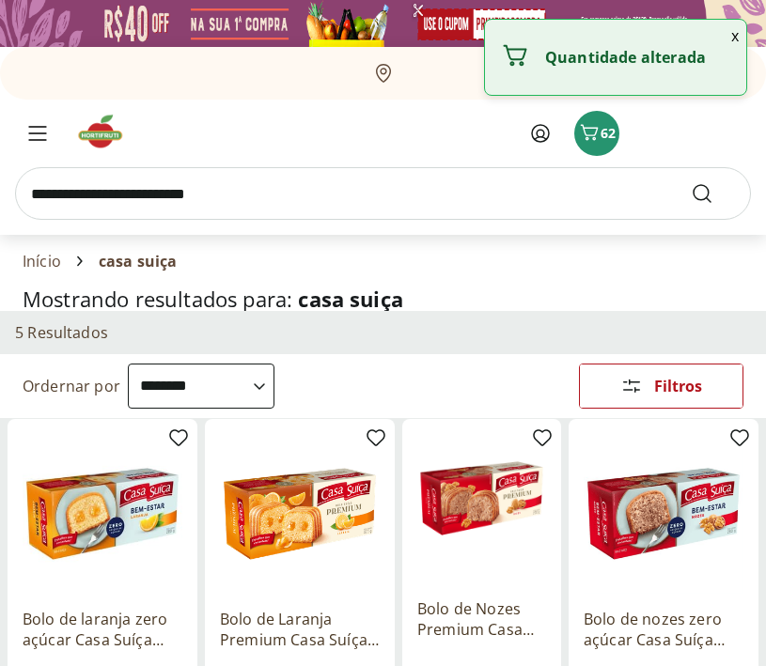
click at [242, 190] on input "search" at bounding box center [383, 193] width 736 height 53
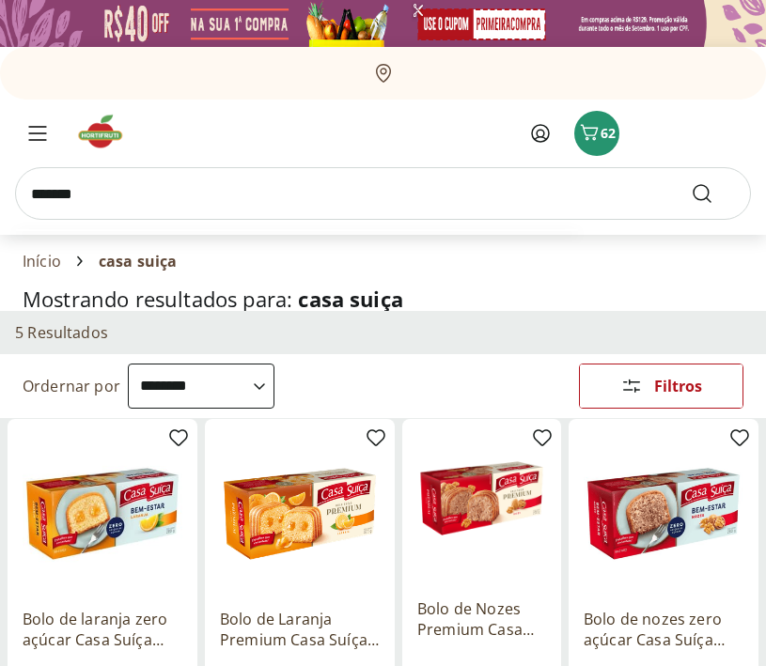
type input "*******"
click at [691, 182] on button "Submit Search" at bounding box center [713, 193] width 45 height 23
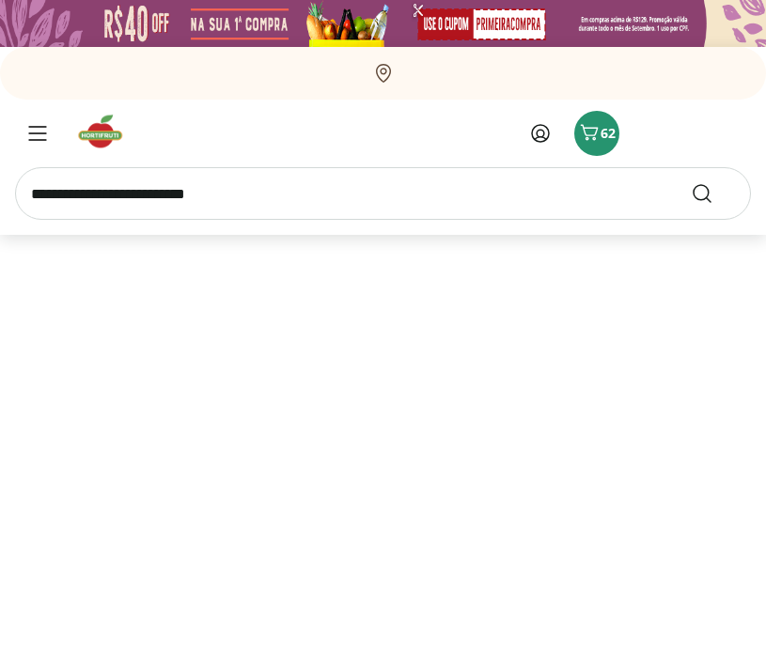
select select "**********"
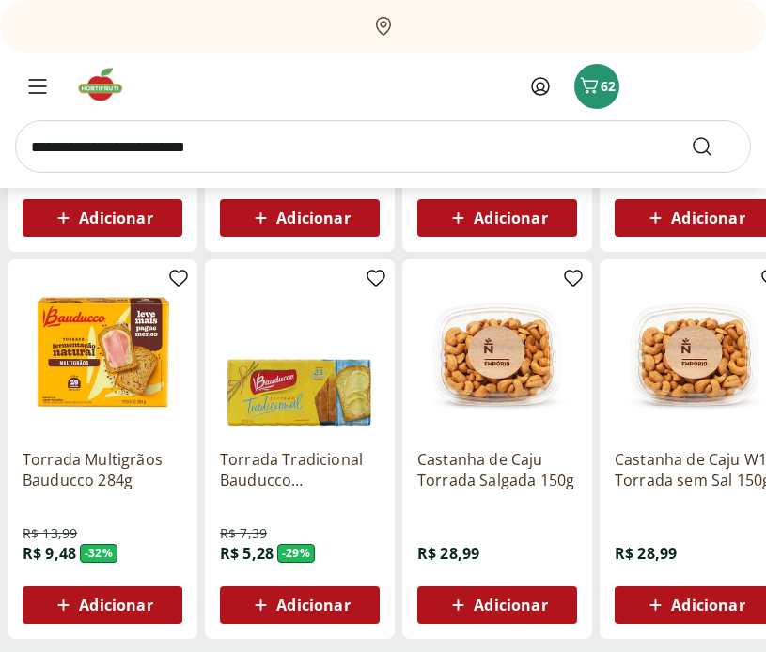
scroll to position [1030, 0]
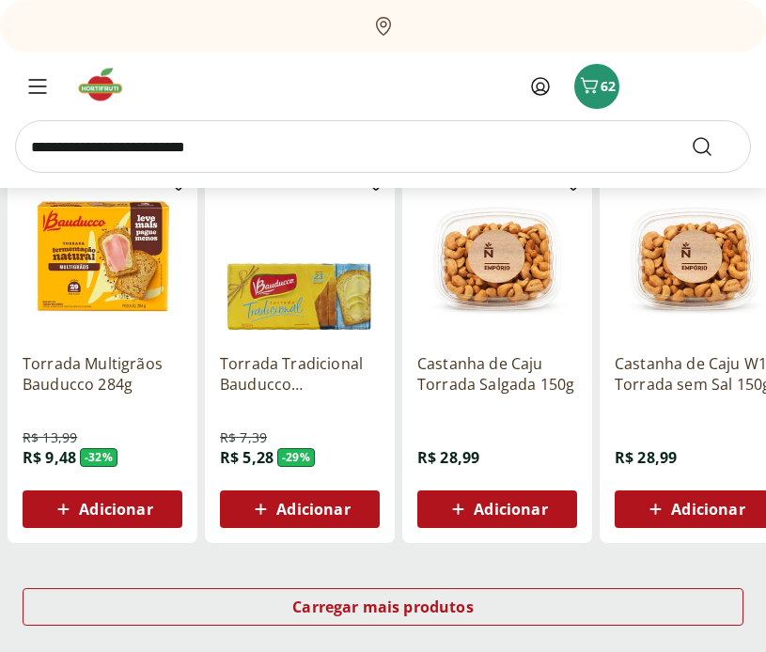
click at [308, 512] on span "Adicionar" at bounding box center [312, 509] width 73 height 15
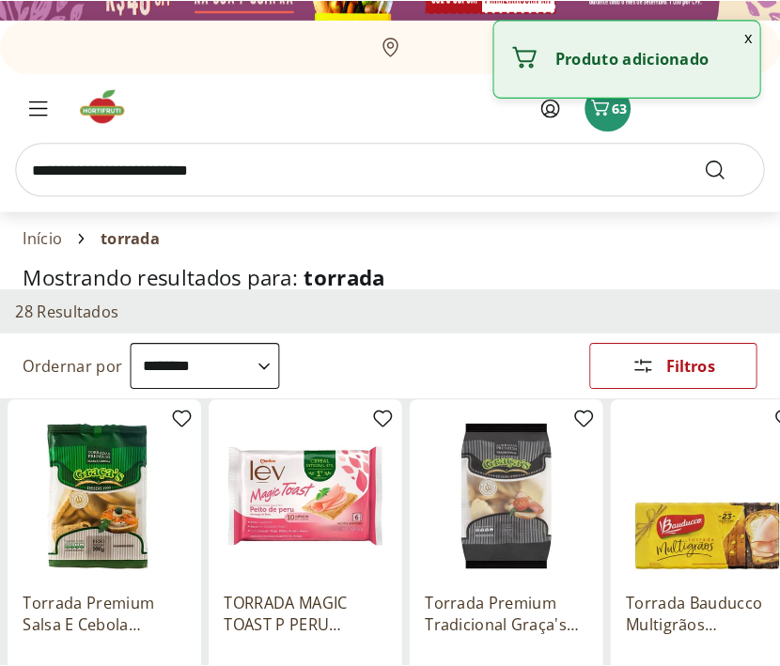
scroll to position [0, 0]
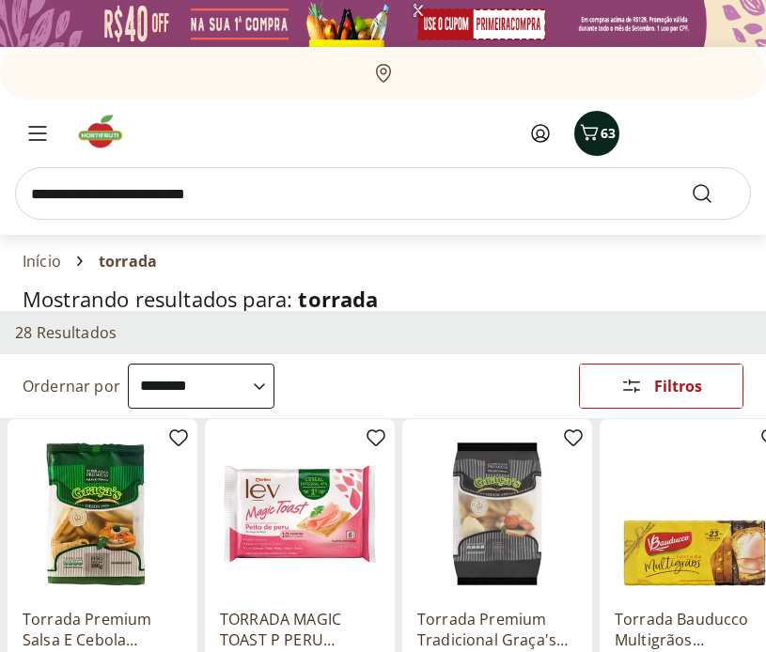
click at [582, 130] on icon "Carrinho" at bounding box center [589, 132] width 23 height 23
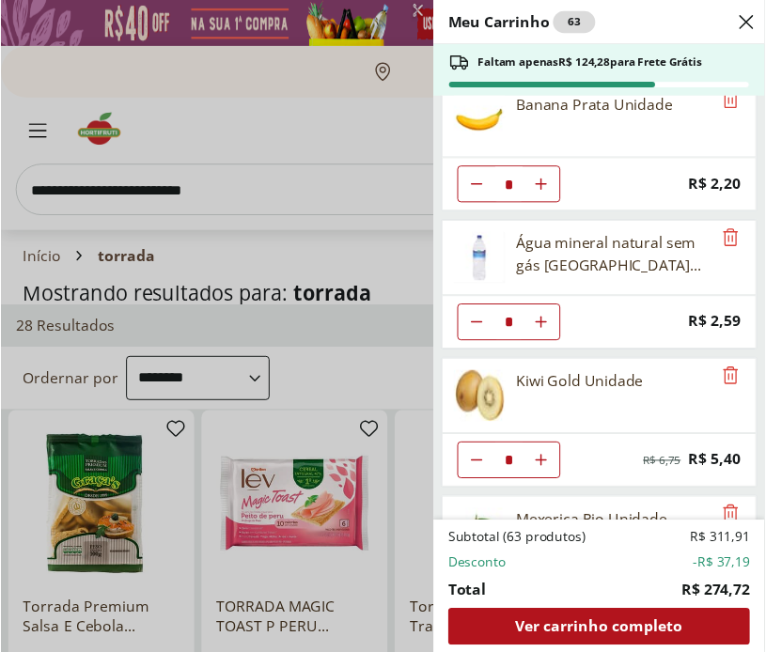
scroll to position [1717, 0]
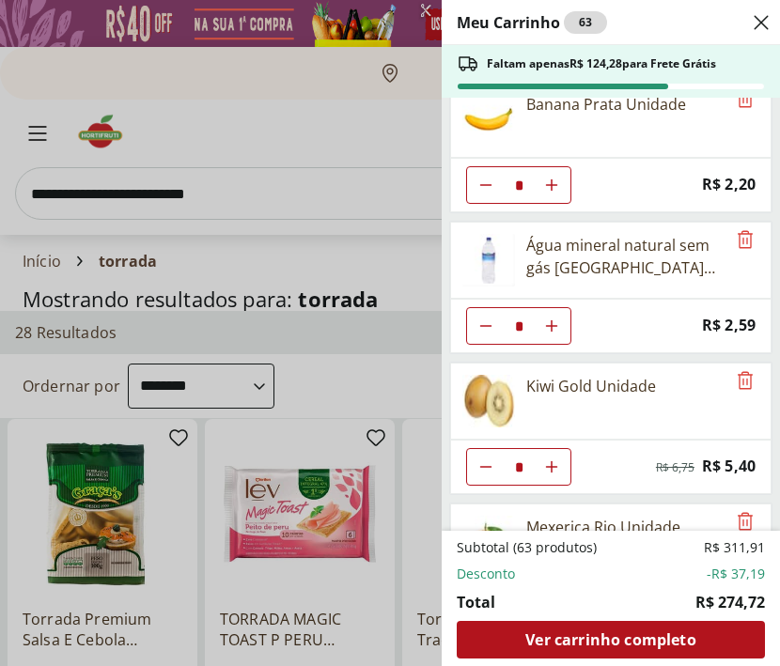
click at [208, 188] on div "Meu Carrinho 63 Faltam apenas R$ 124,28 para Frete Grátis Cogumelo Paris Orgâni…" at bounding box center [390, 333] width 780 height 666
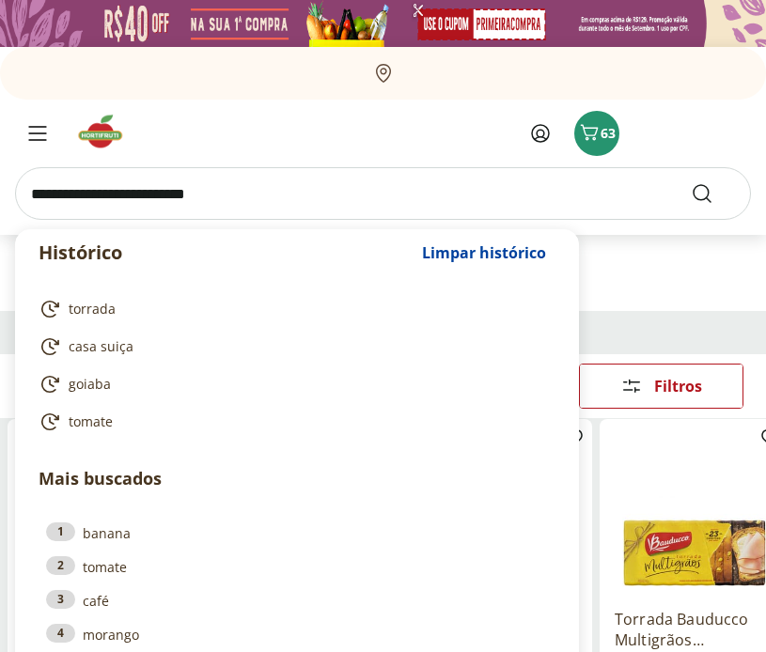
click at [209, 187] on input "search" at bounding box center [383, 193] width 736 height 53
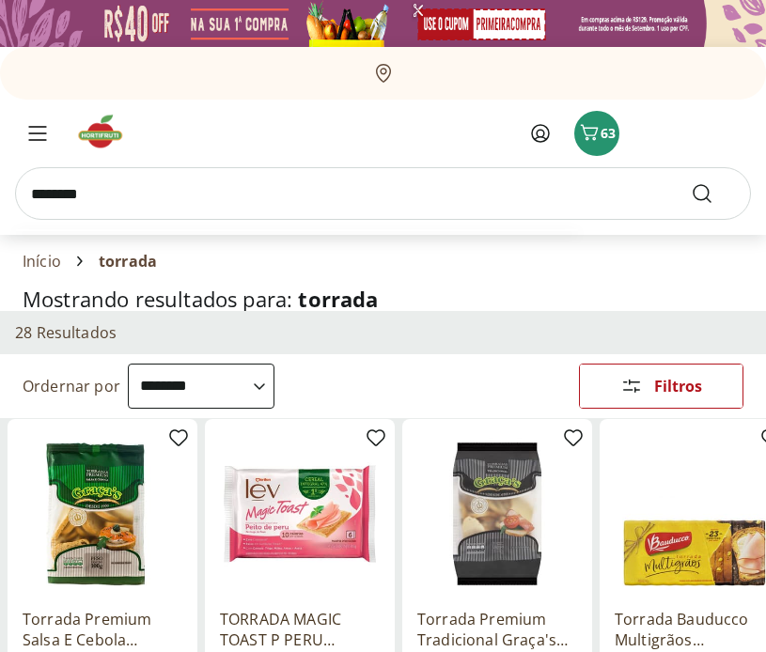
type input "********"
click at [691, 182] on button "Submit Search" at bounding box center [713, 193] width 45 height 23
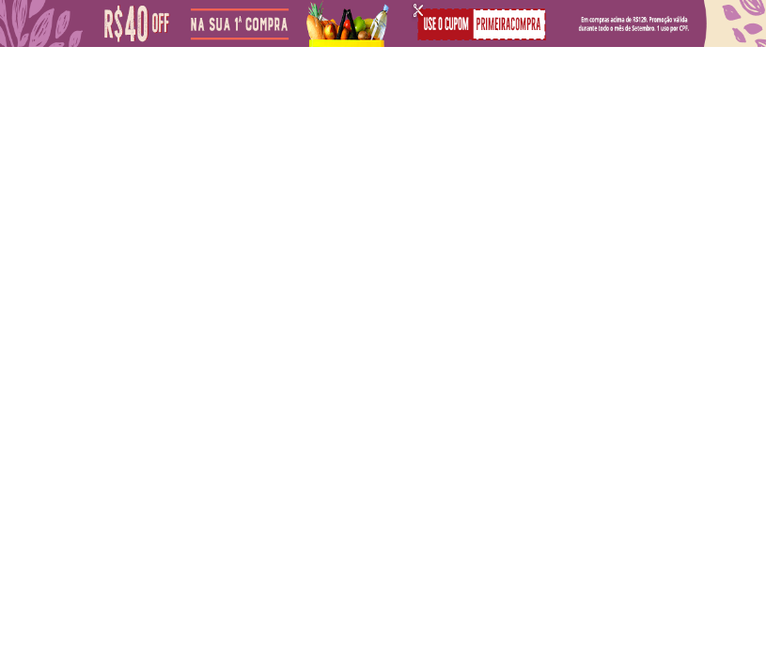
select select "**********"
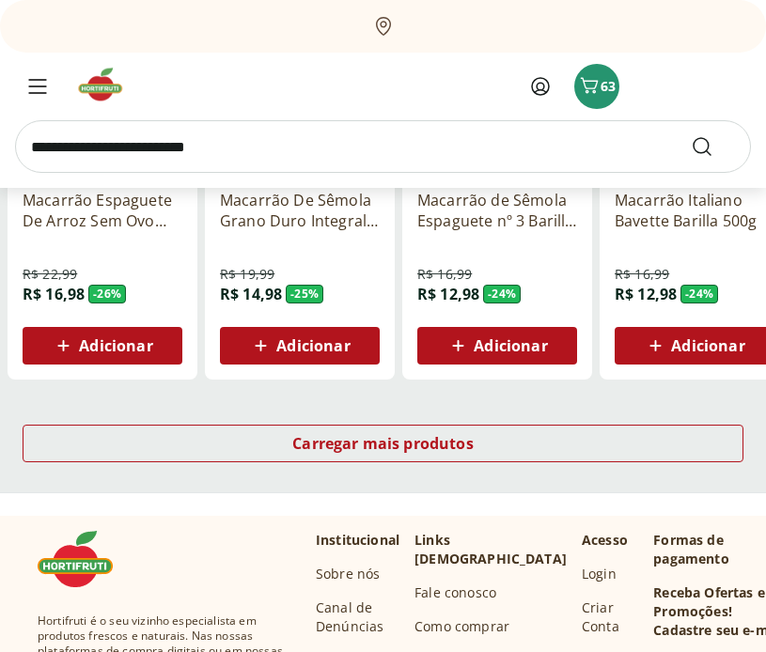
scroll to position [1184, 0]
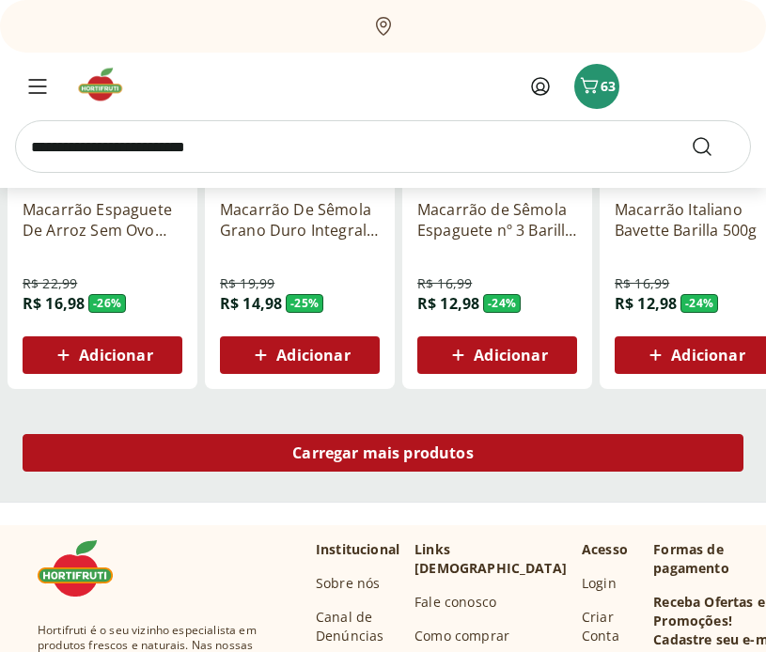
click at [432, 474] on link "Carregar mais produtos" at bounding box center [383, 456] width 721 height 45
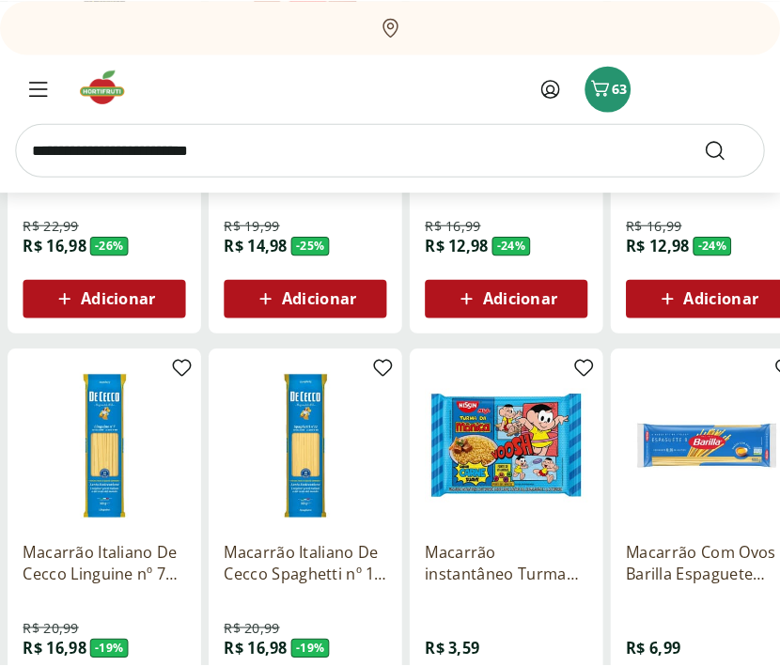
scroll to position [1334, 0]
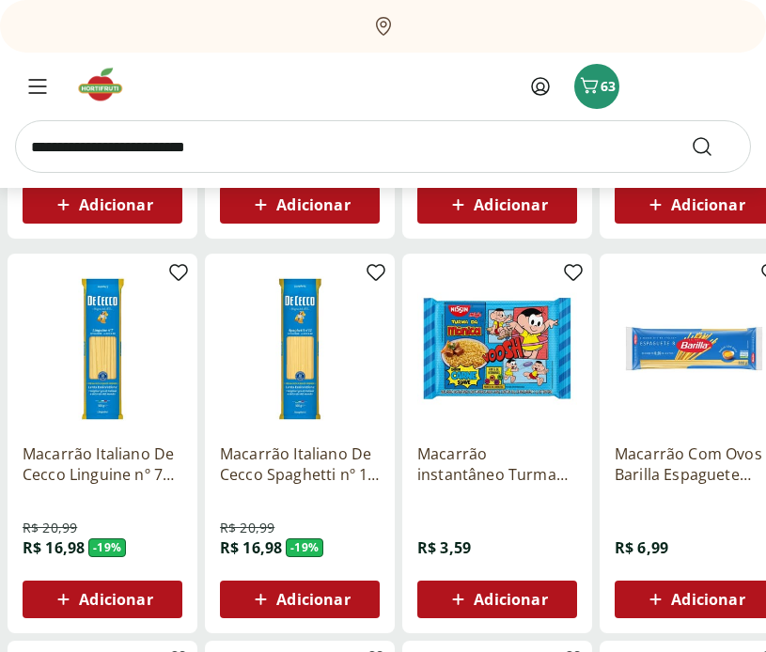
click at [106, 595] on span "Adicionar" at bounding box center [115, 599] width 73 height 15
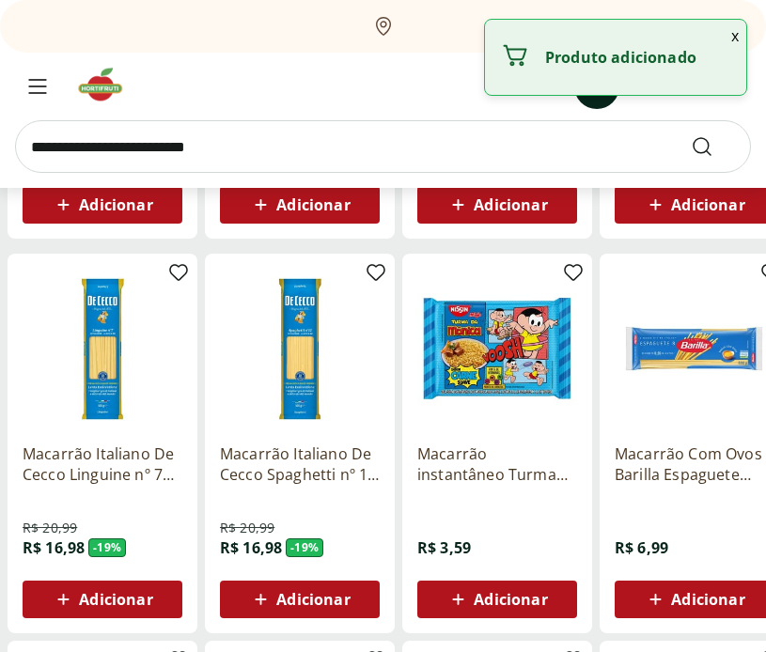
click at [593, 102] on button "63" at bounding box center [596, 86] width 45 height 45
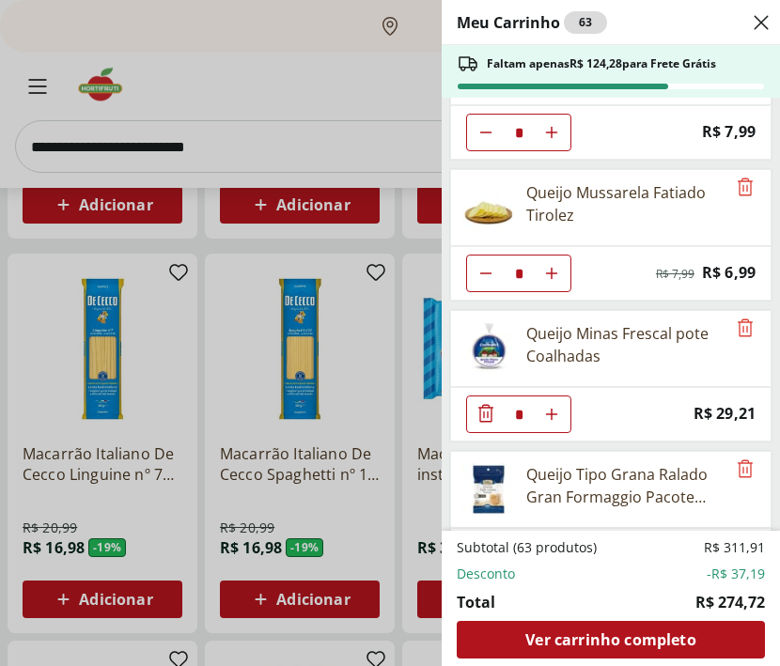
scroll to position [1062, 0]
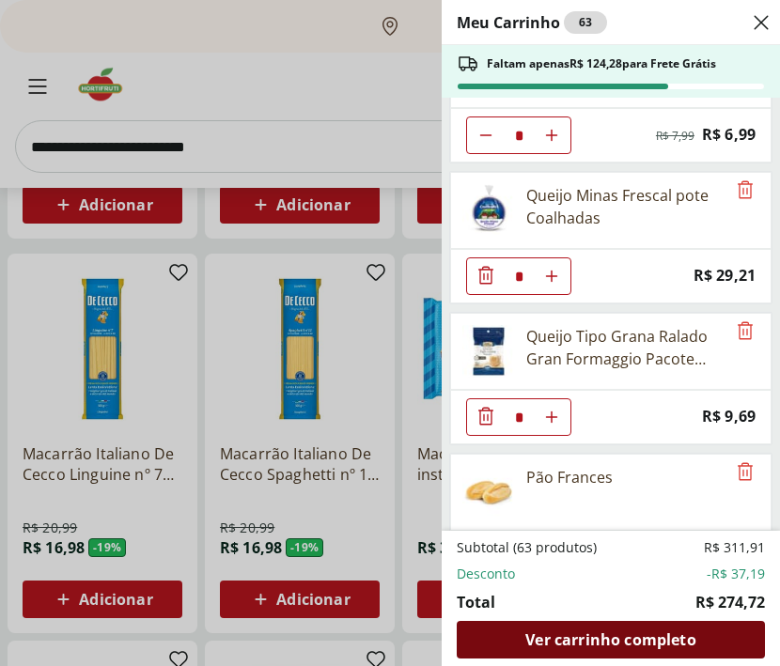
click at [665, 632] on span "Ver carrinho completo" at bounding box center [610, 639] width 170 height 15
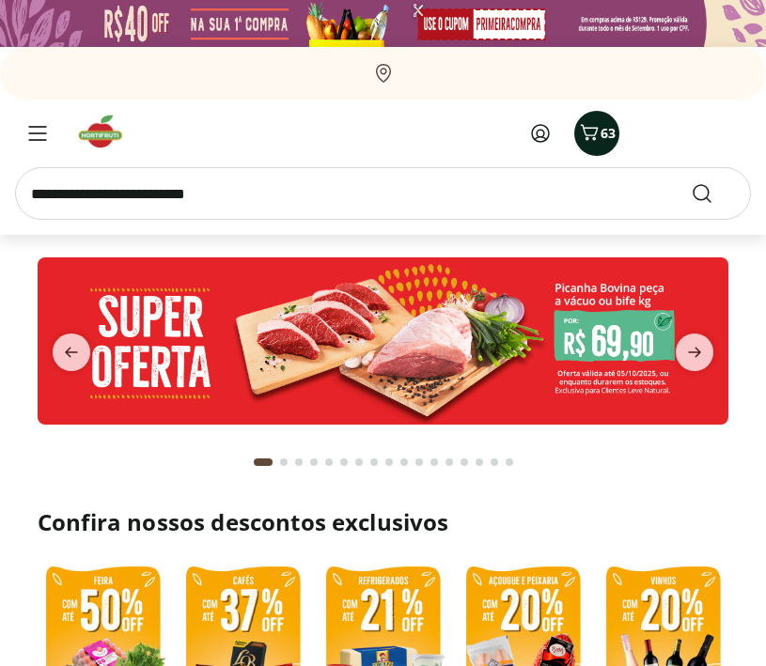
click at [593, 121] on icon "Carrinho" at bounding box center [589, 132] width 23 height 23
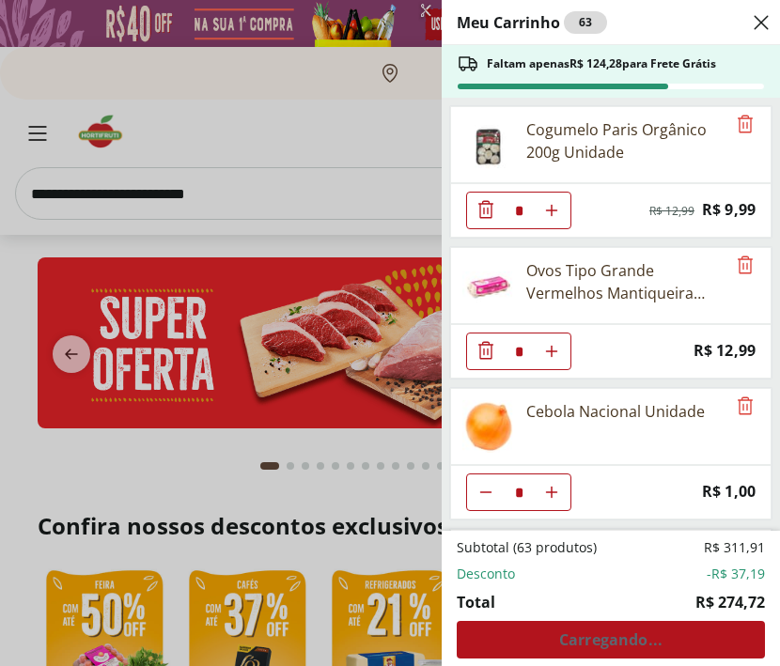
click at [394, 126] on div "Meu Carrinho 63 Faltam apenas R$ 124,28 para Frete Grátis Cogumelo Paris Orgâni…" at bounding box center [390, 333] width 780 height 666
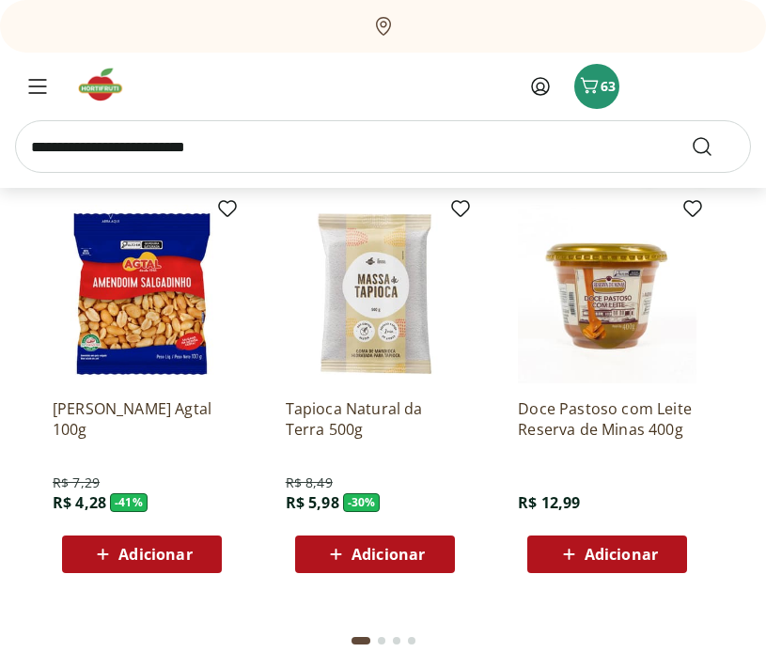
scroll to position [3315, 0]
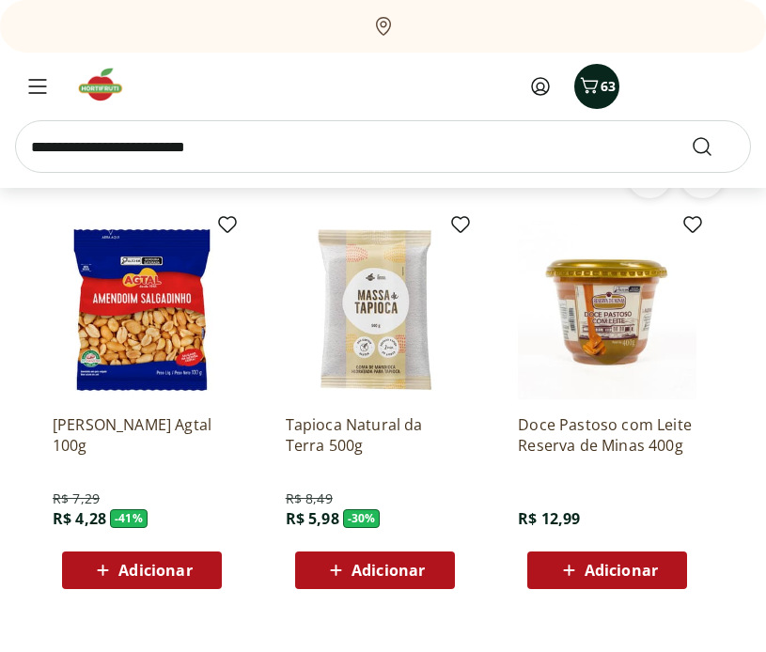
click at [596, 103] on button "63" at bounding box center [596, 86] width 45 height 45
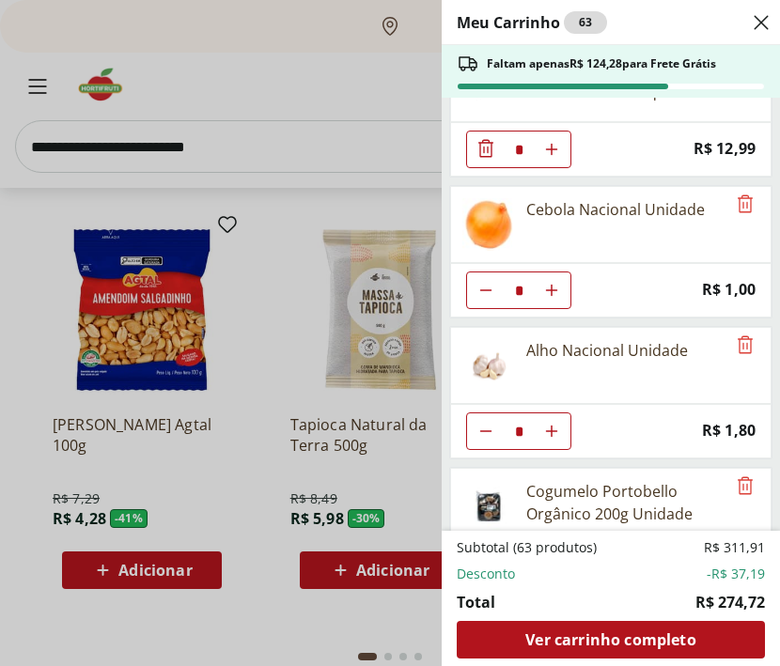
scroll to position [0, 0]
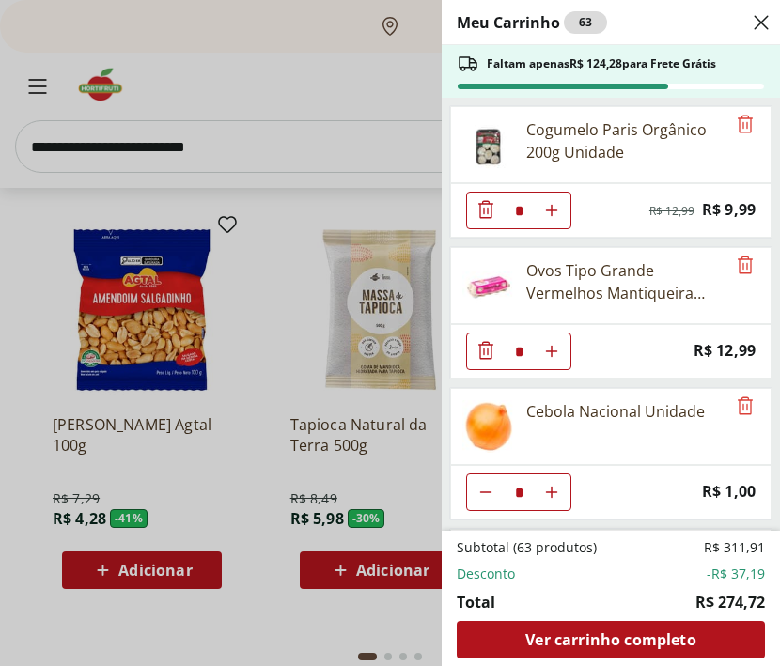
click at [765, 19] on icon "Close" at bounding box center [761, 22] width 23 height 23
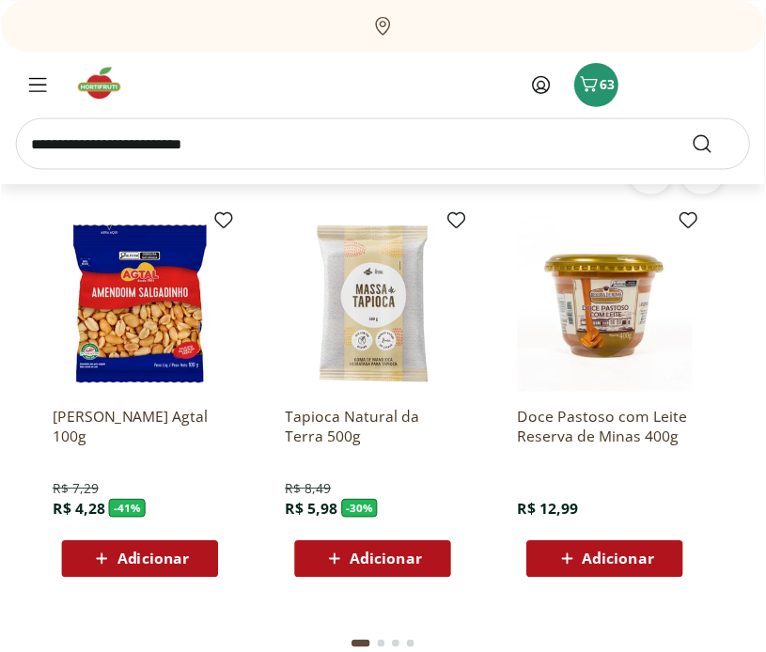
scroll to position [2955, 0]
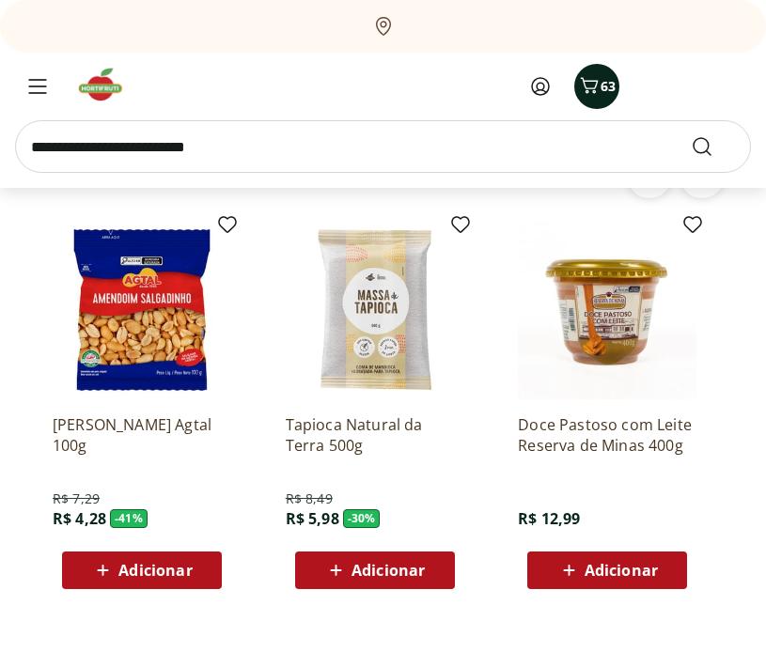
click at [597, 89] on icon "Carrinho" at bounding box center [589, 85] width 23 height 23
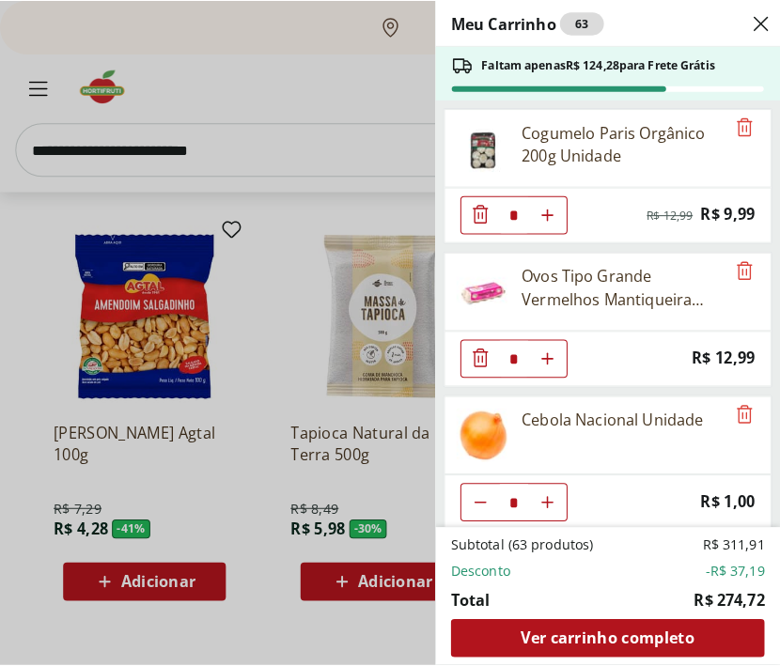
scroll to position [2962, 0]
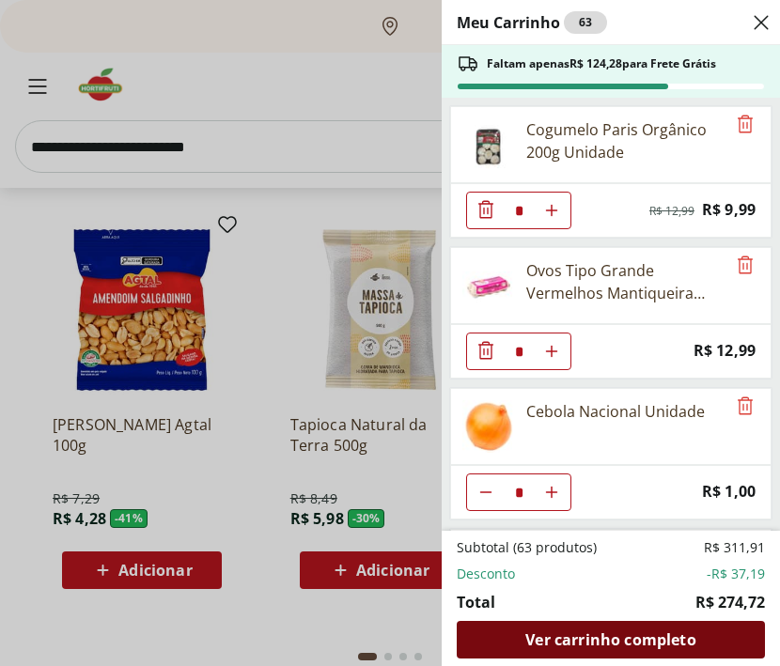
click at [624, 639] on span "Ver carrinho completo" at bounding box center [610, 639] width 170 height 15
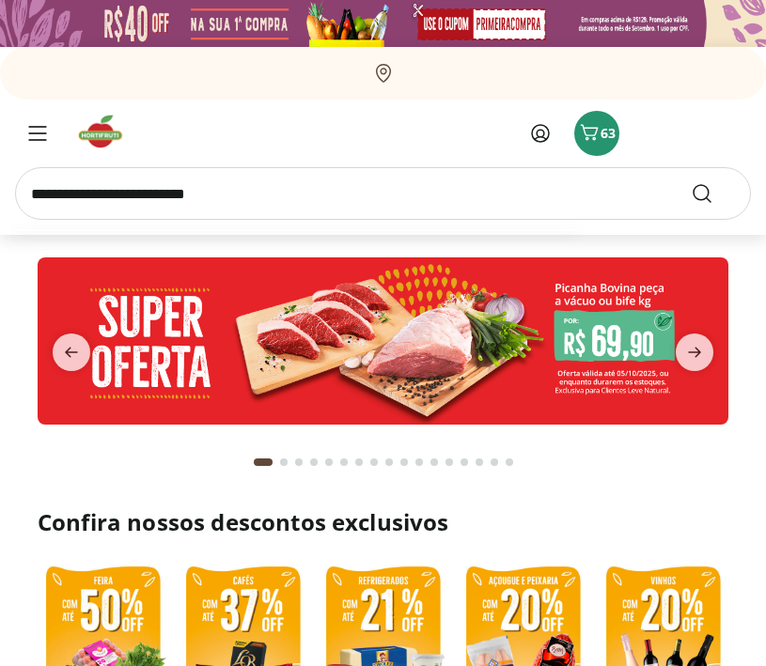
click at [310, 185] on input "search" at bounding box center [383, 193] width 736 height 53
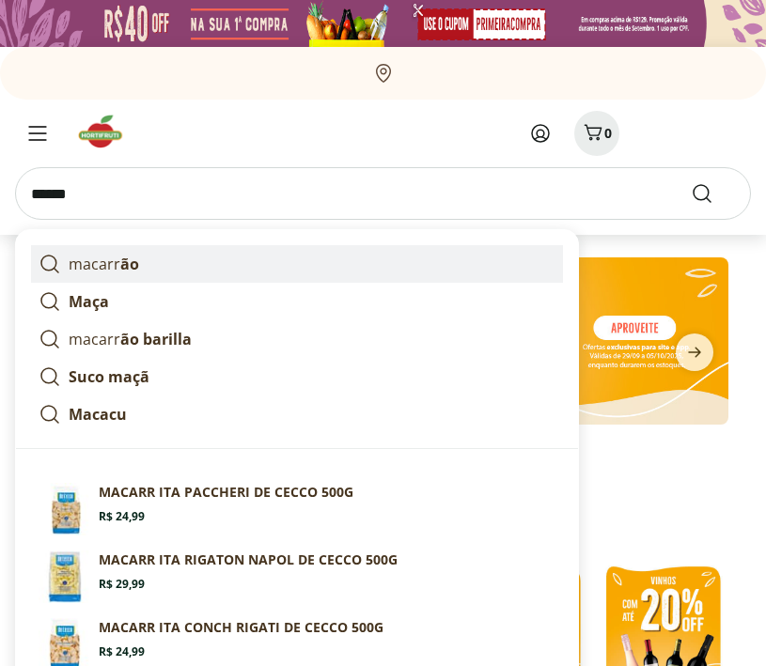
click at [270, 255] on link "macarr ão" at bounding box center [297, 264] width 532 height 38
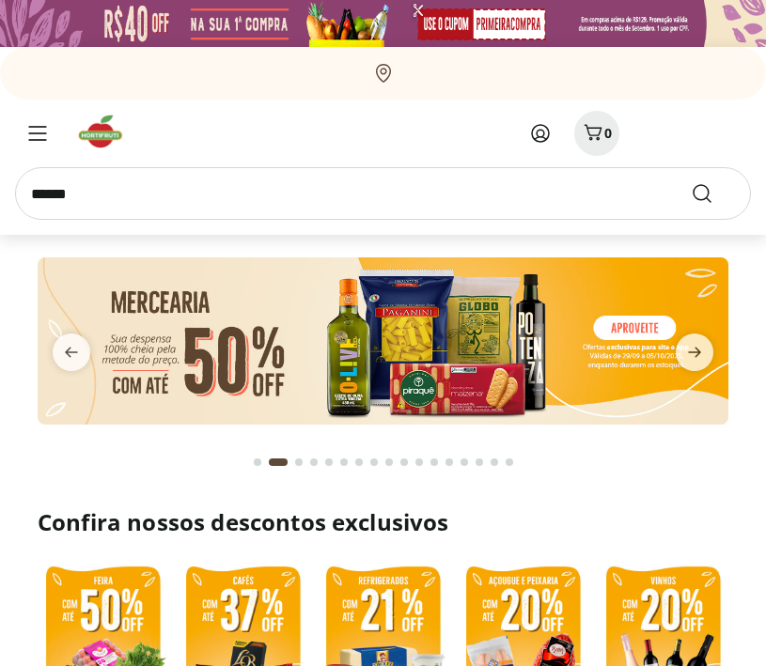
type input "********"
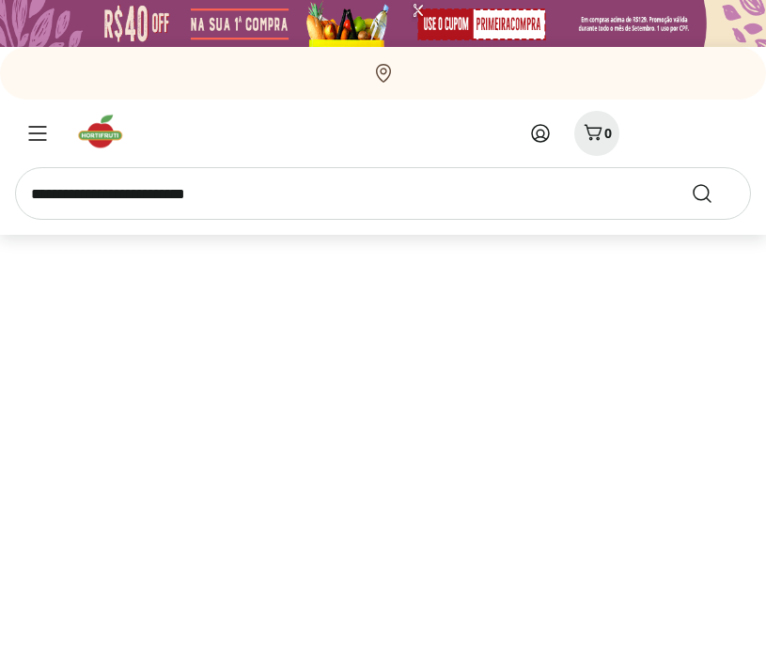
select select "**********"
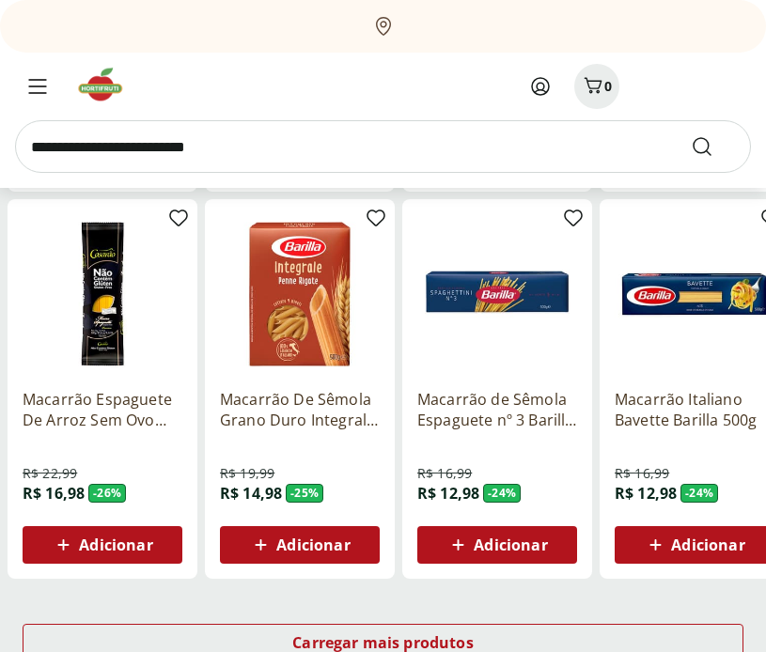
scroll to position [996, 0]
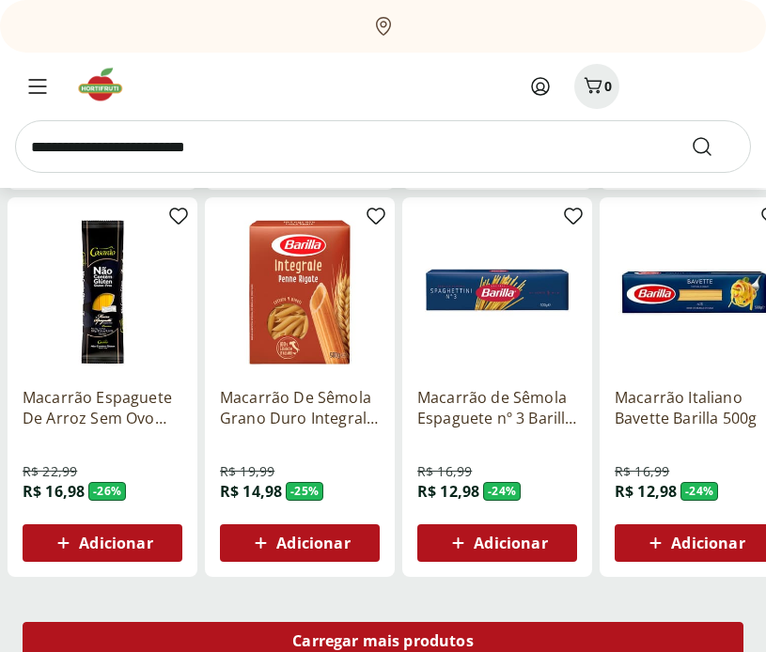
click at [430, 648] on span "Carregar mais produtos" at bounding box center [382, 640] width 181 height 15
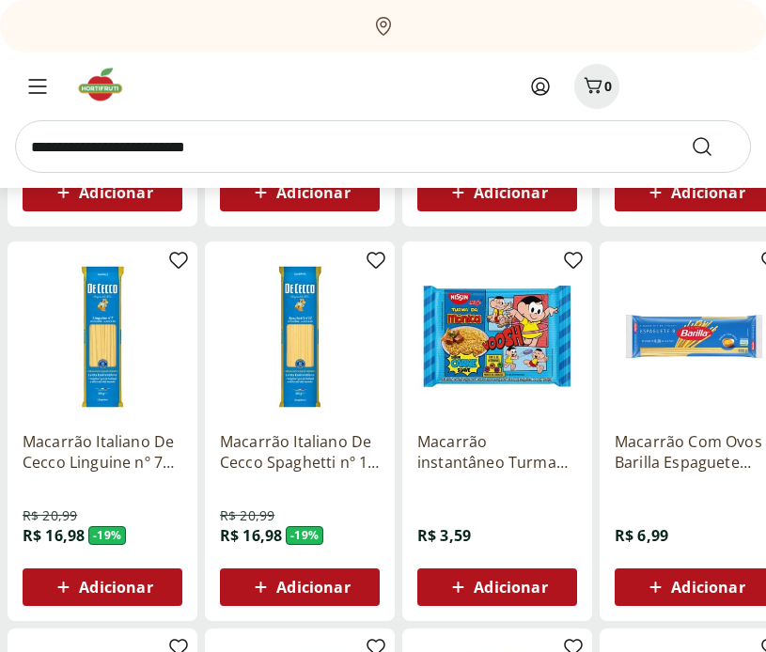
scroll to position [1174, 0]
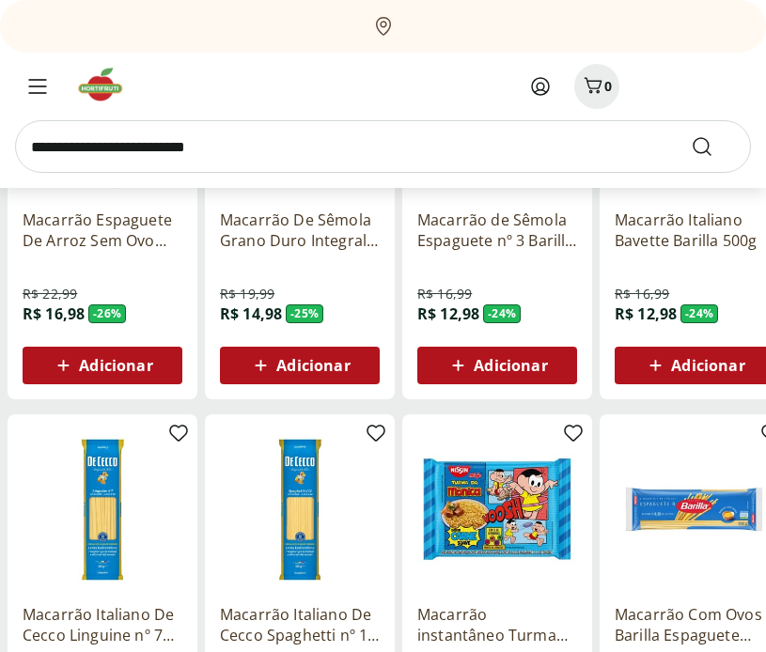
click at [97, 549] on img at bounding box center [103, 509] width 160 height 160
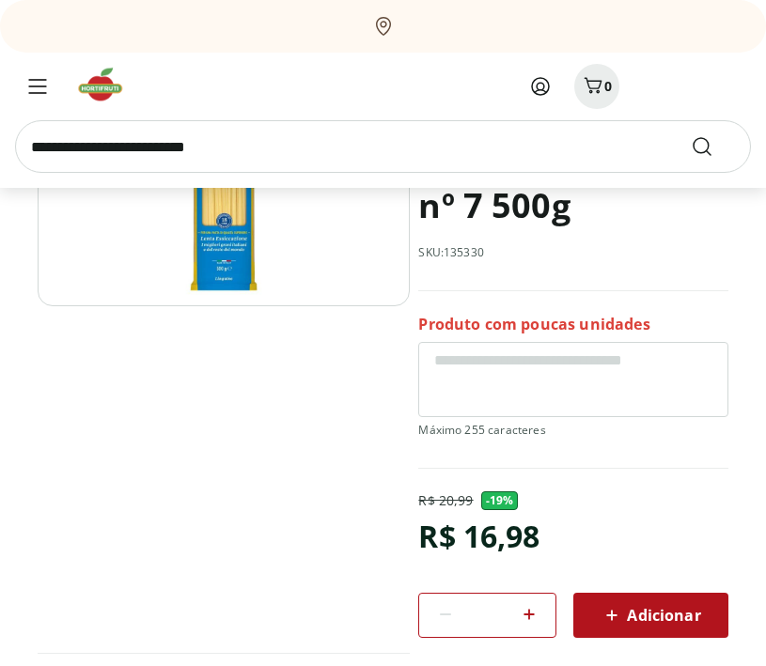
scroll to position [475, 0]
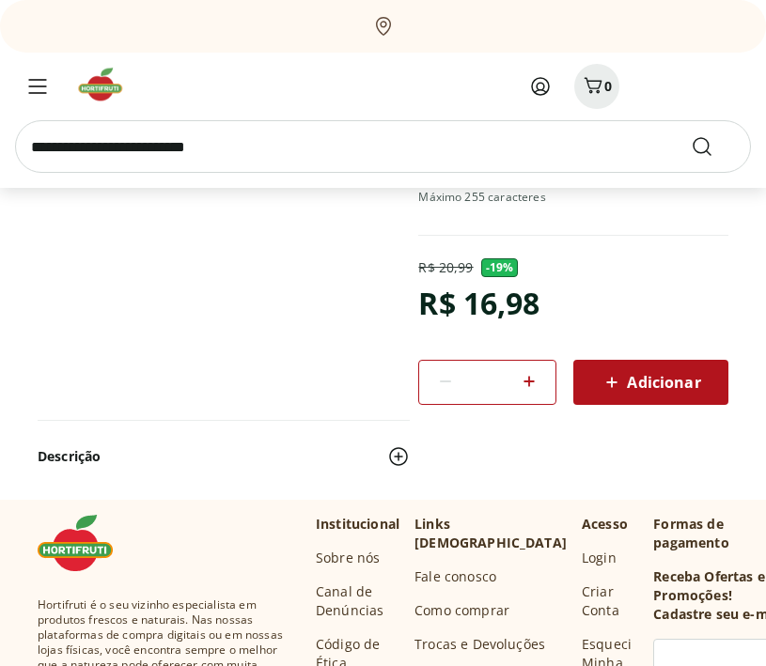
click at [674, 393] on span "Adicionar" at bounding box center [650, 382] width 100 height 23
click at [614, 94] on button "1" at bounding box center [596, 86] width 45 height 45
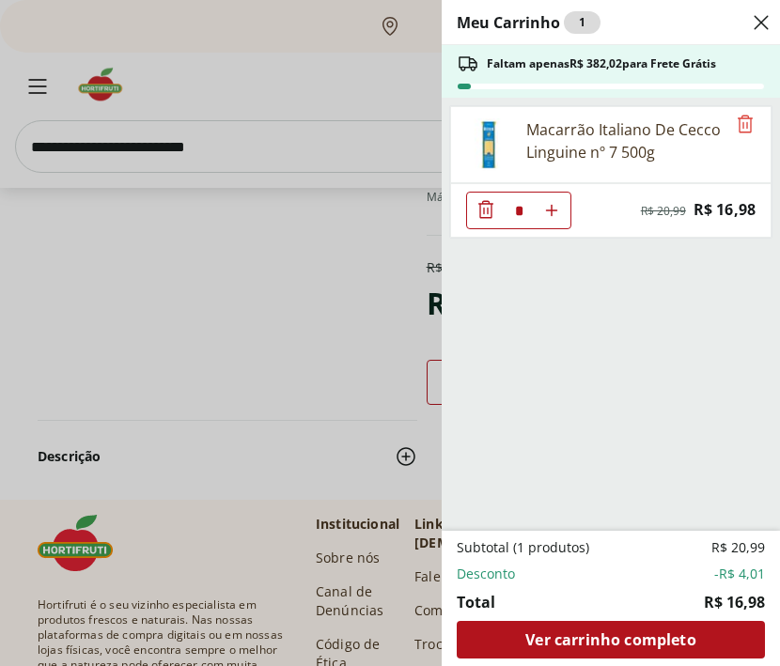
click at [384, 226] on div "Meu Carrinho 1 Faltam apenas R$ 382,02 para Frete Grátis Macarrão Italiano De C…" at bounding box center [390, 333] width 780 height 666
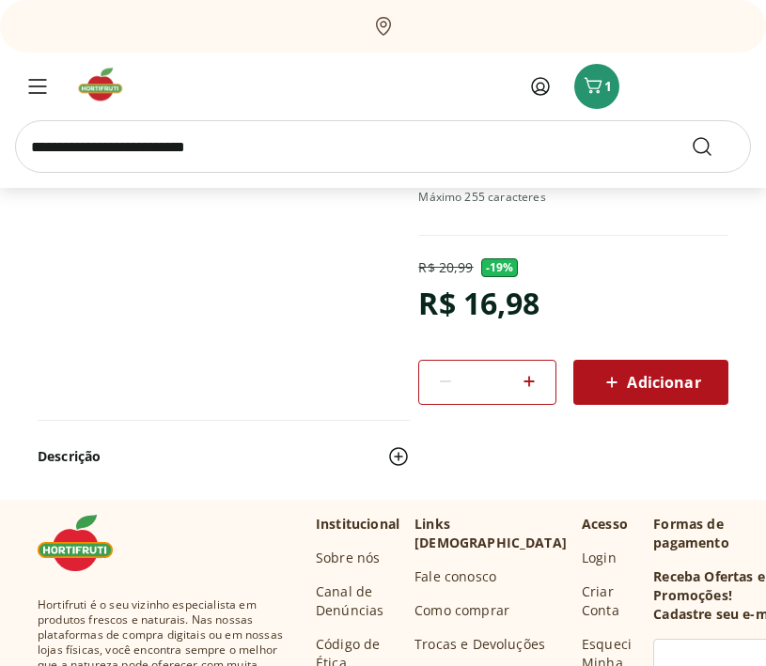
click at [173, 150] on input "search" at bounding box center [383, 146] width 736 height 53
type input "*****"
click at [691, 135] on button "Submit Search" at bounding box center [713, 146] width 45 height 23
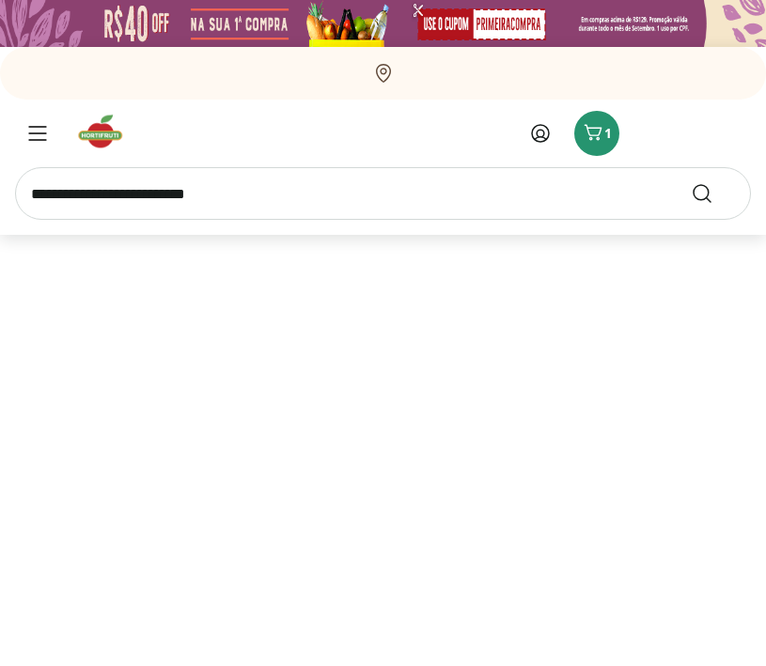
select select "**********"
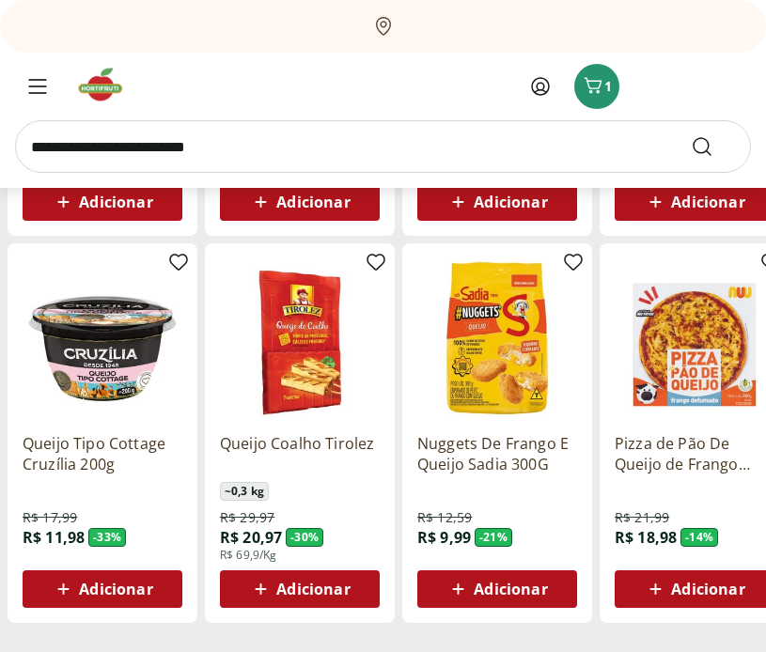
scroll to position [1036, 0]
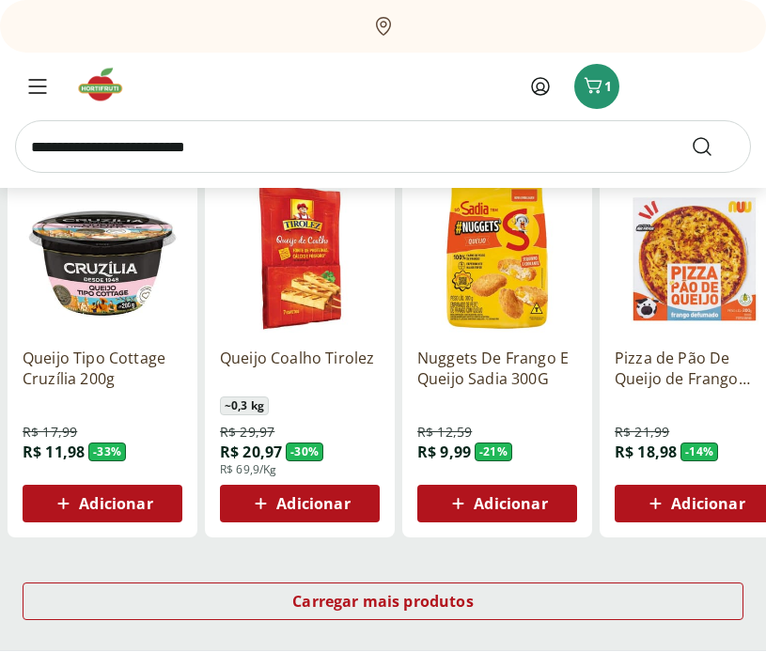
click at [142, 490] on div "Adicionar" at bounding box center [103, 504] width 130 height 34
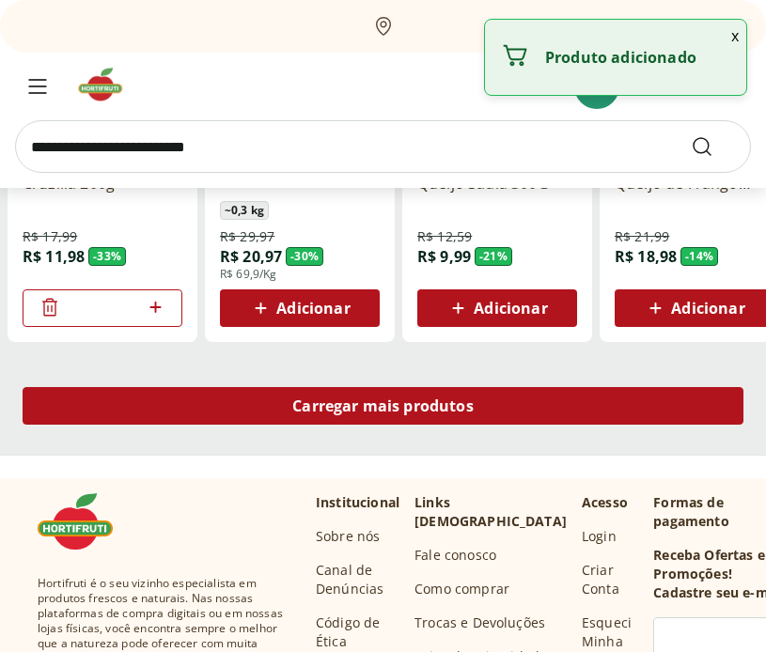
scroll to position [1235, 0]
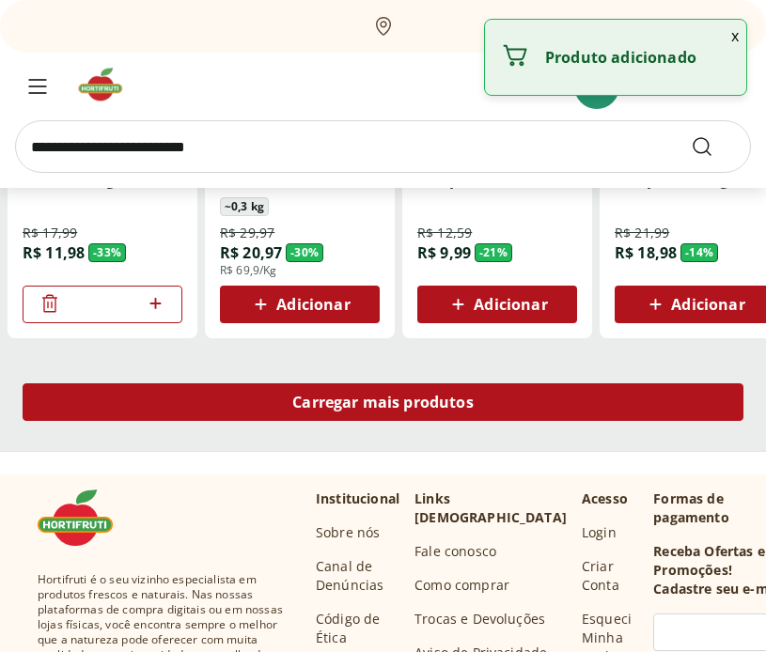
click at [513, 402] on div "Carregar mais produtos" at bounding box center [383, 402] width 721 height 38
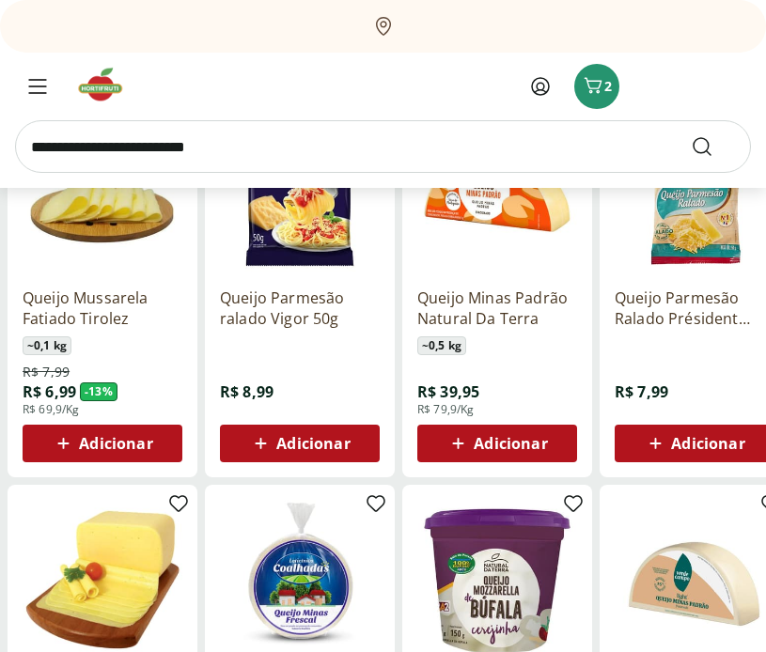
scroll to position [1476, 0]
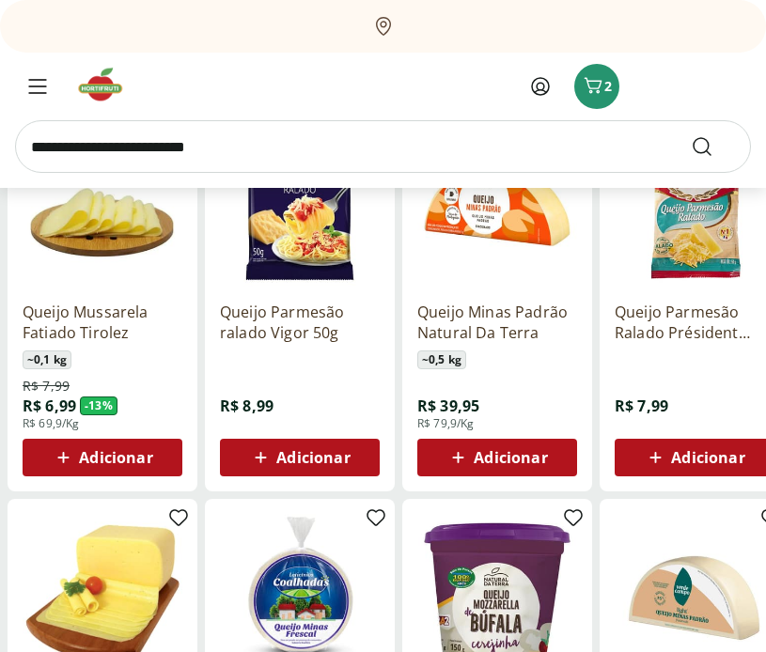
click at [289, 458] on span "Adicionar" at bounding box center [312, 457] width 73 height 15
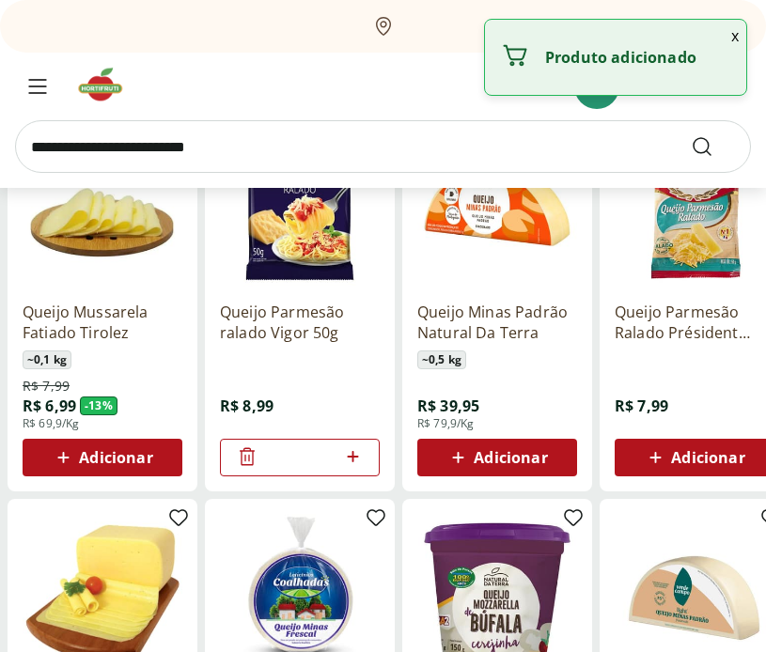
click at [107, 457] on span "Adicionar" at bounding box center [115, 457] width 73 height 15
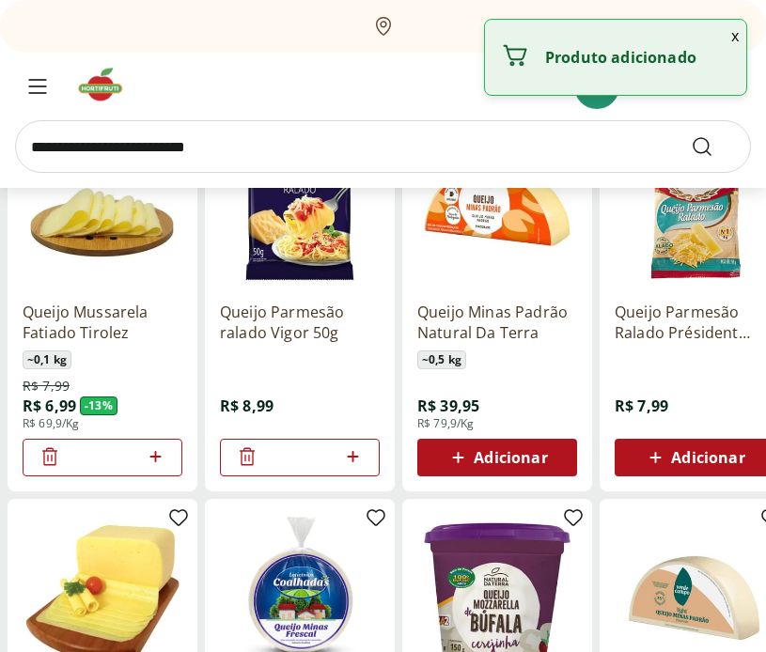
click at [153, 459] on icon at bounding box center [155, 456] width 23 height 23
type input "*"
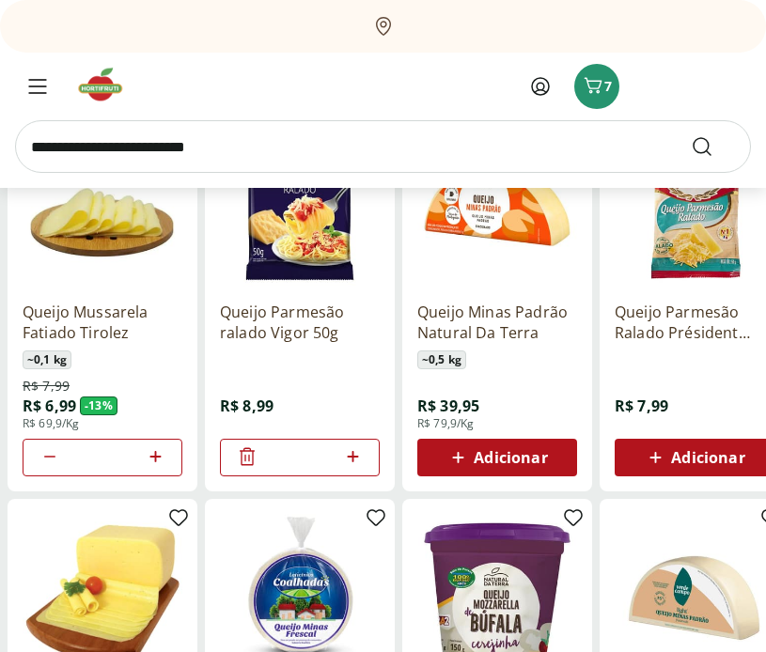
click at [354, 460] on icon at bounding box center [352, 456] width 23 height 23
type input "*"
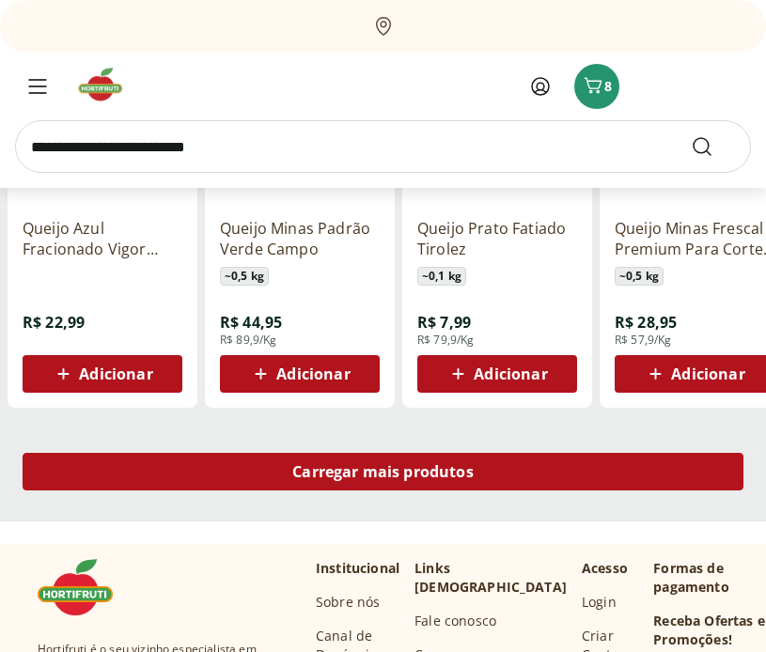
scroll to position [2336, 0]
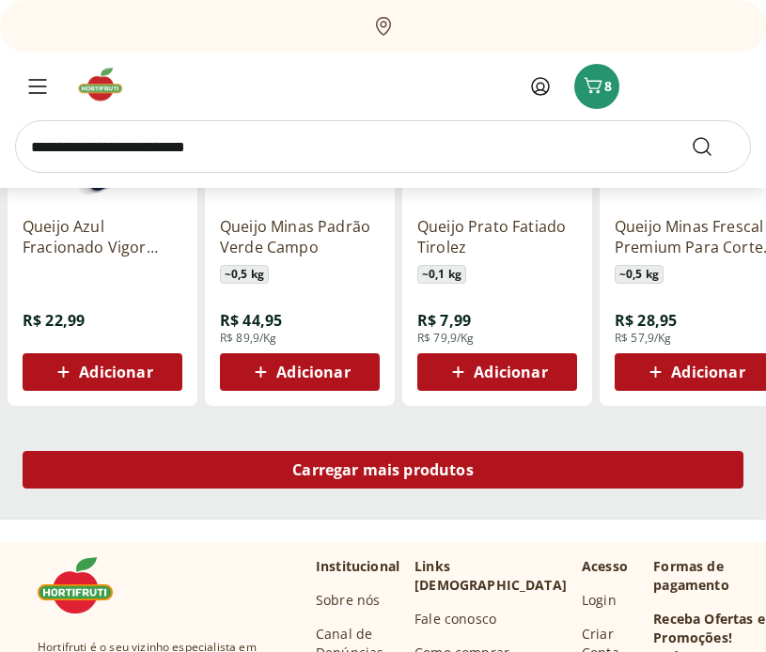
click at [595, 455] on div "Carregar mais produtos" at bounding box center [383, 470] width 721 height 38
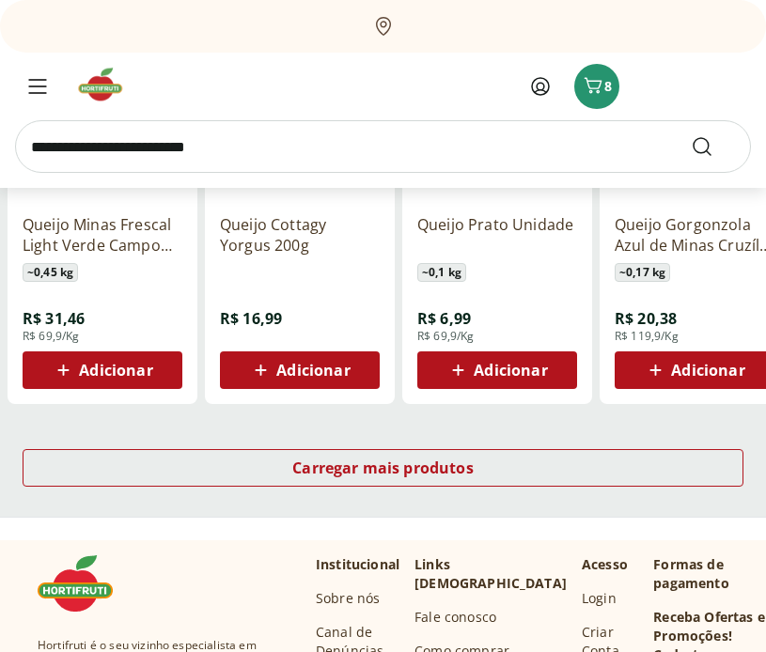
scroll to position [3614, 0]
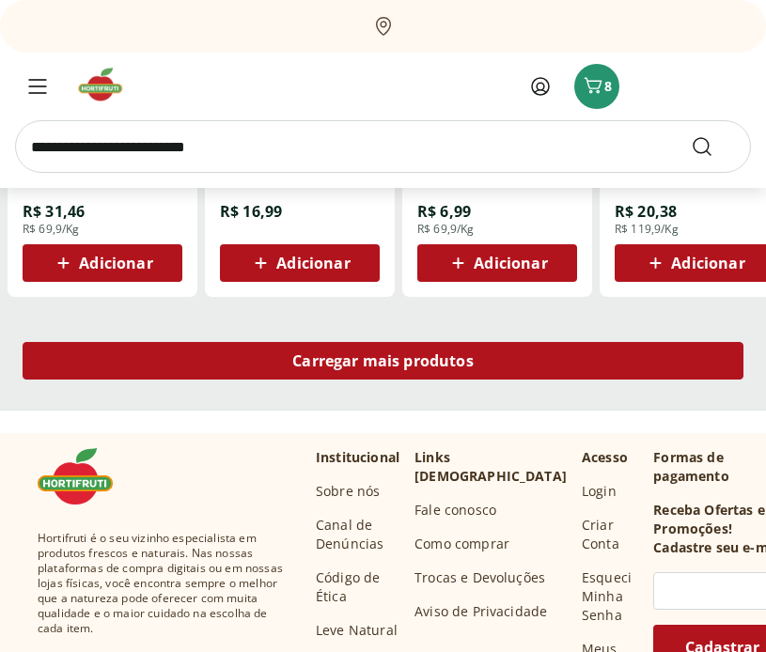
click at [499, 362] on div "Carregar mais produtos" at bounding box center [383, 361] width 721 height 38
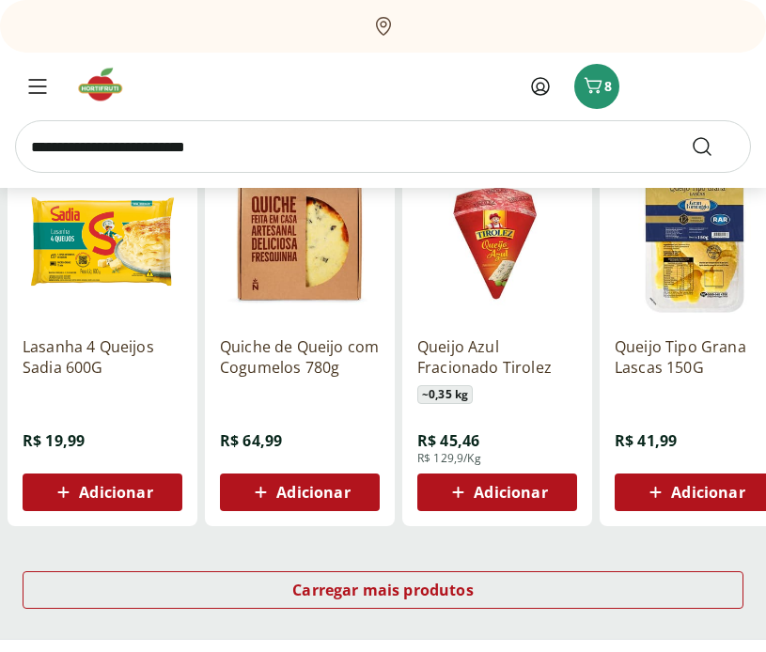
scroll to position [4590, 0]
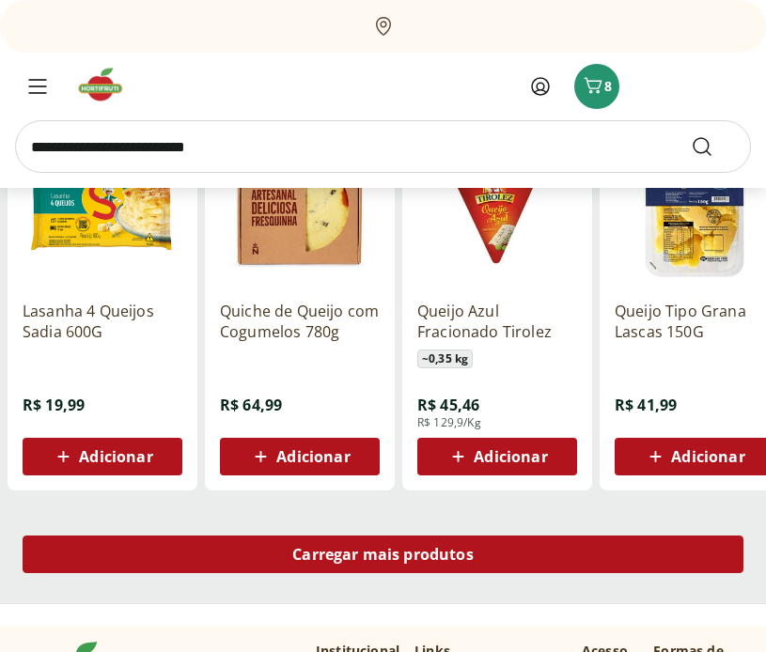
click at [543, 545] on div "Carregar mais produtos" at bounding box center [383, 555] width 721 height 38
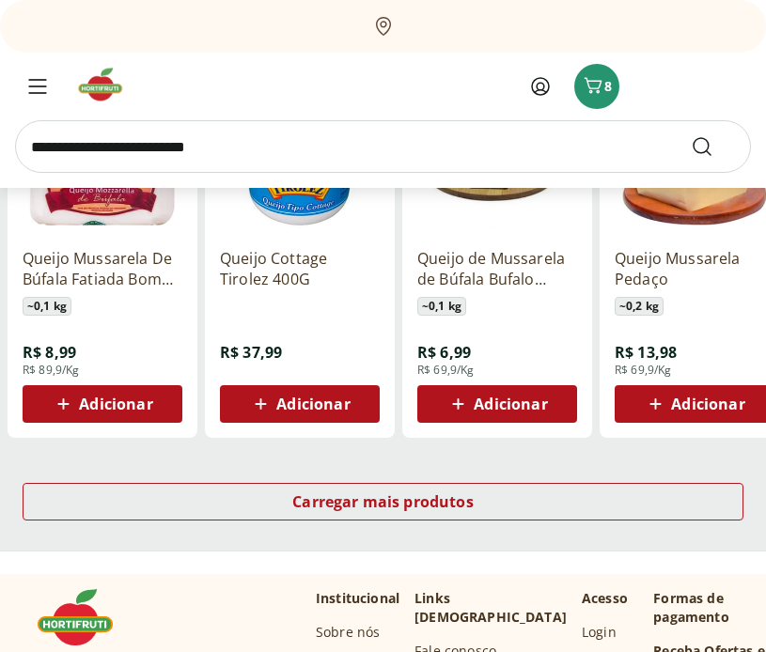
scroll to position [5813, 0]
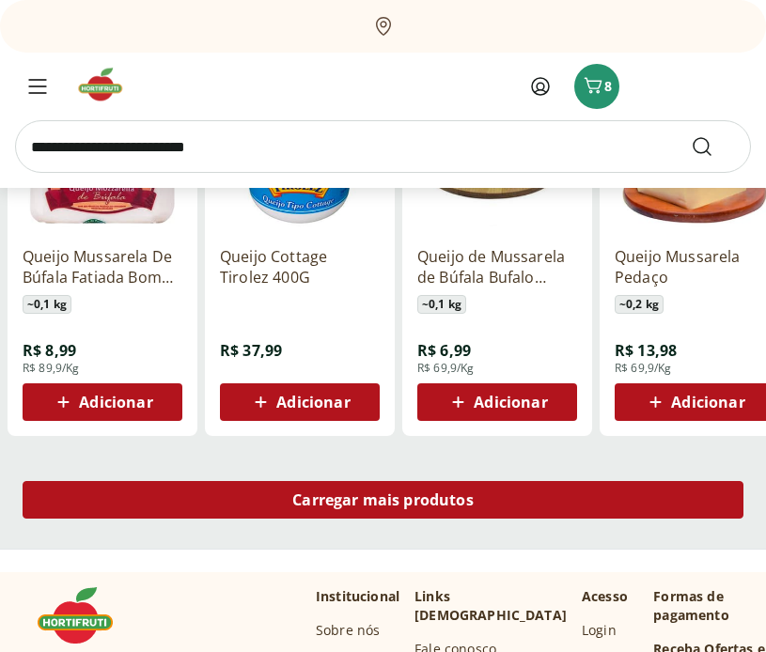
click at [553, 502] on div "Carregar mais produtos" at bounding box center [383, 500] width 721 height 38
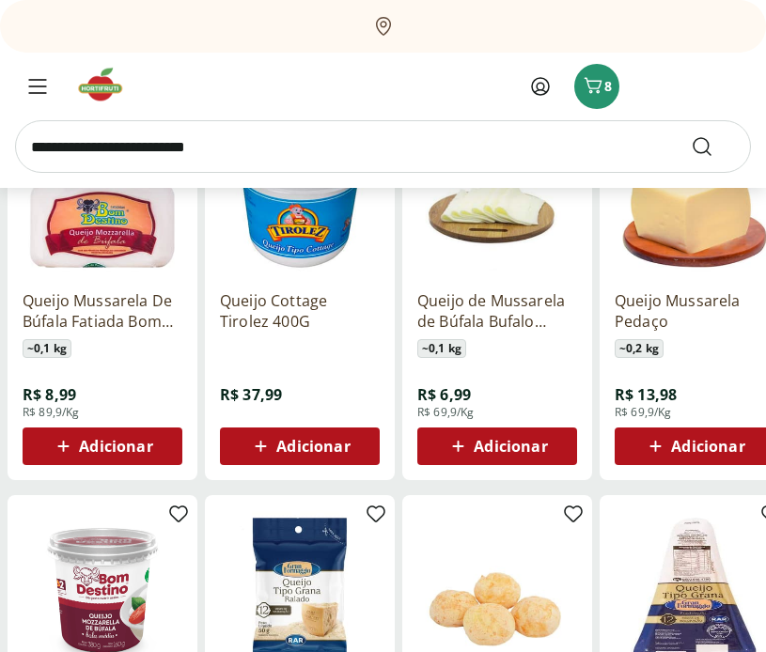
scroll to position [5648, 0]
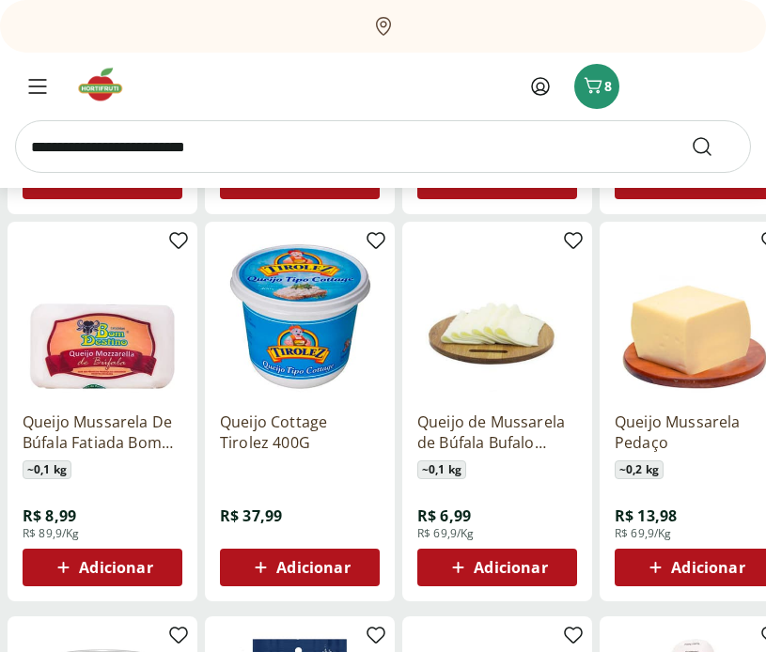
click at [702, 560] on span "Adicionar" at bounding box center [707, 567] width 73 height 15
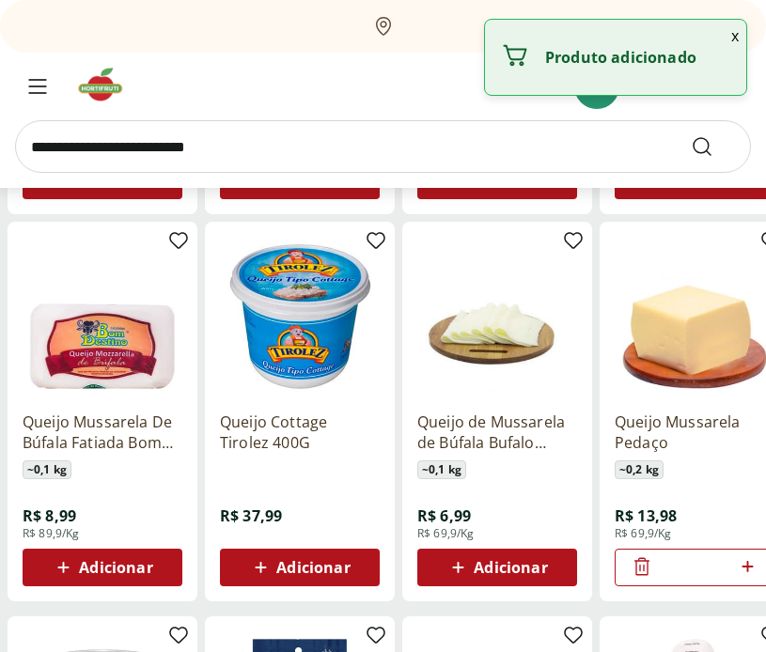
click at [735, 491] on div "Queijo Mussarela Pedaço ~ 0,2 kg R$ 13,98 R$ 69,9/Kg *" at bounding box center [695, 492] width 160 height 190
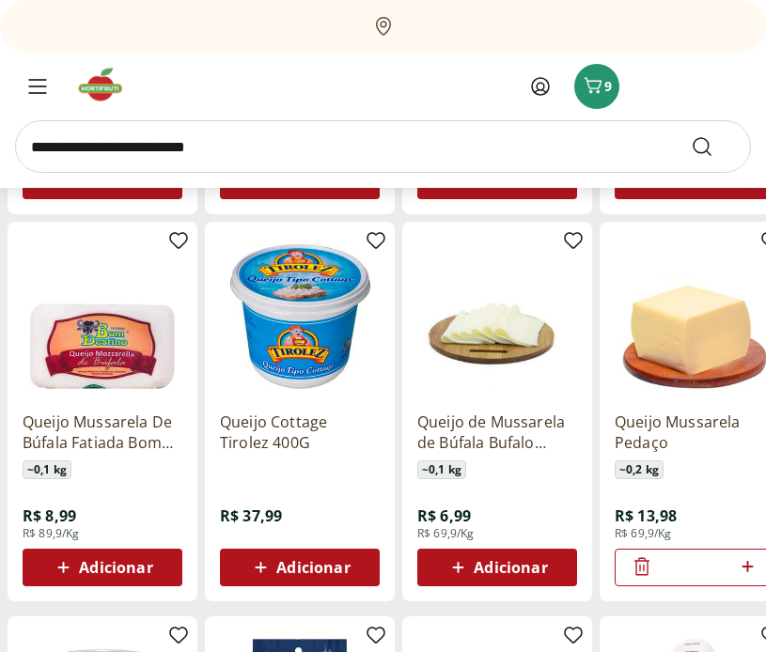
click at [709, 496] on div "Queijo Mussarela Pedaço ~ 0,2 kg R$ 13,98 R$ 69,9/Kg *" at bounding box center [695, 492] width 160 height 190
click at [646, 570] on icon at bounding box center [642, 566] width 23 height 23
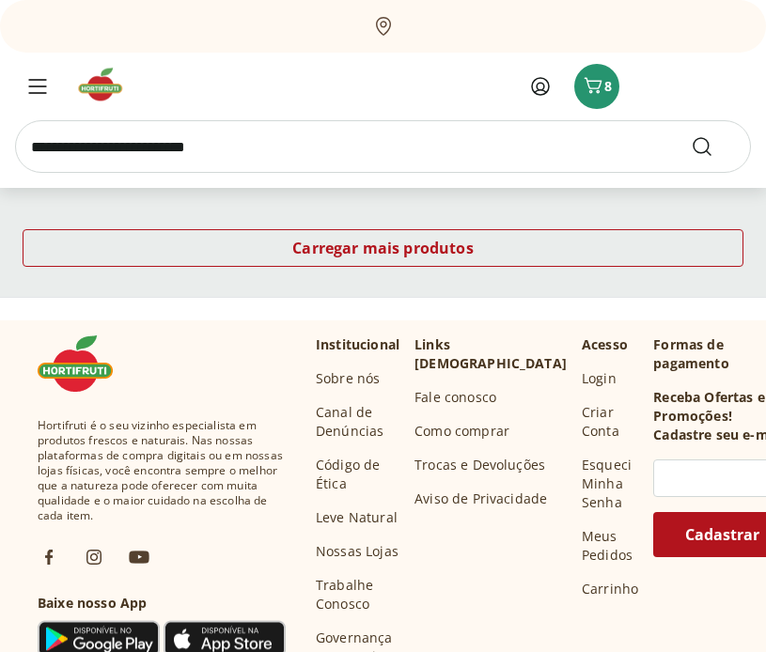
scroll to position [7238, 0]
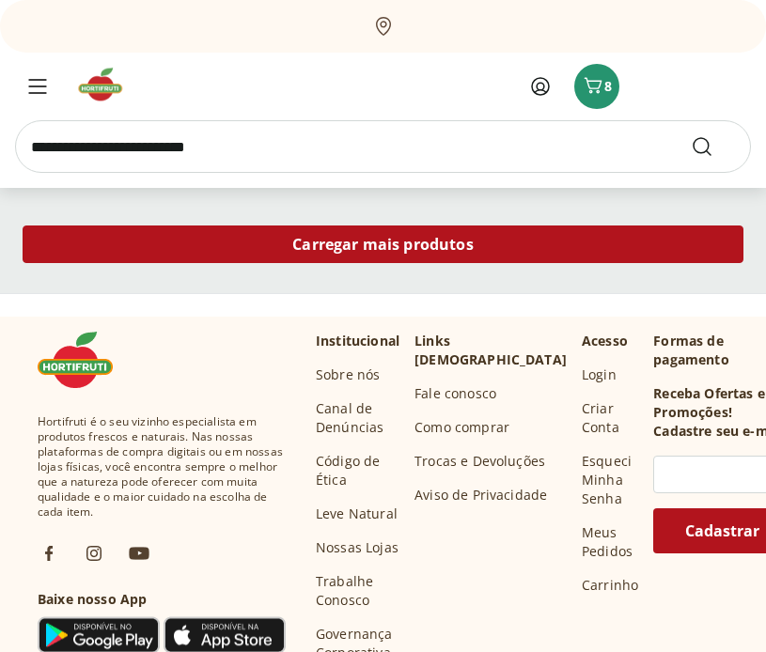
click at [489, 247] on div "Carregar mais produtos" at bounding box center [383, 245] width 721 height 38
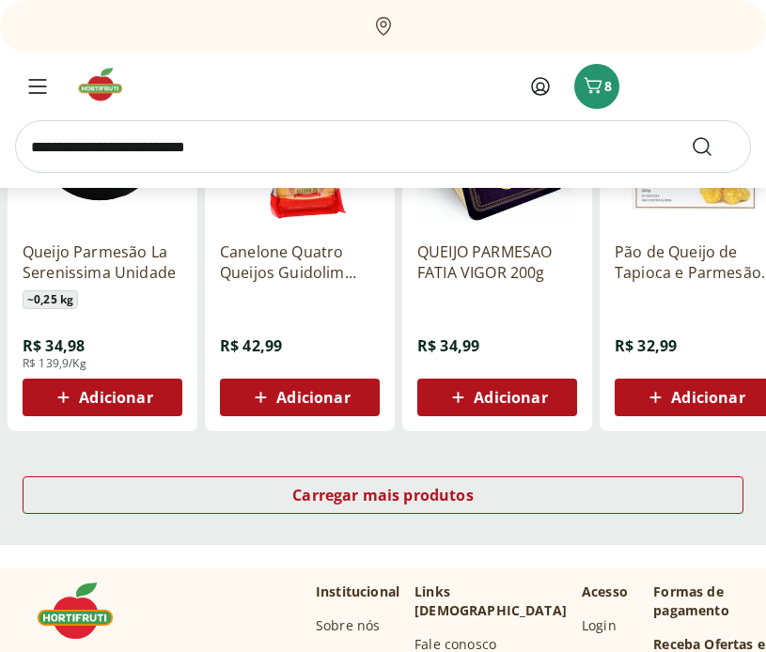
scroll to position [8159, 0]
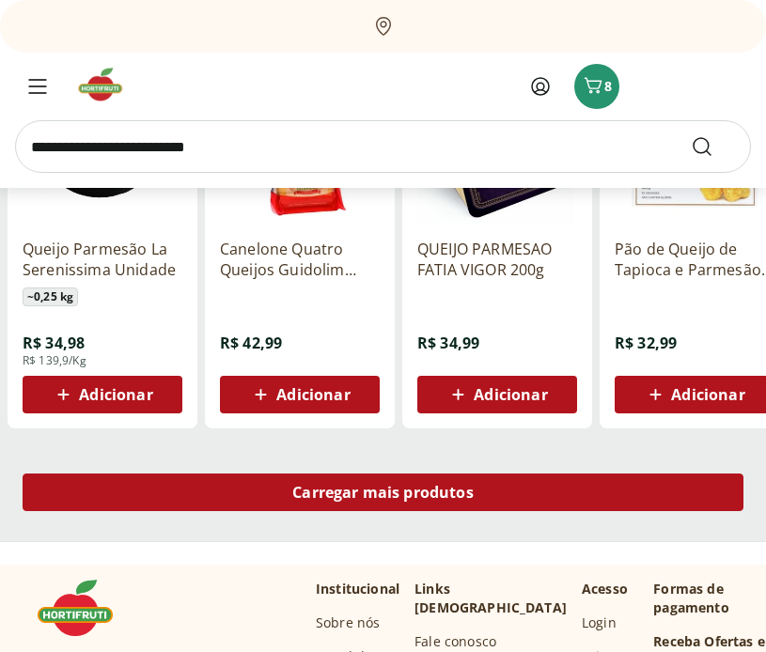
click at [573, 477] on div "Carregar mais produtos" at bounding box center [383, 493] width 721 height 38
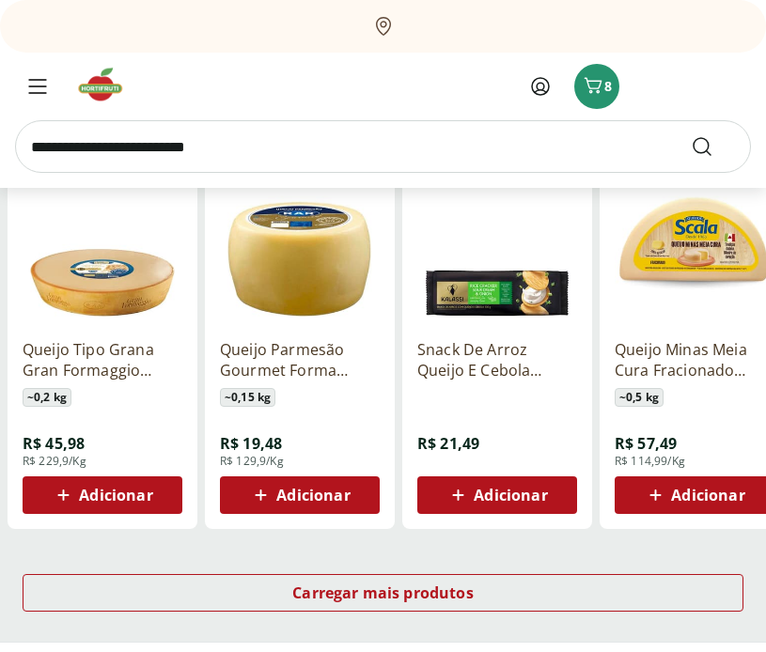
scroll to position [9264, 0]
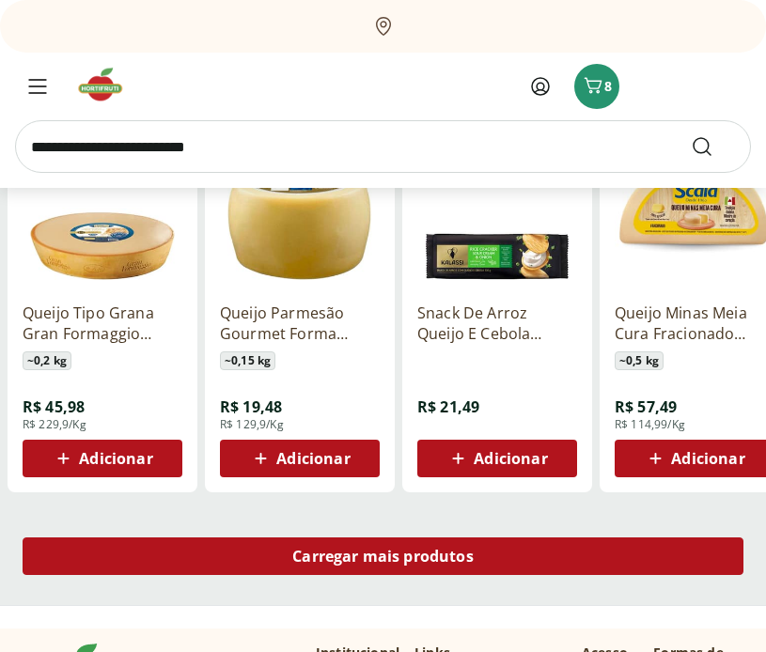
click at [596, 552] on div "Carregar mais produtos" at bounding box center [383, 557] width 721 height 38
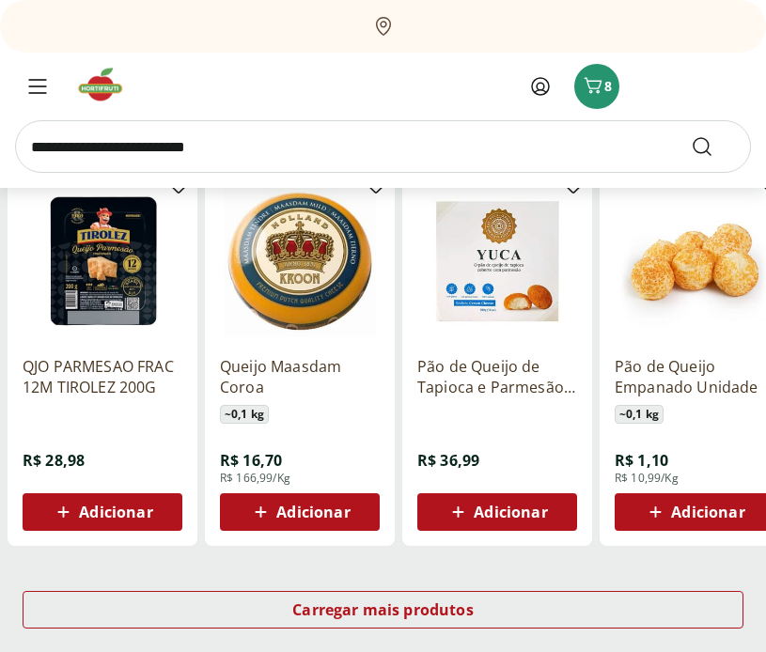
scroll to position [10415, 0]
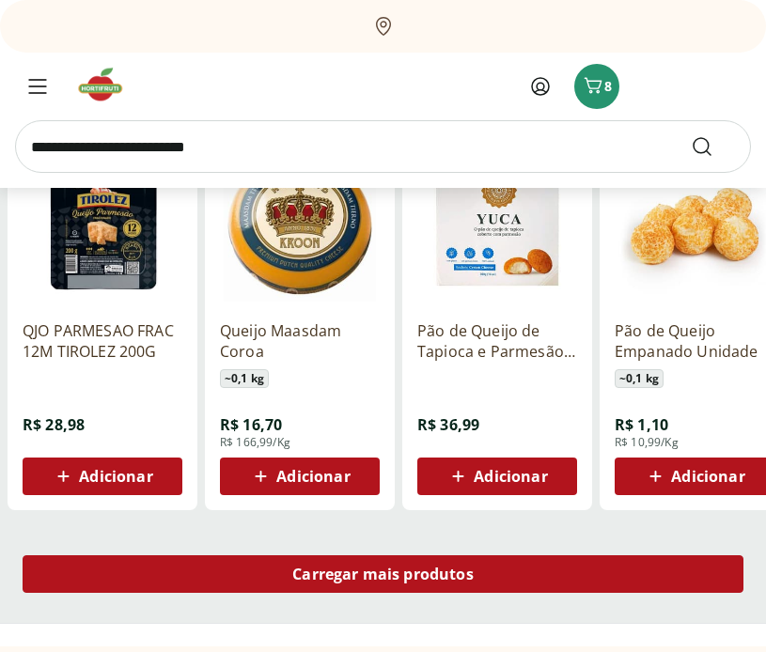
click at [507, 560] on div "Carregar mais produtos" at bounding box center [383, 574] width 721 height 38
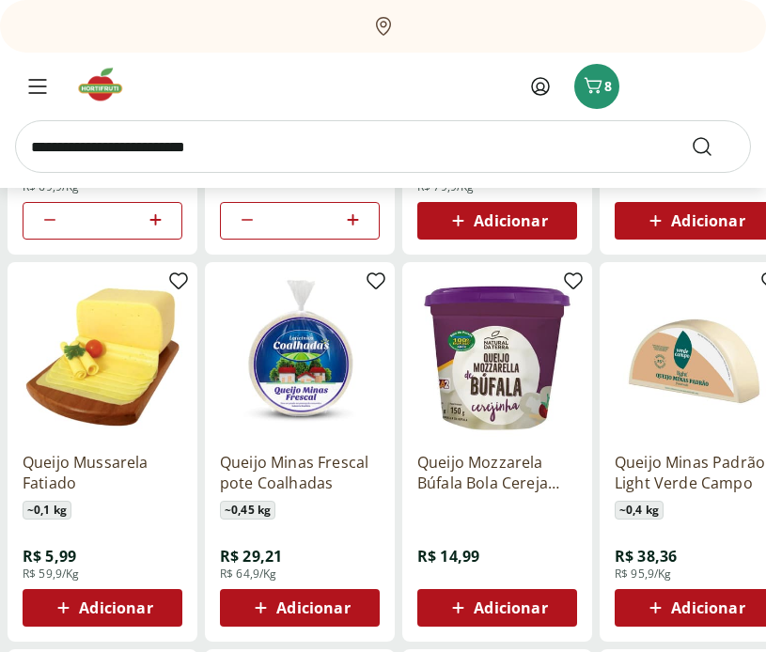
scroll to position [1736, 0]
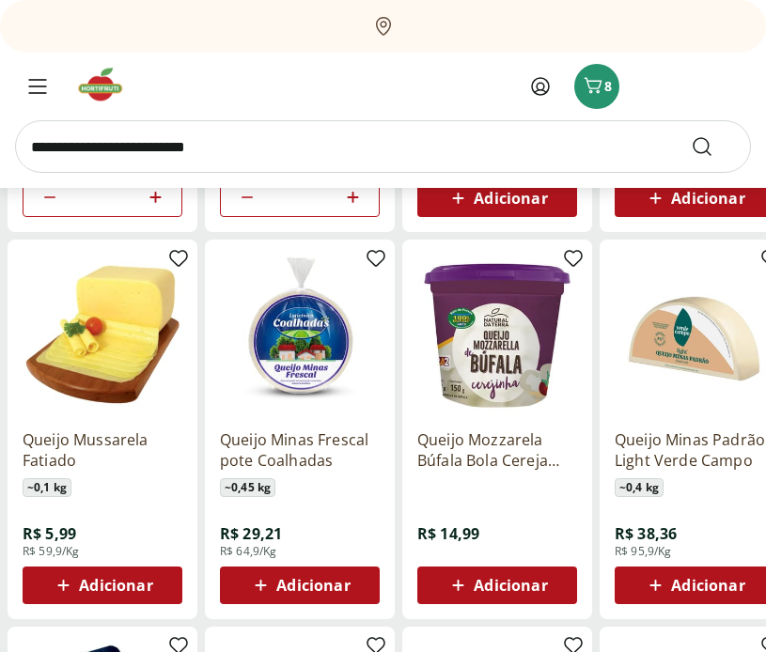
click at [329, 578] on span "Adicionar" at bounding box center [312, 585] width 73 height 15
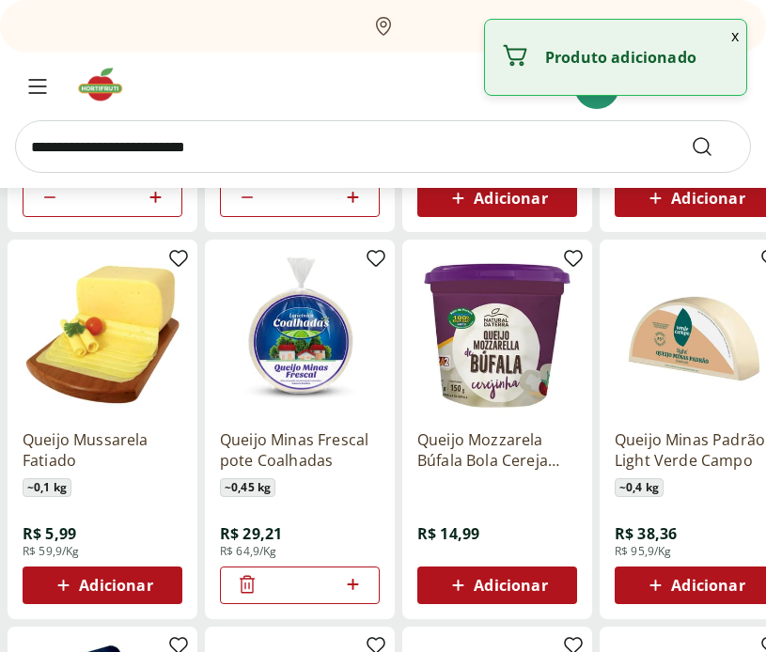
click at [733, 39] on button "x" at bounding box center [735, 36] width 23 height 32
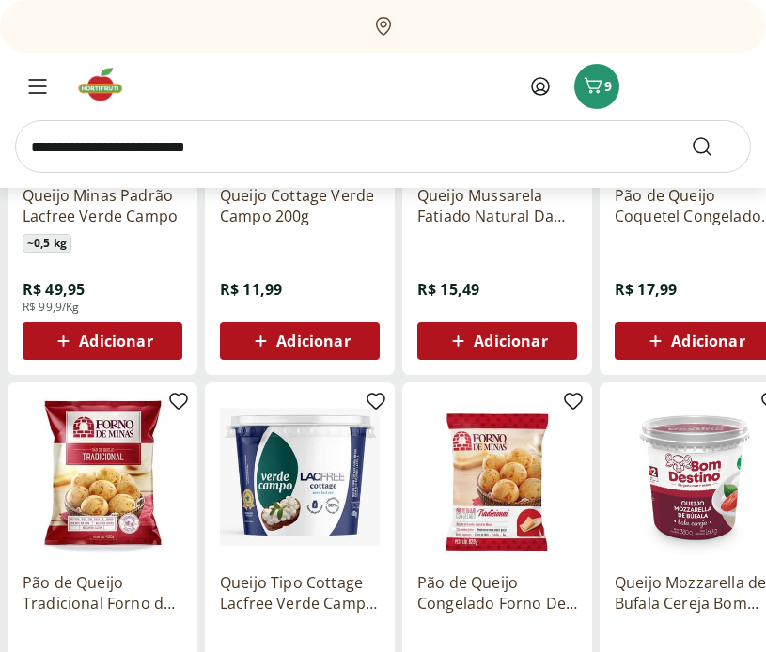
scroll to position [2885, 0]
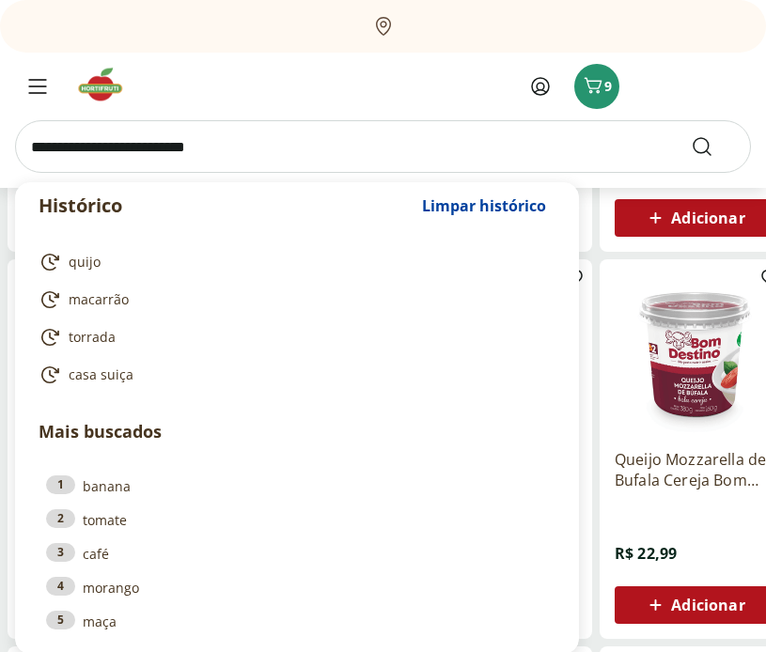
click at [209, 140] on input "search" at bounding box center [383, 146] width 736 height 53
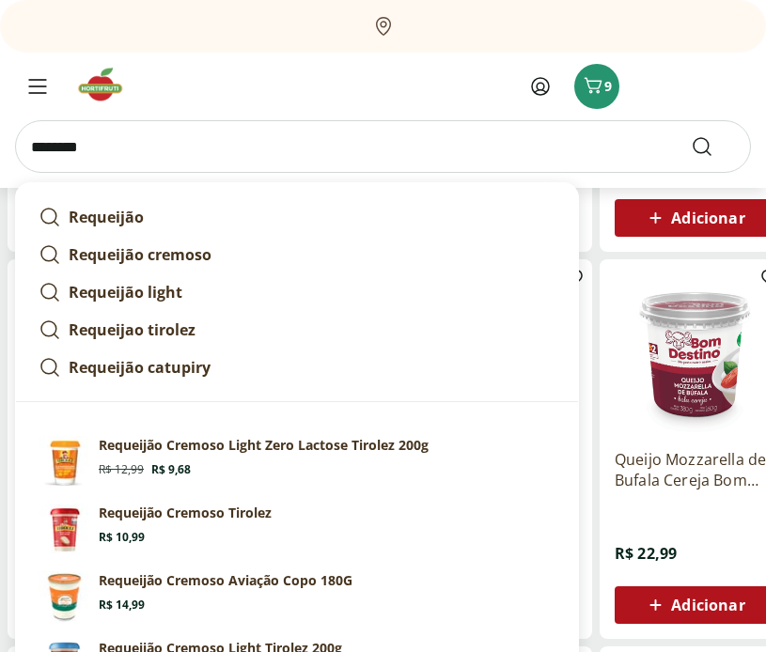
type input "********"
click at [691, 135] on button "Submit Search" at bounding box center [713, 146] width 45 height 23
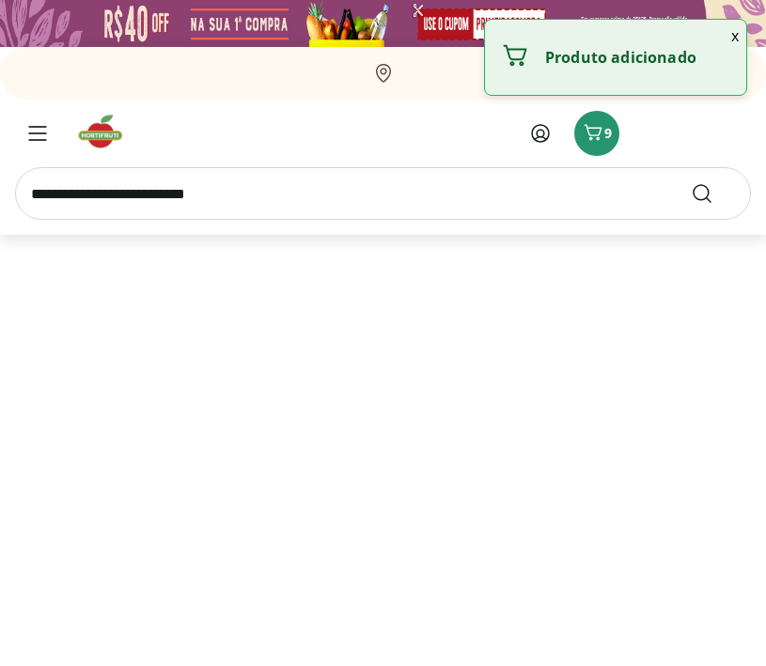
select select "**********"
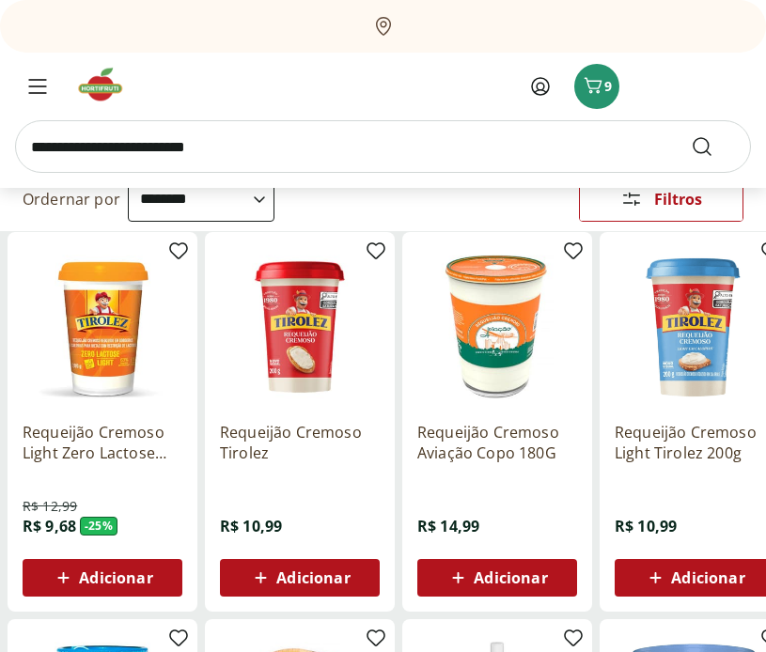
scroll to position [155, 0]
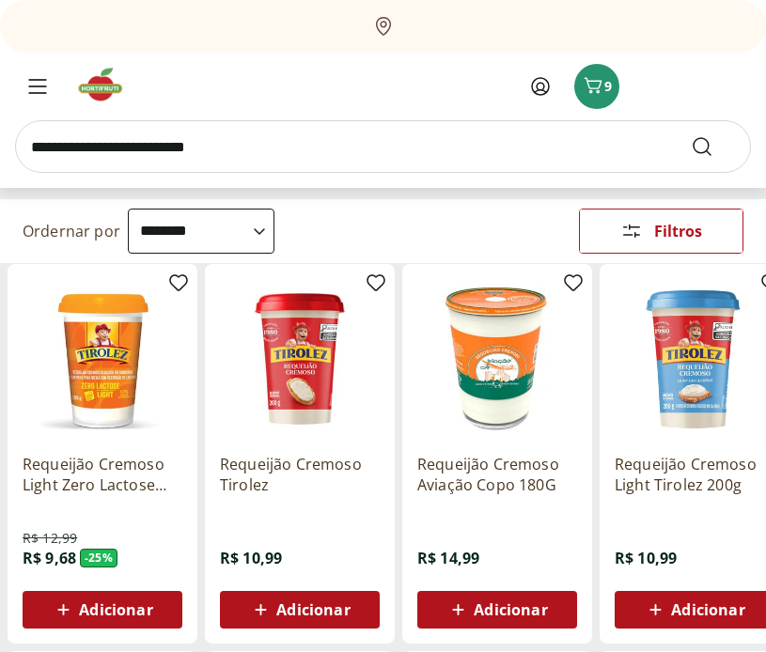
click at [316, 617] on span "Adicionar" at bounding box center [312, 609] width 73 height 15
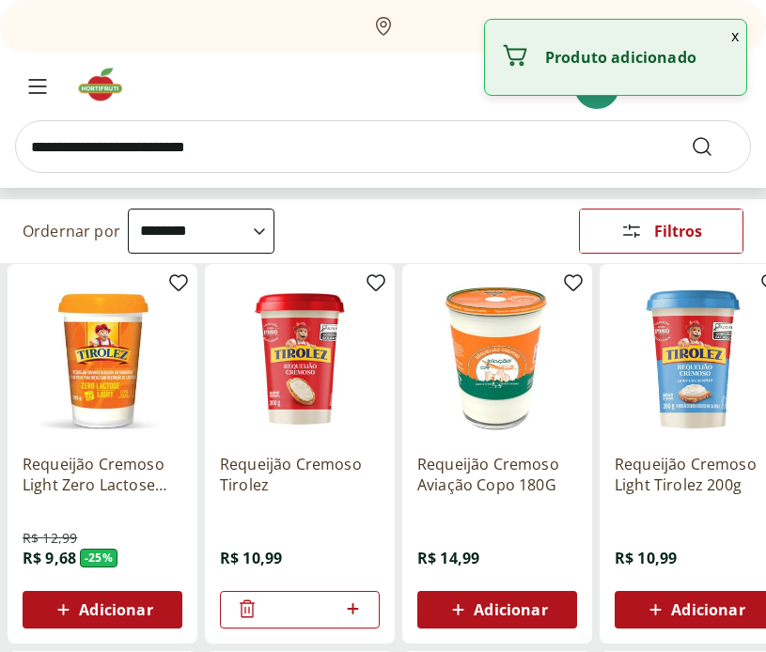
click at [319, 617] on input "*" at bounding box center [299, 610] width 83 height 21
click at [365, 610] on div "*" at bounding box center [300, 610] width 160 height 38
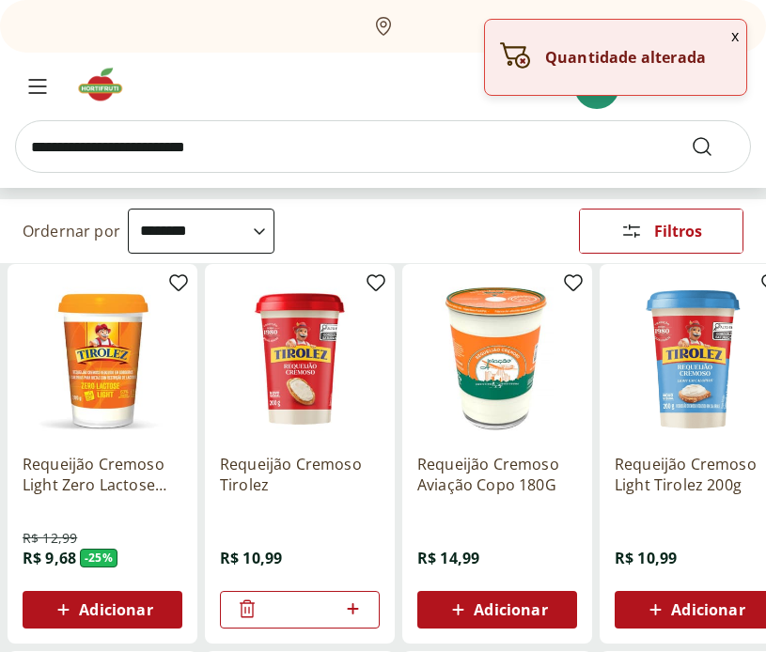
click at [356, 611] on icon at bounding box center [352, 609] width 23 height 23
type input "*"
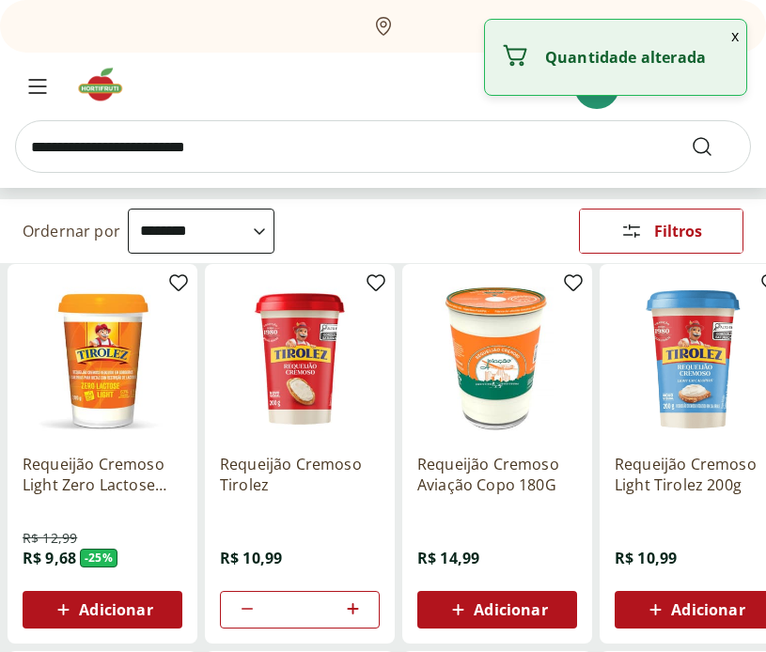
click at [248, 128] on input "search" at bounding box center [383, 146] width 736 height 53
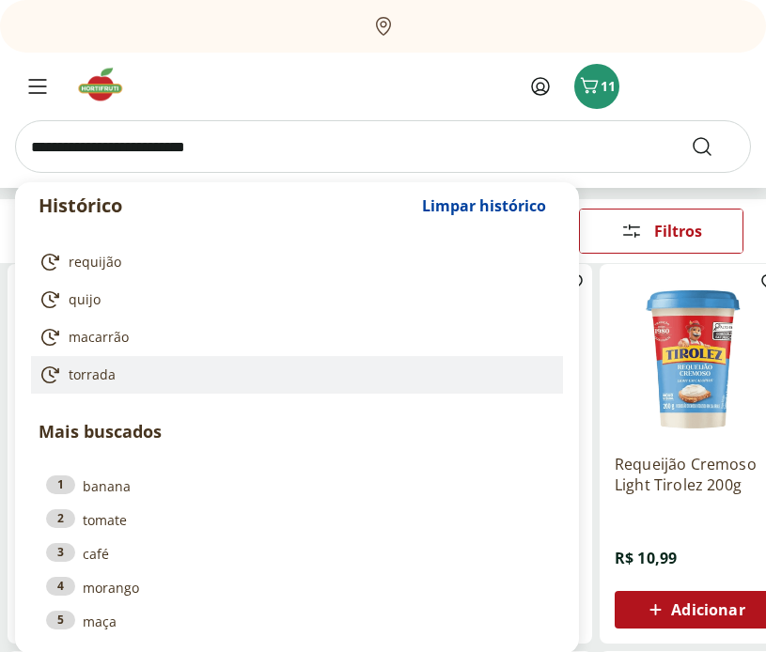
click at [208, 381] on link "torrada" at bounding box center [293, 375] width 509 height 23
type input "*******"
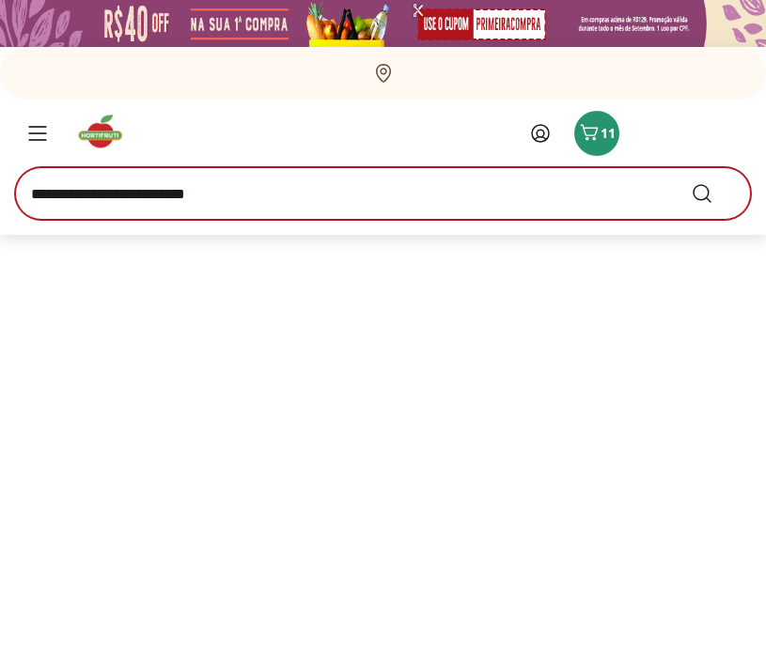
select select "**********"
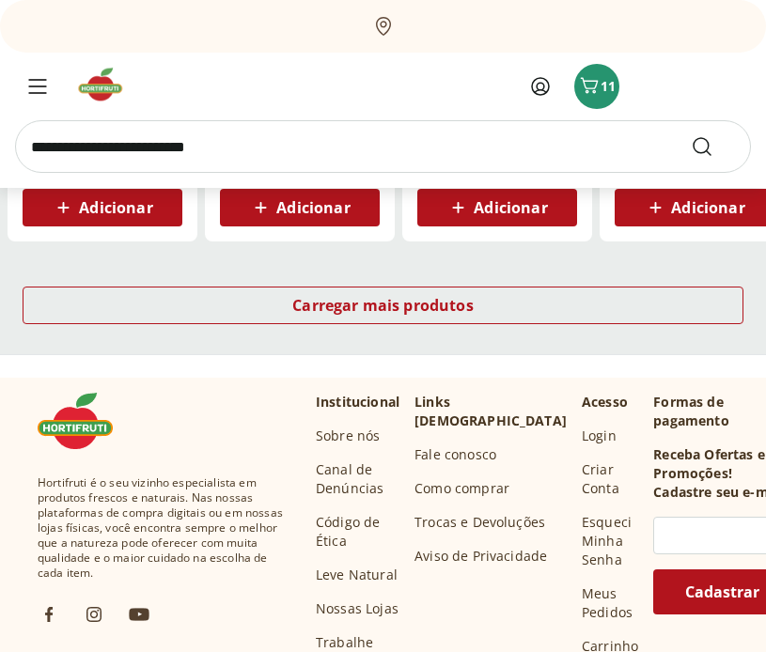
scroll to position [1355, 0]
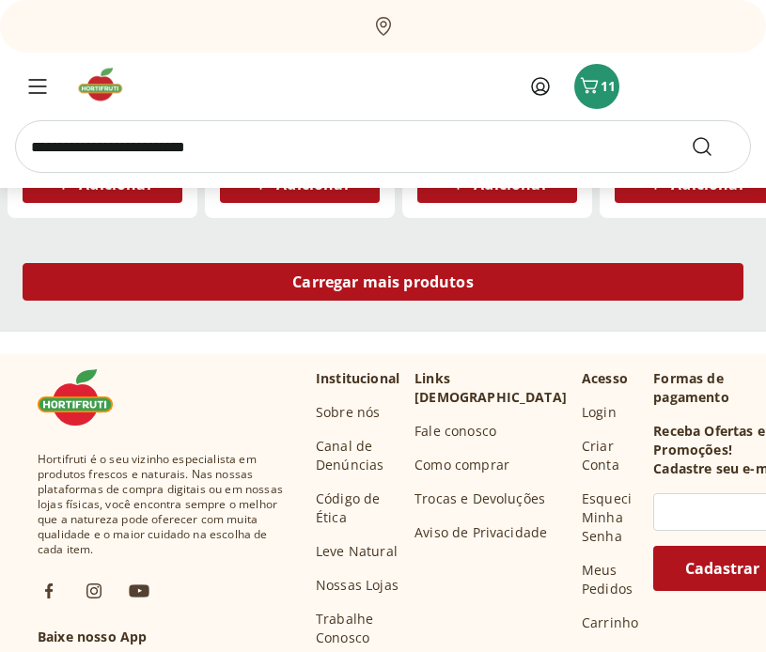
click at [461, 297] on div "Carregar mais produtos" at bounding box center [383, 282] width 721 height 38
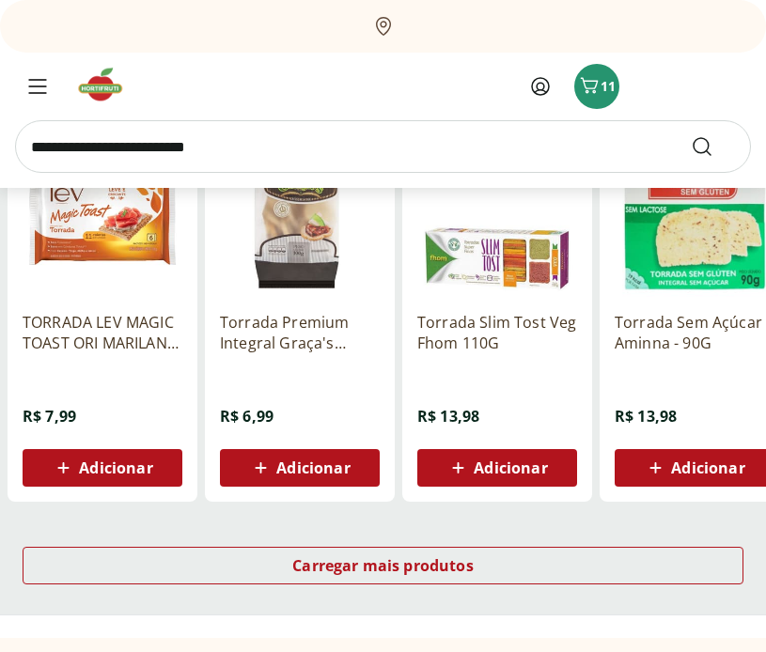
scroll to position [2583, 0]
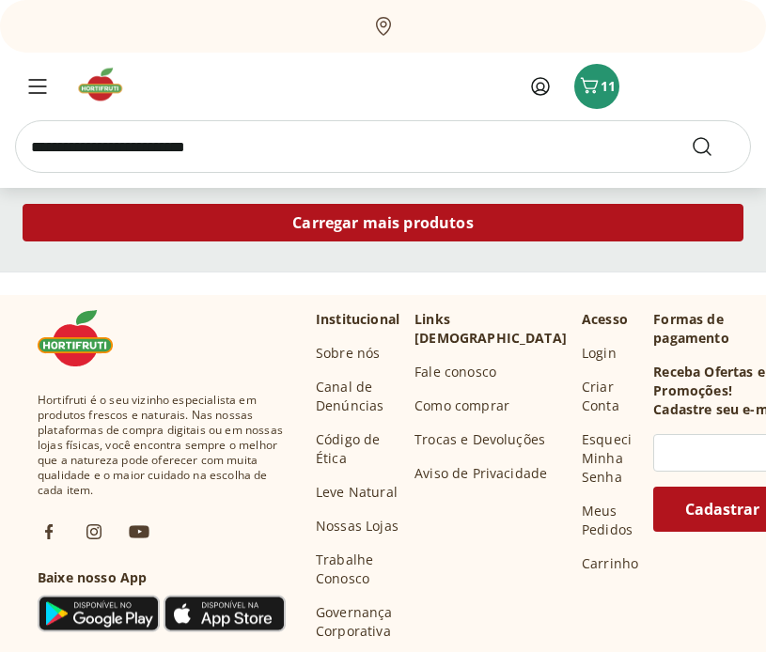
click at [530, 232] on div "Carregar mais produtos" at bounding box center [383, 223] width 721 height 38
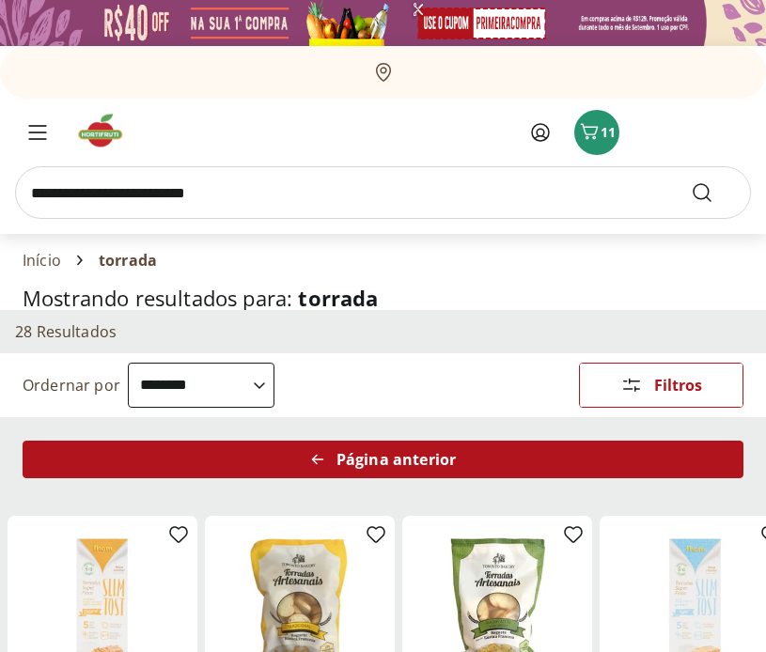
scroll to position [4, 0]
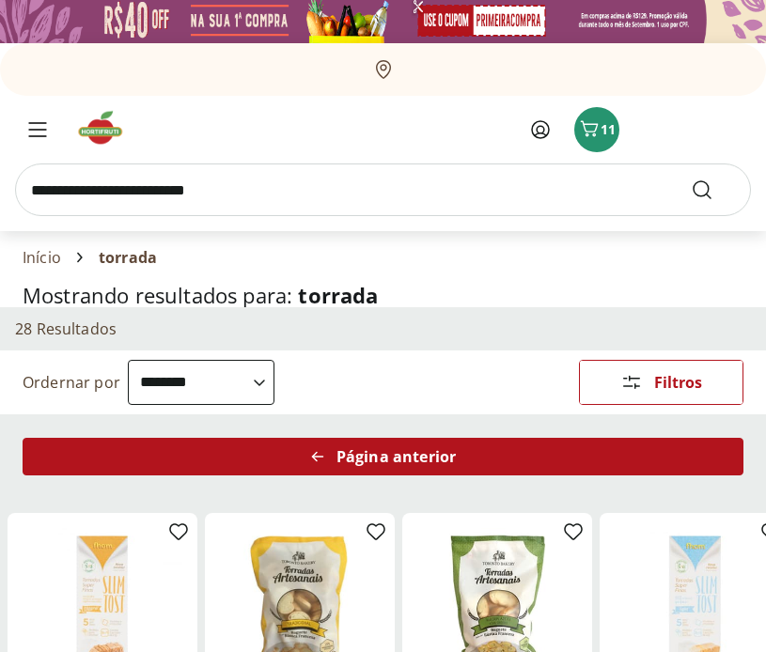
click at [595, 465] on div "Página anterior" at bounding box center [383, 457] width 721 height 38
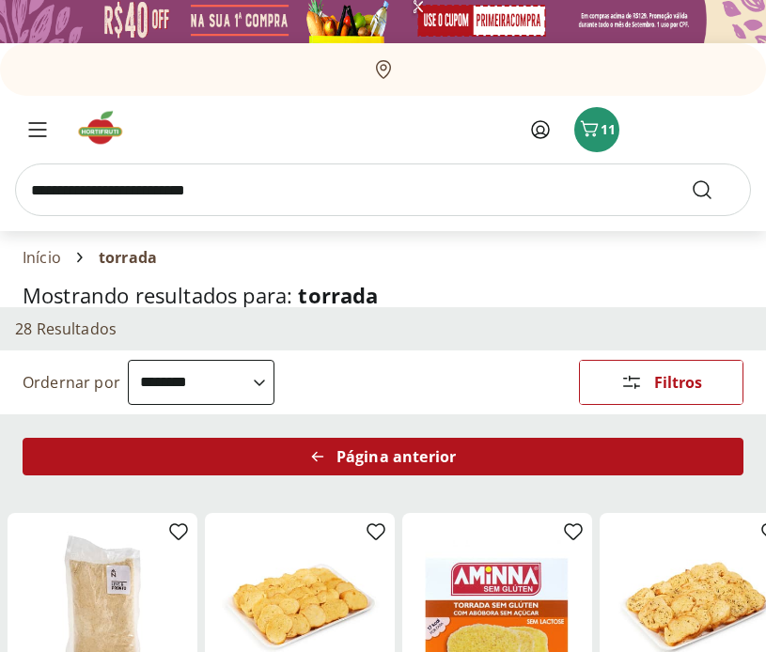
click at [654, 459] on div "Página anterior" at bounding box center [383, 457] width 721 height 38
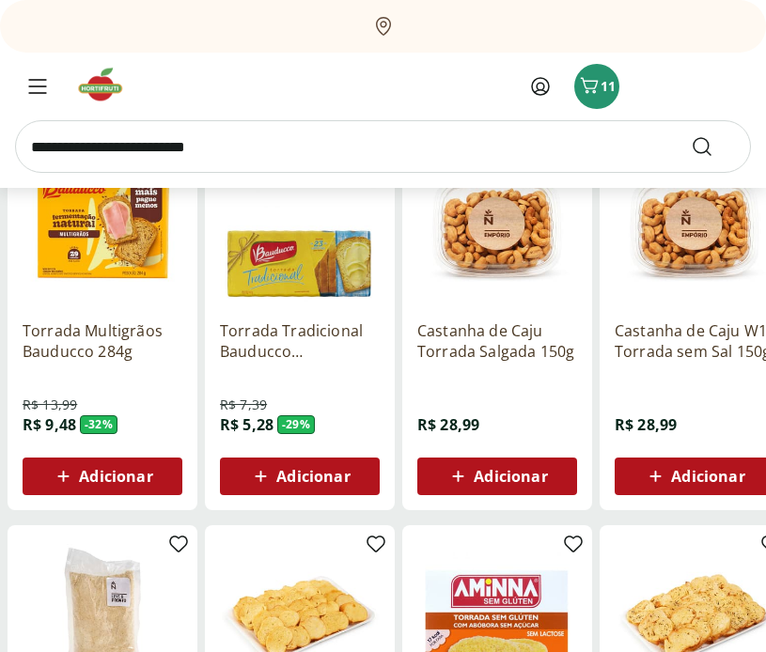
scroll to position [1157, 0]
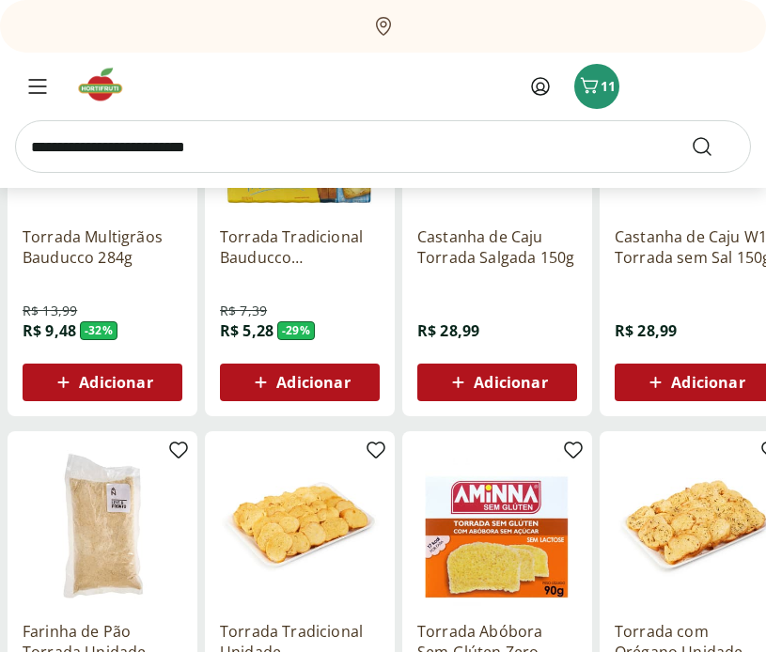
click at [349, 387] on span "Adicionar" at bounding box center [312, 382] width 73 height 15
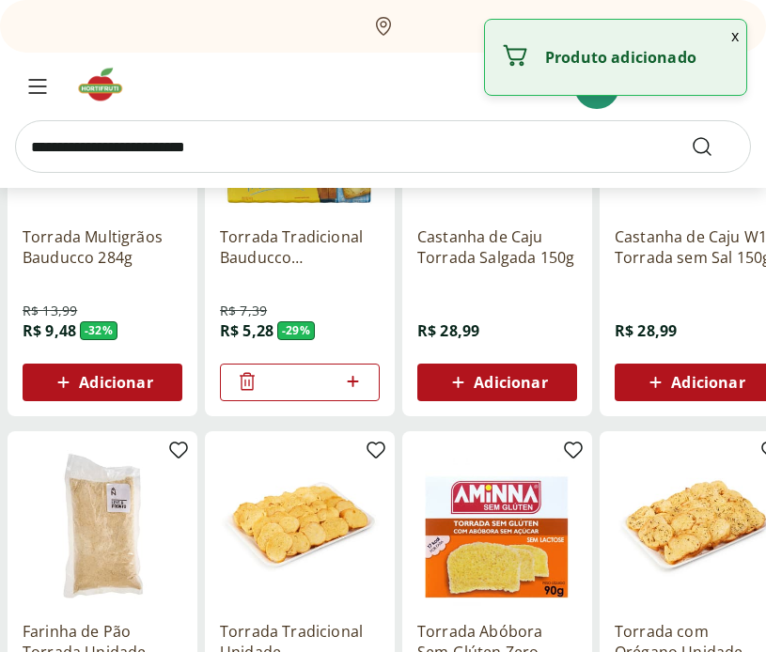
click at [352, 382] on icon at bounding box center [352, 381] width 11 height 11
type input "*"
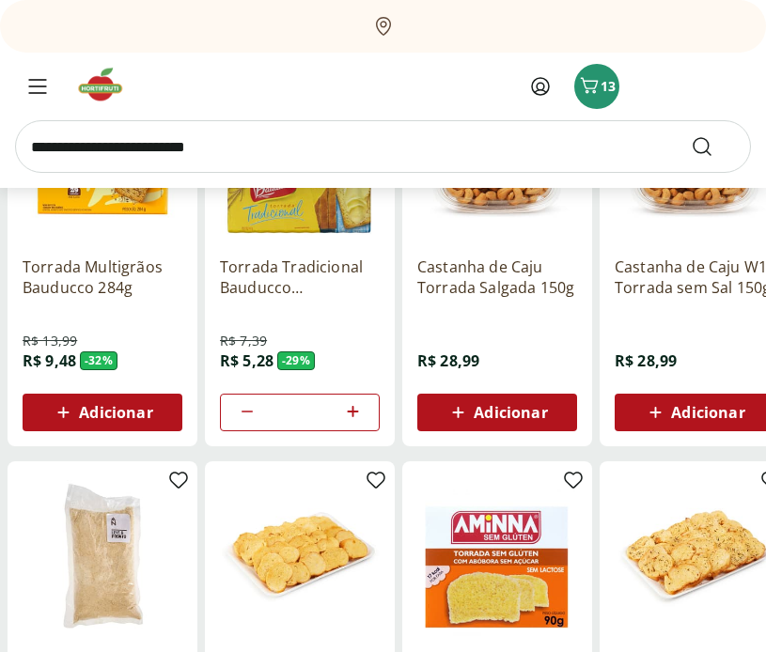
scroll to position [648, 0]
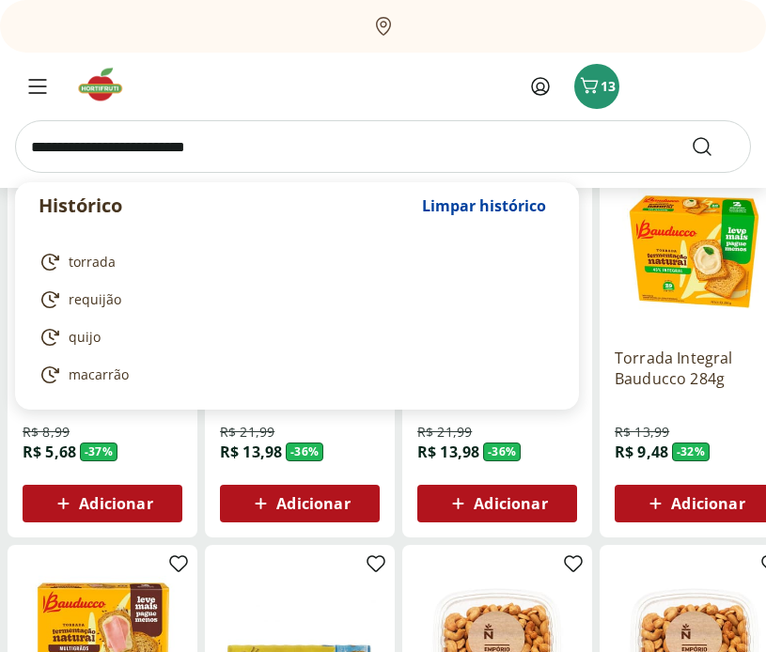
click at [300, 144] on input "search" at bounding box center [383, 146] width 736 height 53
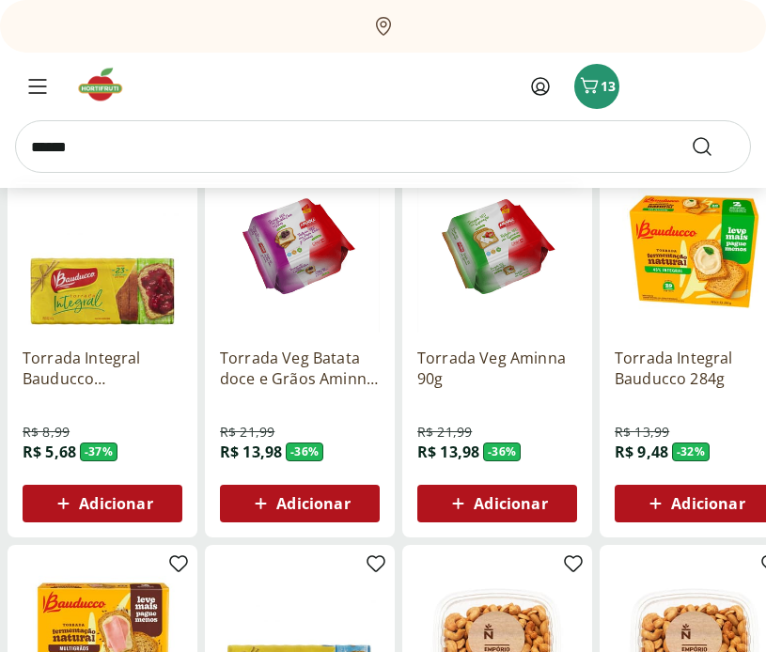
type input "******"
click at [691, 135] on button "Submit Search" at bounding box center [713, 146] width 45 height 23
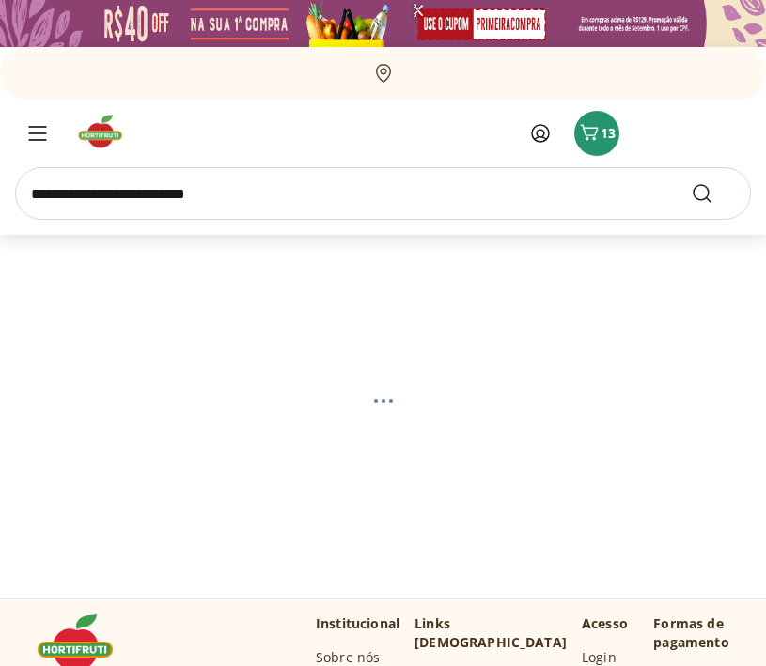
select select "**********"
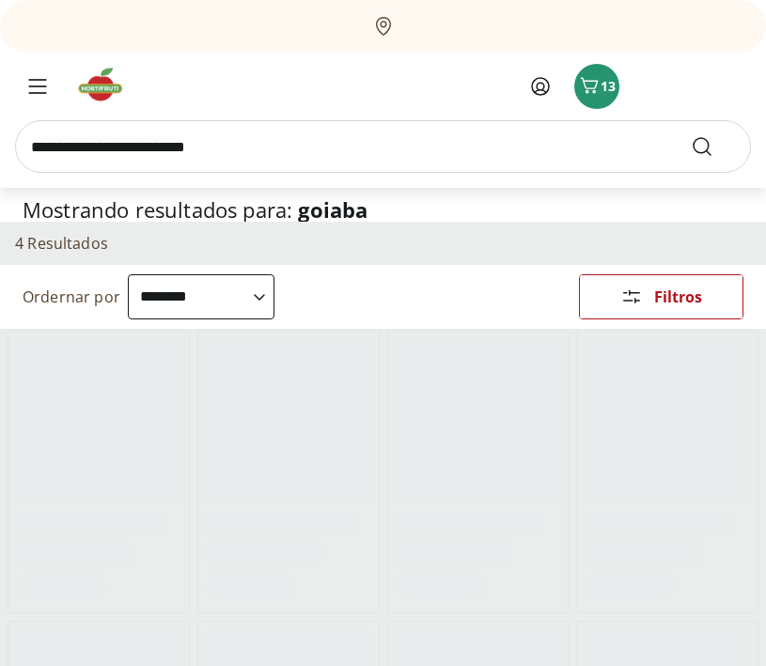
scroll to position [320, 0]
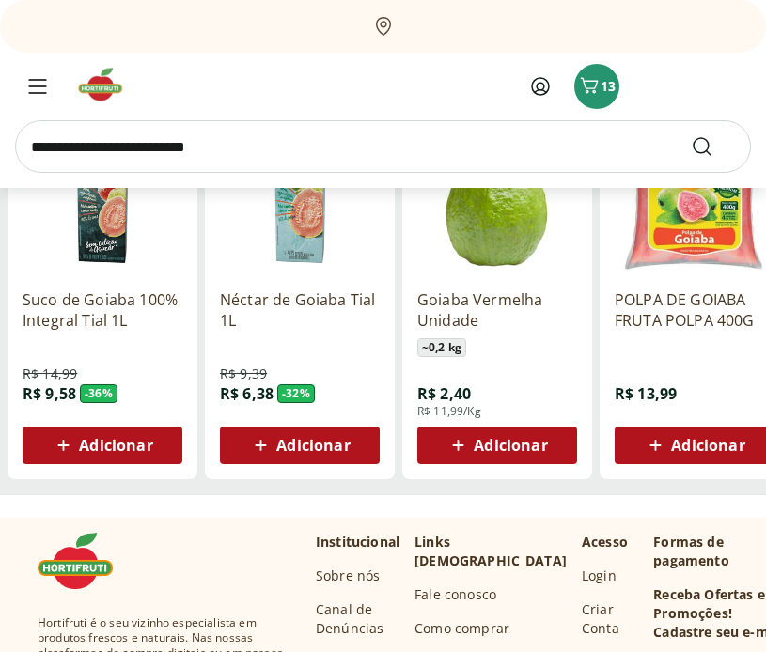
click at [553, 448] on div "Adicionar" at bounding box center [497, 446] width 130 height 34
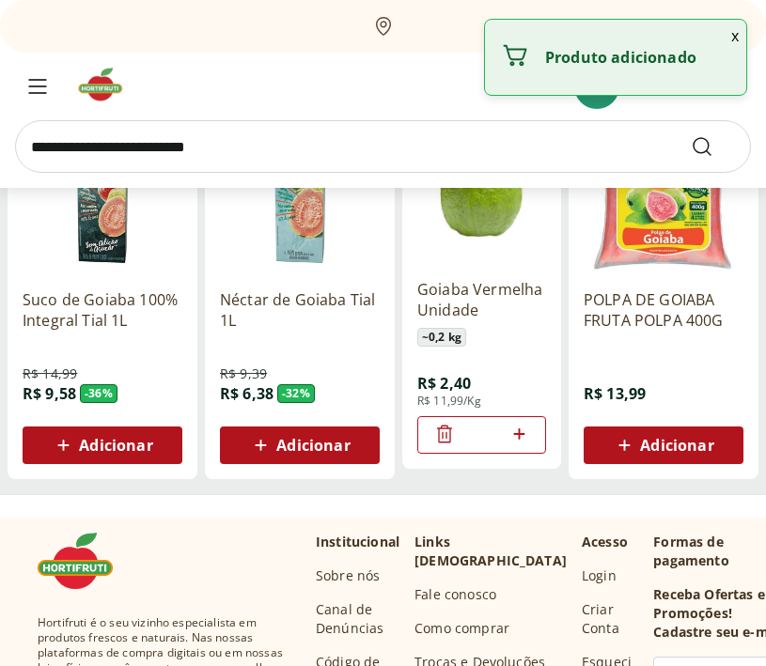
click at [520, 430] on icon at bounding box center [518, 434] width 23 height 23
type input "*"
click at [229, 147] on input "search" at bounding box center [383, 146] width 736 height 53
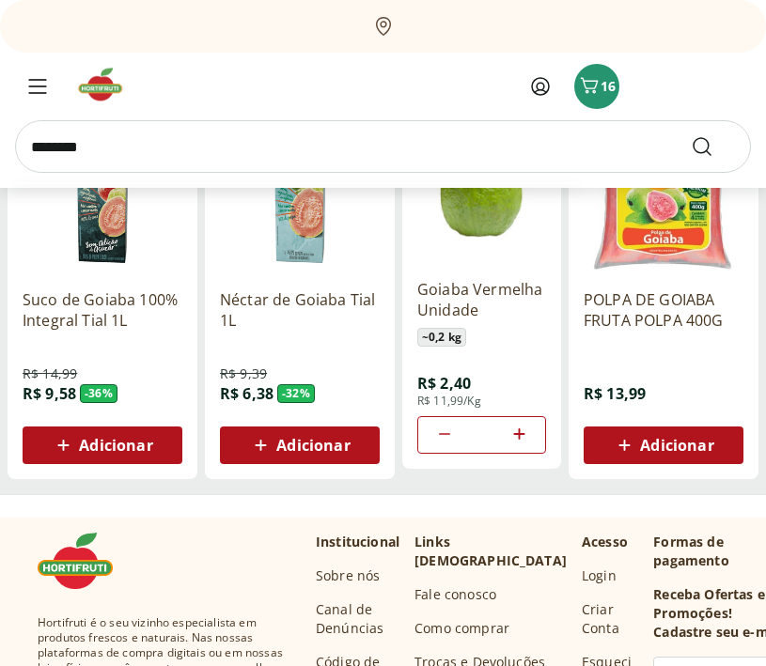
type input "********"
click at [691, 135] on button "Submit Search" at bounding box center [713, 146] width 45 height 23
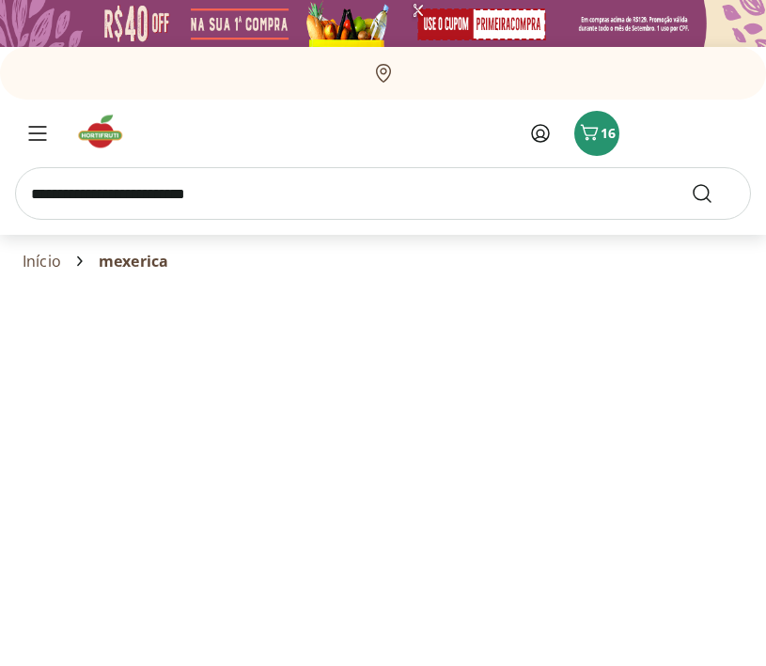
select select "**********"
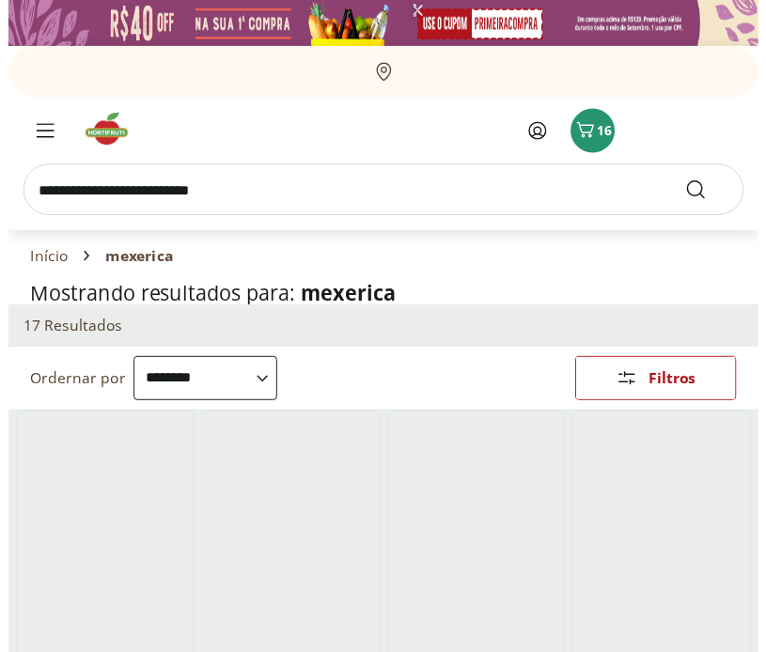
scroll to position [155, 0]
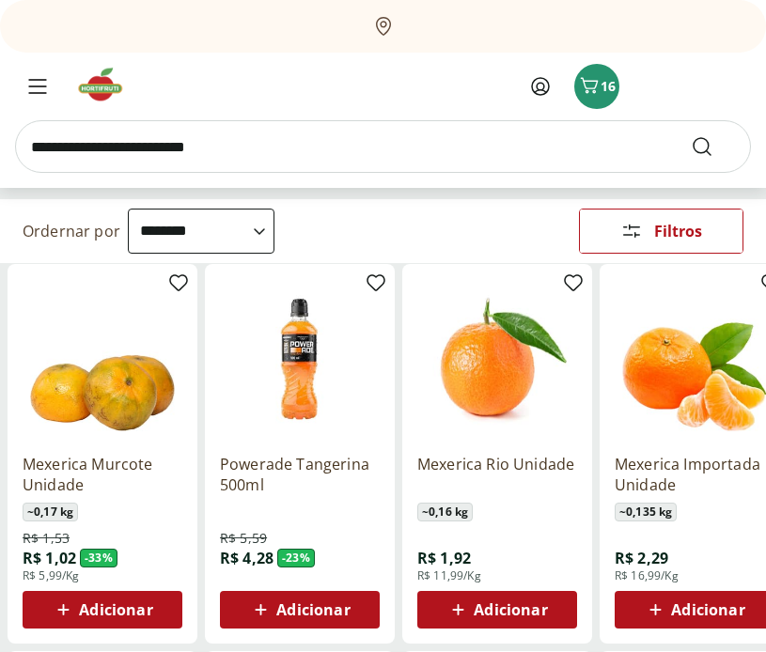
click at [543, 605] on span "Adicionar" at bounding box center [510, 609] width 73 height 15
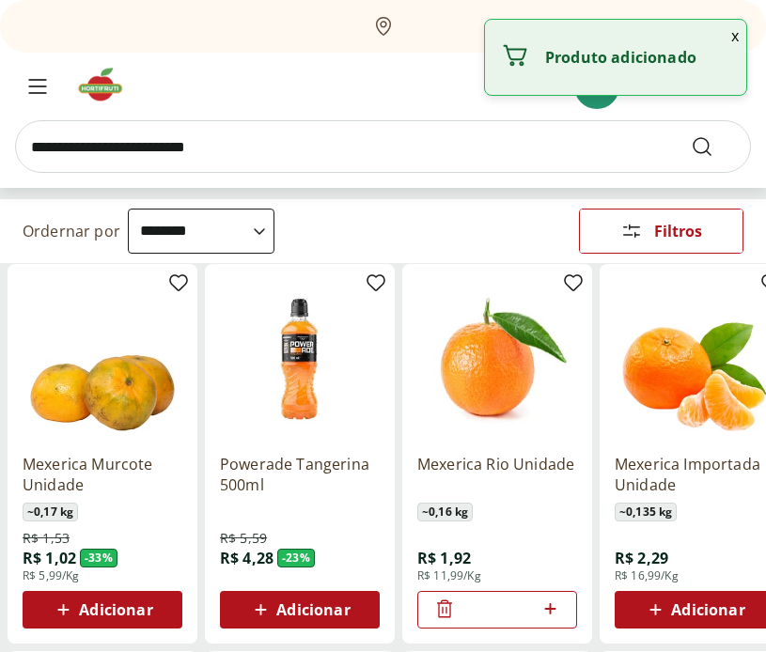
click at [550, 610] on icon at bounding box center [549, 608] width 11 height 11
click at [554, 601] on icon at bounding box center [549, 609] width 23 height 23
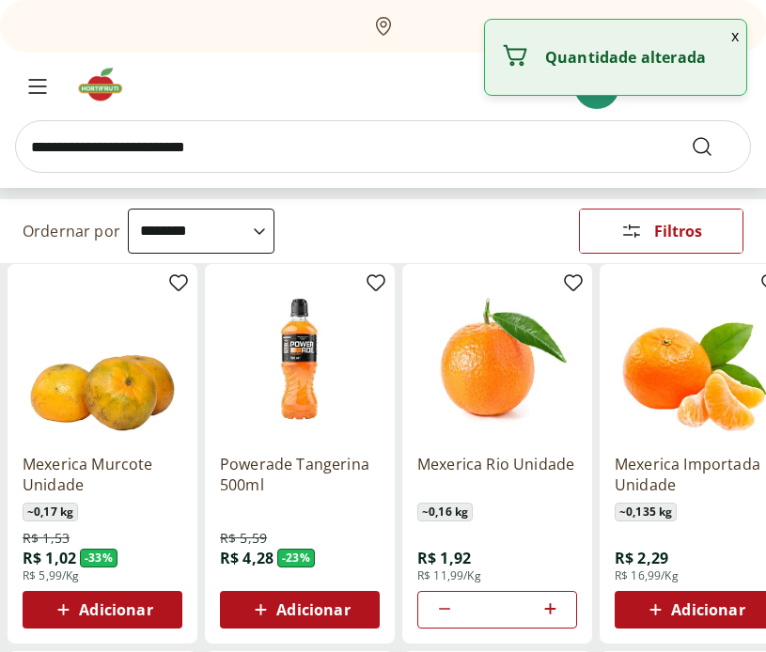
type input "*"
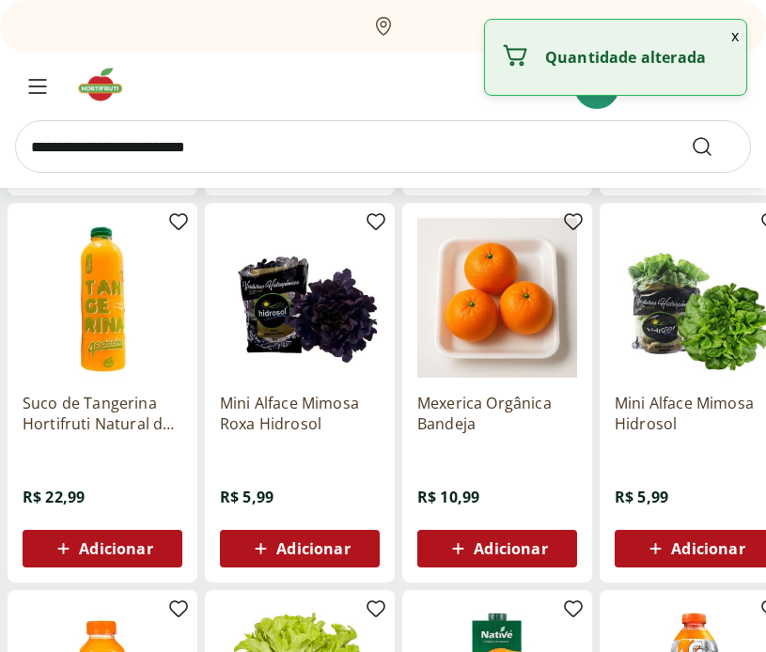
scroll to position [633, 0]
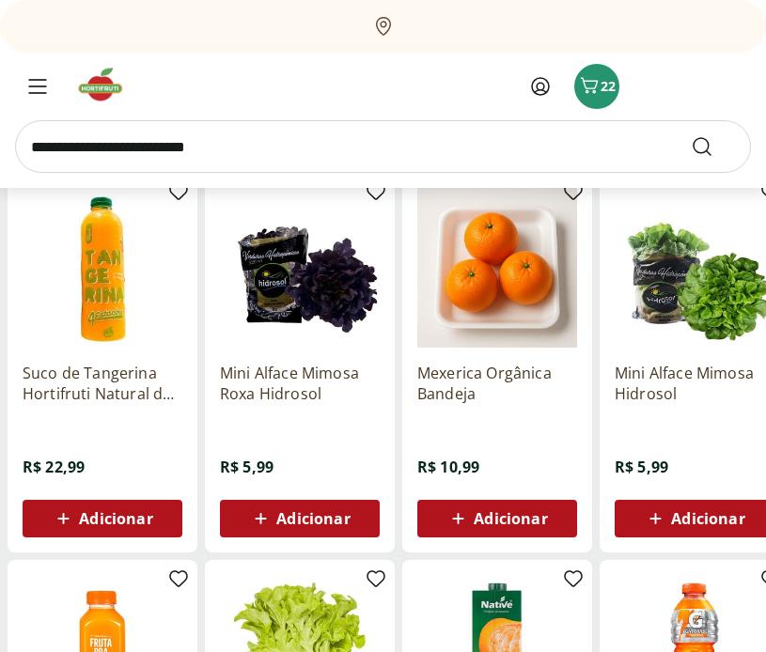
click at [181, 136] on input "search" at bounding box center [383, 146] width 736 height 53
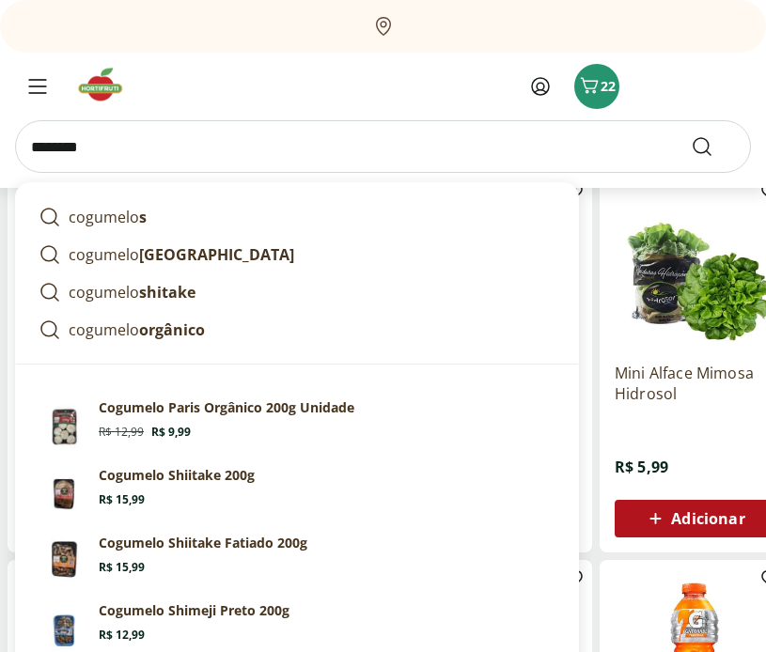
type input "********"
click at [691, 135] on button "Submit Search" at bounding box center [713, 146] width 45 height 23
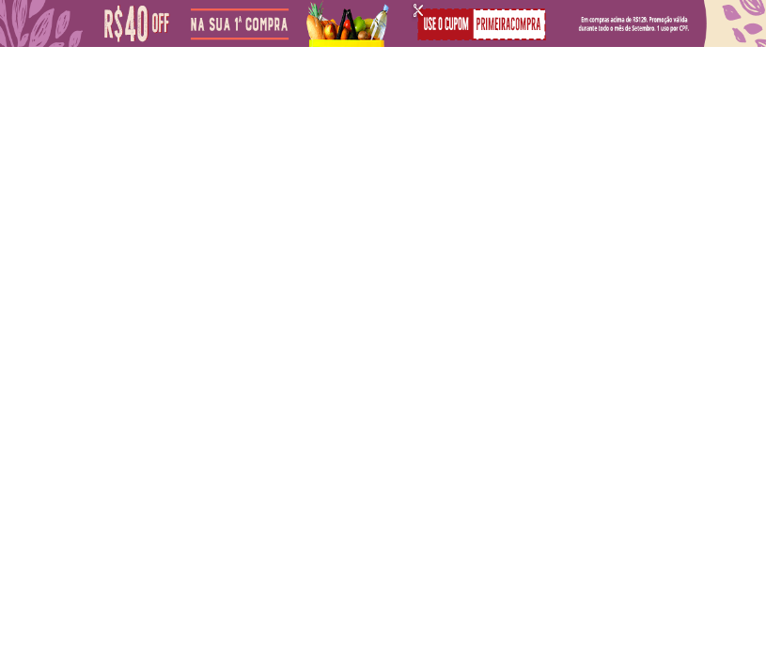
select select "**********"
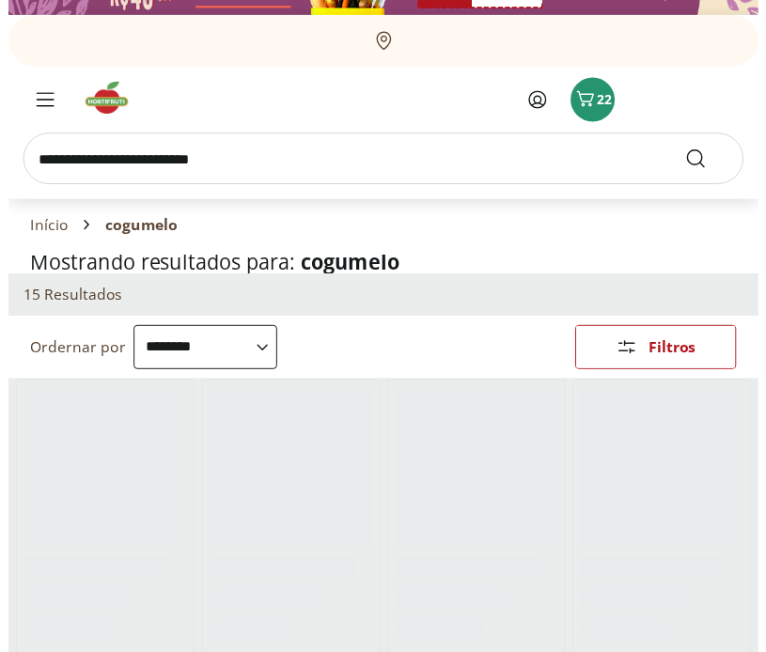
scroll to position [224, 0]
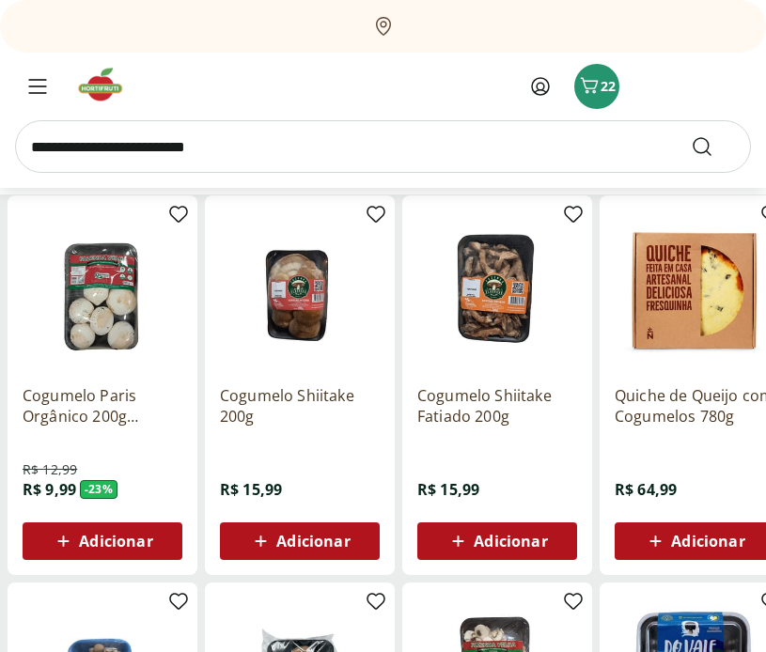
click at [88, 540] on span "Adicionar" at bounding box center [115, 541] width 73 height 15
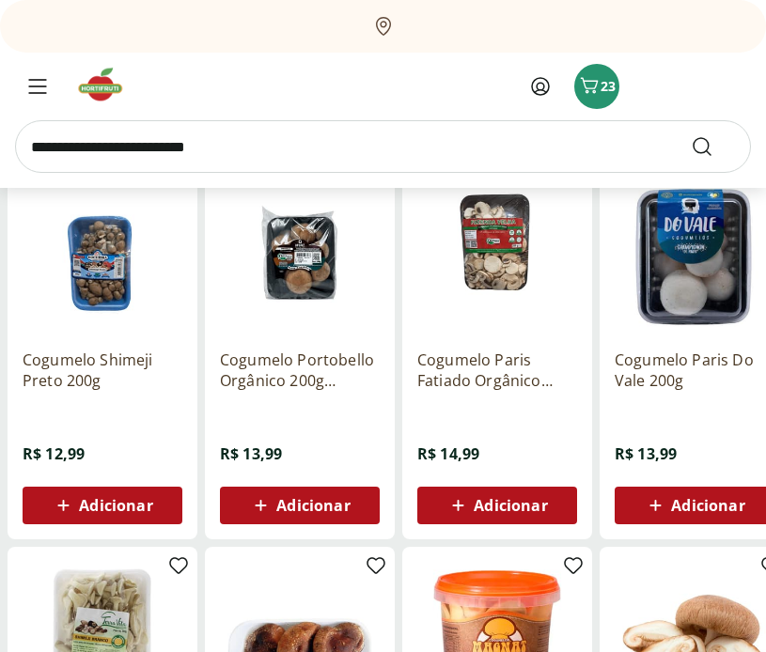
scroll to position [648, 0]
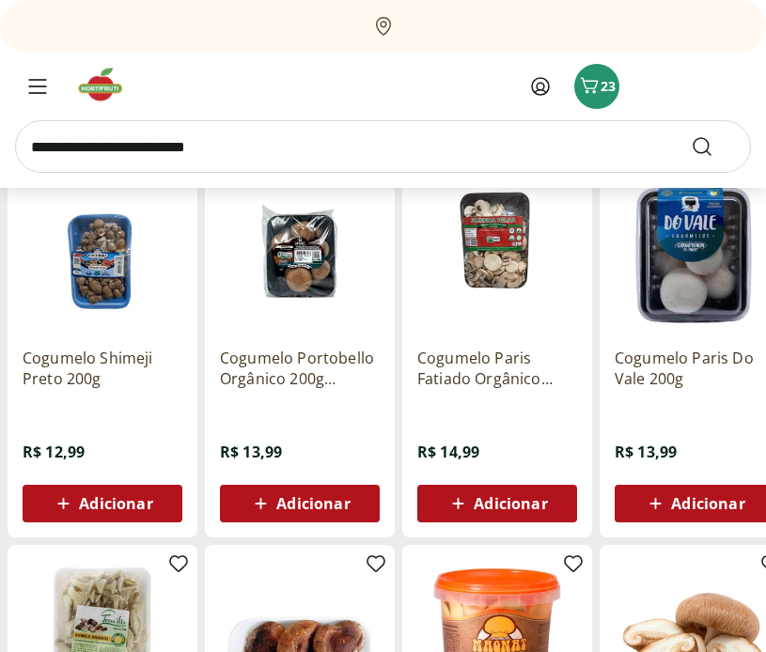
click at [294, 502] on span "Adicionar" at bounding box center [312, 503] width 73 height 15
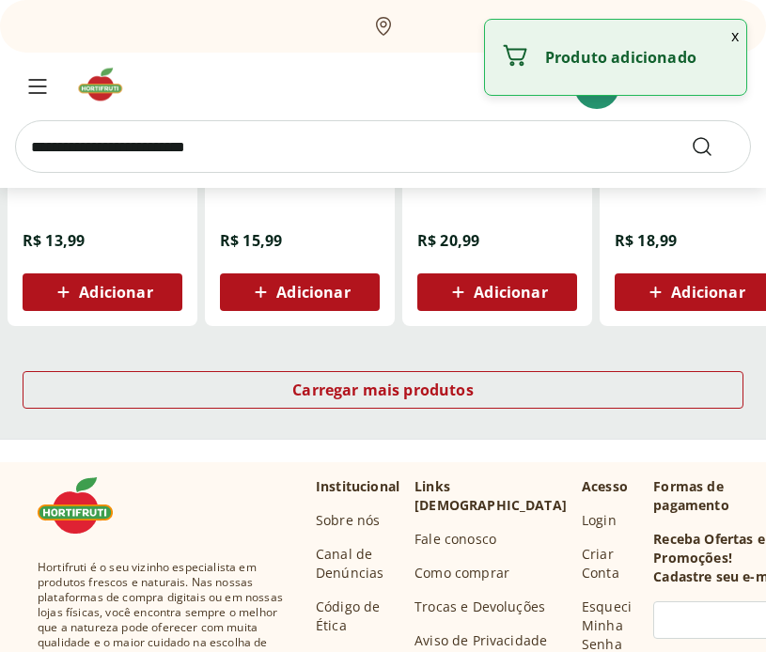
scroll to position [1250, 0]
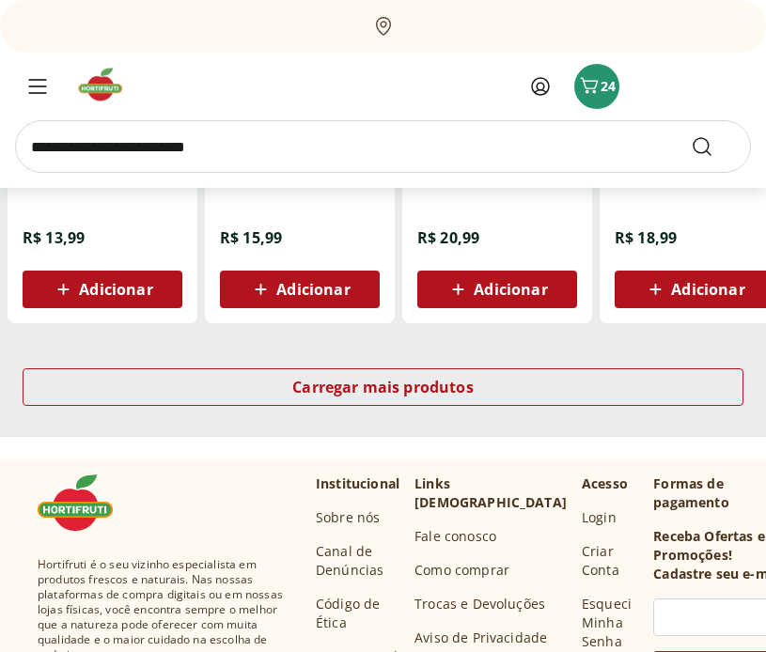
click at [208, 153] on input "search" at bounding box center [383, 146] width 736 height 53
type input "******"
click at [691, 135] on button "Submit Search" at bounding box center [713, 146] width 45 height 23
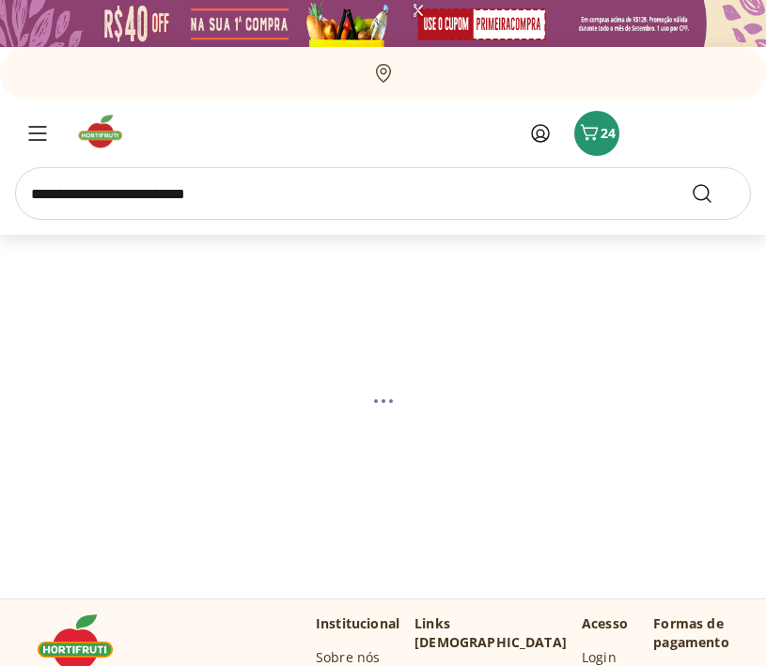
select select "**********"
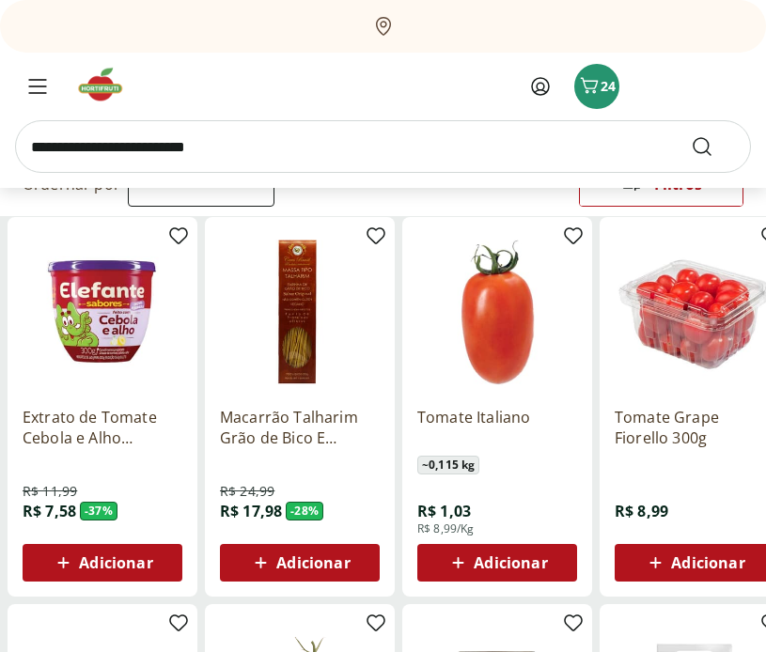
scroll to position [205, 0]
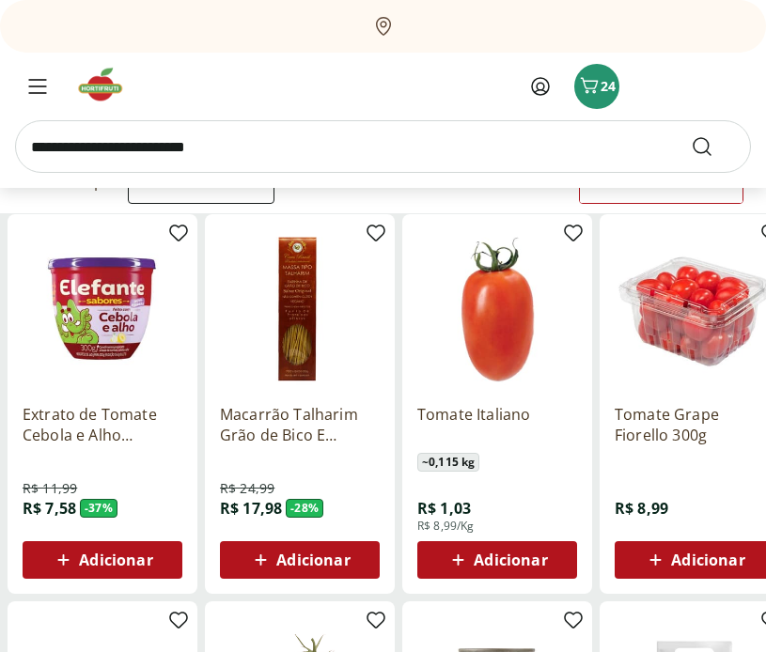
click at [482, 560] on span "Adicionar" at bounding box center [510, 560] width 73 height 15
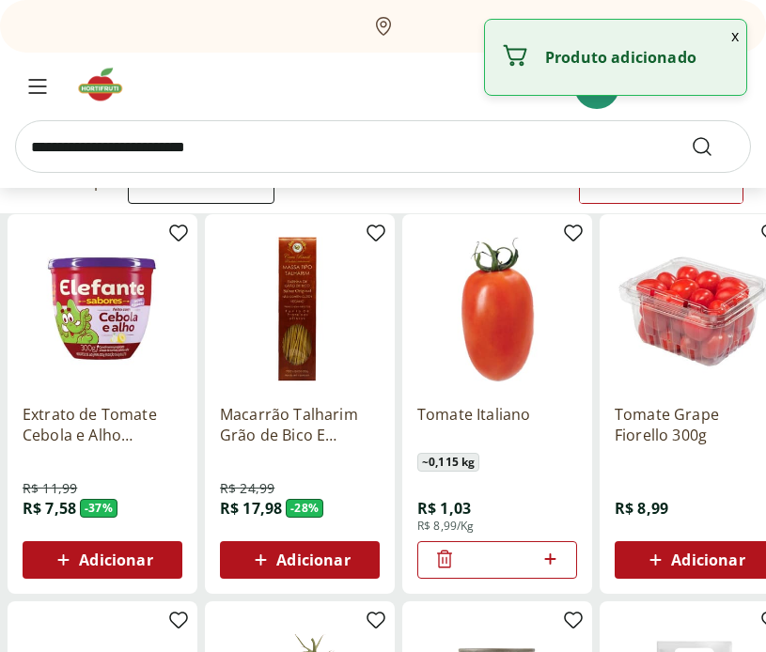
click at [554, 555] on icon at bounding box center [549, 559] width 23 height 23
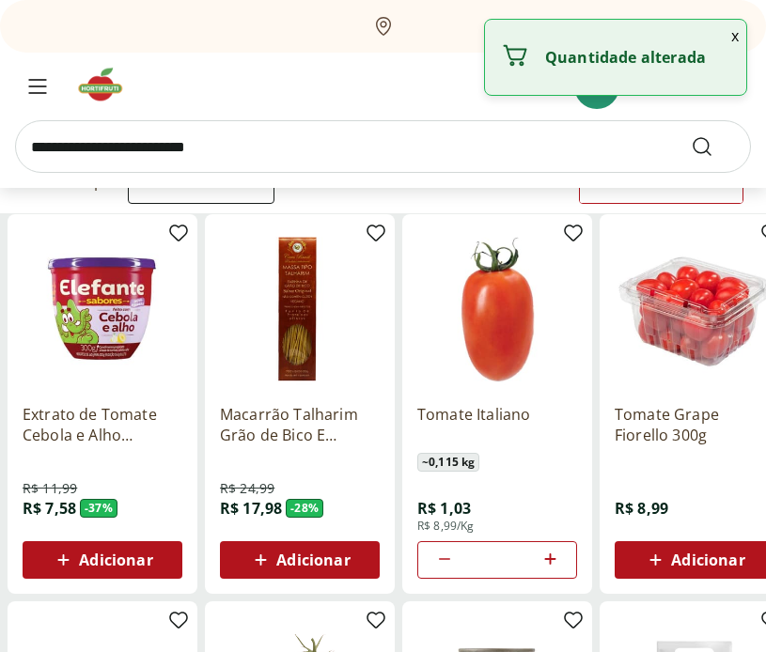
click at [554, 555] on icon at bounding box center [549, 559] width 23 height 23
type input "*"
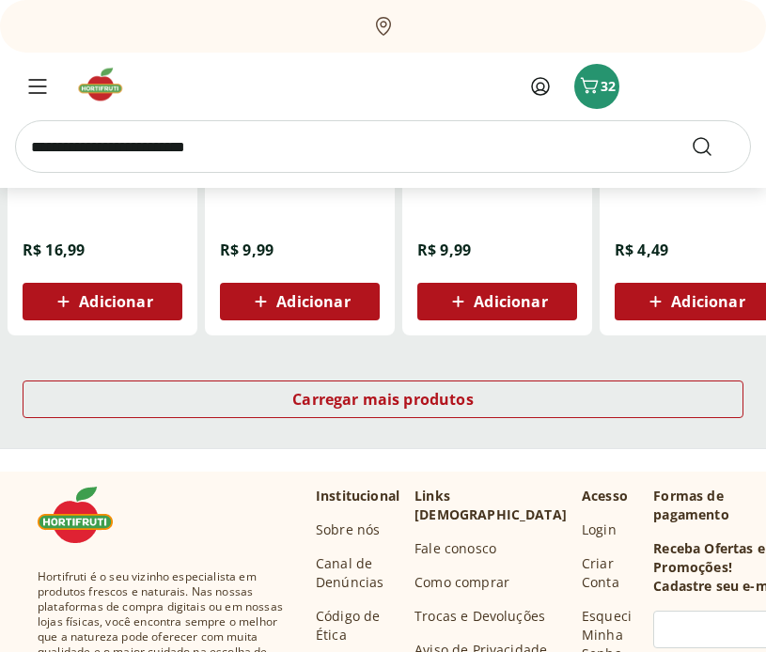
scroll to position [1250, 0]
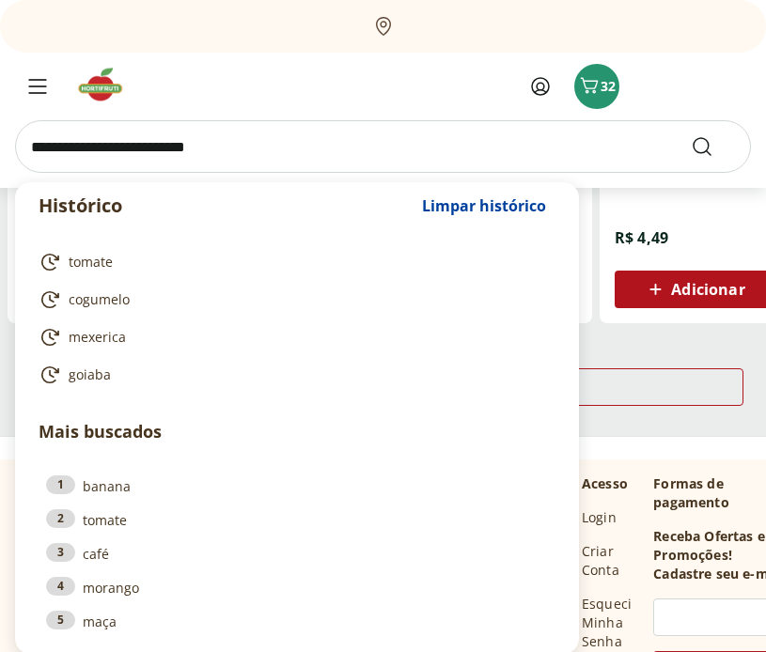
click at [145, 153] on input "search" at bounding box center [383, 146] width 736 height 53
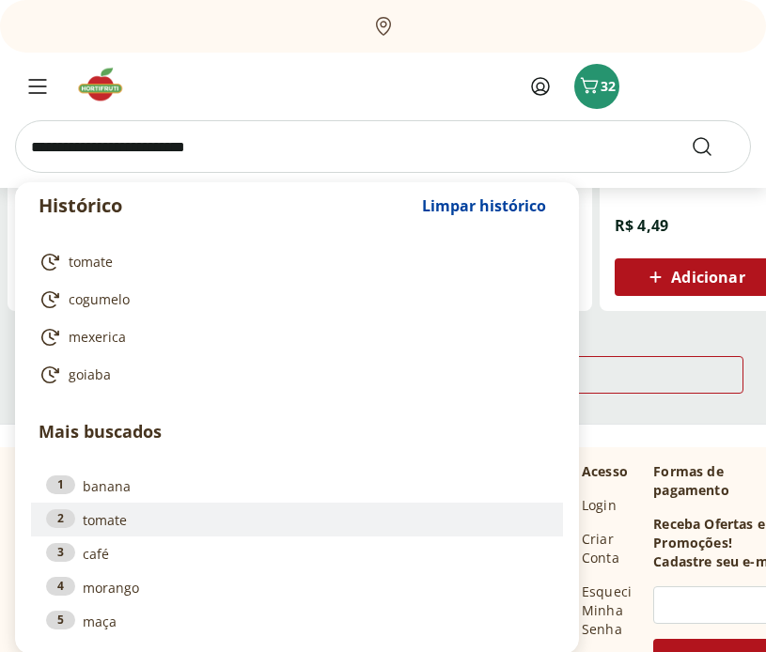
scroll to position [1335, 0]
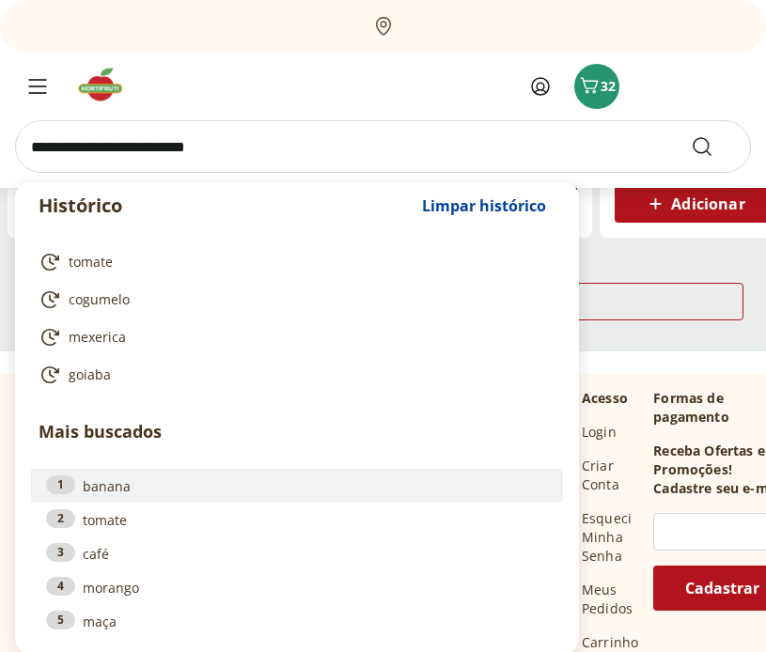
click at [122, 486] on link "1 banana" at bounding box center [297, 486] width 502 height 21
type input "******"
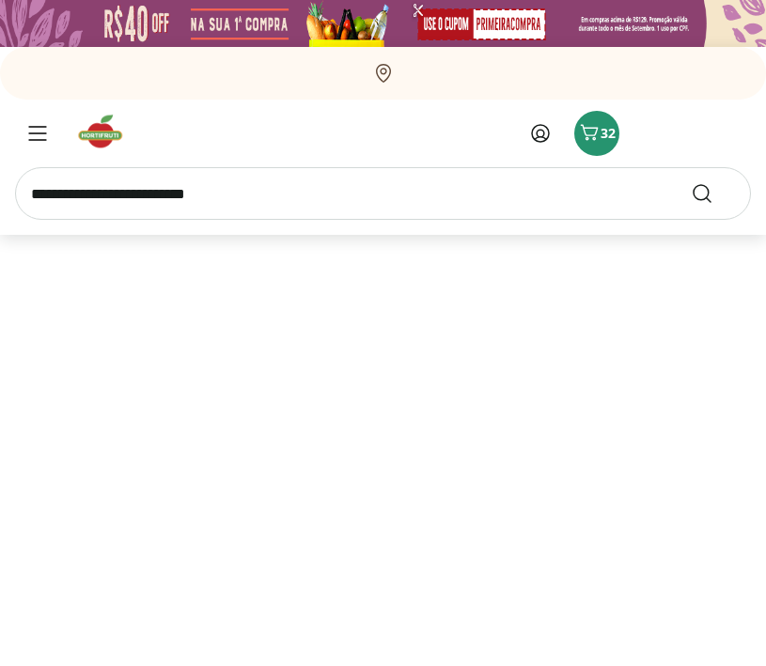
select select "**********"
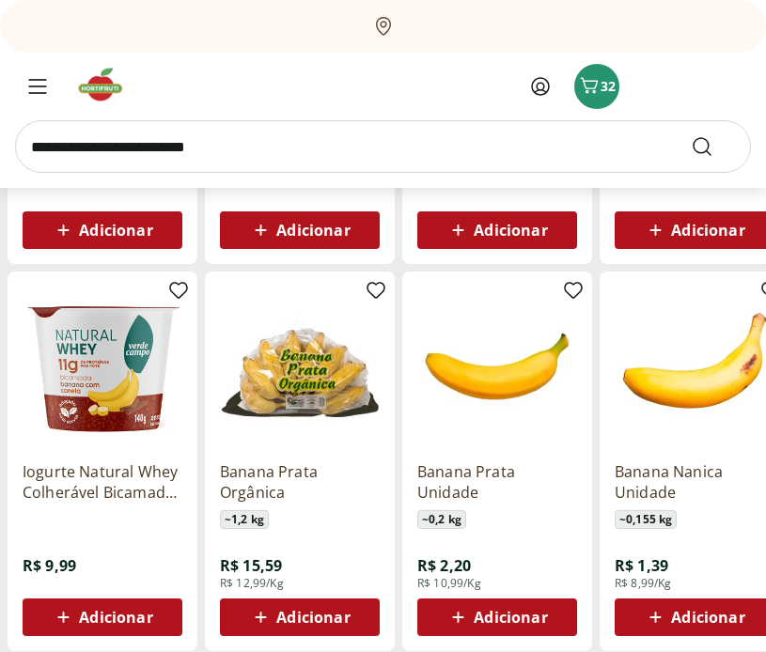
scroll to position [1005, 0]
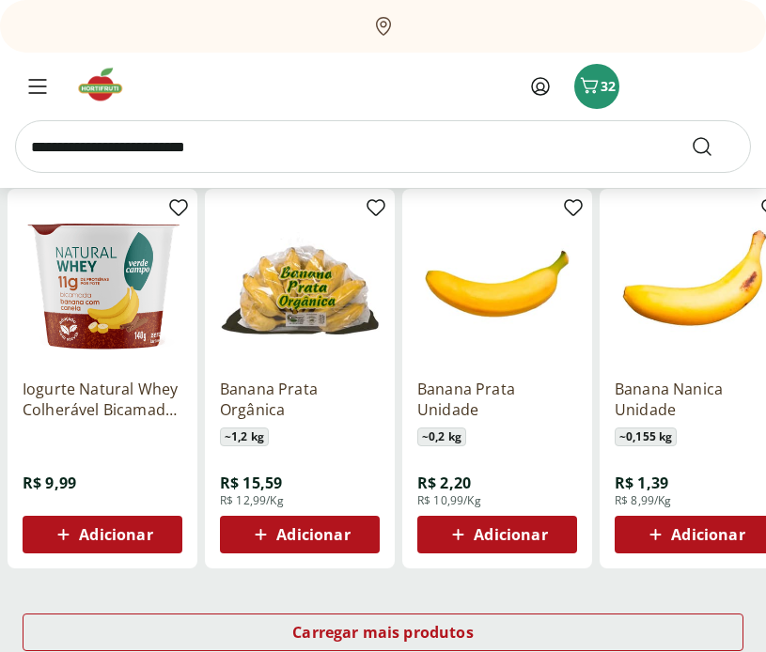
click at [533, 534] on span "Adicionar" at bounding box center [510, 534] width 73 height 15
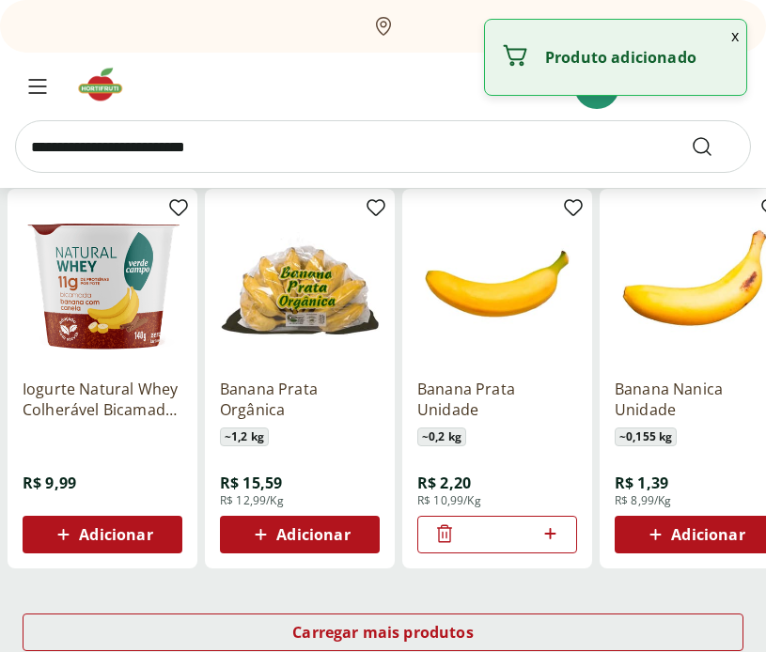
click at [554, 533] on icon at bounding box center [549, 533] width 11 height 11
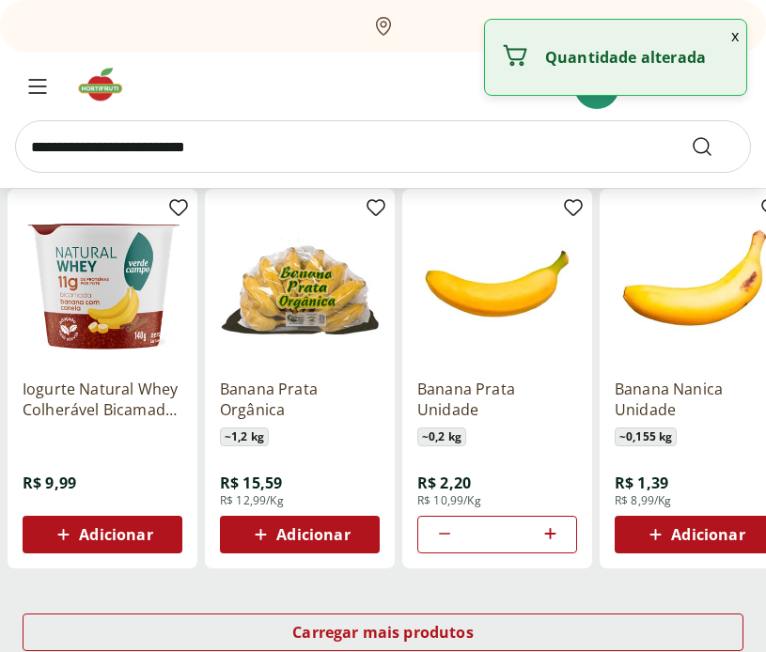
click at [554, 533] on icon at bounding box center [549, 533] width 11 height 11
type input "**"
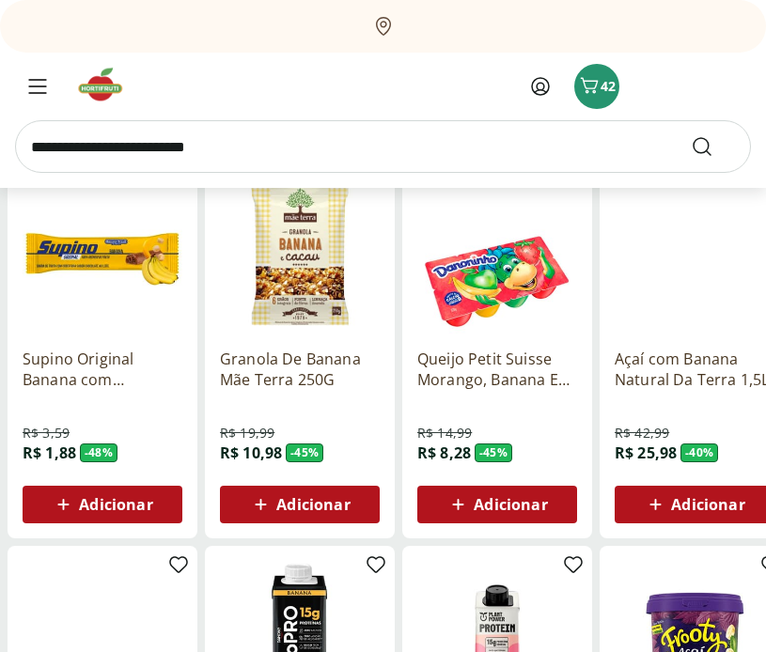
scroll to position [0, 0]
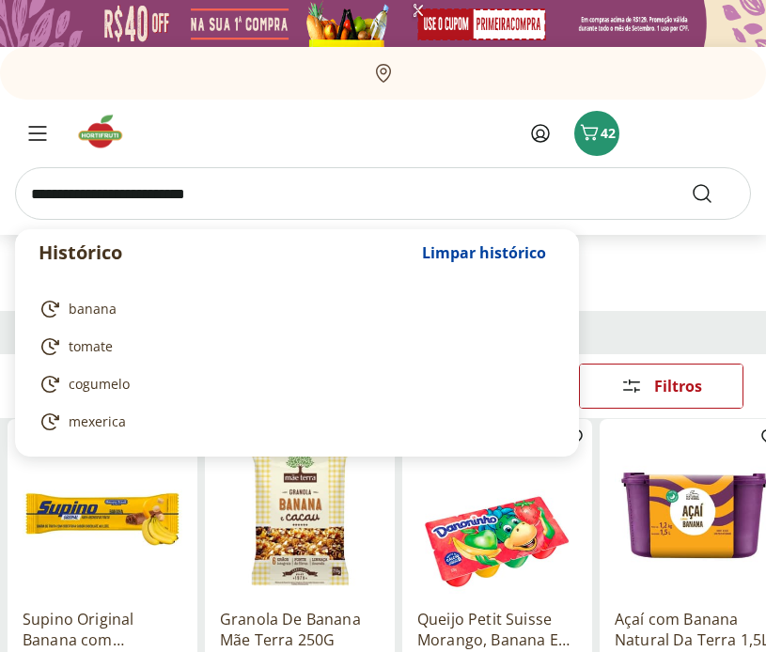
click at [226, 197] on input "search" at bounding box center [383, 193] width 736 height 53
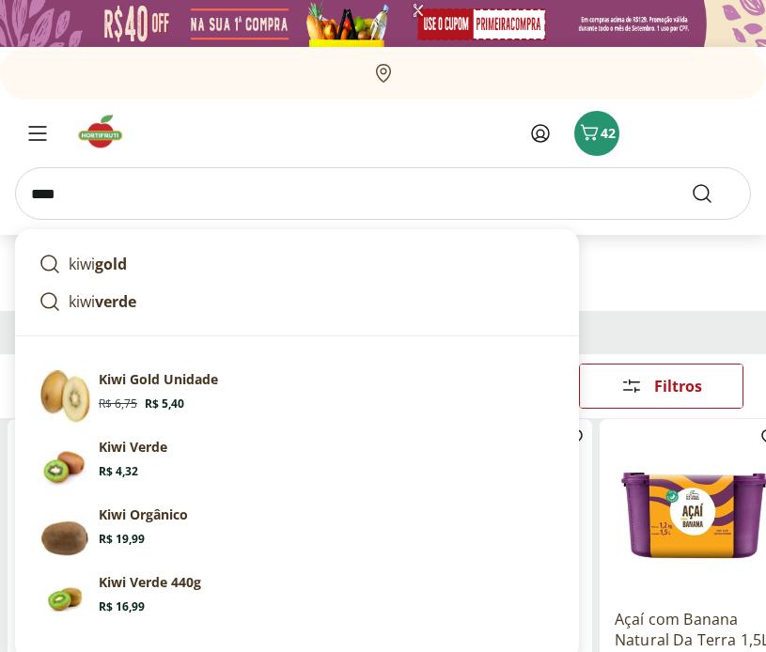
type input "****"
click at [691, 182] on button "Submit Search" at bounding box center [713, 193] width 45 height 23
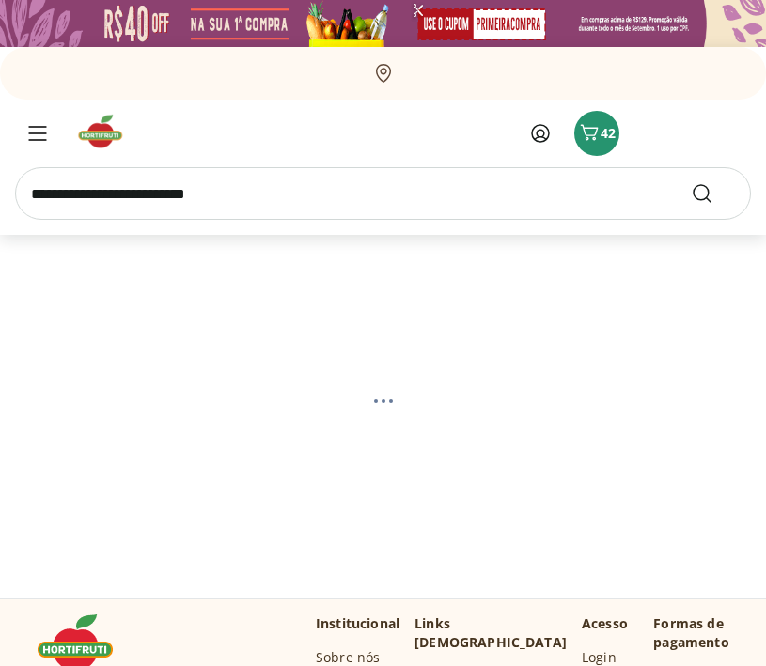
select select "**********"
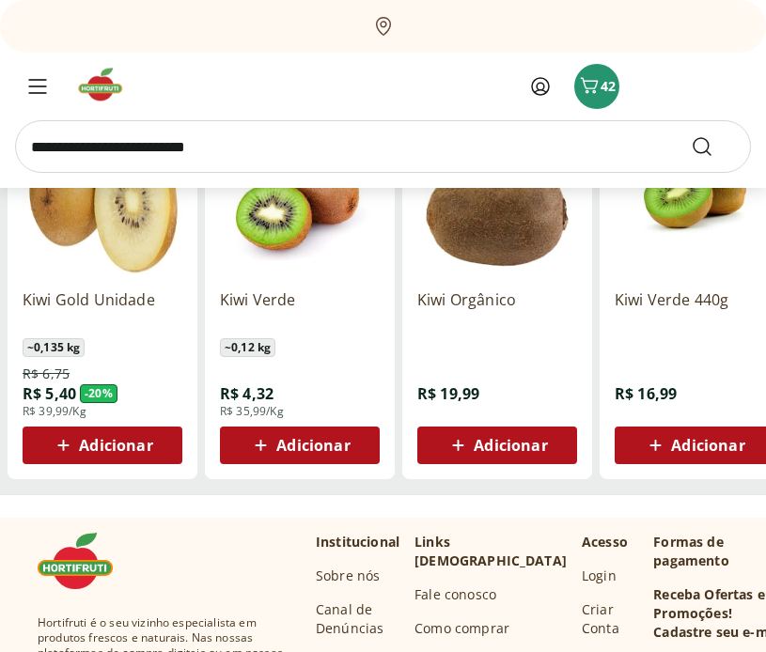
scroll to position [323, 0]
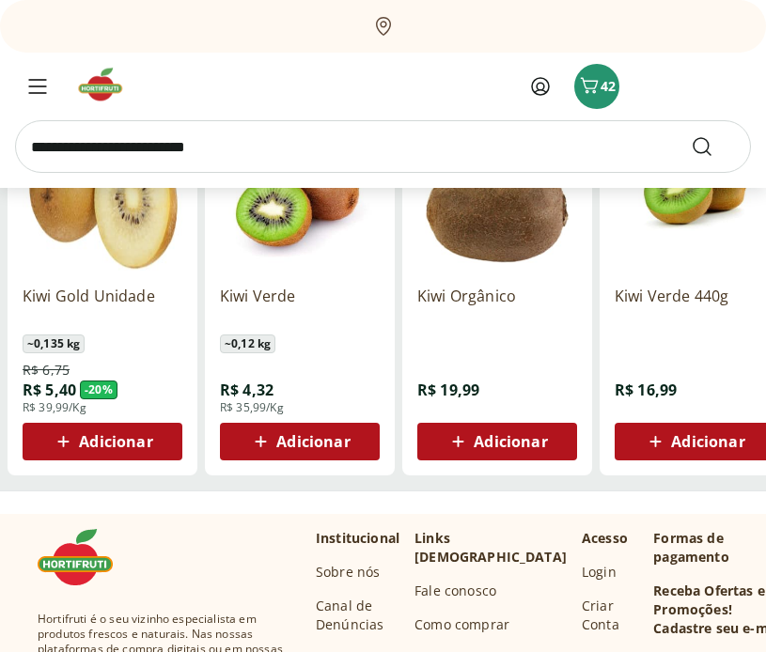
click at [297, 444] on span "Adicionar" at bounding box center [312, 441] width 73 height 15
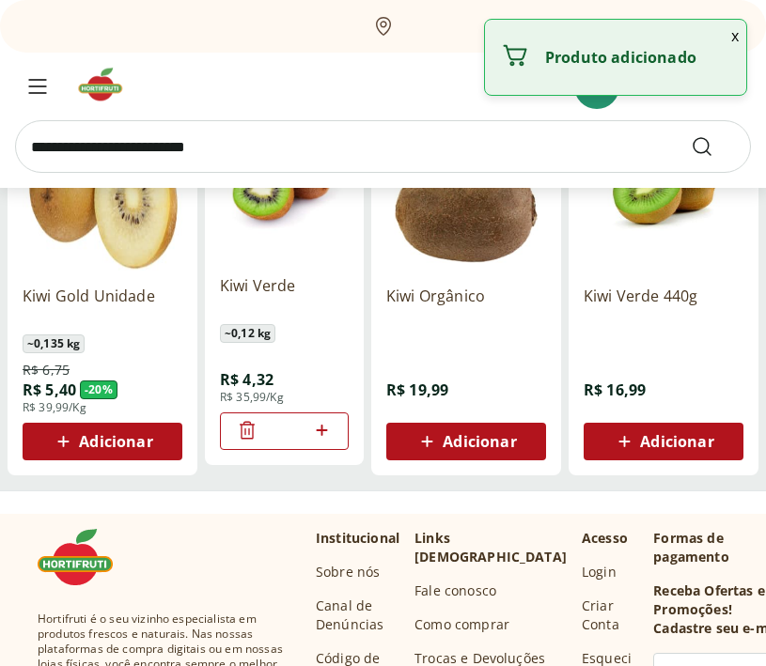
click at [329, 430] on icon at bounding box center [321, 430] width 23 height 23
type input "*"
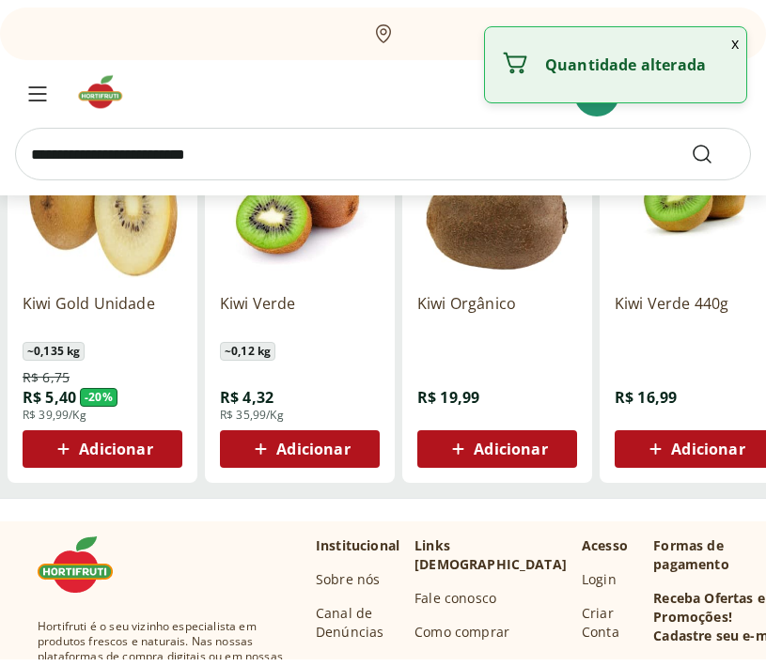
scroll to position [0, 0]
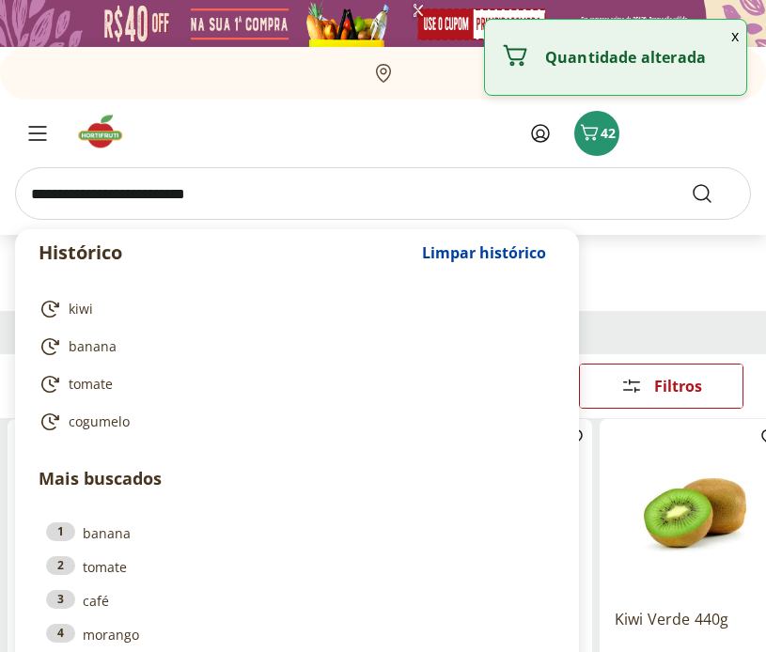
click at [223, 178] on input "search" at bounding box center [383, 193] width 736 height 53
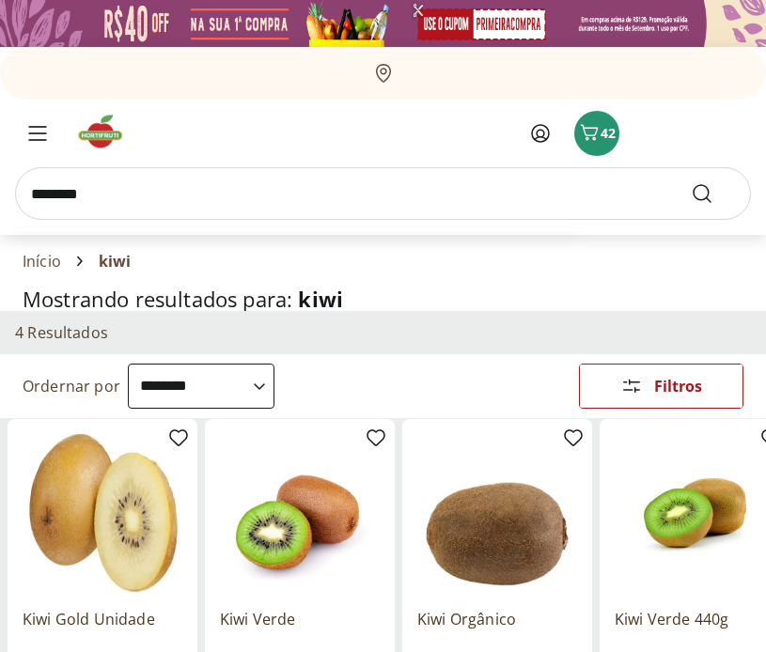
type input "********"
click at [691, 182] on button "Submit Search" at bounding box center [713, 193] width 45 height 23
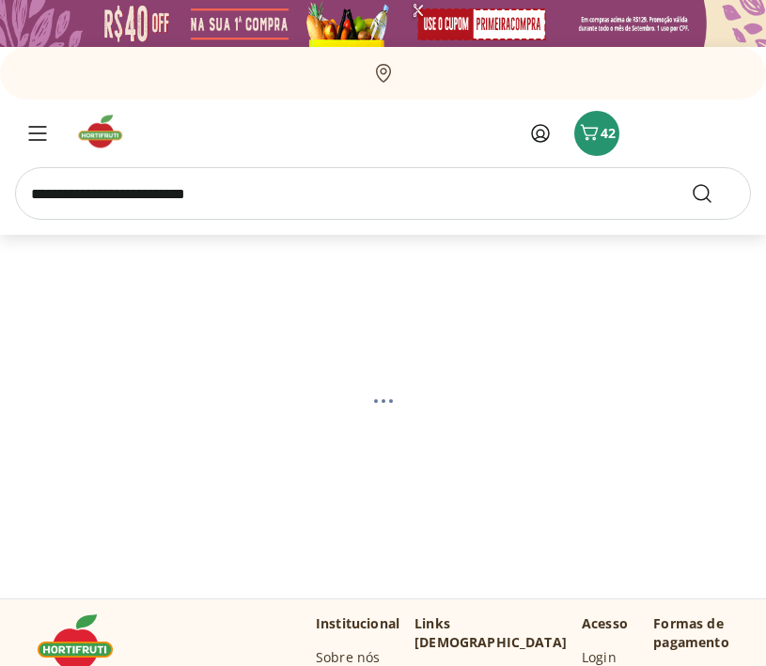
select select "**********"
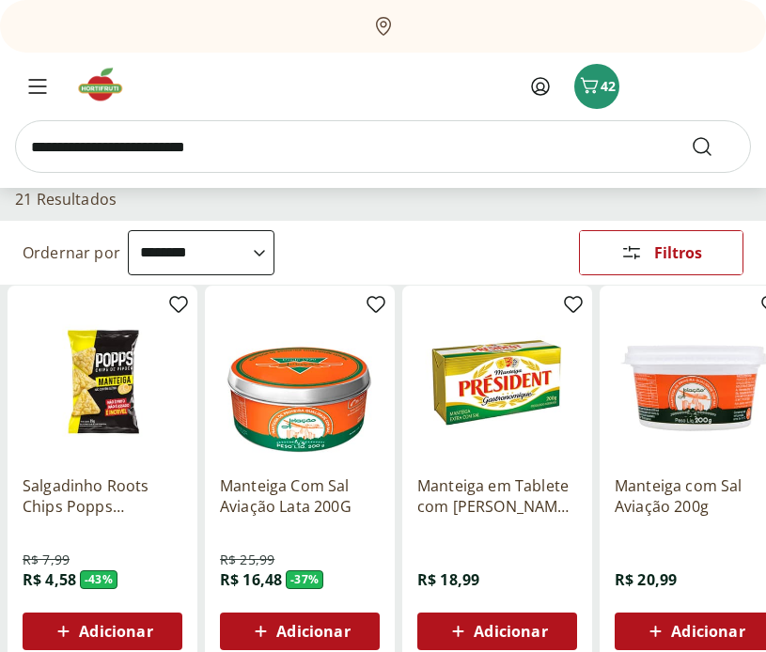
scroll to position [148, 0]
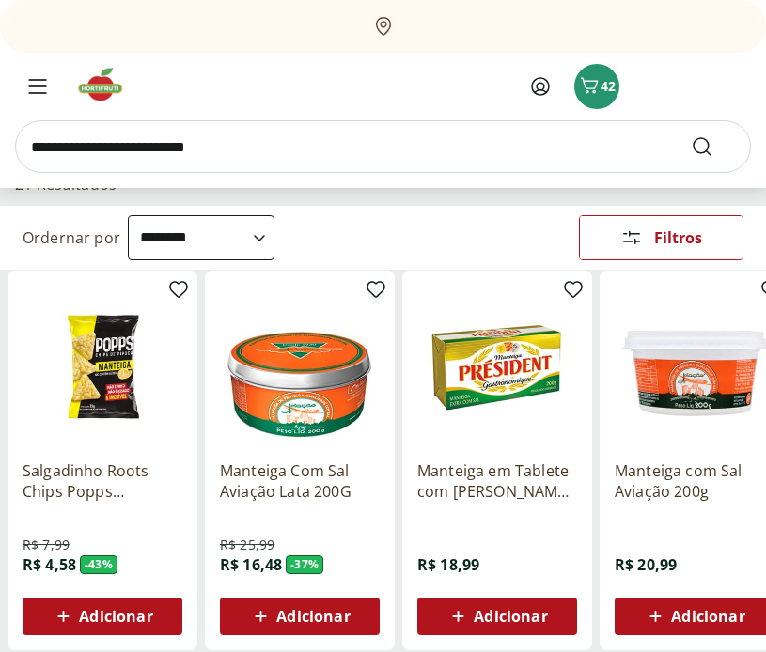
click at [304, 622] on span "Adicionar" at bounding box center [312, 616] width 73 height 15
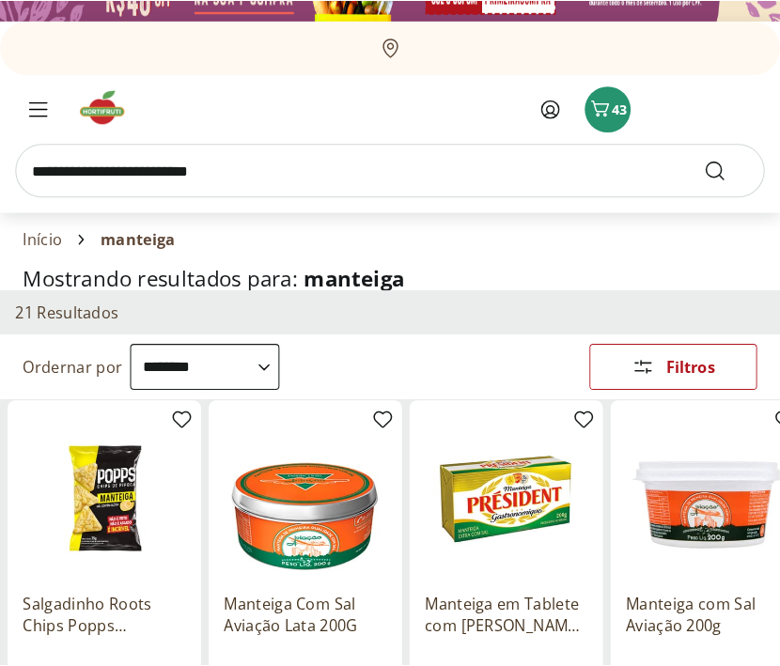
scroll to position [121, 0]
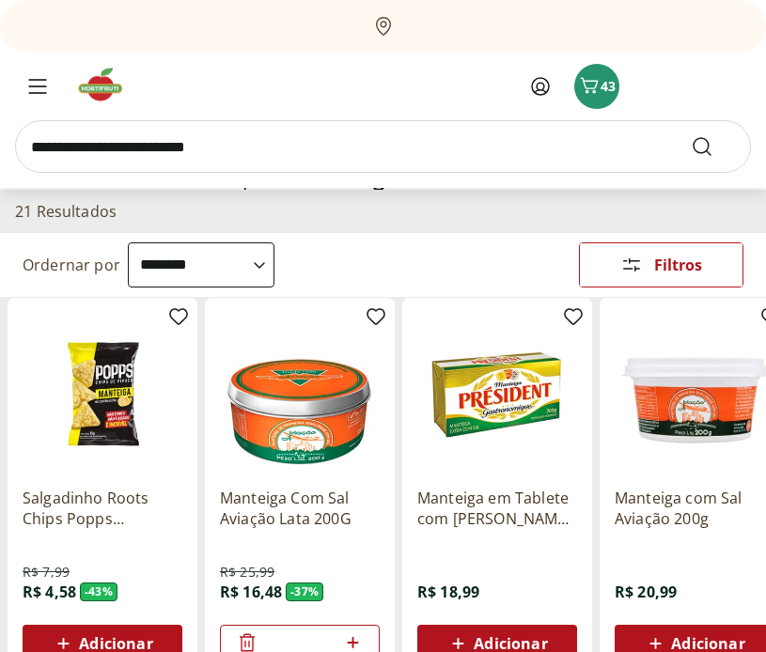
click at [181, 147] on input "search" at bounding box center [383, 146] width 736 height 53
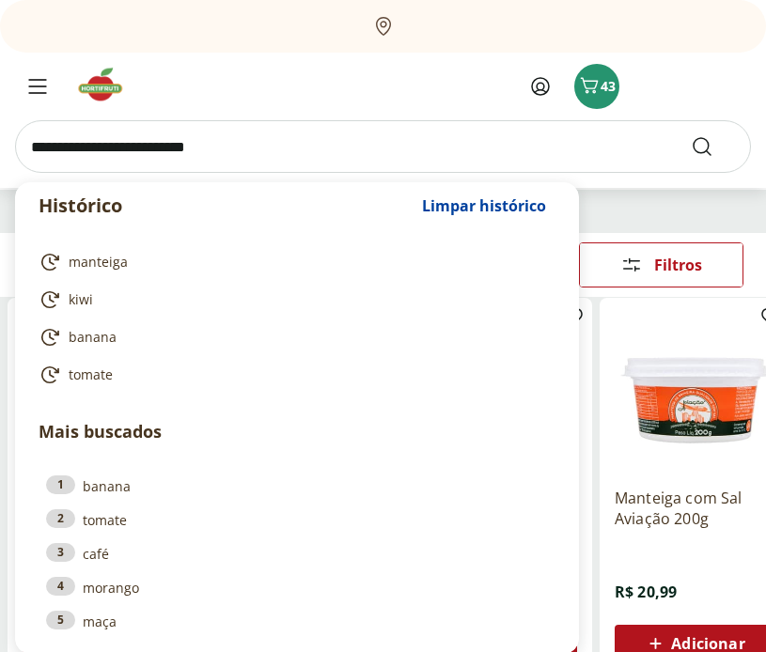
click at [296, 80] on div at bounding box center [199, 86] width 368 height 45
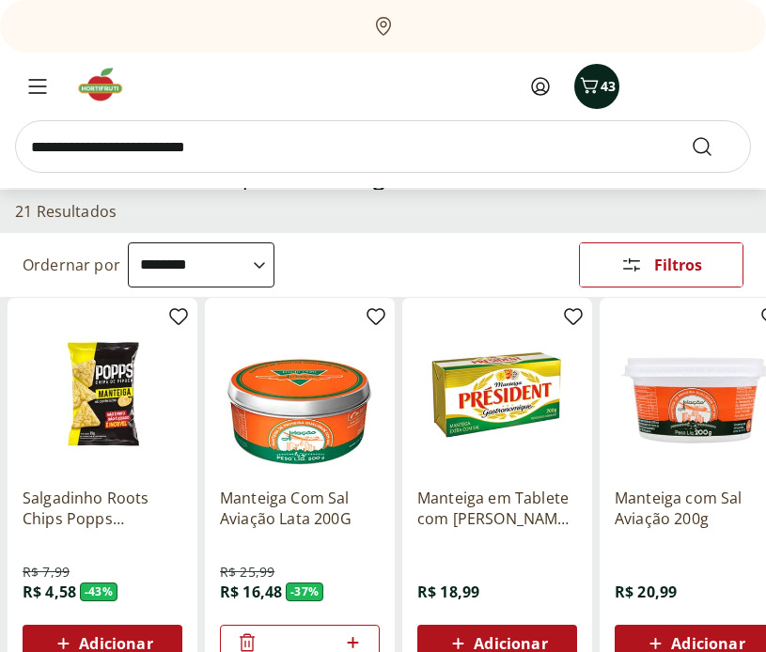
click at [592, 85] on icon "Carrinho" at bounding box center [589, 85] width 23 height 23
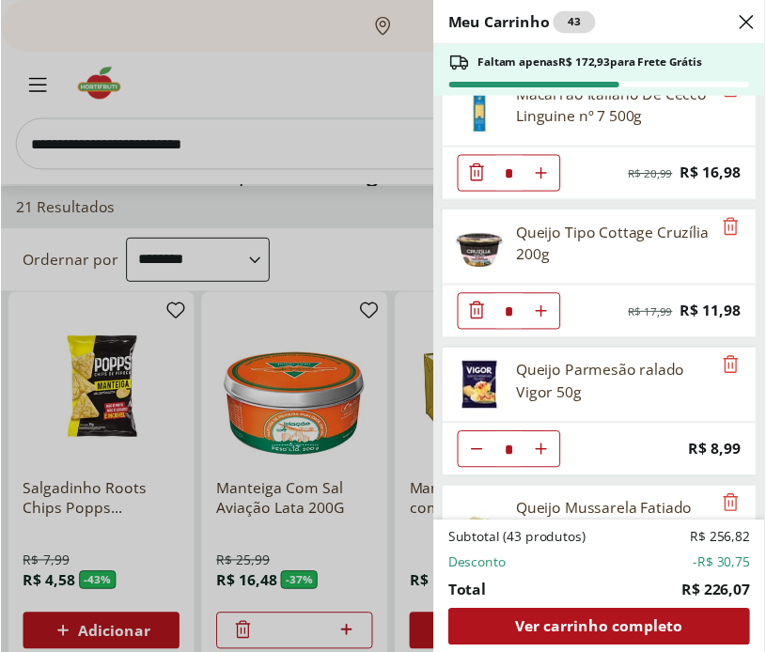
scroll to position [0, 0]
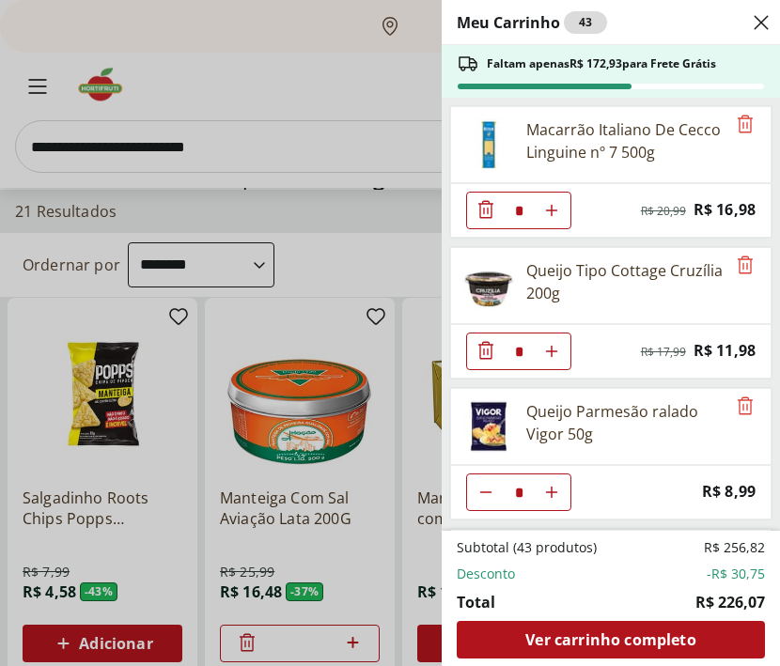
click at [328, 140] on div "Meu Carrinho 43 Faltam apenas R$ 172,93 para Frete Grátis Macarrão Italiano De …" at bounding box center [390, 333] width 780 height 666
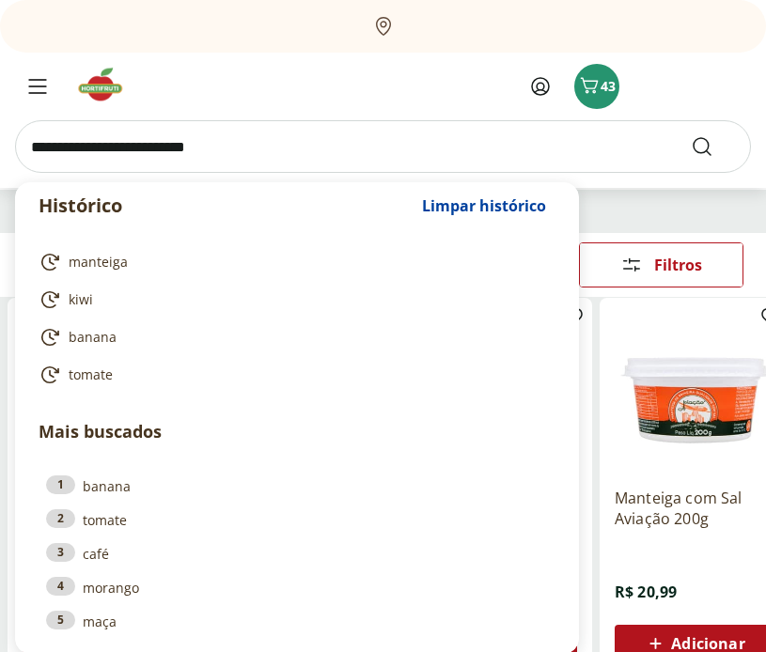
click at [296, 150] on input "search" at bounding box center [383, 146] width 736 height 53
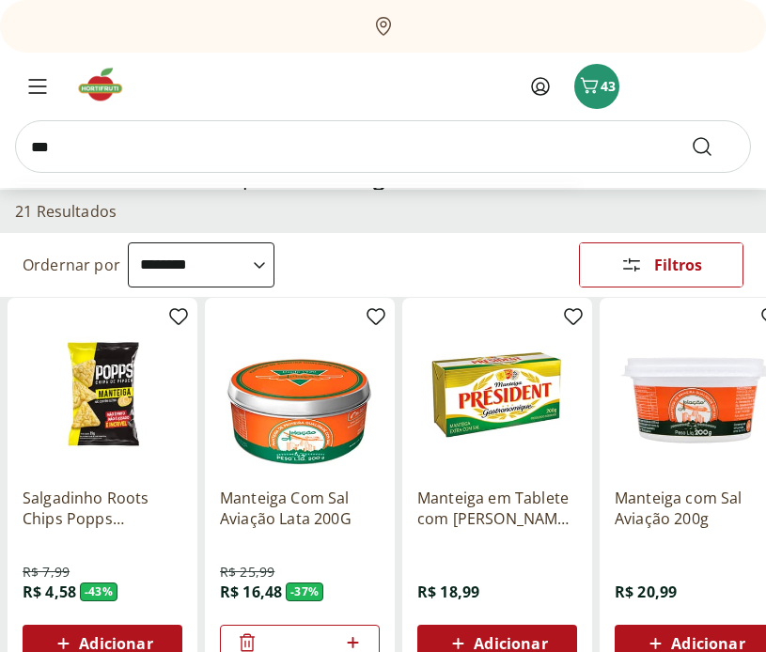
type input "***"
click at [691, 135] on button "Submit Search" at bounding box center [713, 146] width 45 height 23
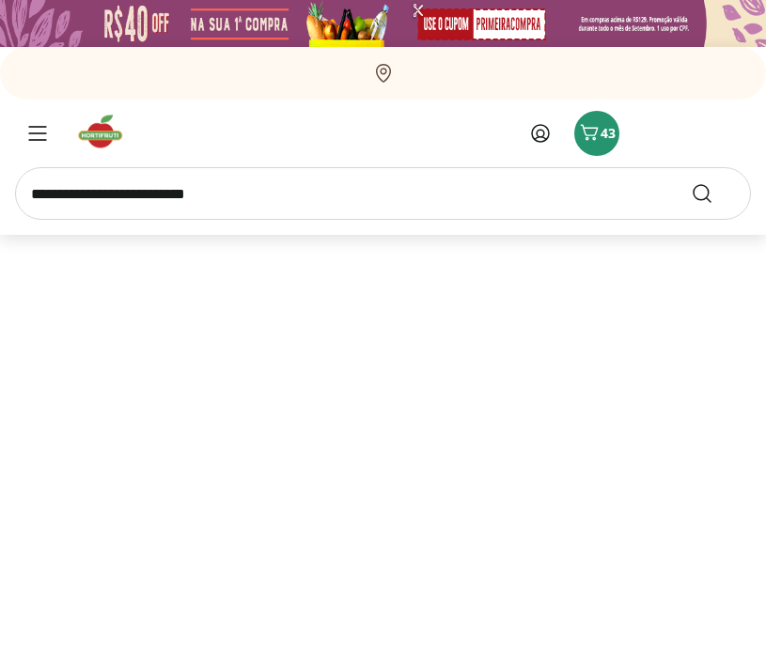
select select "**********"
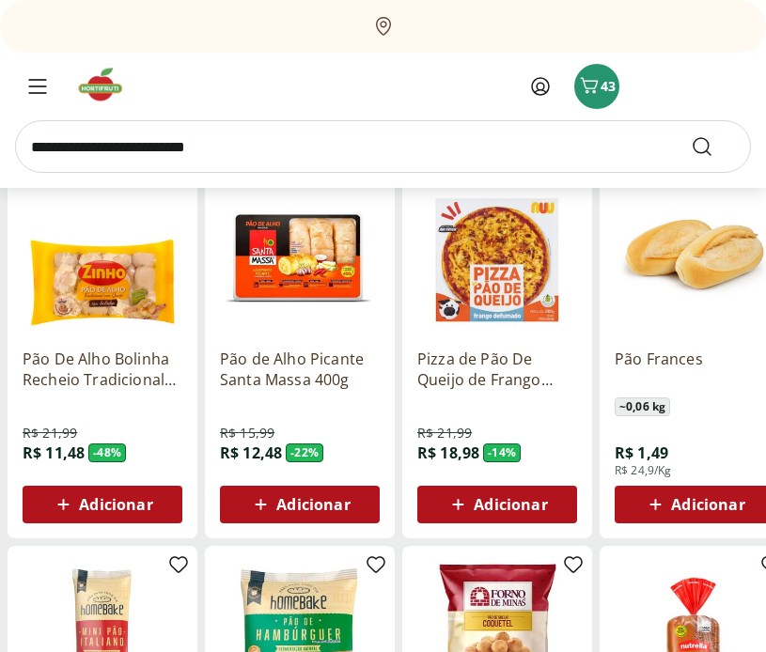
scroll to position [261, 0]
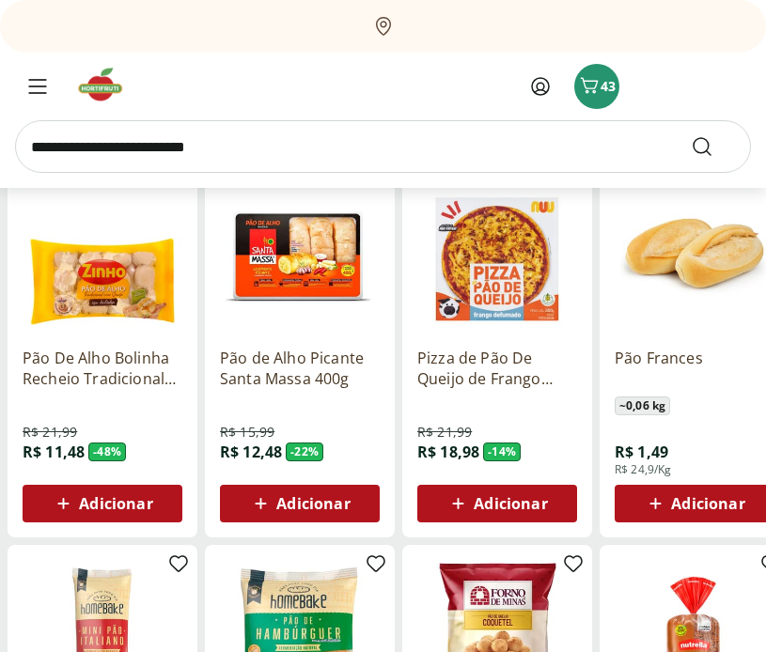
click at [701, 500] on span "Adicionar" at bounding box center [707, 503] width 73 height 15
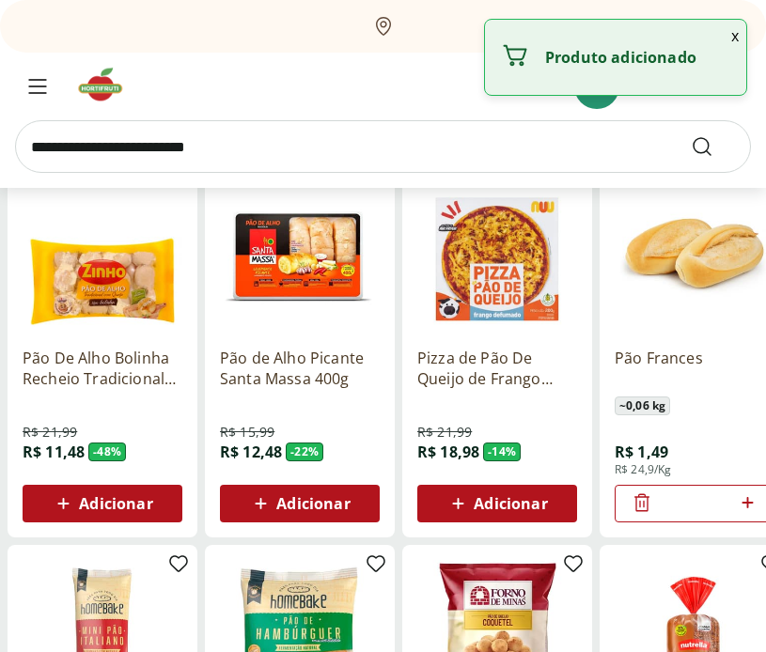
click at [752, 502] on icon at bounding box center [747, 502] width 23 height 23
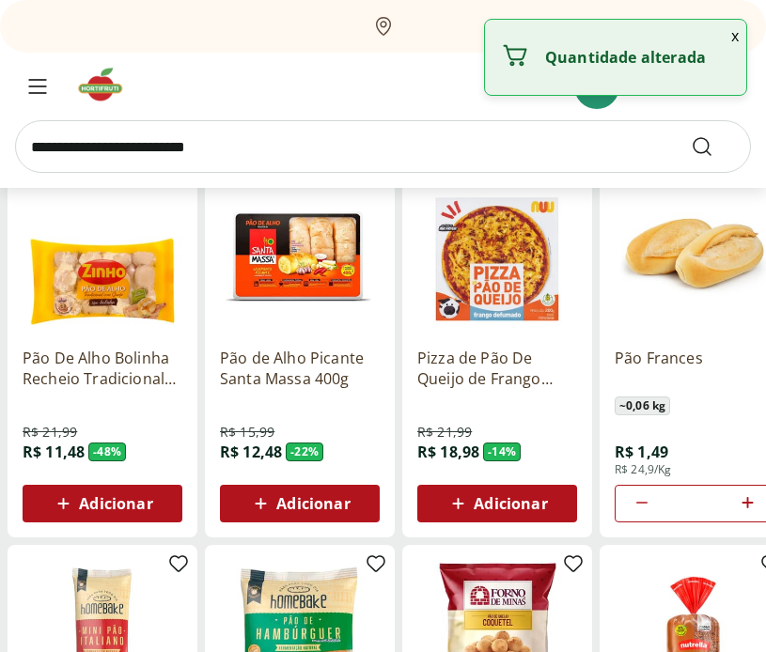
click at [752, 502] on icon at bounding box center [747, 502] width 23 height 23
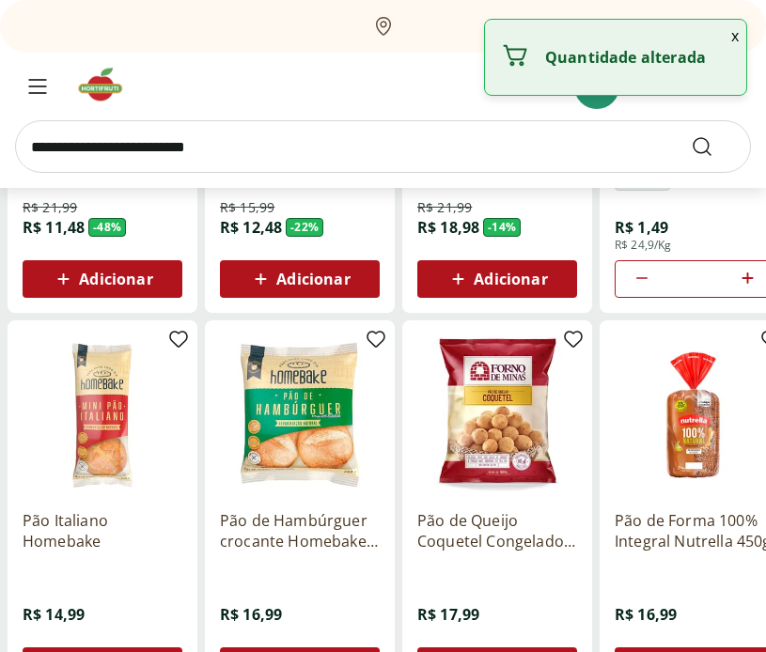
type input "*"
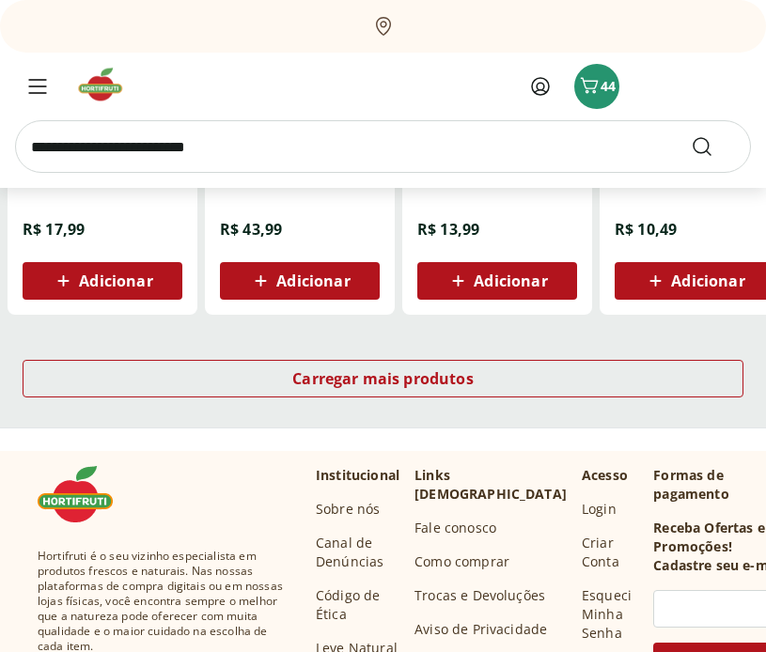
scroll to position [1332, 0]
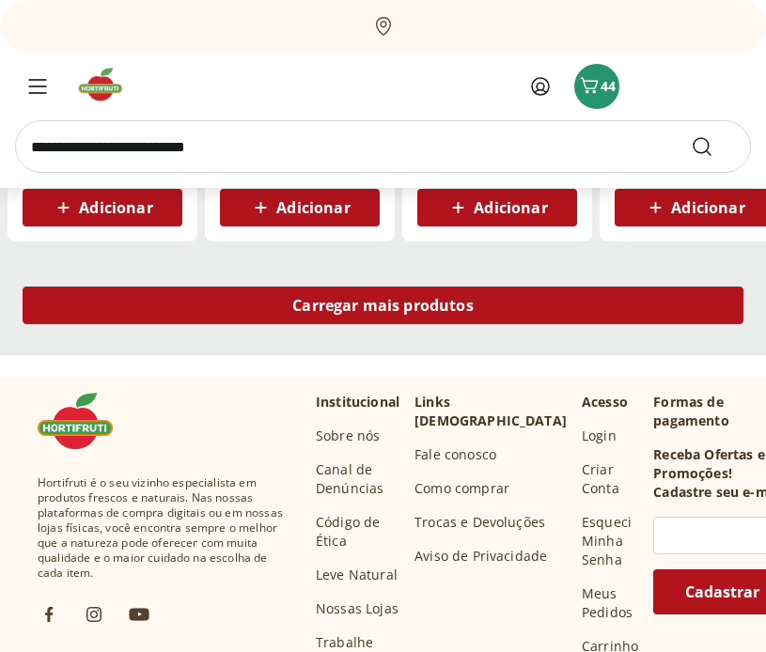
click at [538, 309] on div "Carregar mais produtos" at bounding box center [383, 306] width 721 height 38
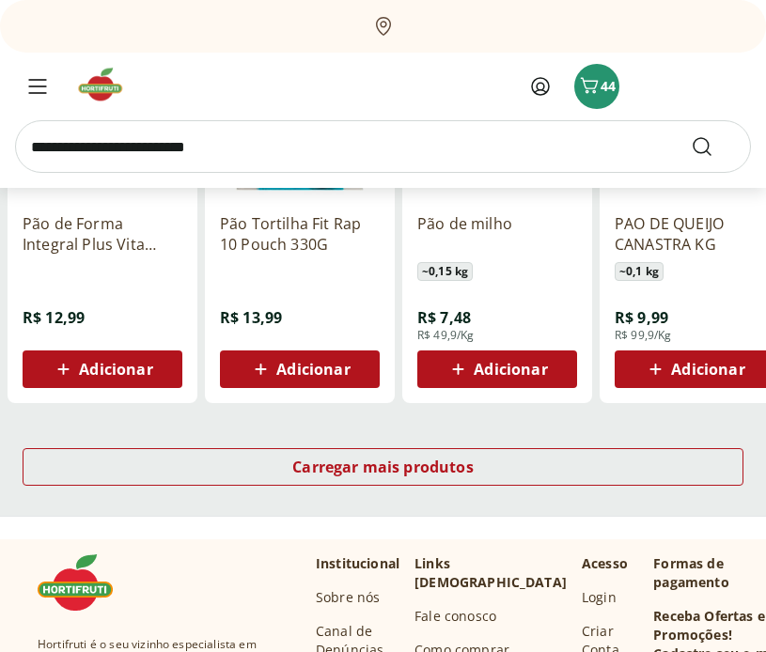
scroll to position [2345, 0]
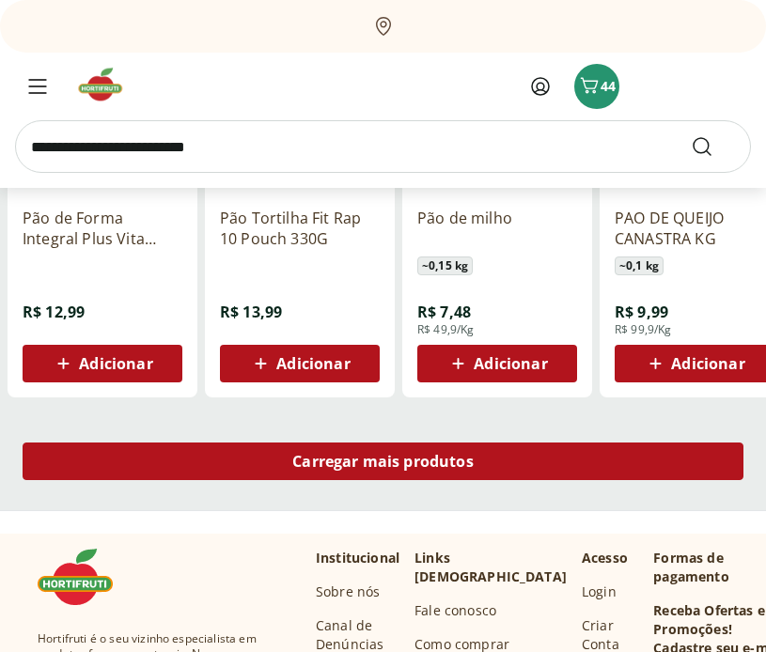
click at [447, 460] on span "Carregar mais produtos" at bounding box center [382, 461] width 181 height 15
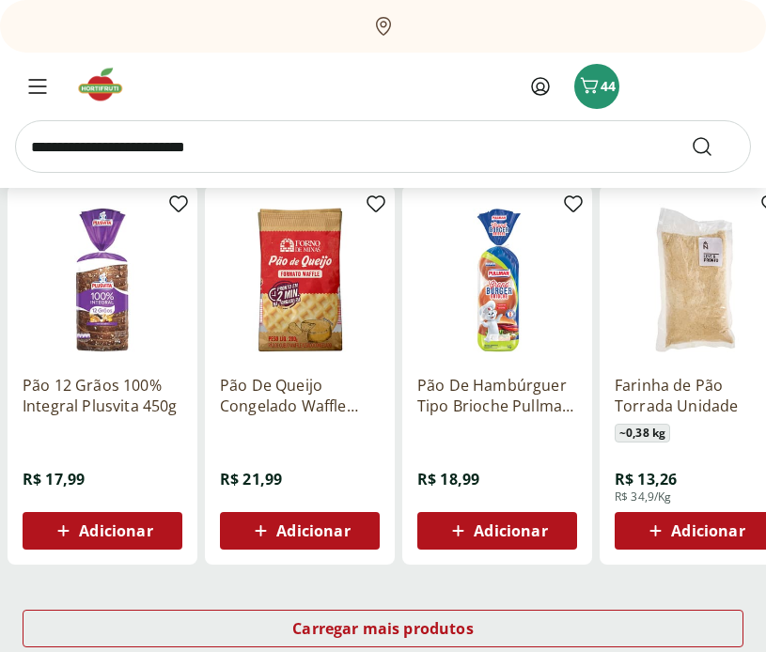
scroll to position [3351, 0]
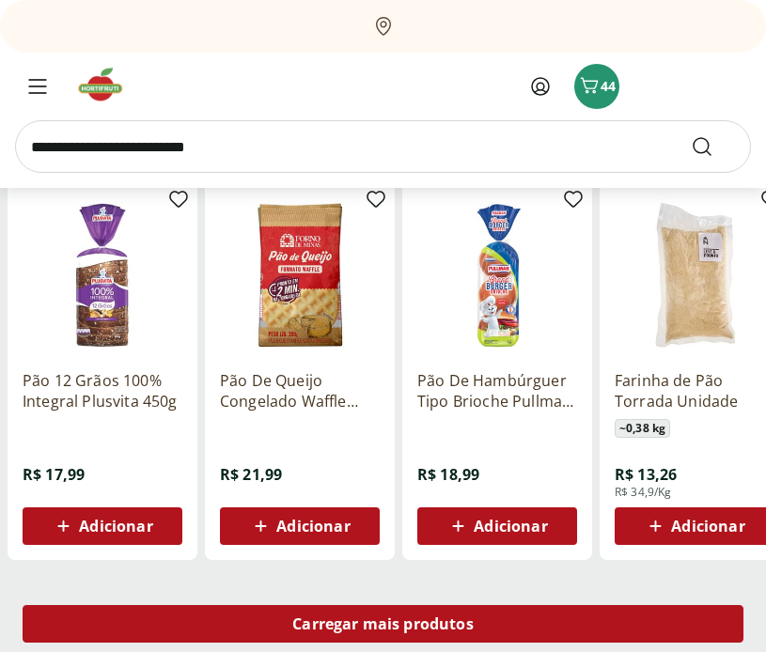
click at [472, 641] on div "Carregar mais produtos" at bounding box center [383, 624] width 721 height 38
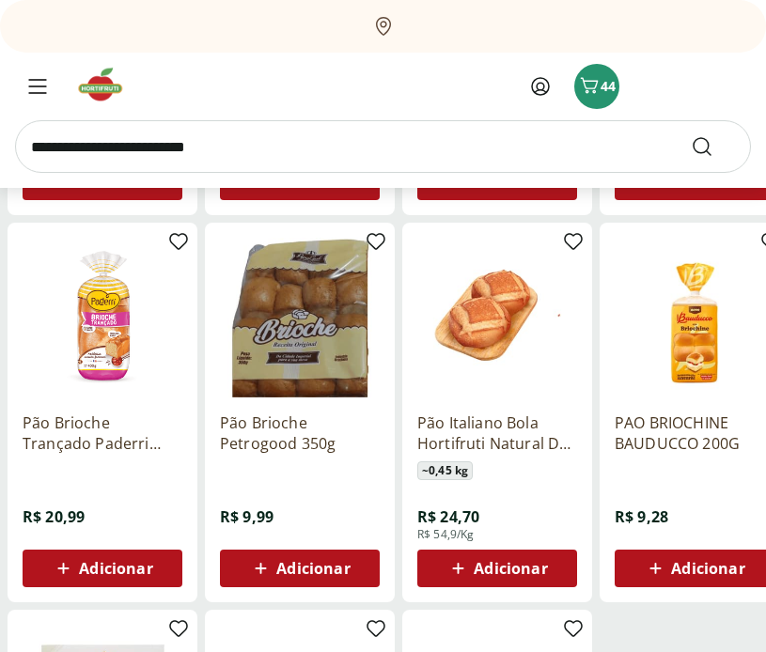
scroll to position [4094, 0]
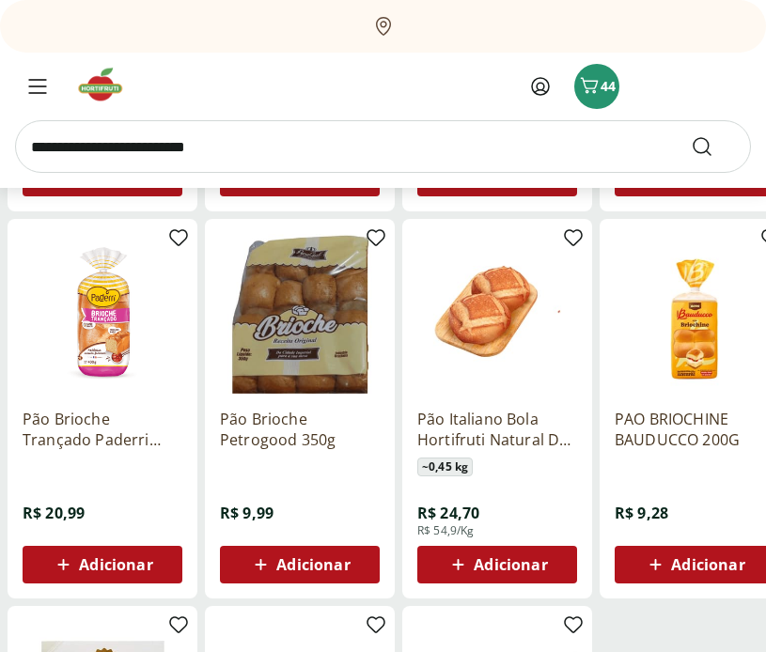
click at [326, 560] on span "Adicionar" at bounding box center [312, 564] width 73 height 15
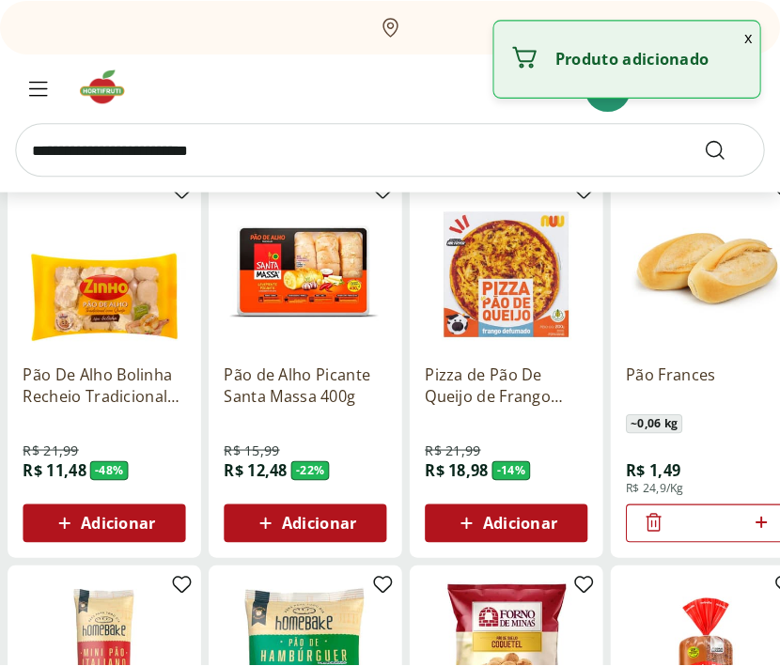
scroll to position [0, 0]
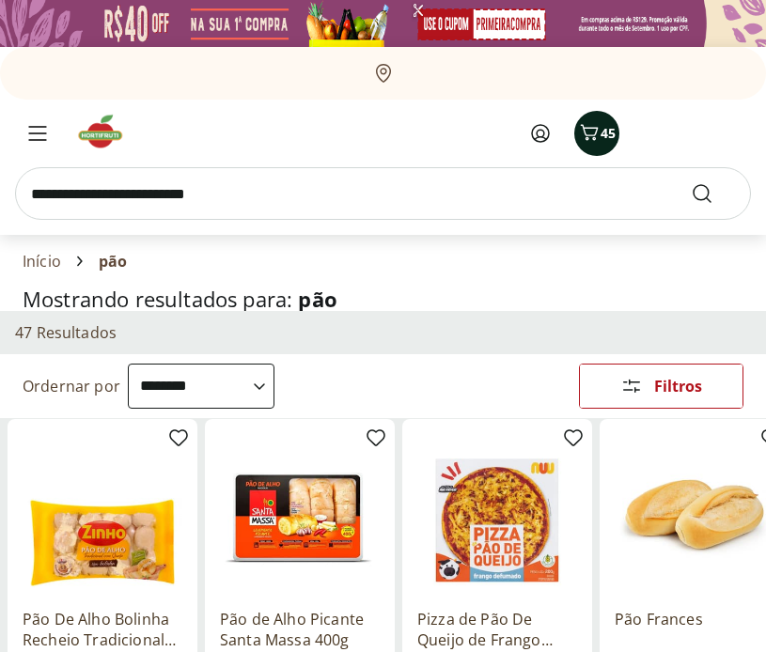
click at [604, 145] on button "45" at bounding box center [596, 133] width 45 height 45
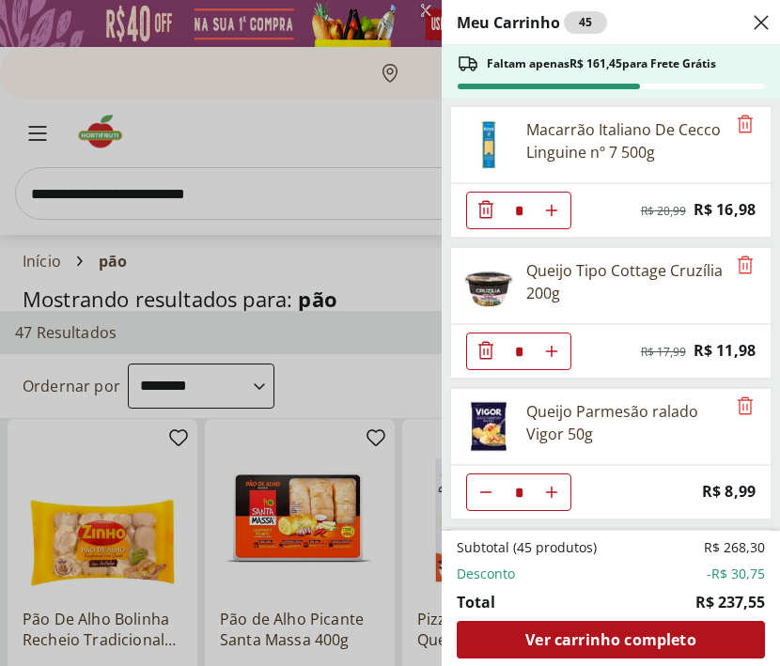
click at [640, 531] on footer "Subtotal (45 produtos) R$ 268,30 Desconto -R$ 30,75 Total R$ 237,55 Ver carrinh…" at bounding box center [611, 598] width 338 height 135
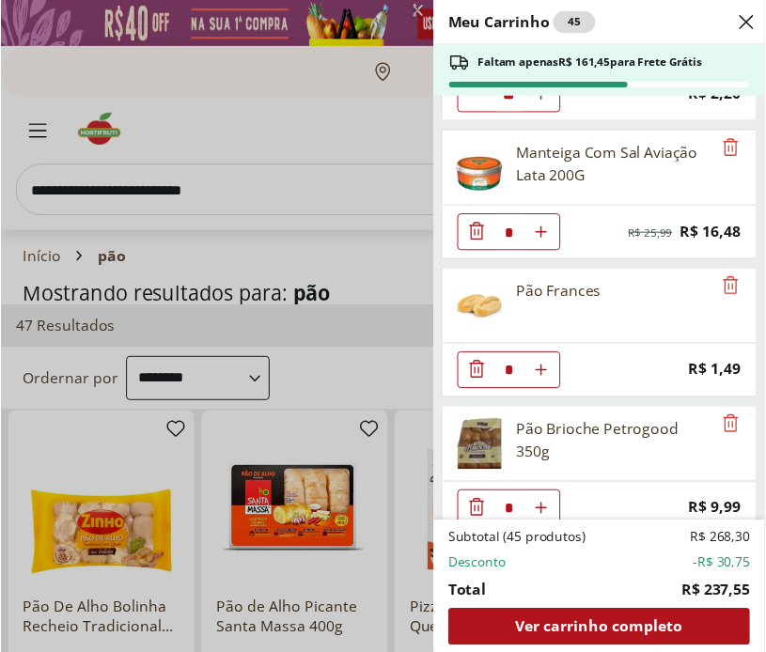
scroll to position [1830, 0]
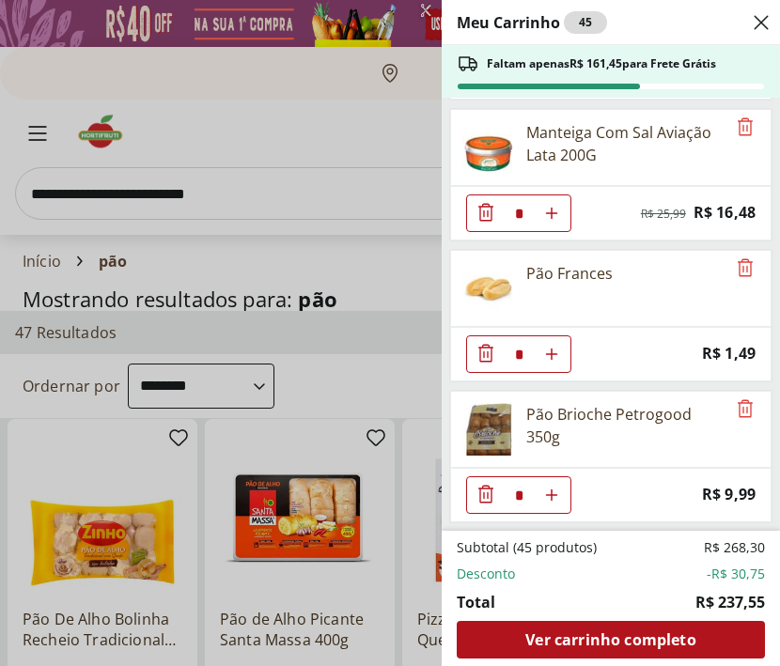
click at [376, 386] on div "Meu Carrinho 45 Faltam apenas R$ 161,45 para Frete Grátis Macarrão Italiano De …" at bounding box center [390, 333] width 780 height 666
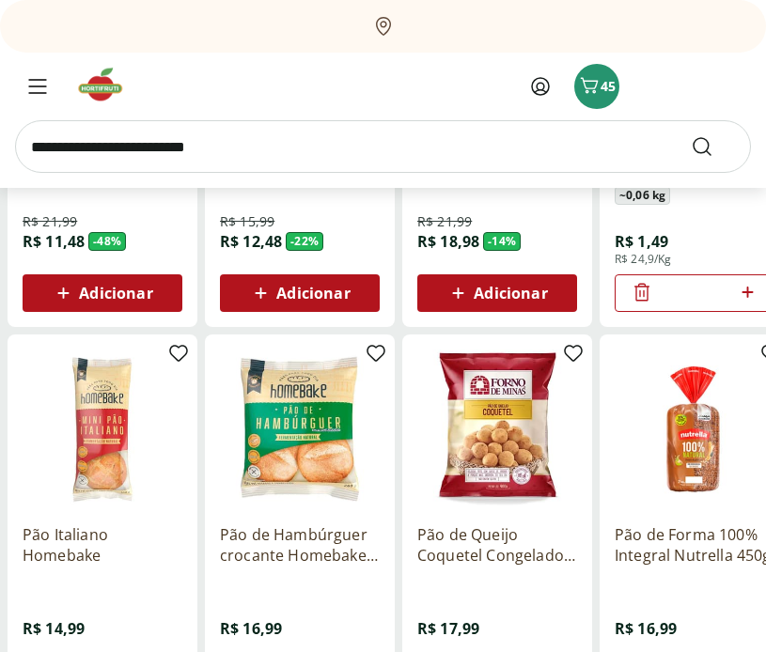
scroll to position [0, 0]
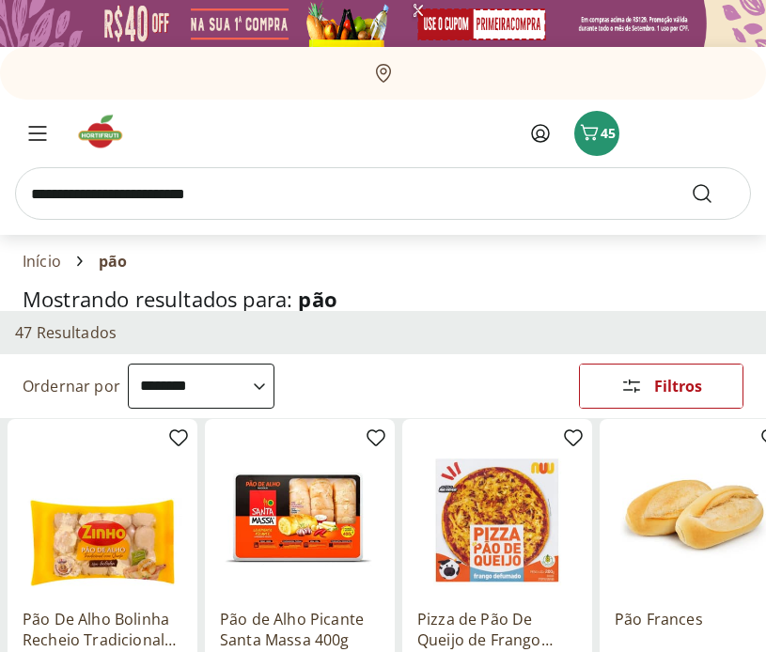
click at [196, 202] on input "search" at bounding box center [383, 193] width 736 height 53
type input "*"
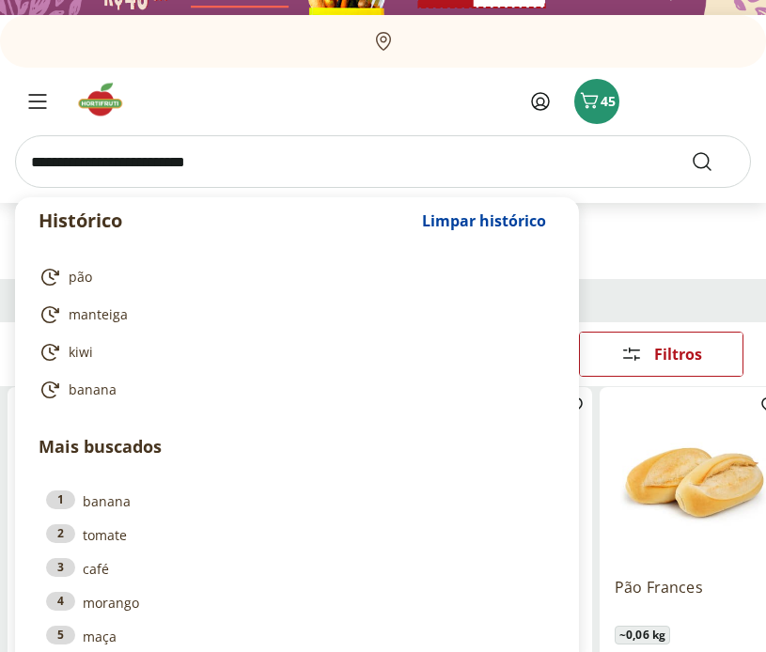
scroll to position [290, 0]
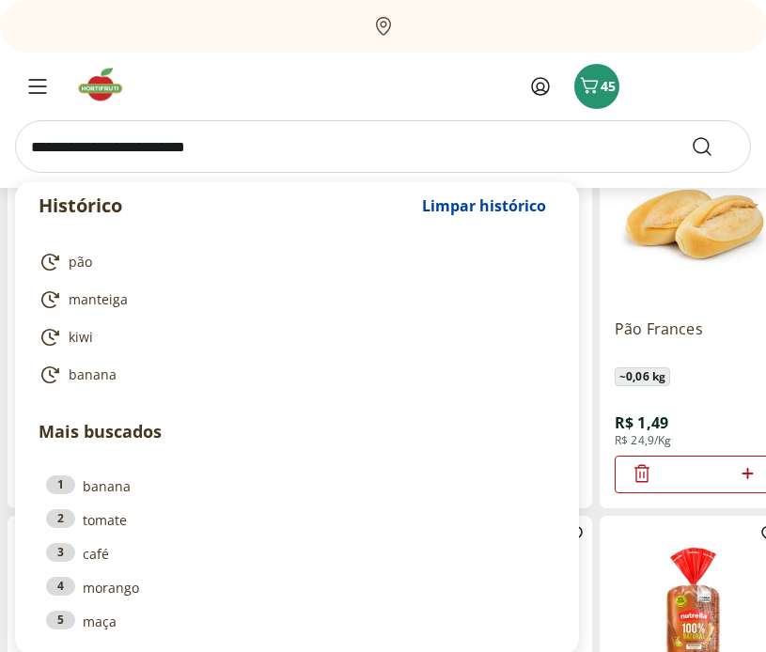
click at [679, 77] on div "Olá, flaviosal@gmail.com 45" at bounding box center [567, 86] width 368 height 53
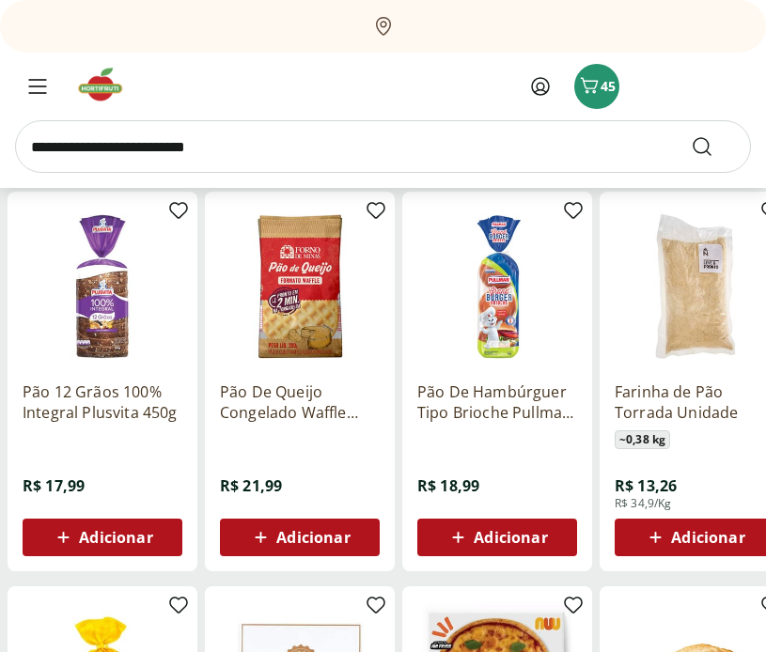
scroll to position [3339, 0]
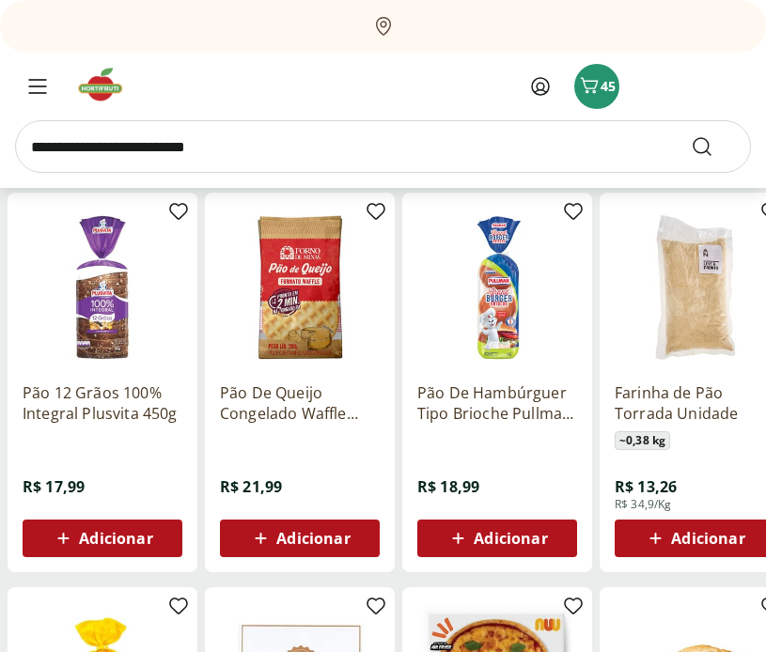
click at [148, 153] on input "search" at bounding box center [383, 146] width 736 height 53
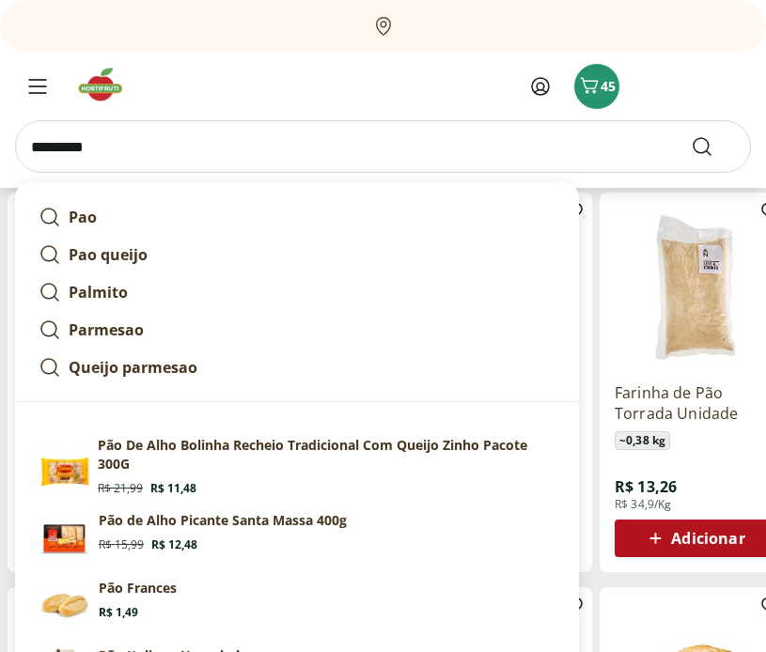
type input "*********"
click at [691, 135] on button "Submit Search" at bounding box center [713, 146] width 45 height 23
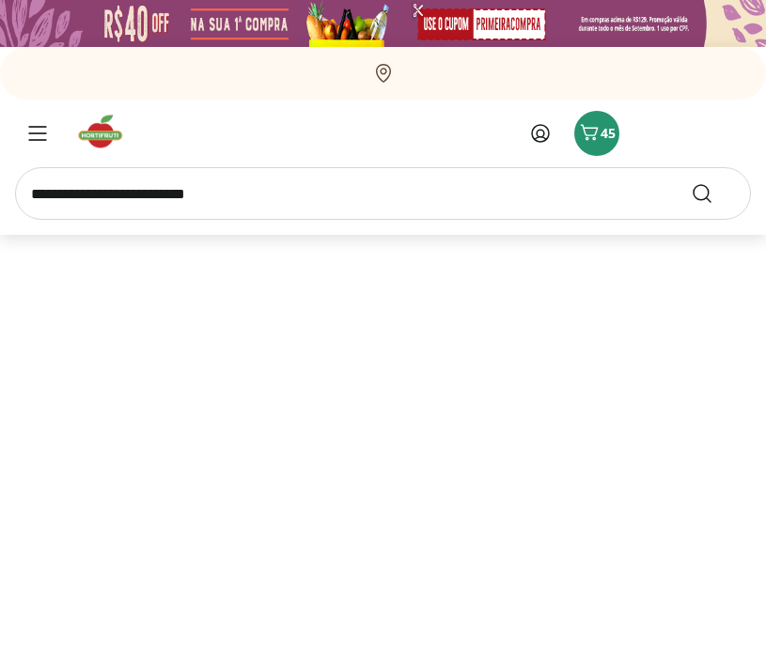
select select "**********"
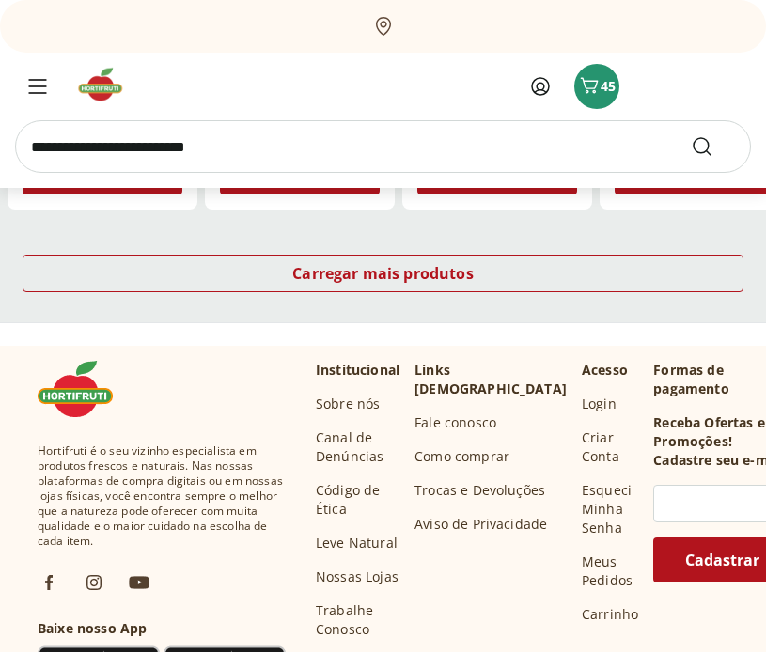
scroll to position [1447, 0]
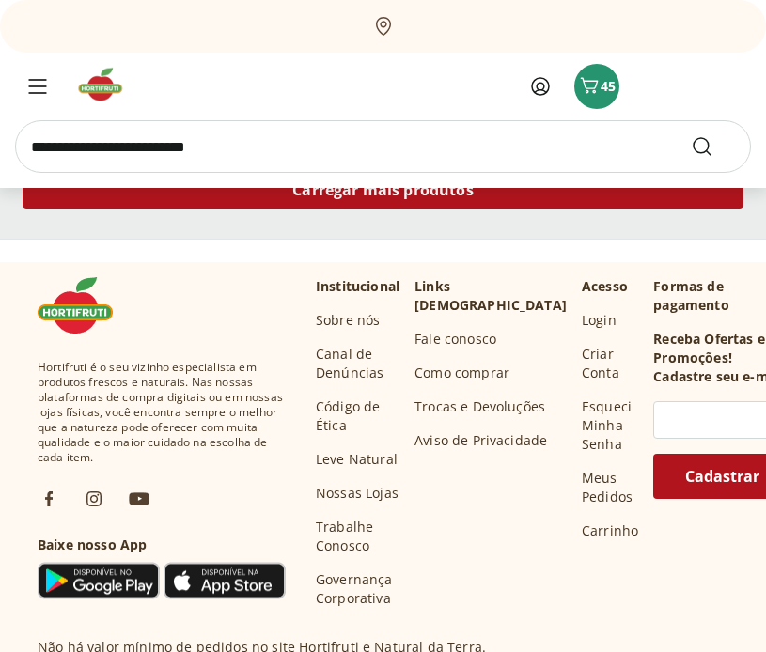
click at [602, 209] on link "Carregar mais produtos" at bounding box center [383, 193] width 721 height 45
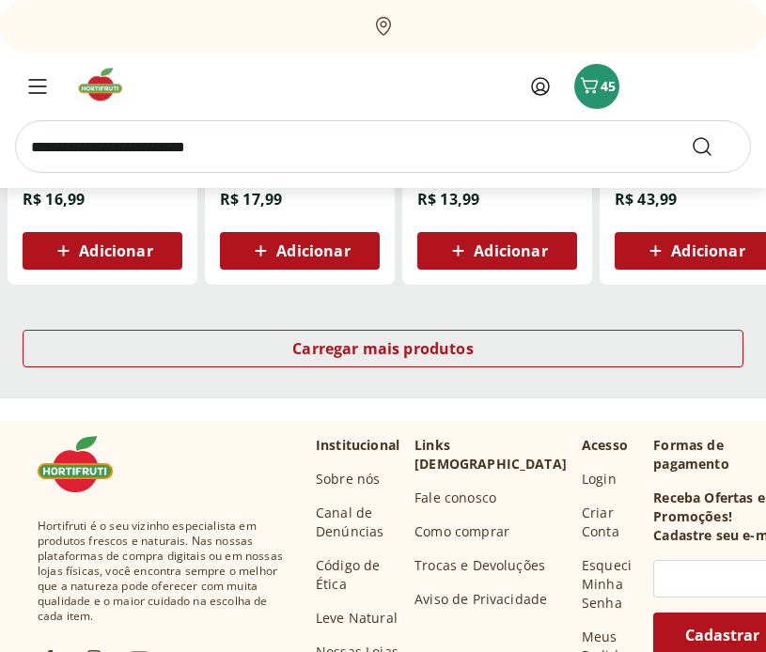
scroll to position [2482, 0]
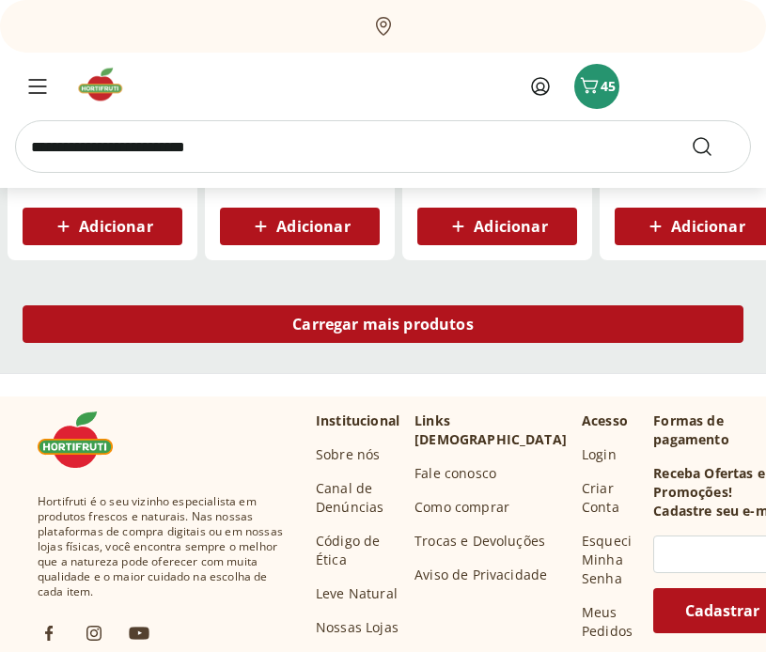
click at [601, 335] on div "Carregar mais produtos" at bounding box center [383, 324] width 721 height 38
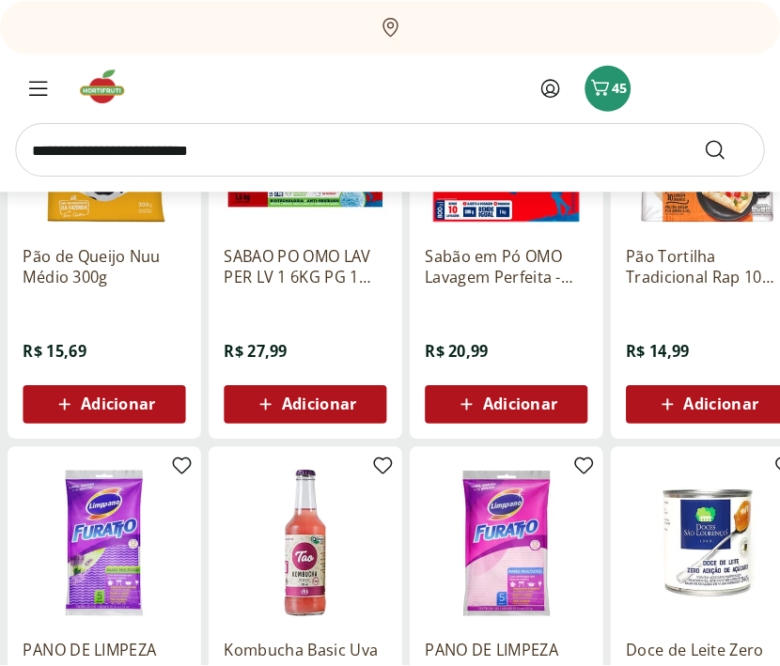
scroll to position [2345, 0]
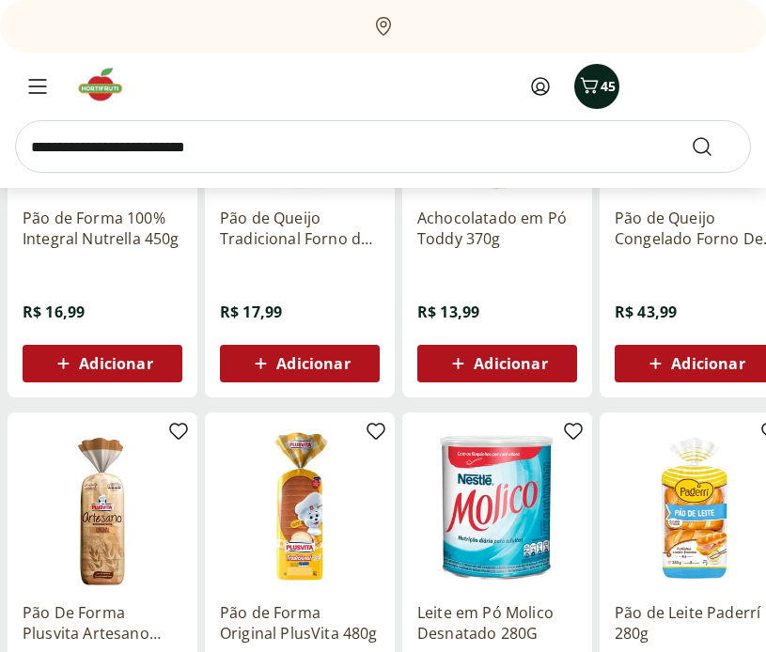
drag, startPoint x: 636, startPoint y: 86, endPoint x: 616, endPoint y: 87, distance: 20.7
click at [636, 86] on div "Olá, flaviosal@gmail.com 45" at bounding box center [567, 86] width 368 height 53
click at [606, 87] on span "45" at bounding box center [607, 86] width 15 height 18
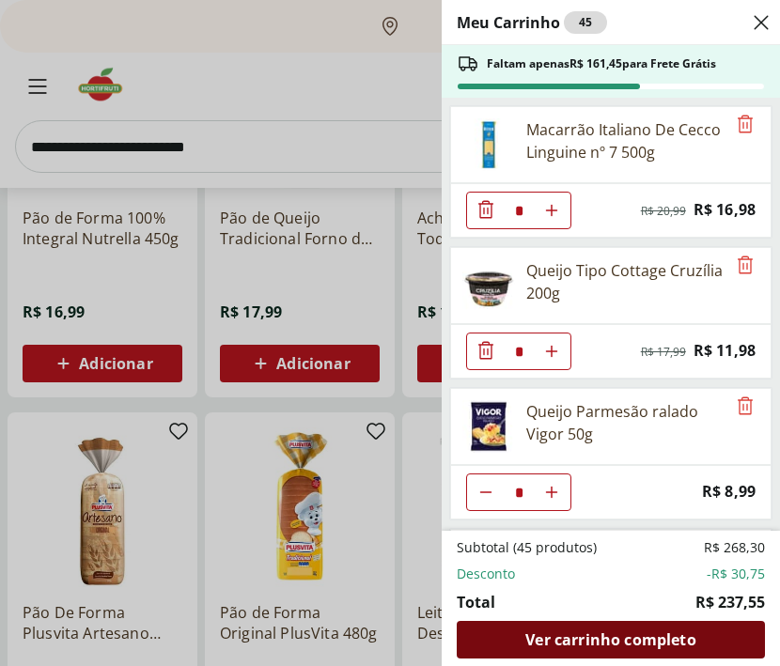
click at [628, 642] on span "Ver carrinho completo" at bounding box center [610, 639] width 170 height 15
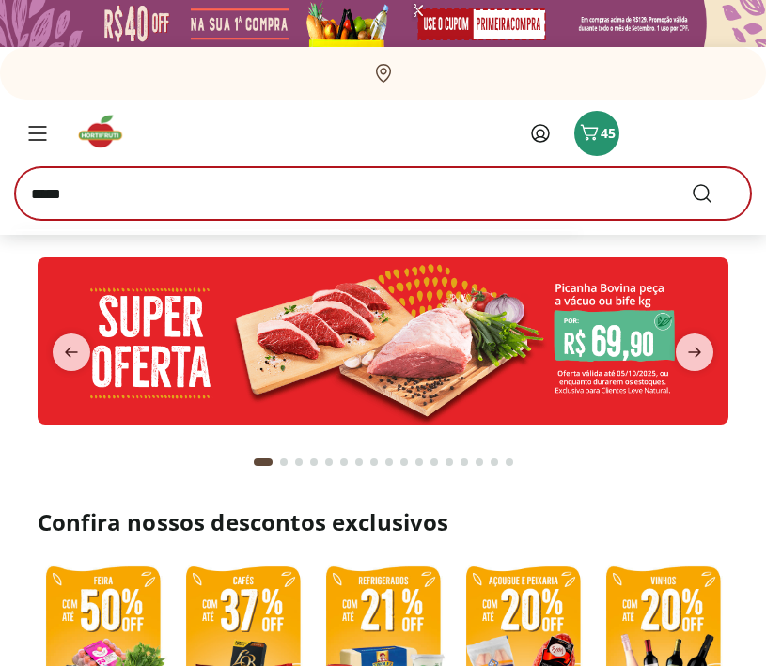
type input "*****"
click at [691, 182] on button "Submit Search" at bounding box center [713, 193] width 45 height 23
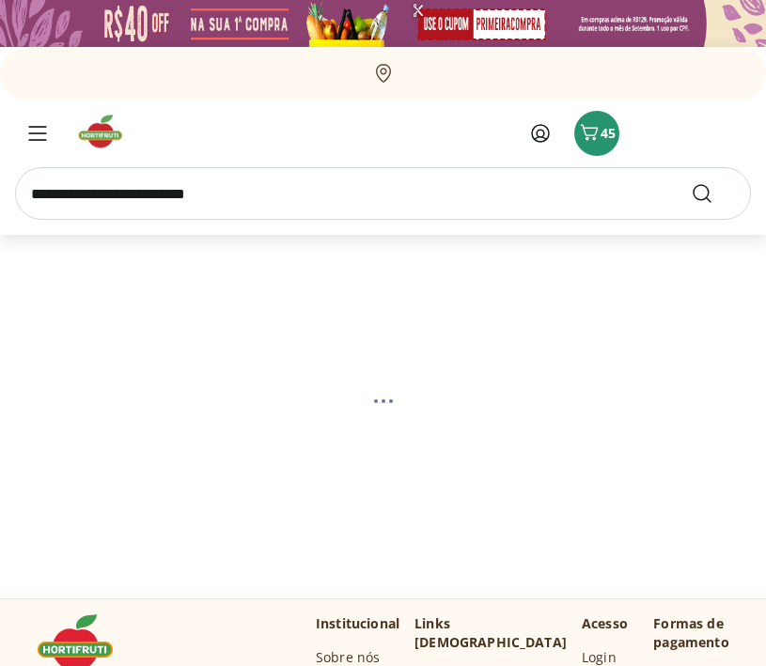
click at [195, 192] on input "search" at bounding box center [383, 193] width 736 height 53
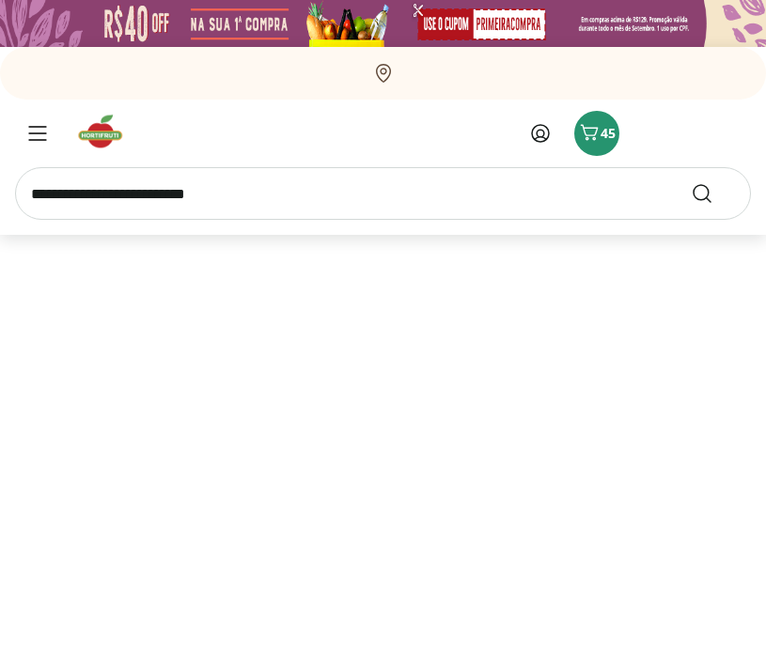
select select "**********"
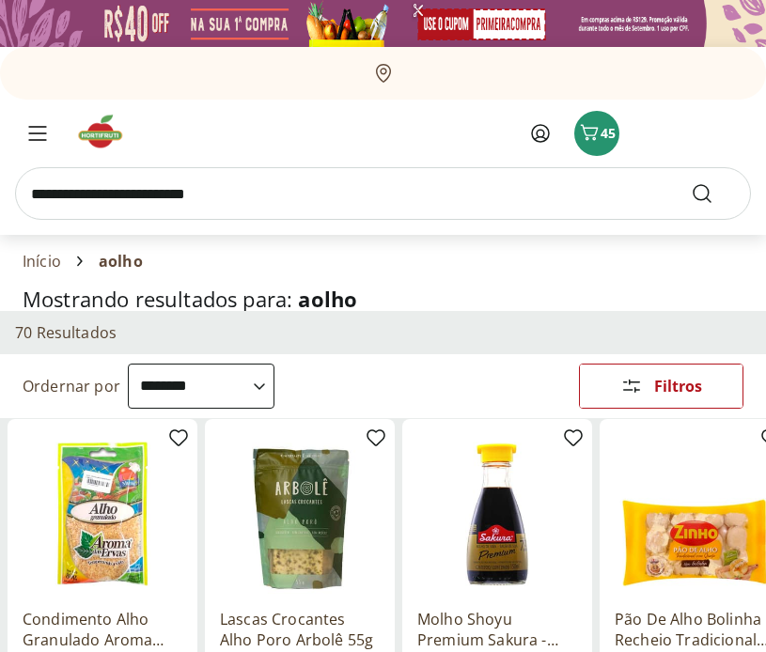
click at [237, 201] on input "search" at bounding box center [383, 193] width 736 height 53
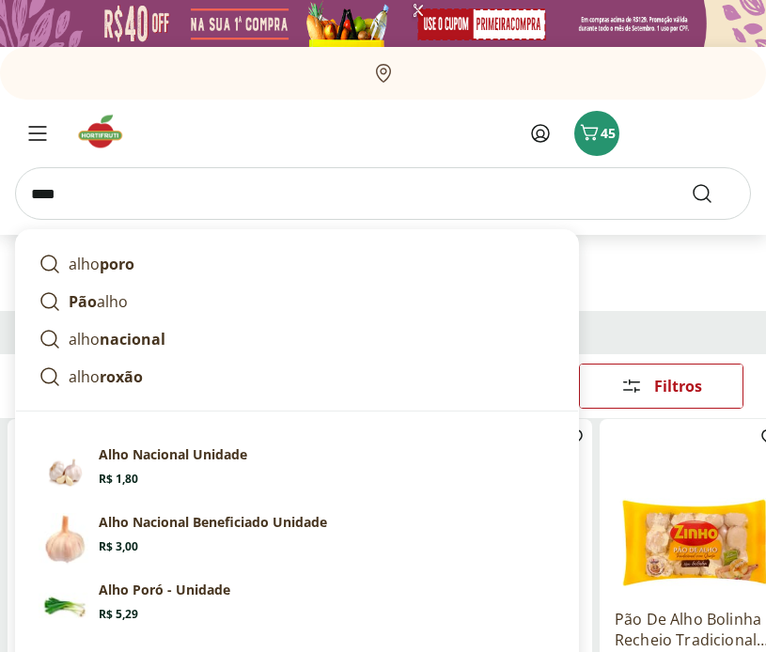
type input "****"
click at [691, 182] on button "Submit Search" at bounding box center [713, 193] width 45 height 23
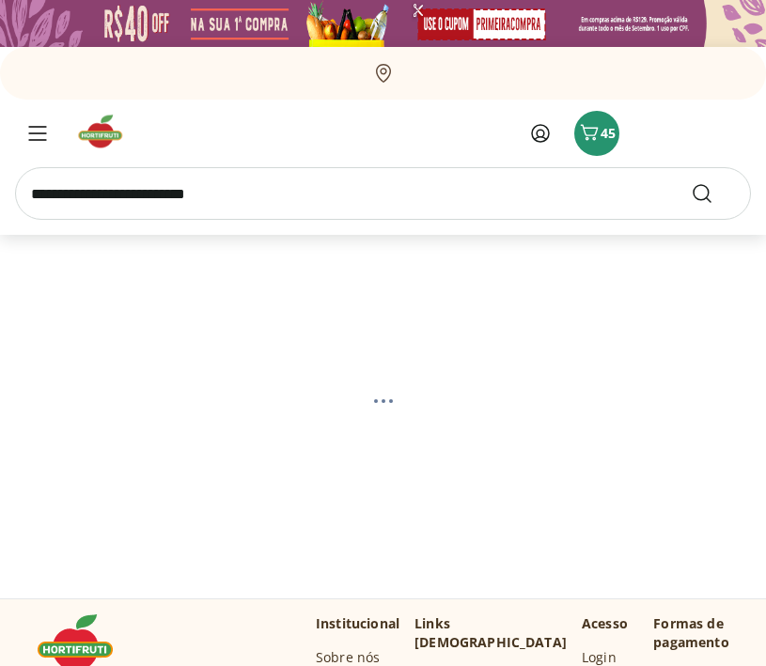
select select "**********"
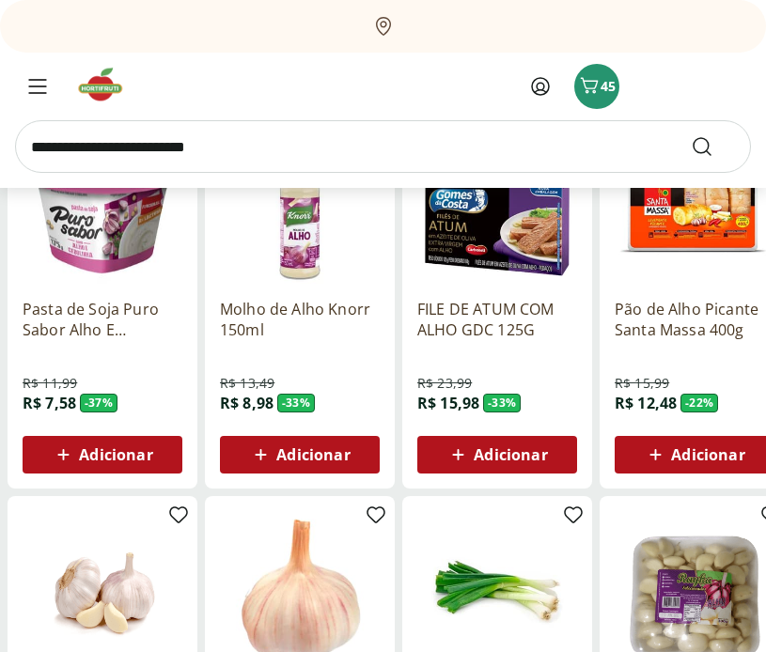
scroll to position [983, 0]
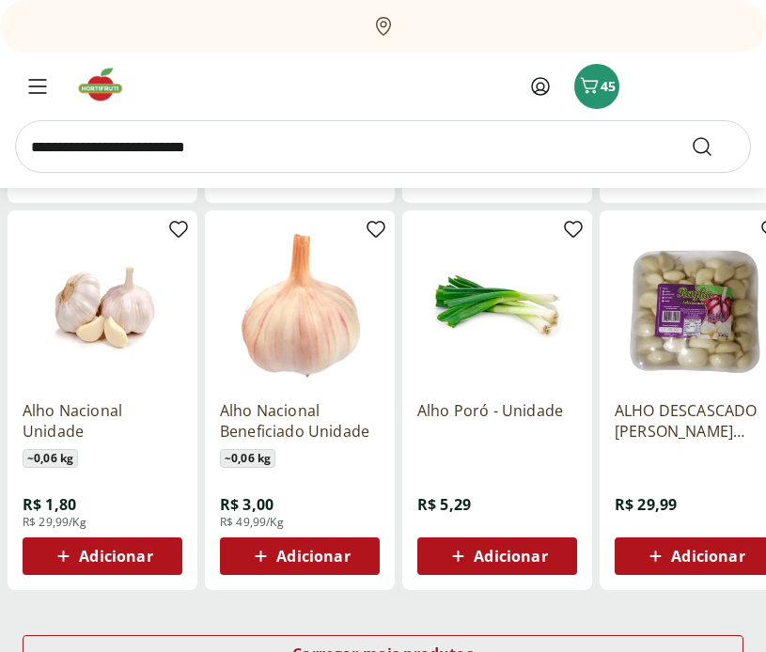
click at [107, 560] on span "Adicionar" at bounding box center [115, 556] width 73 height 15
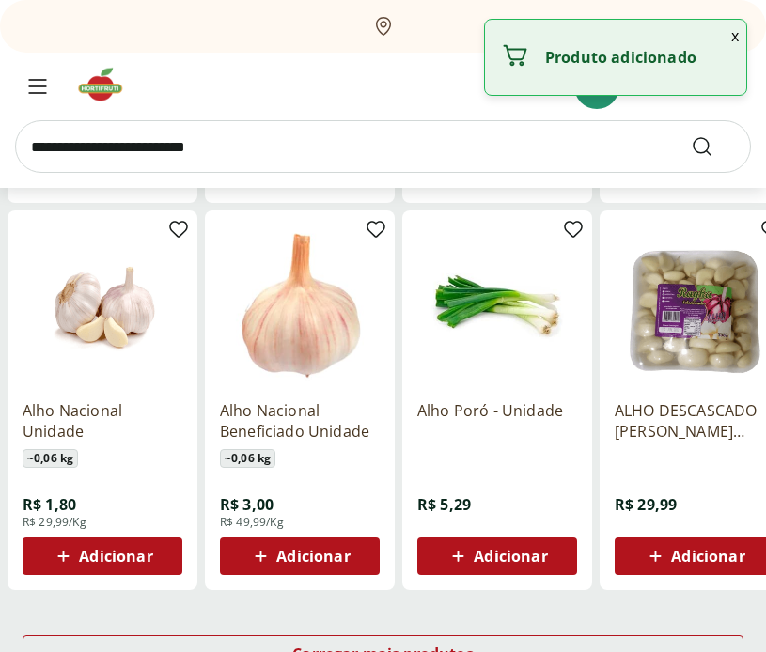
click at [155, 555] on div "Adicionar" at bounding box center [103, 556] width 130 height 34
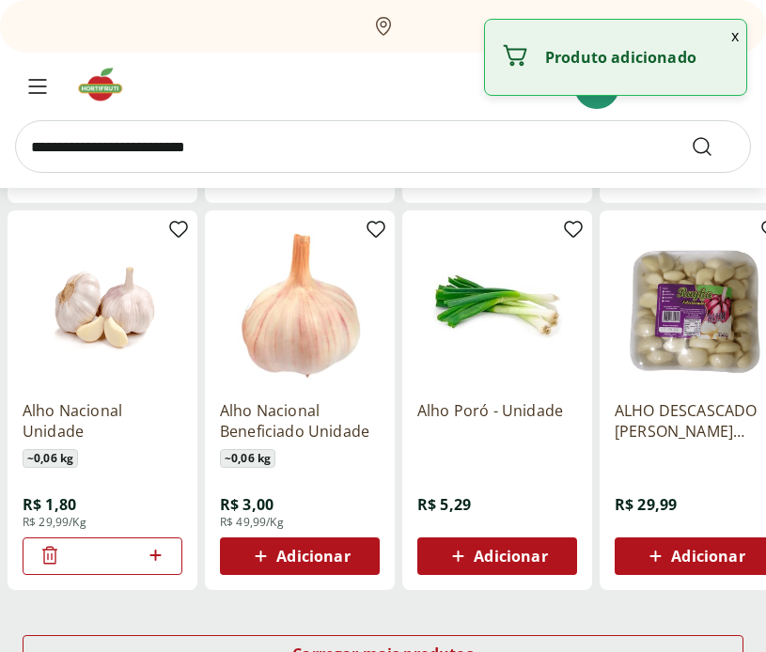
click at [155, 555] on icon at bounding box center [154, 555] width 11 height 11
click at [156, 555] on icon at bounding box center [154, 555] width 11 height 11
type input "*"
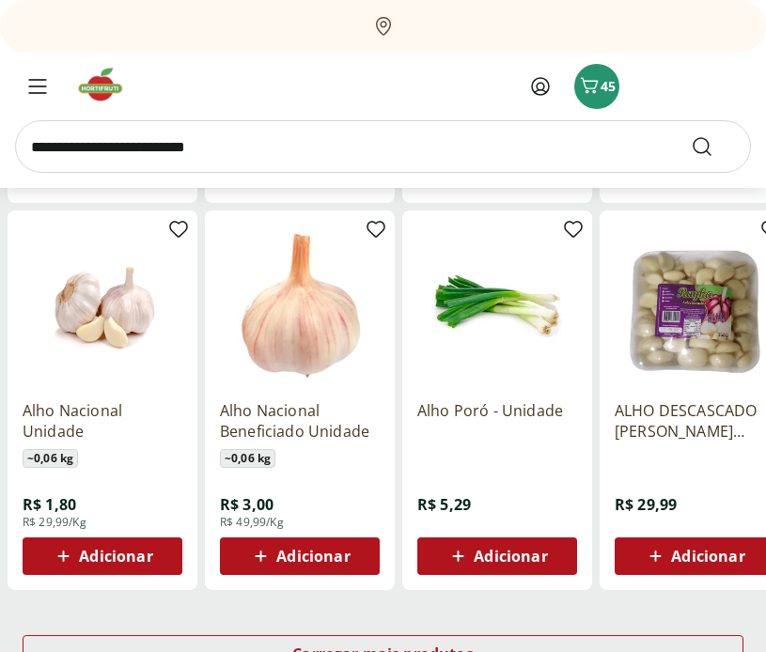
click at [227, 149] on input "search" at bounding box center [383, 146] width 736 height 53
type input "**********"
click at [691, 135] on button "Submit Search" at bounding box center [713, 146] width 45 height 23
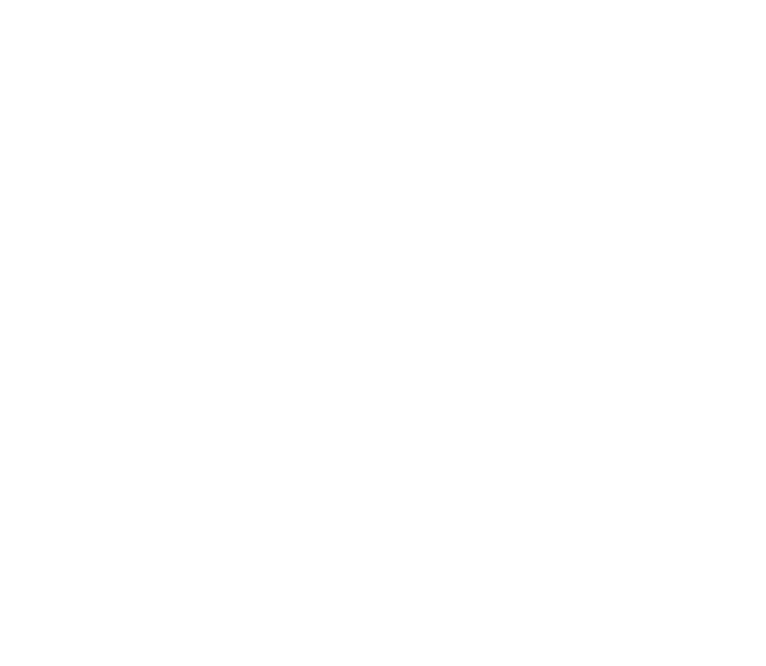
select select "**********"
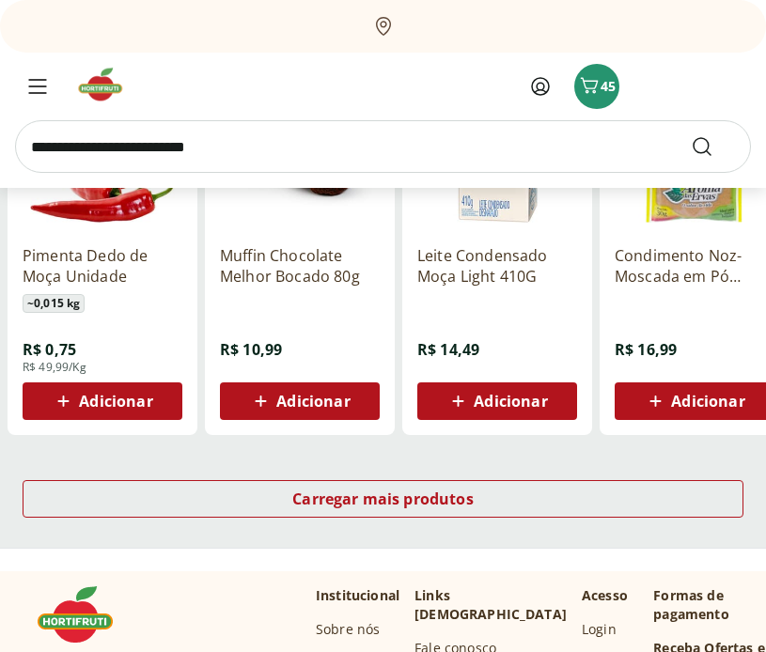
scroll to position [1227, 0]
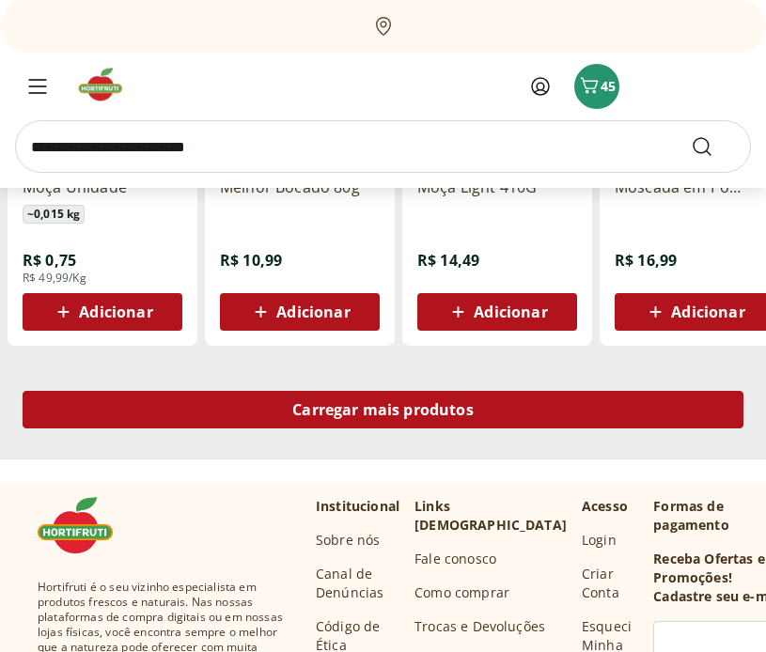
click at [495, 406] on div "Carregar mais produtos" at bounding box center [383, 410] width 721 height 38
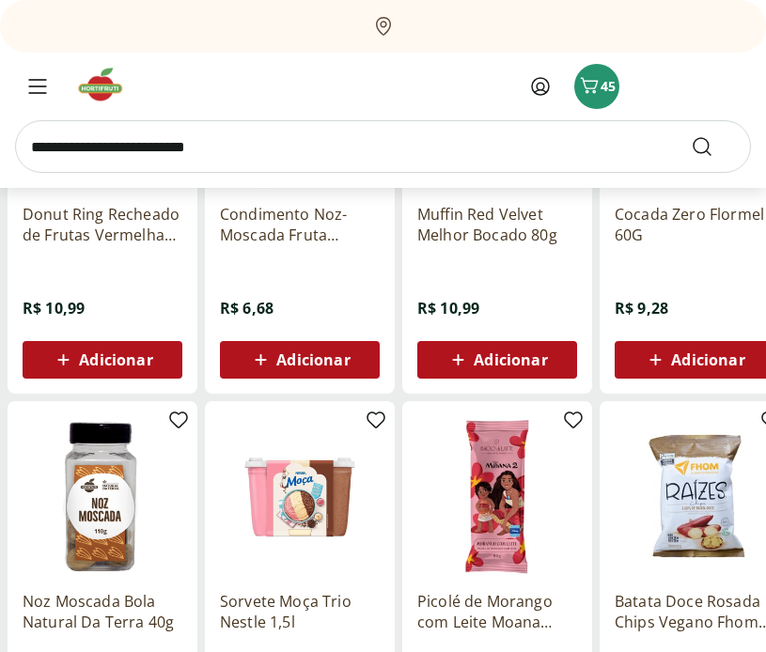
scroll to position [385, 0]
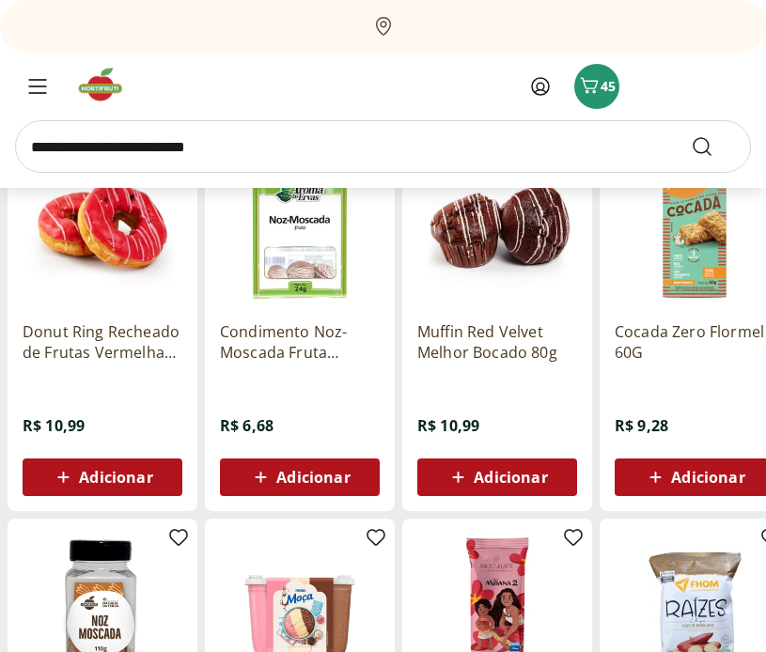
click at [313, 478] on span "Adicionar" at bounding box center [312, 477] width 73 height 15
click at [331, 480] on span "Adicionar" at bounding box center [312, 477] width 73 height 15
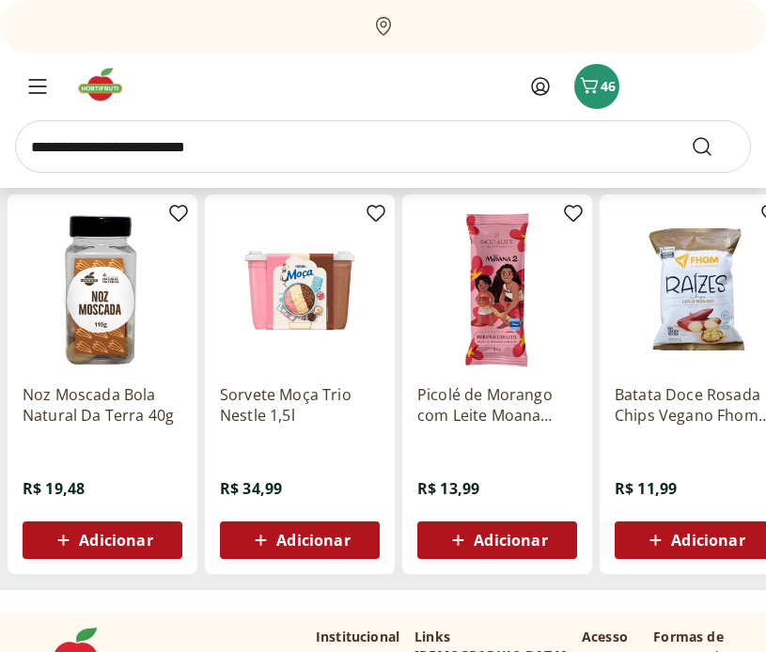
scroll to position [761, 0]
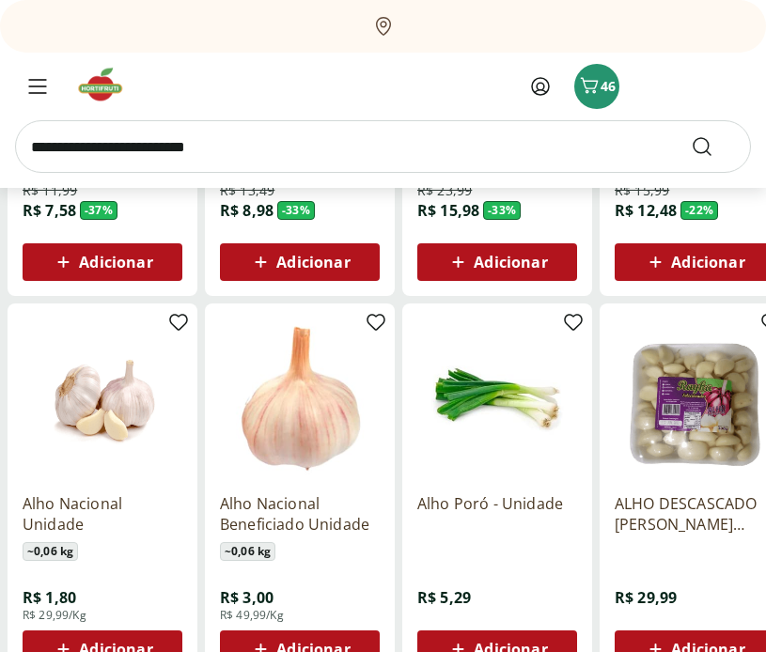
scroll to position [623, 0]
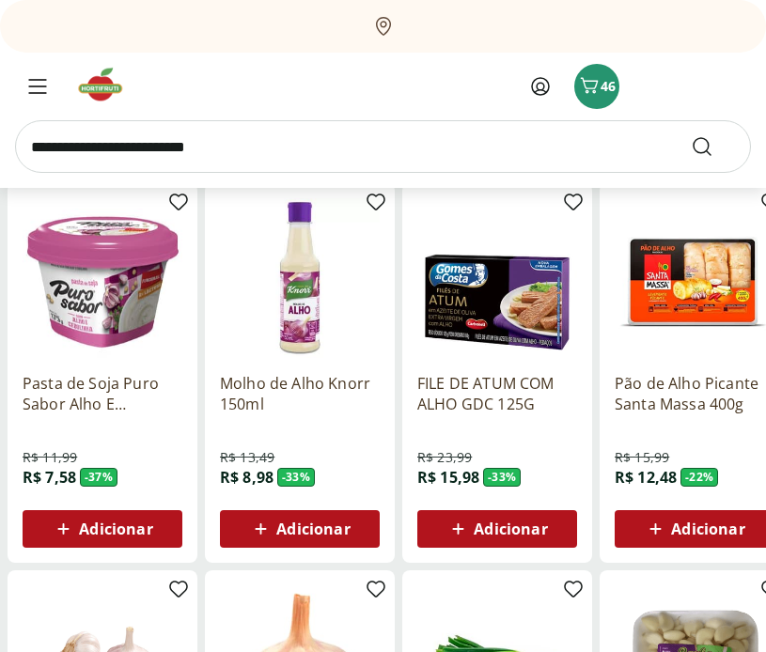
click at [248, 142] on input "search" at bounding box center [383, 146] width 736 height 53
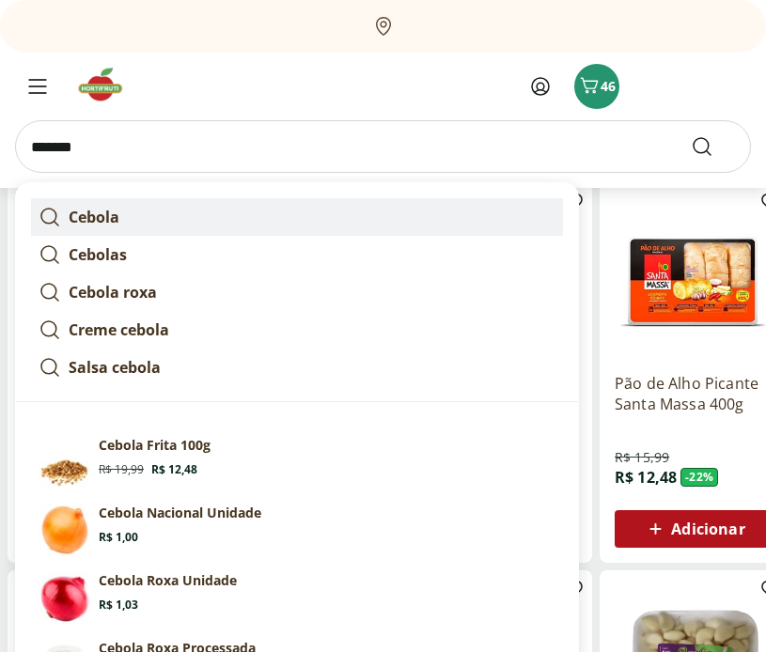
click at [332, 206] on link "Cebola" at bounding box center [297, 217] width 532 height 38
type input "******"
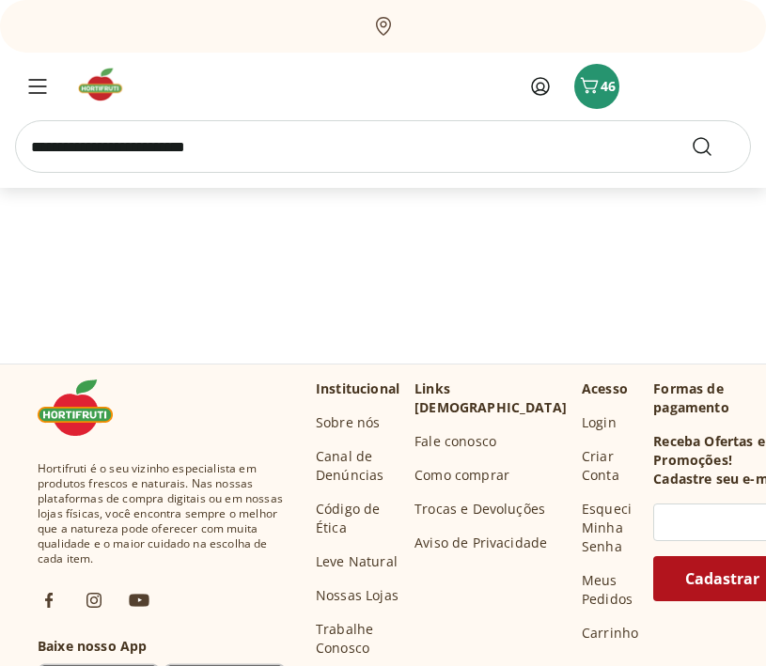
select select "**********"
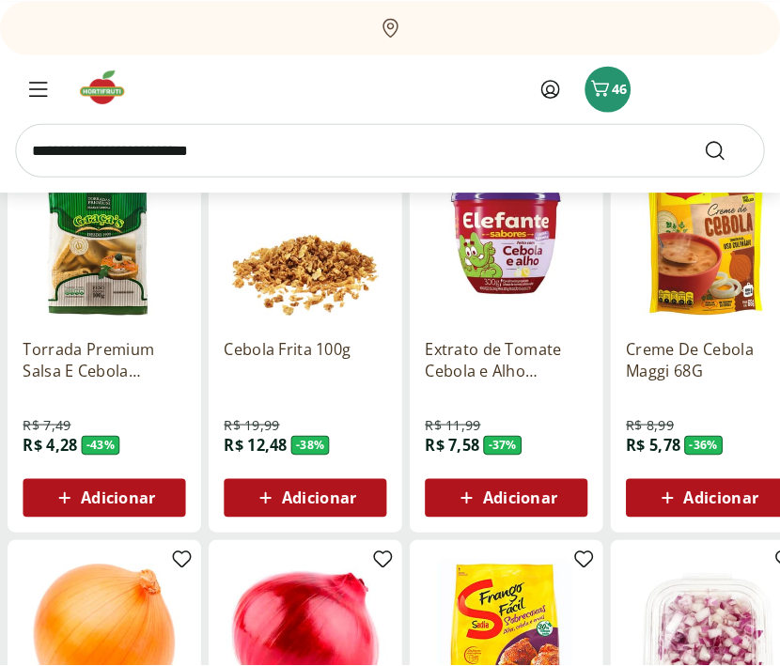
scroll to position [538, 0]
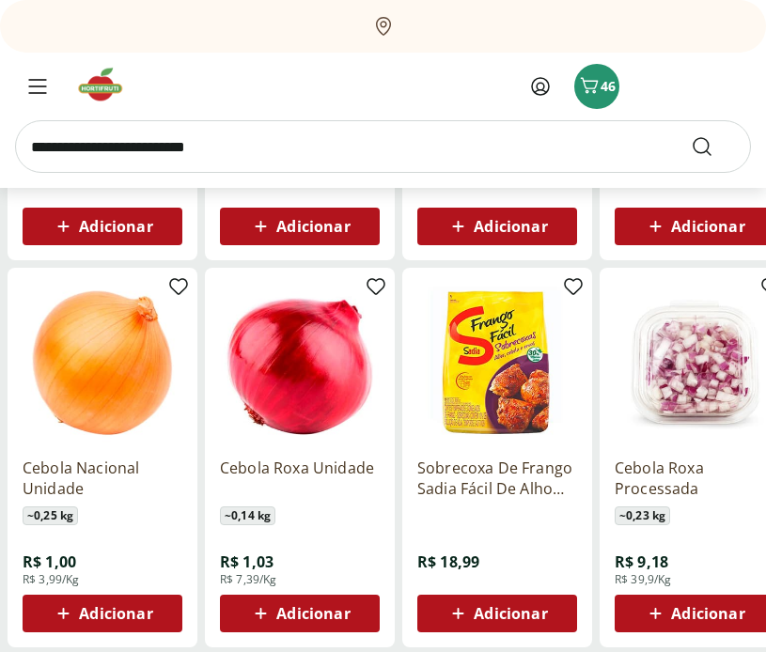
click at [114, 616] on span "Adicionar" at bounding box center [115, 613] width 73 height 15
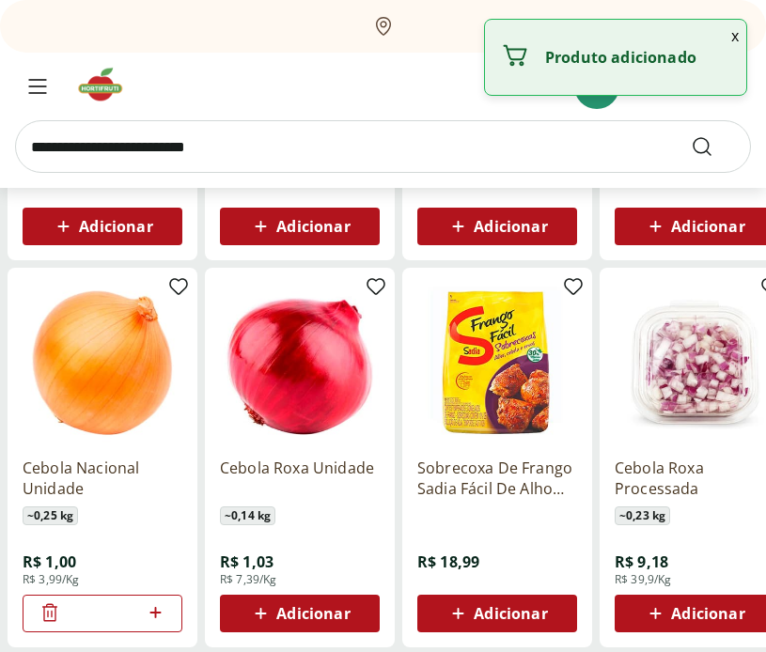
click at [155, 615] on icon at bounding box center [154, 612] width 11 height 11
type input "*"
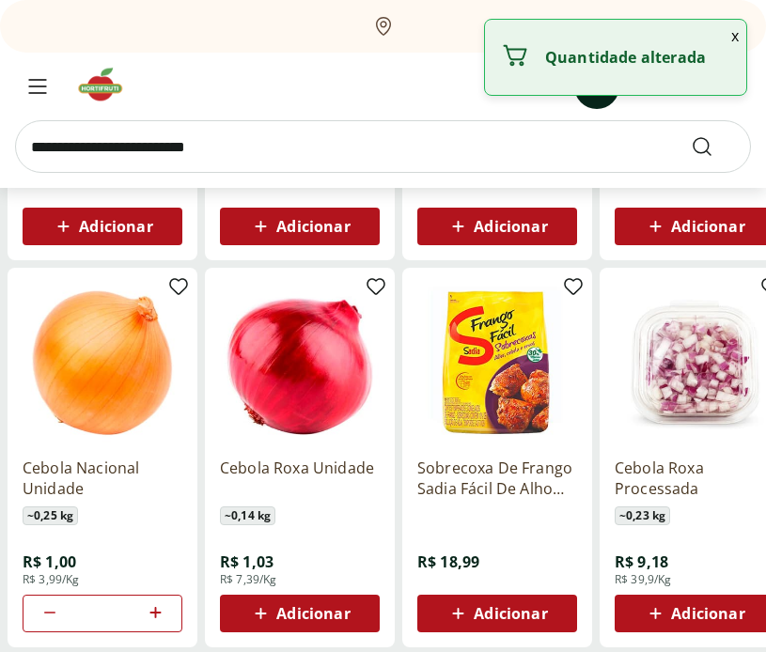
click at [587, 102] on button "51" at bounding box center [596, 86] width 45 height 45
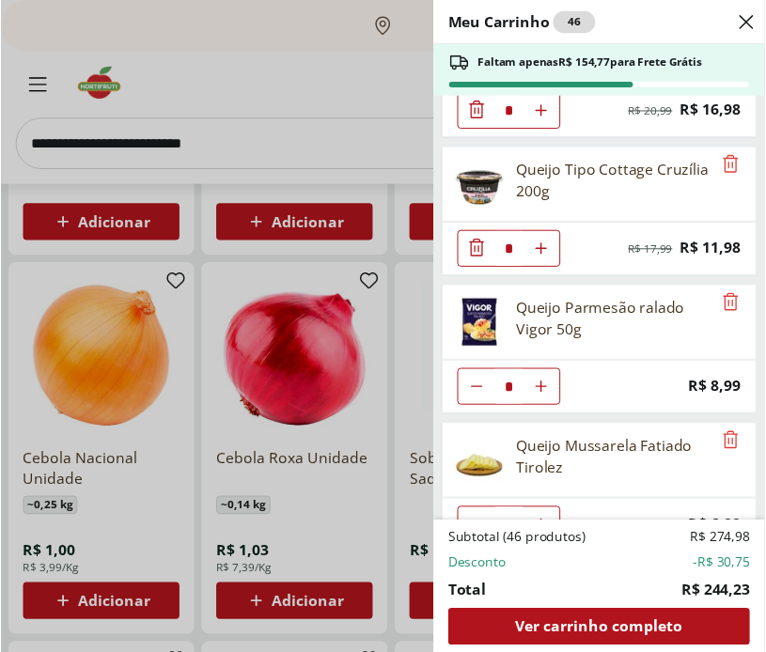
scroll to position [0, 0]
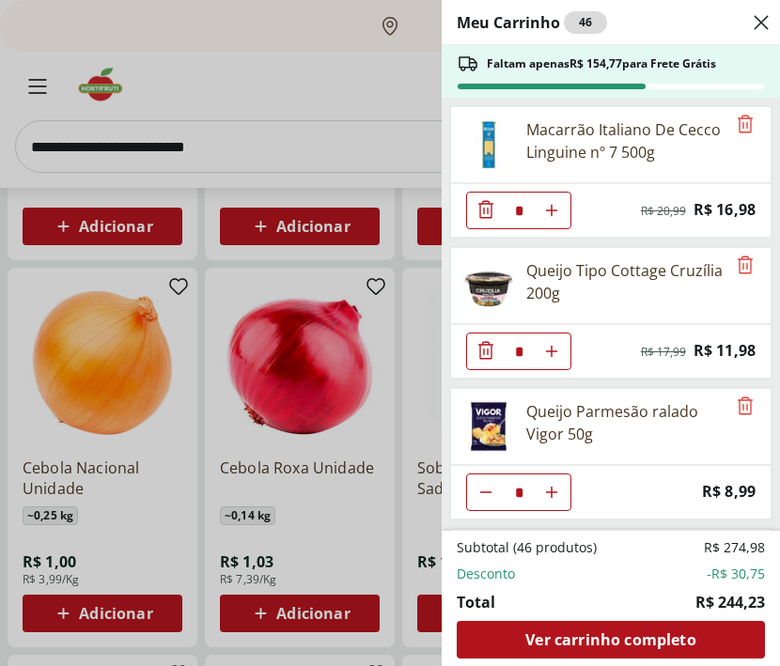
click at [267, 117] on div "Meu Carrinho 46 Faltam apenas R$ 154,77 para Frete Grátis Macarrão Italiano De …" at bounding box center [390, 333] width 780 height 666
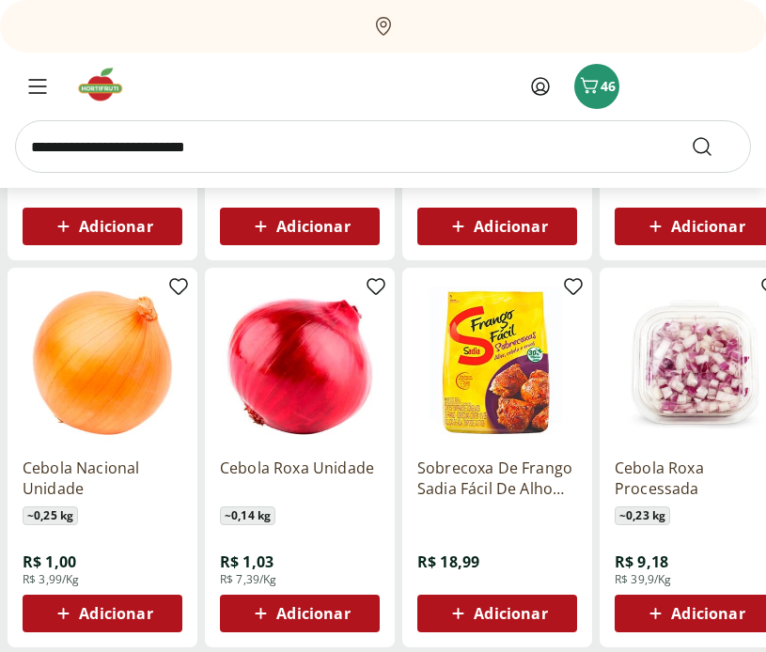
click at [259, 141] on input "search" at bounding box center [383, 146] width 736 height 53
type input "****"
click at [691, 135] on button "Submit Search" at bounding box center [713, 146] width 45 height 23
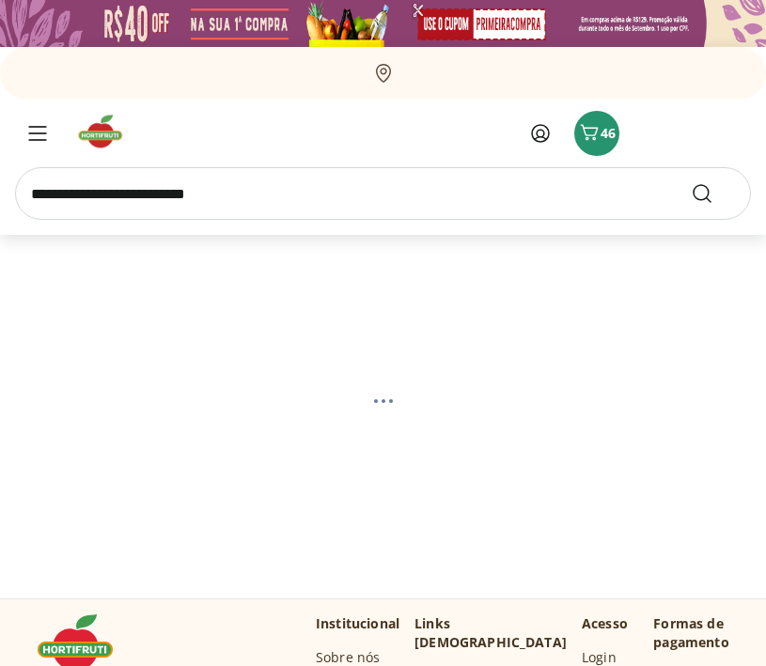
select select "**********"
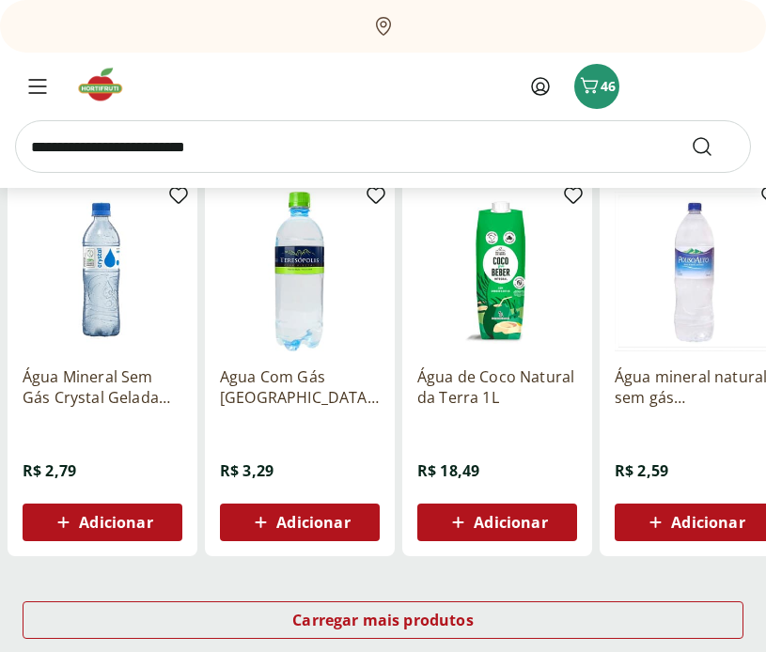
scroll to position [1006, 0]
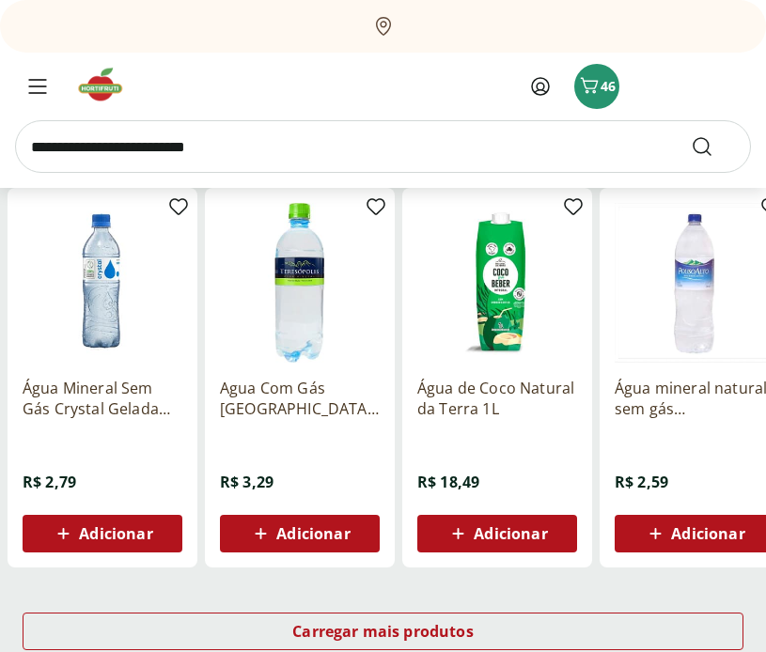
click at [691, 532] on span "Adicionar" at bounding box center [707, 533] width 73 height 15
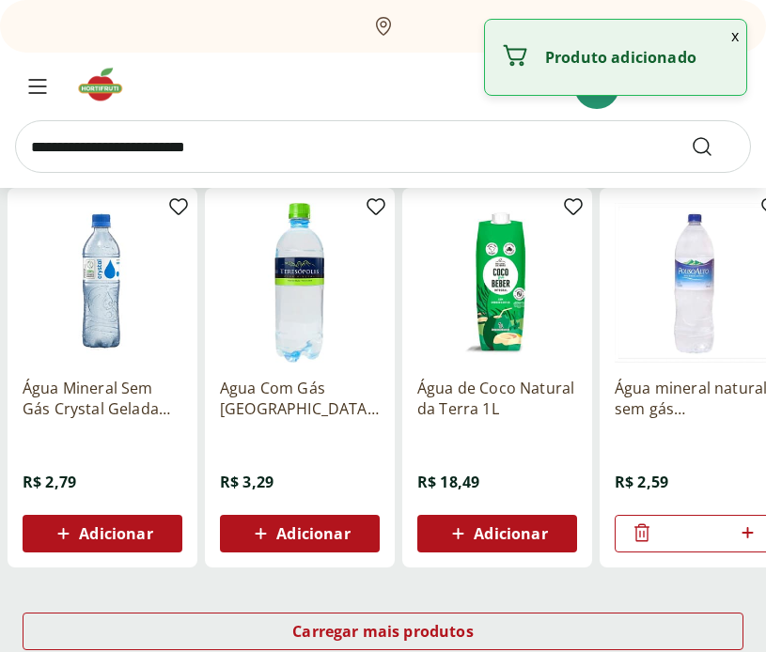
click at [755, 532] on icon at bounding box center [747, 533] width 23 height 23
click at [755, 531] on icon at bounding box center [747, 533] width 23 height 23
click at [634, 535] on icon at bounding box center [642, 533] width 23 height 23
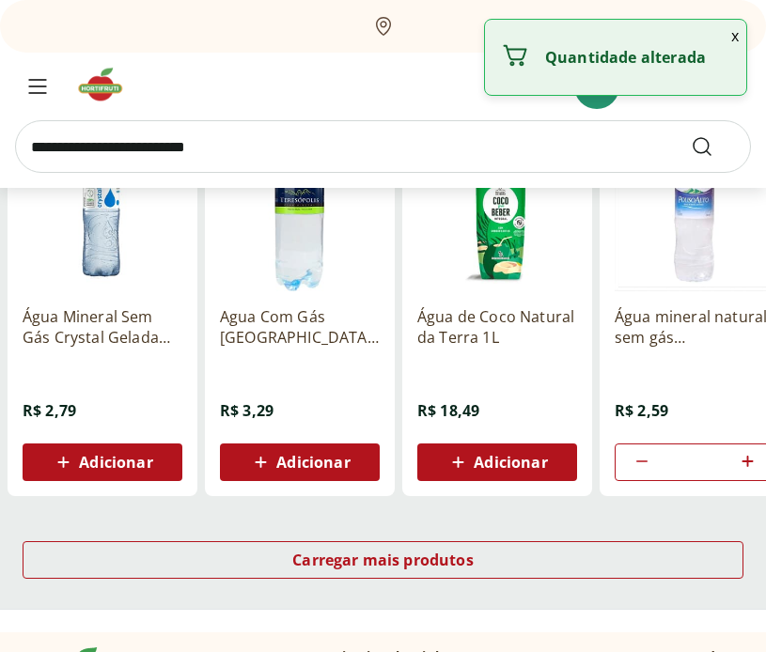
scroll to position [1330, 0]
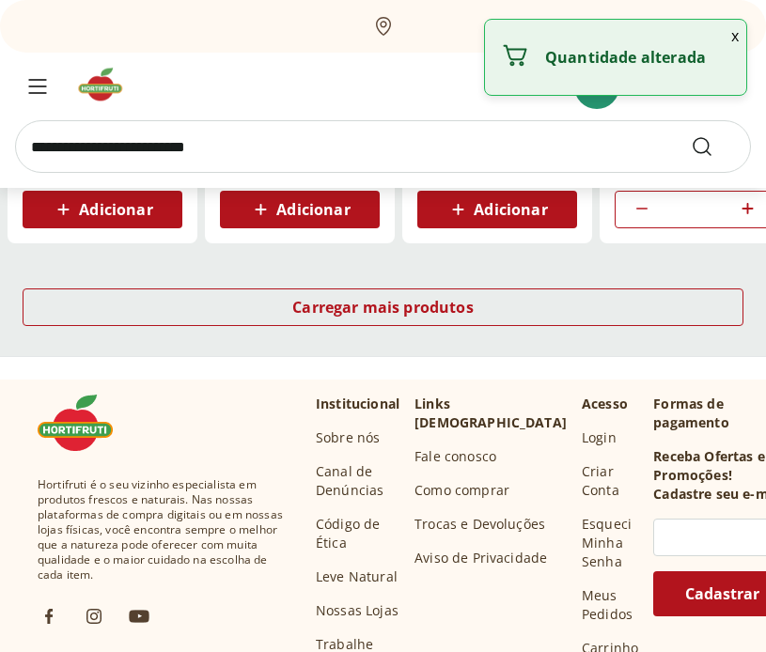
type input "*"
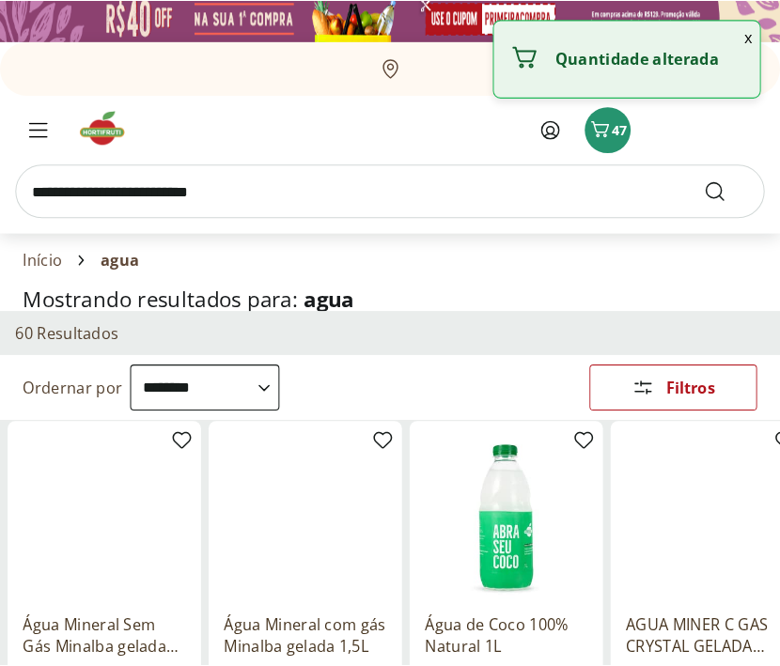
scroll to position [0, 0]
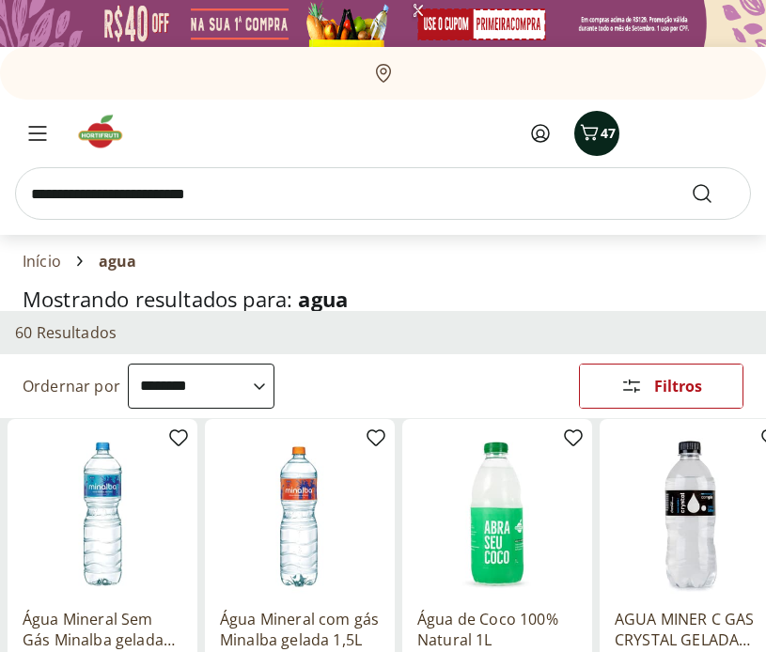
click at [594, 134] on icon "Carrinho" at bounding box center [589, 132] width 23 height 23
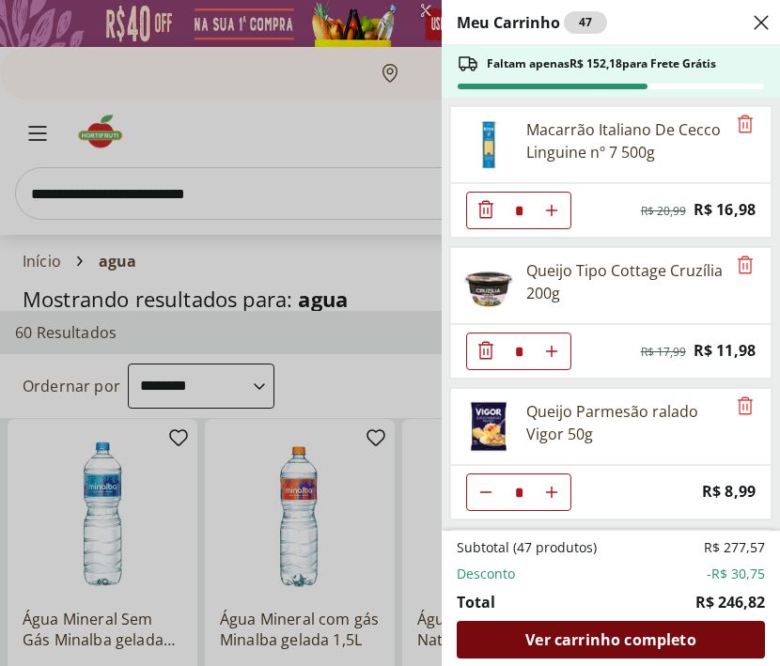
click at [648, 636] on span "Ver carrinho completo" at bounding box center [610, 639] width 170 height 15
